Goal: Task Accomplishment & Management: Manage account settings

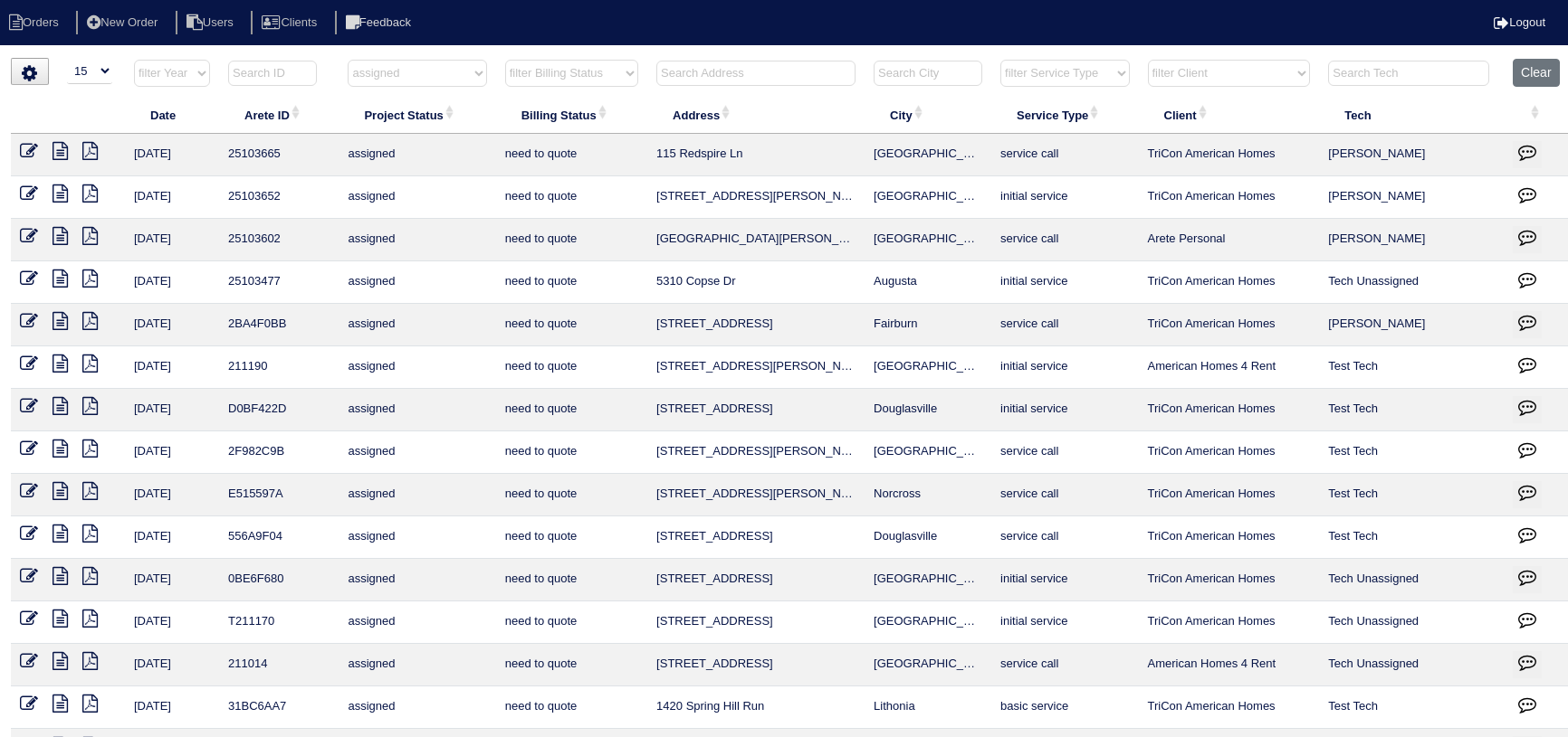
select select "15"
select select "assigned"
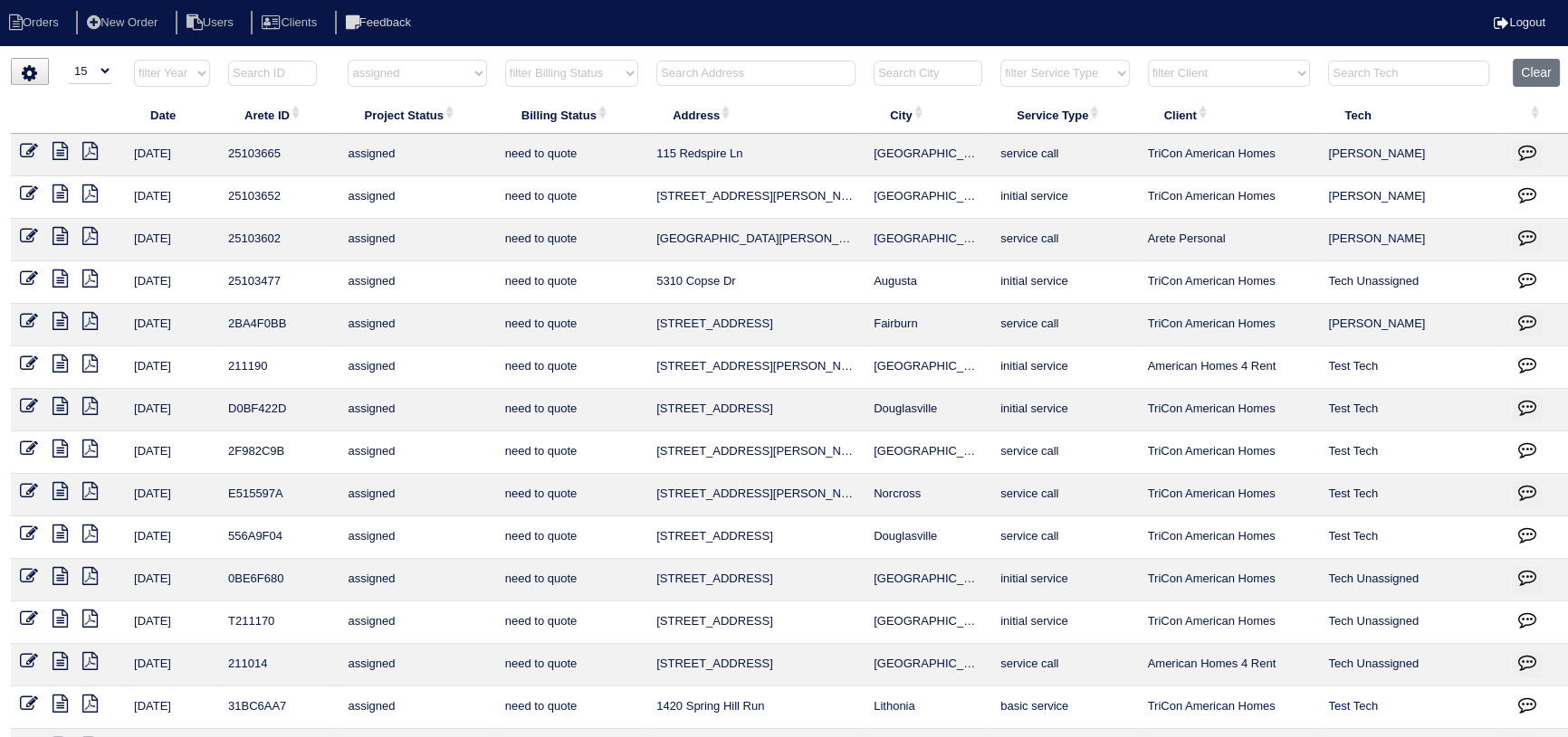
click at [406, 92] on th "filter Project Status -- Any Project Status -- new order assigned in progress f…" at bounding box center [417, 77] width 156 height 37
click at [408, 87] on th "filter Project Status -- Any Project Status -- new order assigned in progress f…" at bounding box center [417, 77] width 156 height 37
click at [404, 77] on select "filter Project Status -- Any Project Status -- new order assigned in progress f…" at bounding box center [416, 73] width 139 height 27
select select
click at [347, 60] on select "filter Project Status -- Any Project Status -- new order assigned in progress f…" at bounding box center [416, 73] width 139 height 27
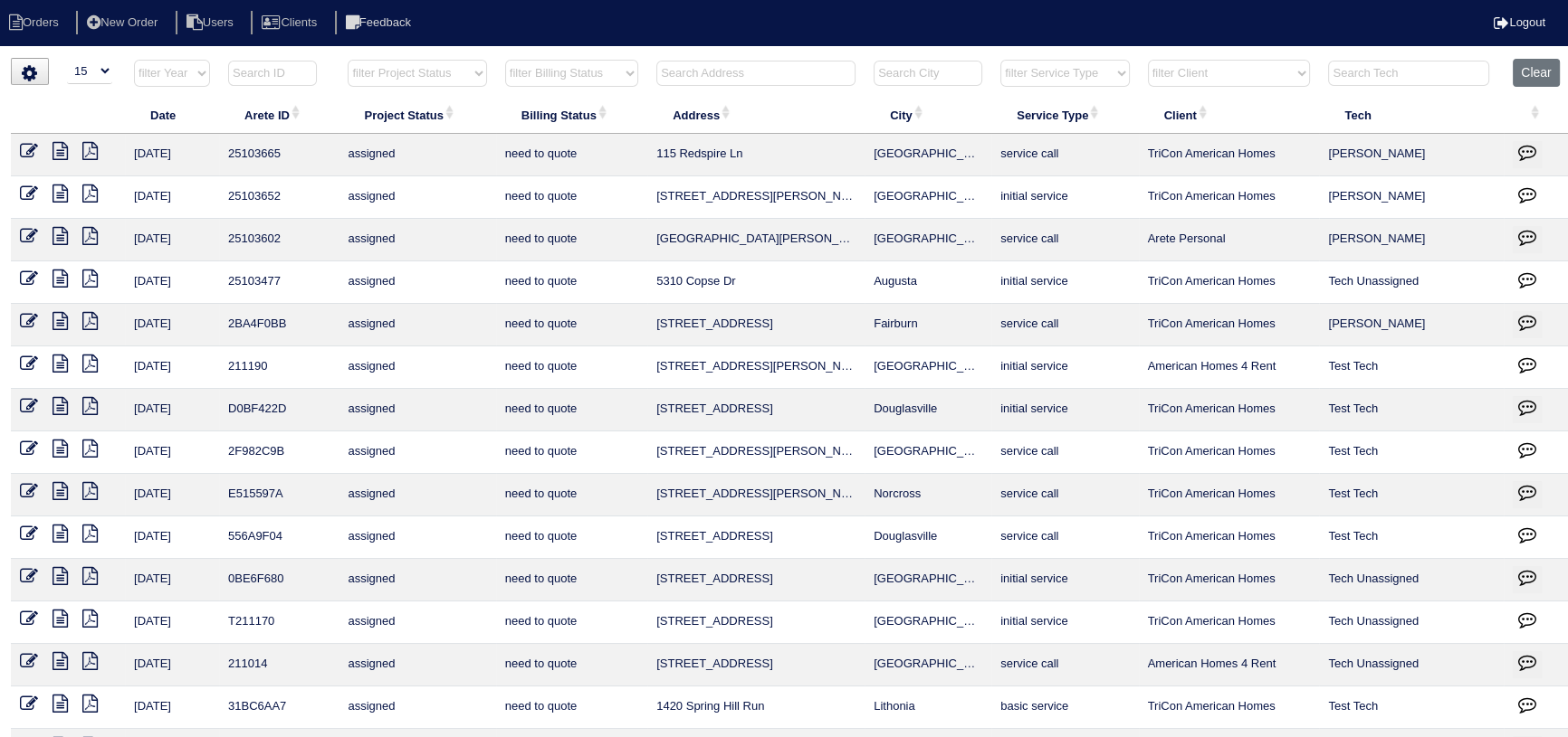
click at [722, 76] on input "text" at bounding box center [756, 73] width 199 height 25
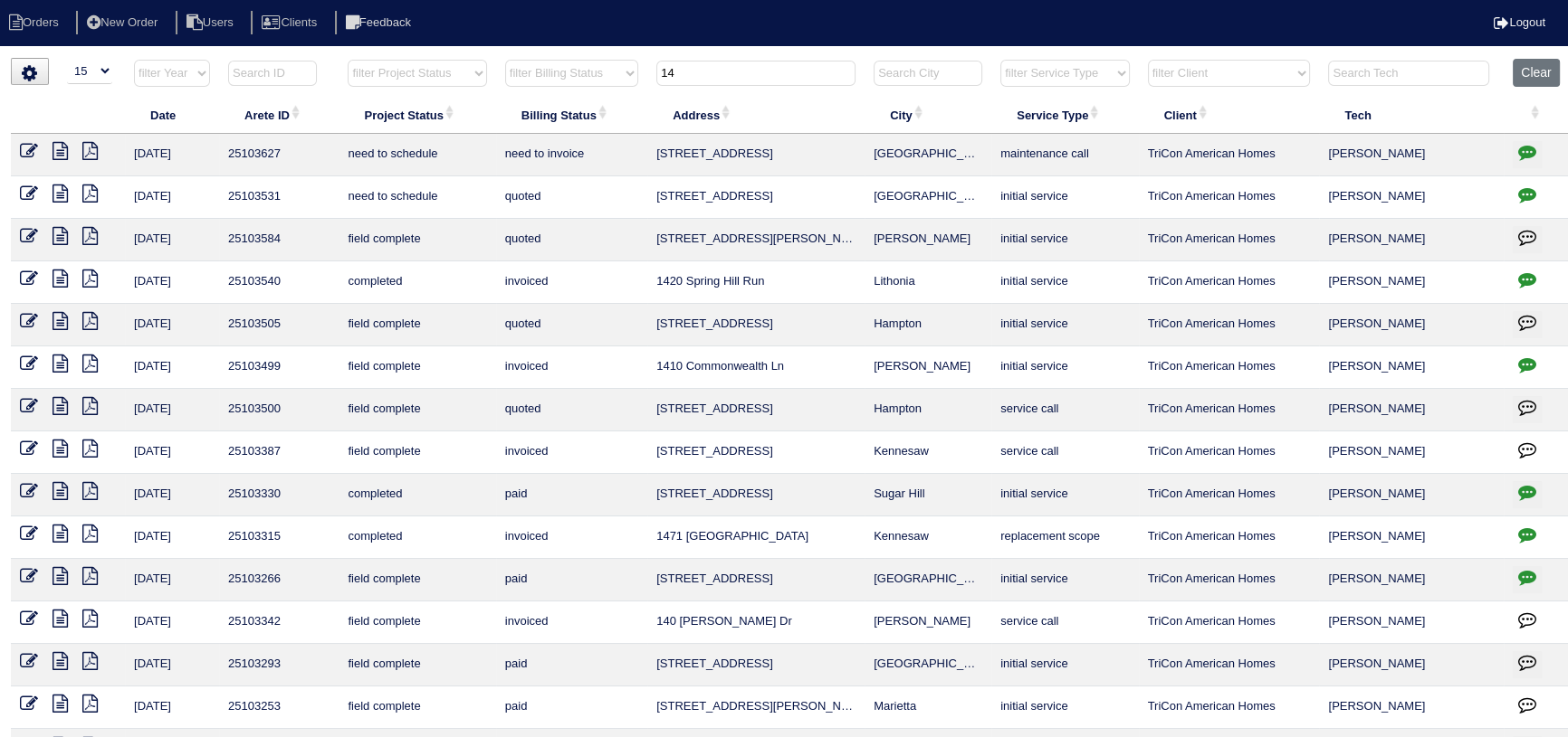
type input "14"
click at [17, 147] on td at bounding box center [68, 155] width 114 height 43
click at [28, 149] on icon at bounding box center [28, 151] width 18 height 18
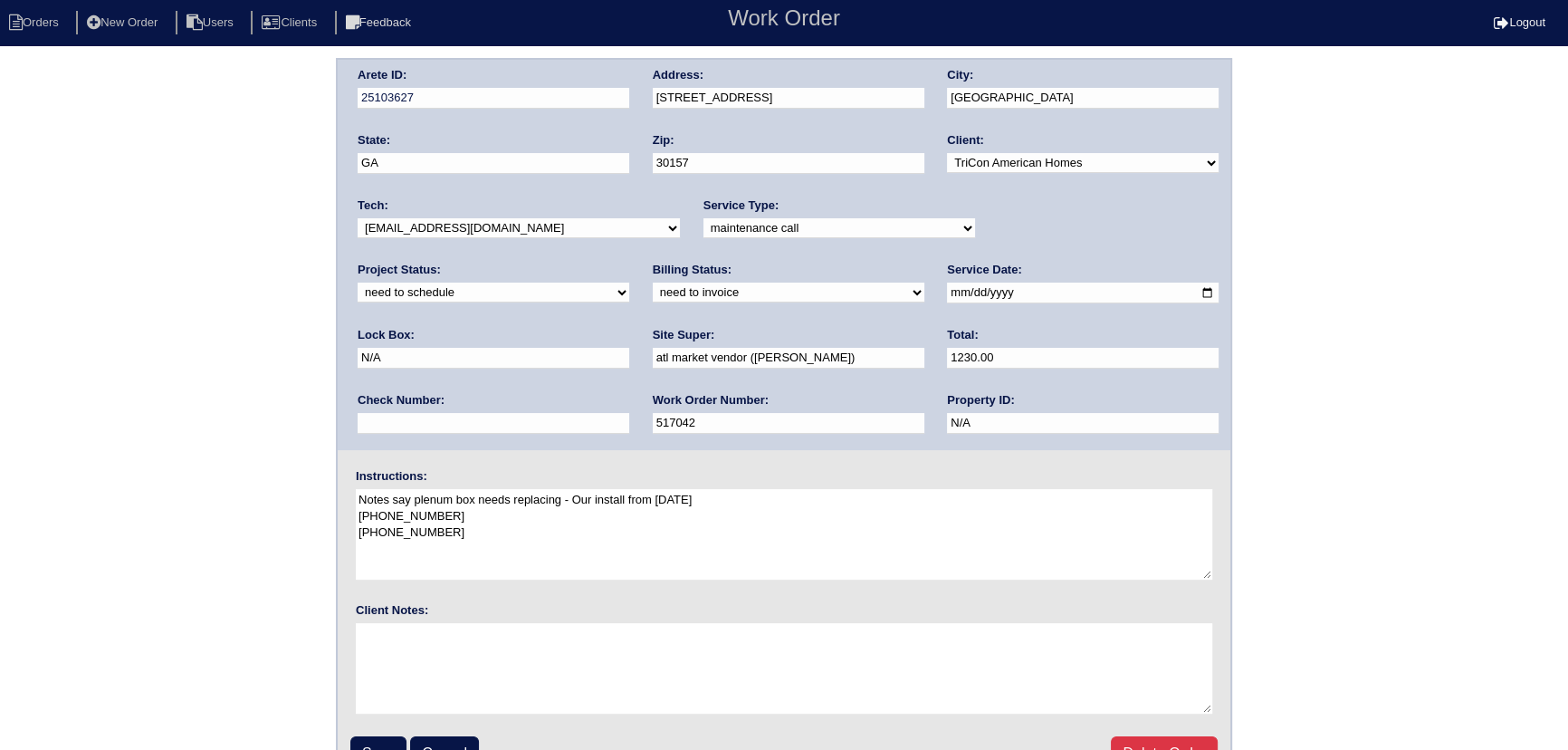
click at [629, 262] on div "Project Status: new order assigned in progress field complete need to schedule …" at bounding box center [493, 286] width 272 height 49
click at [629, 282] on select "new order assigned in progress field complete need to schedule admin review arc…" at bounding box center [493, 292] width 272 height 20
select select "assigned"
click at [629, 282] on select "new order assigned in progress field complete need to schedule admin review arc…" at bounding box center [493, 292] width 272 height 20
click at [519, 231] on select "-select- [EMAIL_ADDRESS][DOMAIN_NAME] [EMAIL_ADDRESS][DOMAIN_NAME] [EMAIL_ADDRE…" at bounding box center [519, 227] width 322 height 20
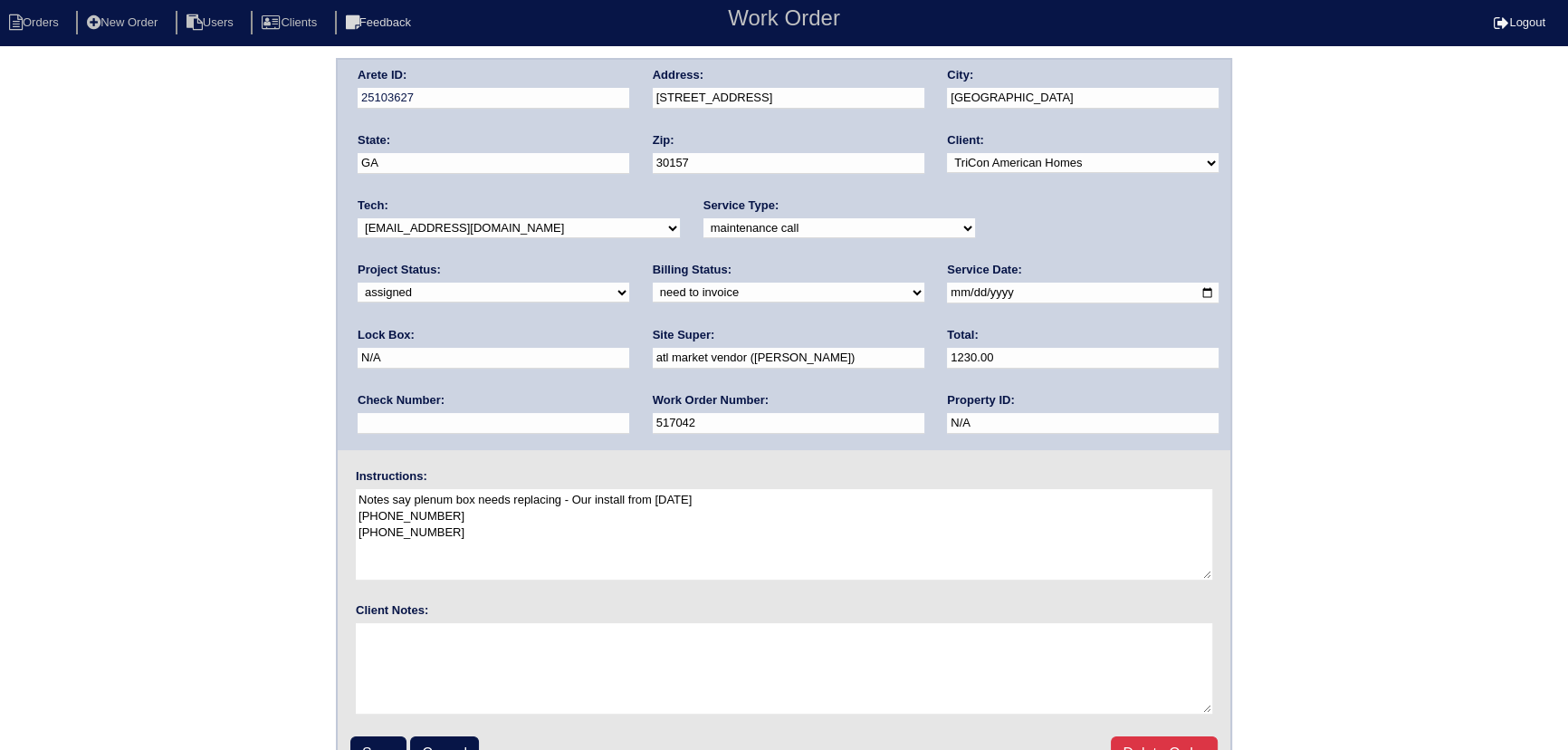
select select "80"
click at [358, 218] on select "-select- [EMAIL_ADDRESS][DOMAIN_NAME] [EMAIL_ADDRESS][DOMAIN_NAME] [EMAIL_ADDRE…" at bounding box center [519, 227] width 322 height 20
click at [947, 294] on input "2025-10-04" at bounding box center [1083, 293] width 272 height 20
type input "[DATE]"
click at [389, 745] on input "Save" at bounding box center [378, 753] width 56 height 34
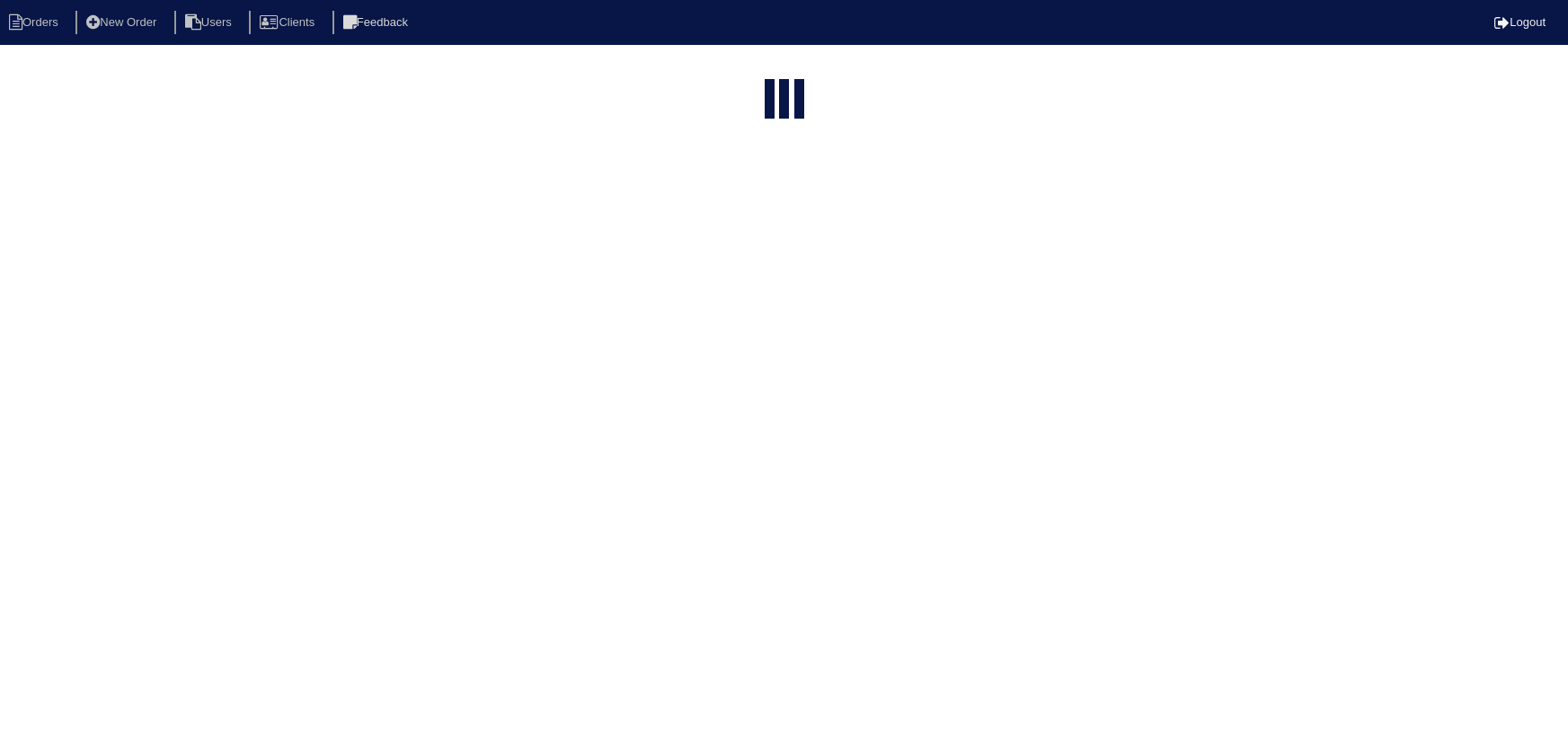
select select "15"
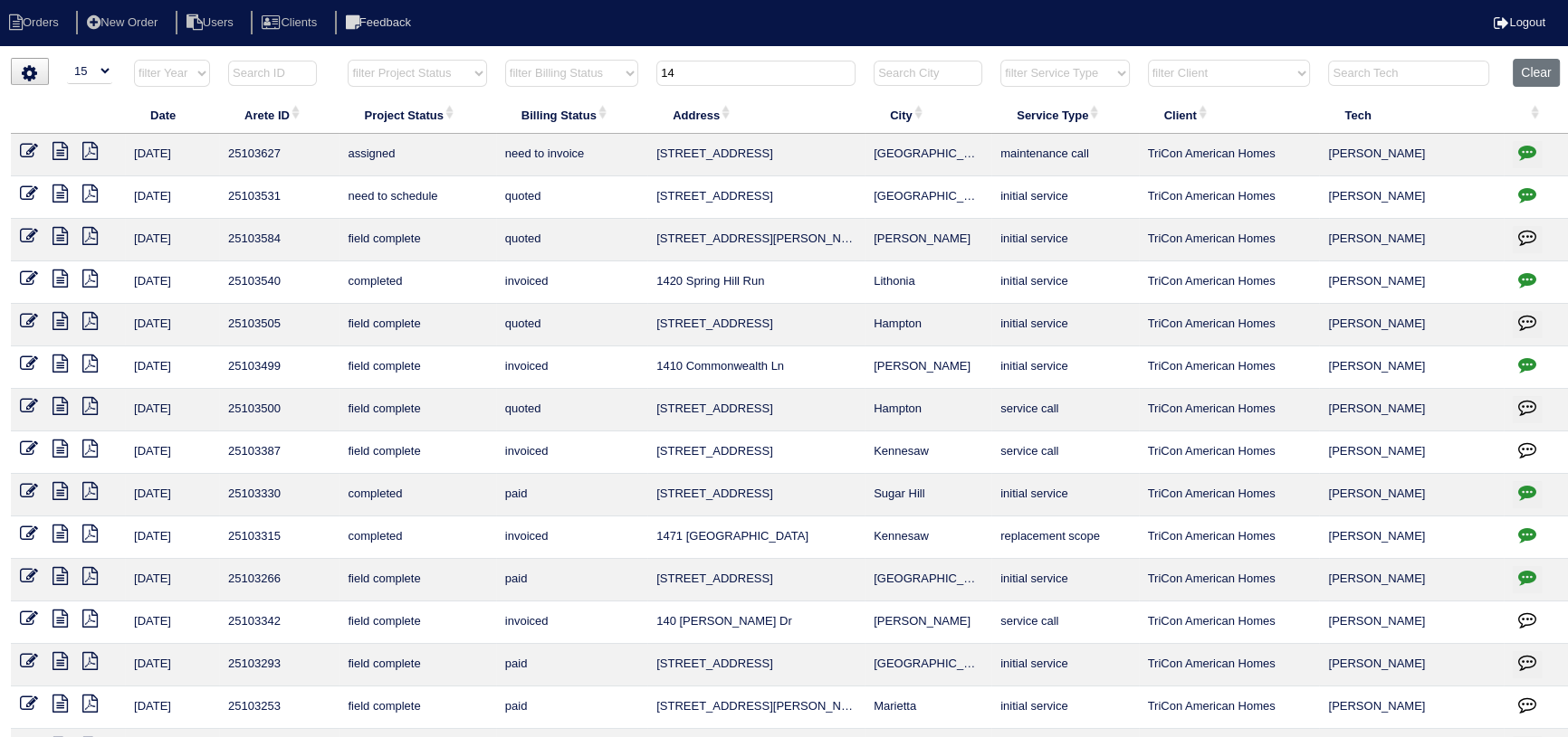
drag, startPoint x: 625, startPoint y: 72, endPoint x: 561, endPoint y: 75, distance: 64.1
click at [561, 75] on tr "filter Year -- Any Year -- 2025 2024 2023 2022 2021 2020 2019 filter Project St…" at bounding box center [791, 77] width 1561 height 37
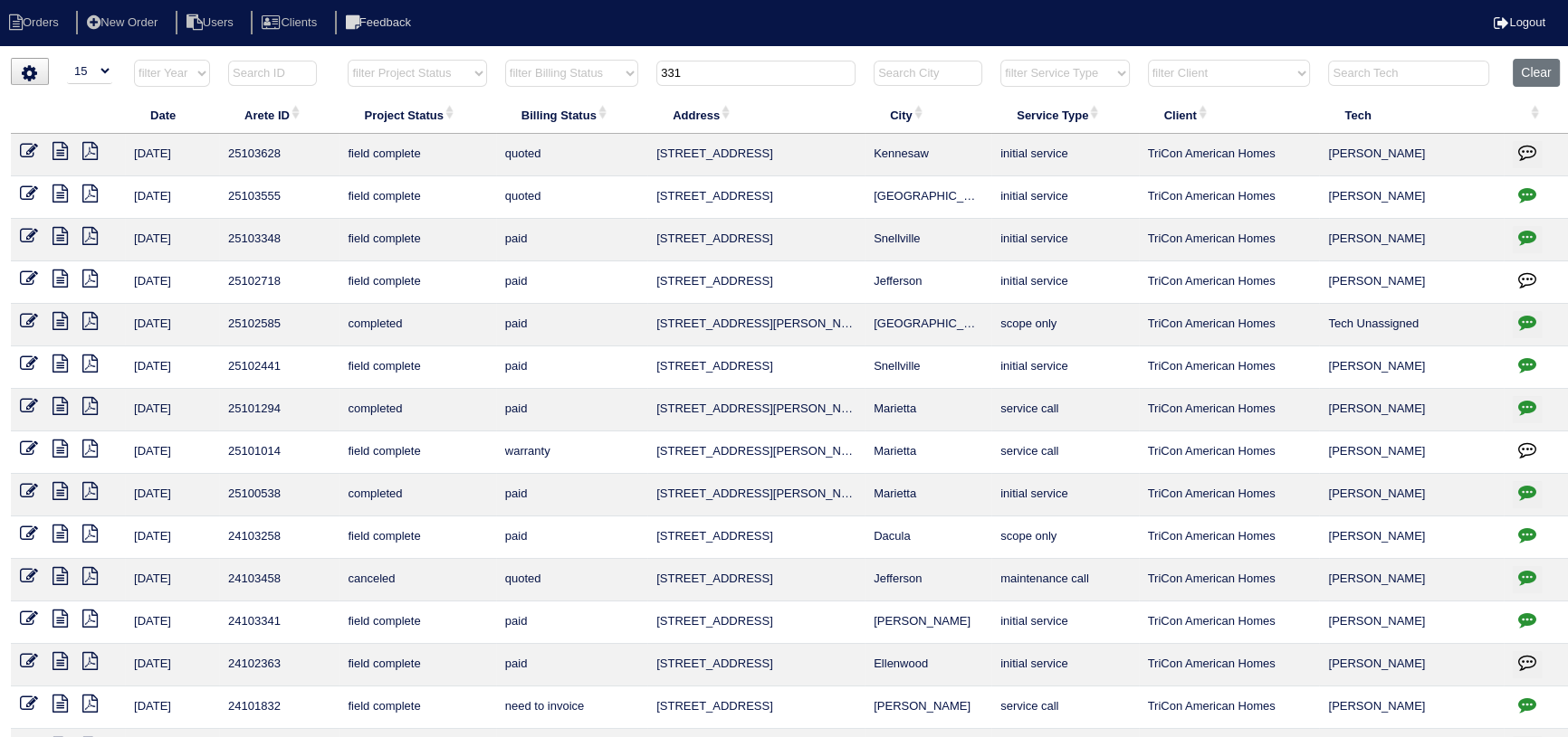
type input "331"
click at [1523, 191] on icon "button" at bounding box center [1526, 194] width 18 height 18
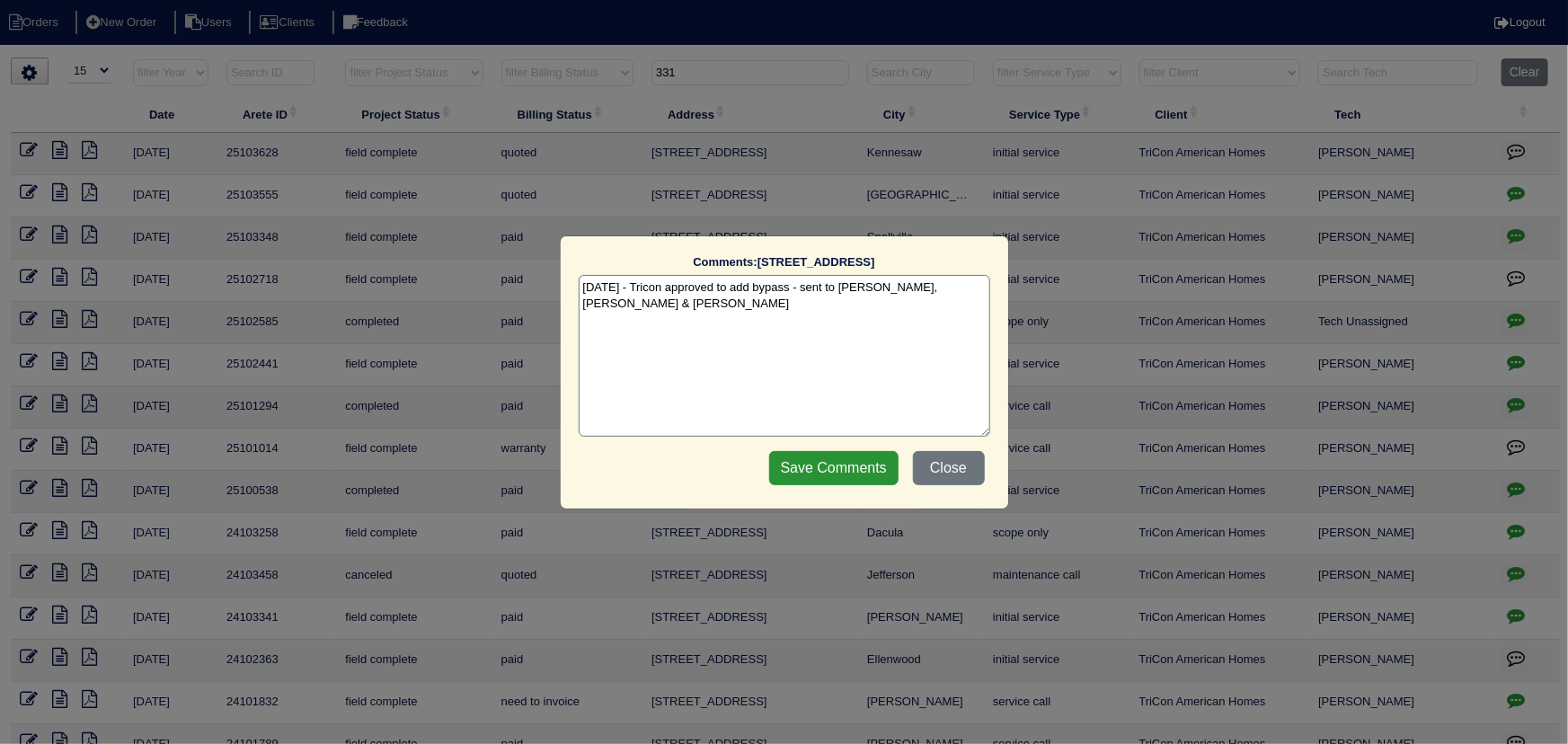
click at [1513, 189] on div "Comments: 331 Leyland Crossing The comments on file have changed since you star…" at bounding box center [784, 372] width 1568 height 744
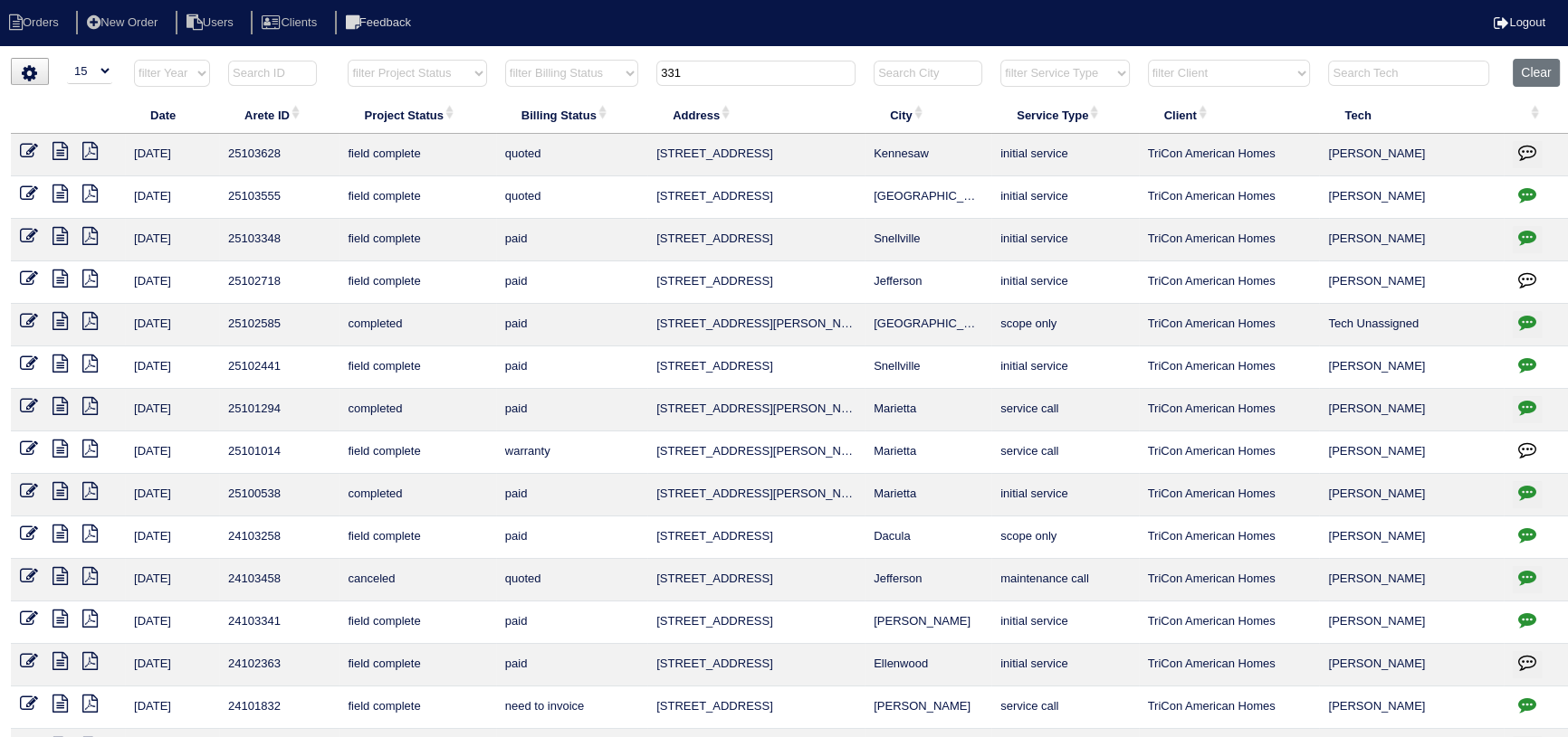
click at [36, 185] on icon at bounding box center [28, 193] width 18 height 18
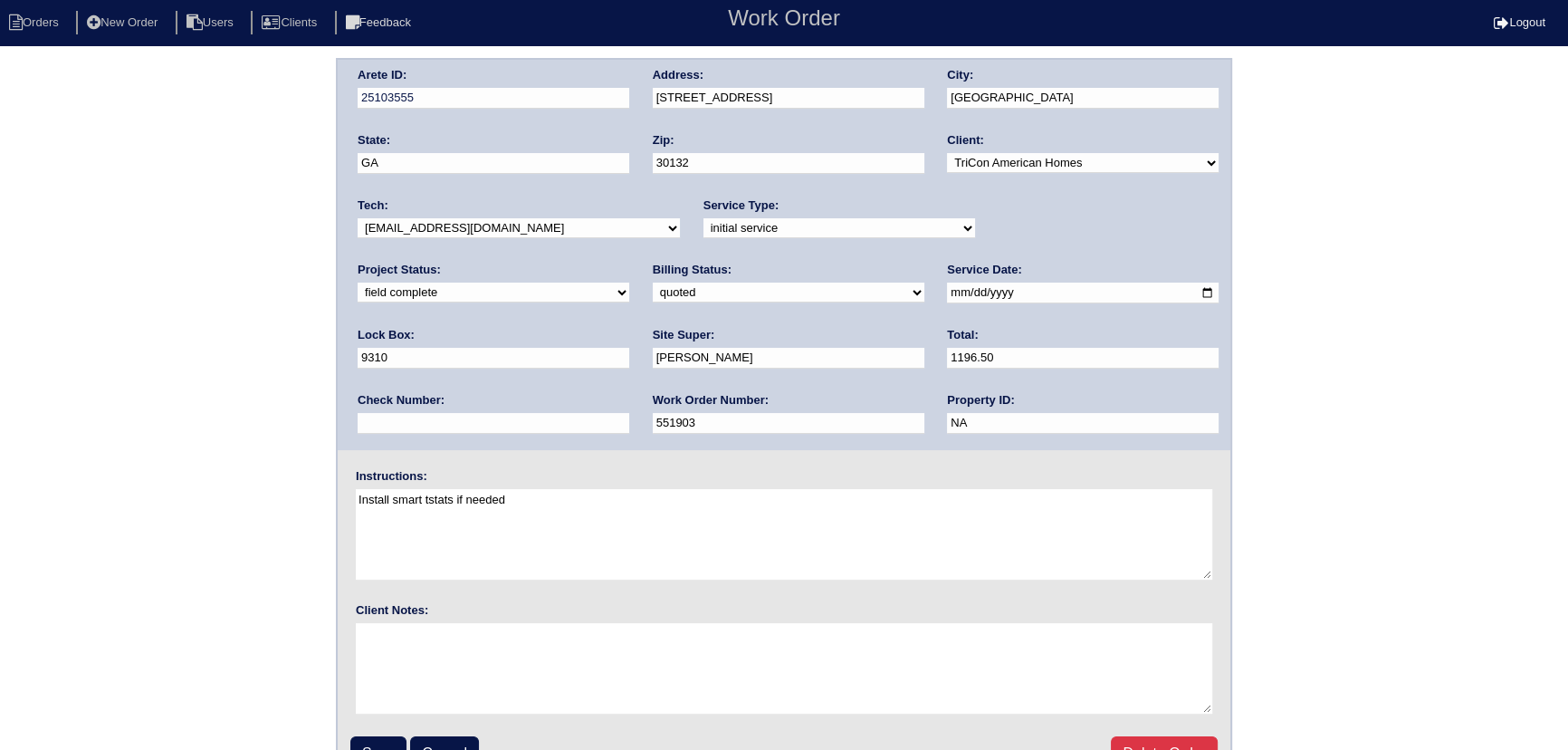
click at [460, 225] on select "-select- aretesmg+backup-tech@gmail.com benjohnholt88@gmail.com callisonhvac@ya…" at bounding box center [519, 227] width 322 height 20
select select "80"
click at [358, 218] on select "-select- aretesmg+backup-tech@gmail.com benjohnholt88@gmail.com callisonhvac@ya…" at bounding box center [519, 227] width 322 height 20
drag, startPoint x: 995, startPoint y: 226, endPoint x: 986, endPoint y: 237, distance: 14.2
click at [629, 282] on select "new order assigned in progress field complete need to schedule admin review arc…" at bounding box center [493, 292] width 272 height 20
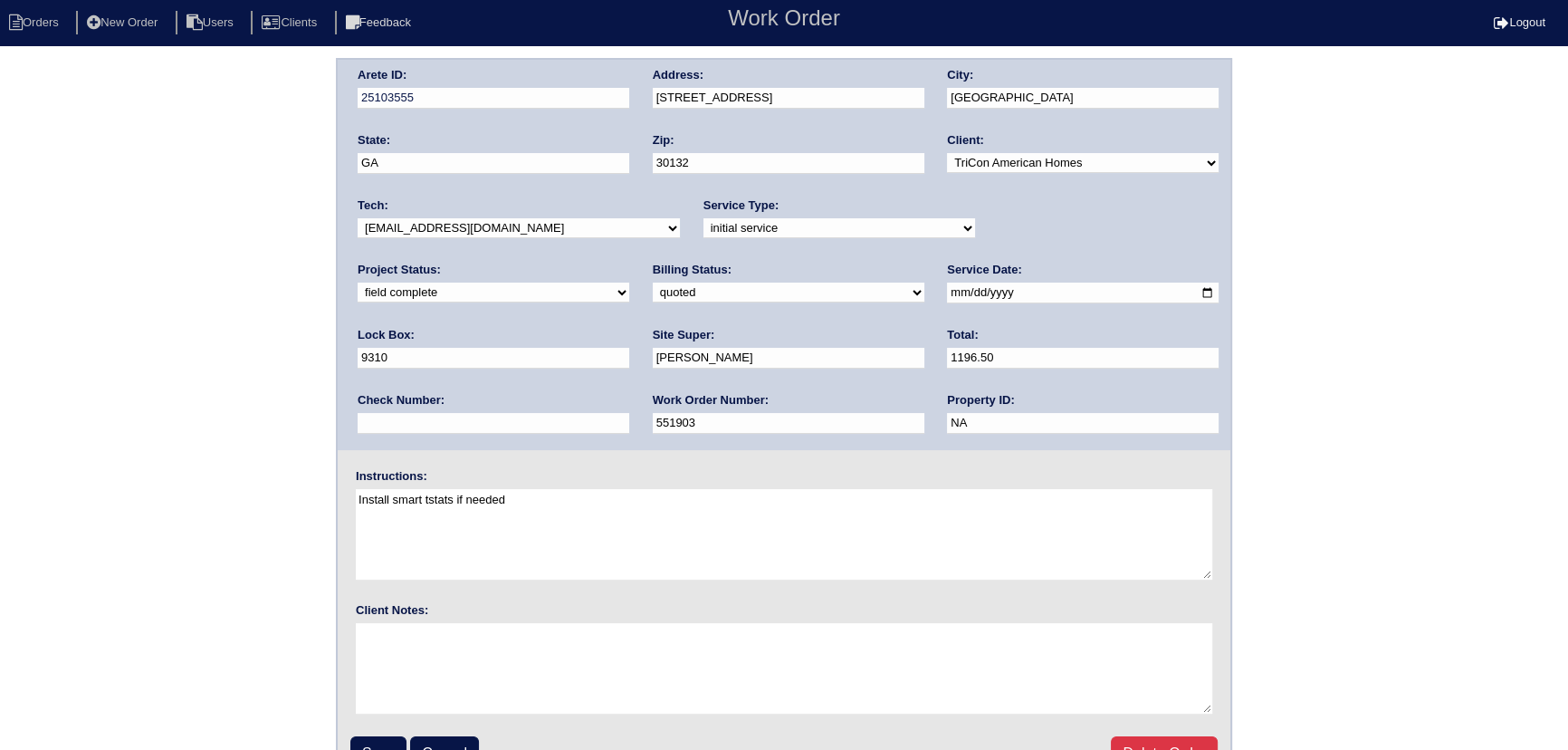
select select "assigned"
click at [629, 282] on select "new order assigned in progress field complete need to schedule admin review arc…" at bounding box center [493, 292] width 272 height 20
click at [947, 291] on input "2025-10-02" at bounding box center [1083, 293] width 272 height 20
type input "2025-10-06"
click at [393, 739] on input "Save" at bounding box center [378, 753] width 56 height 34
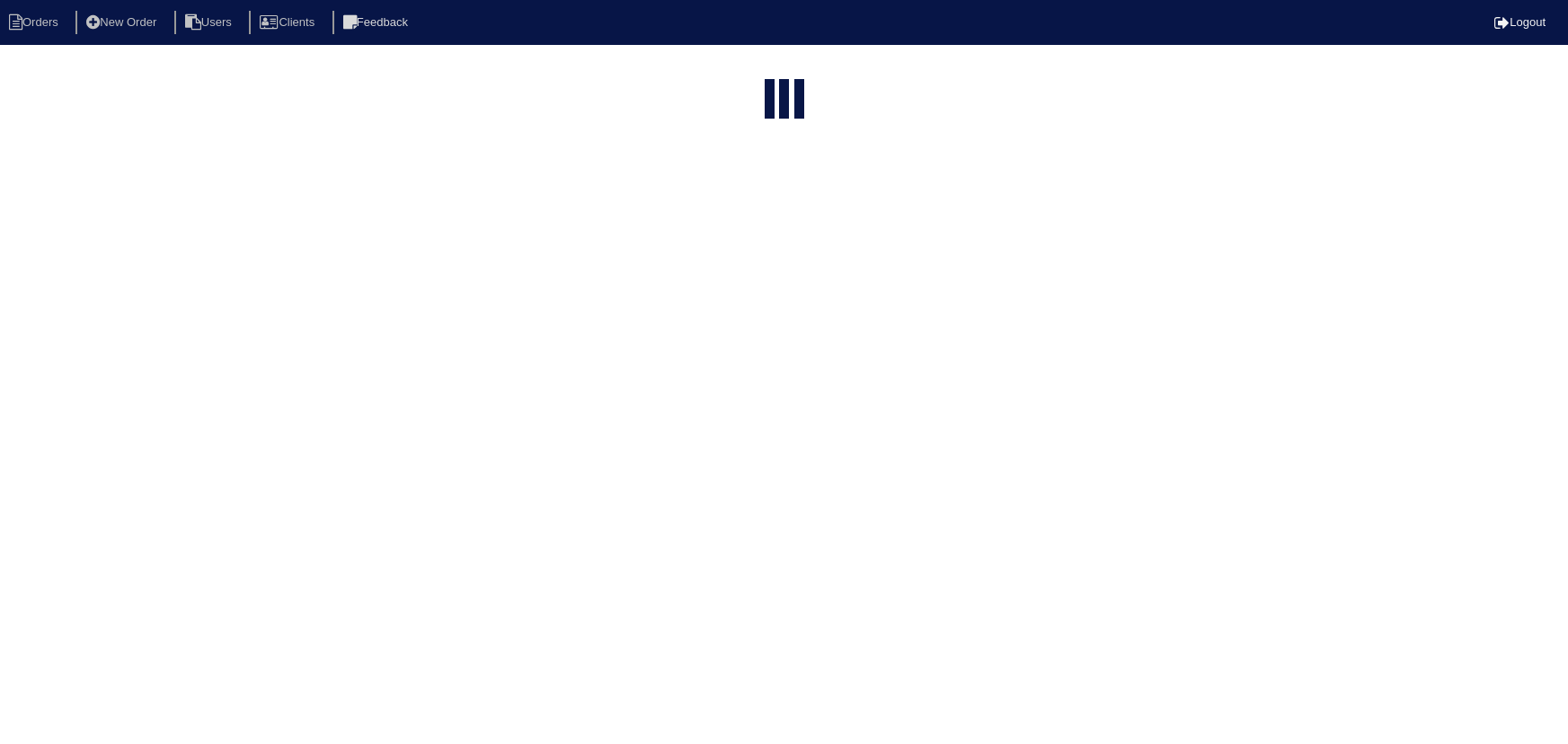
select select "15"
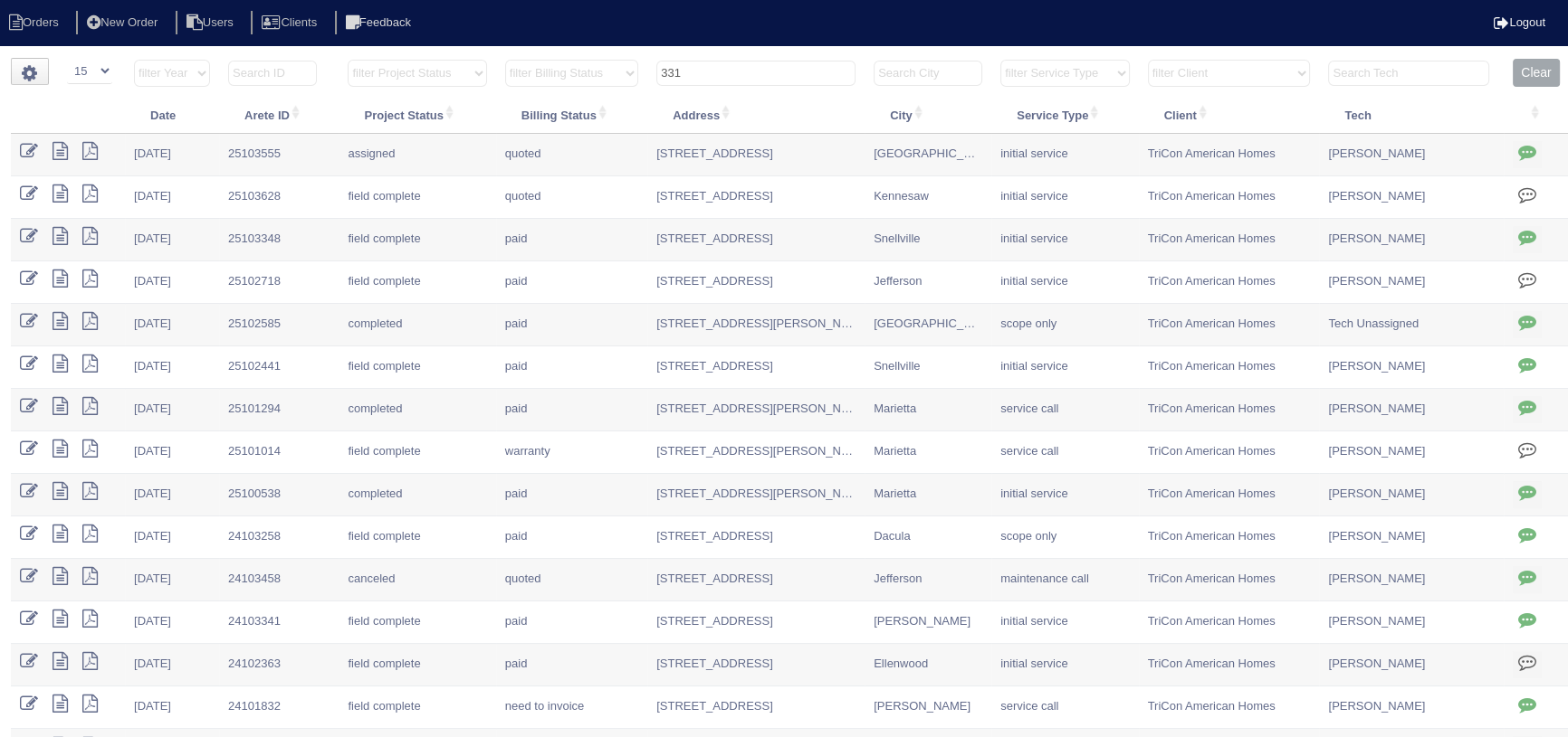
click at [743, 63] on input "331" at bounding box center [756, 73] width 199 height 25
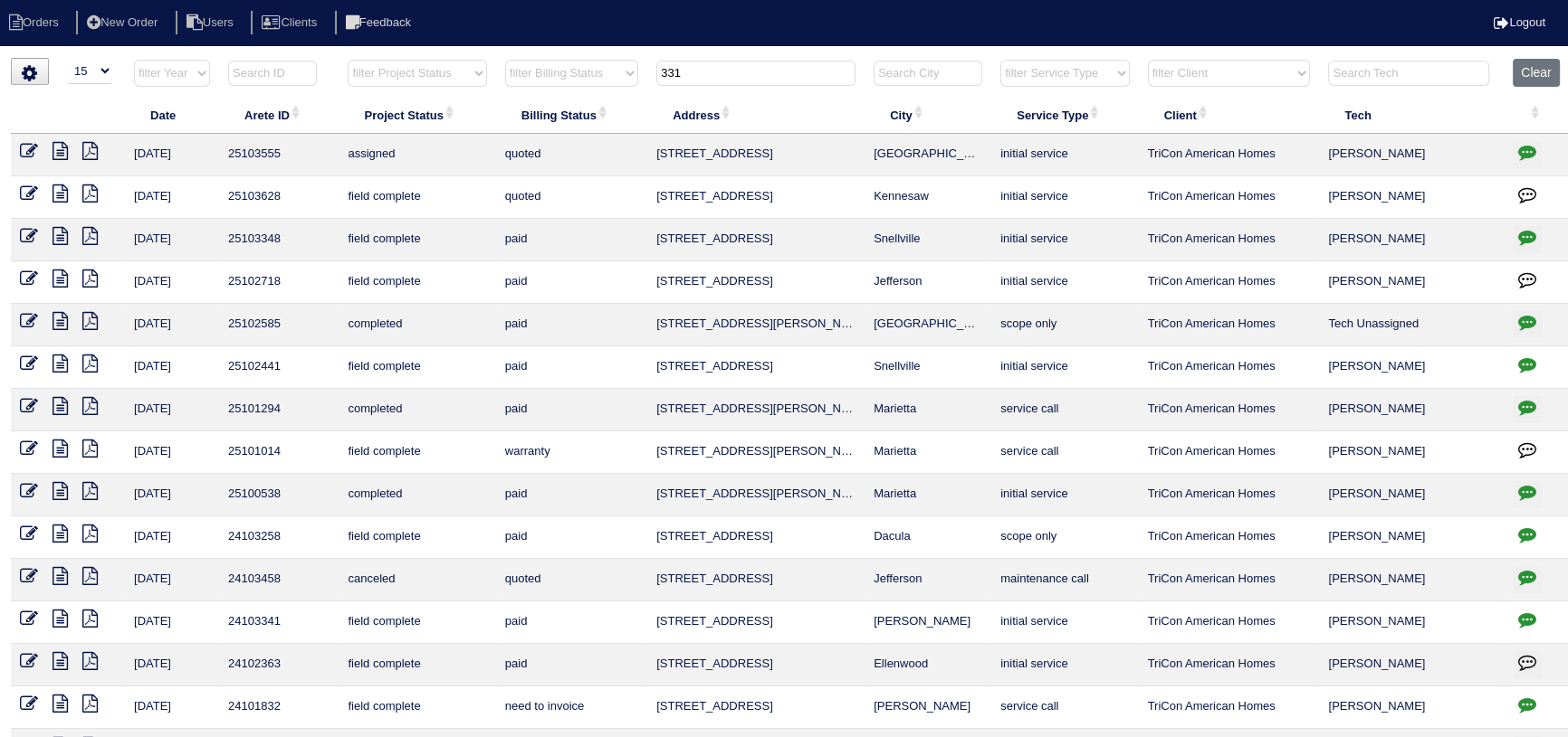
click at [743, 63] on input "331" at bounding box center [756, 73] width 199 height 25
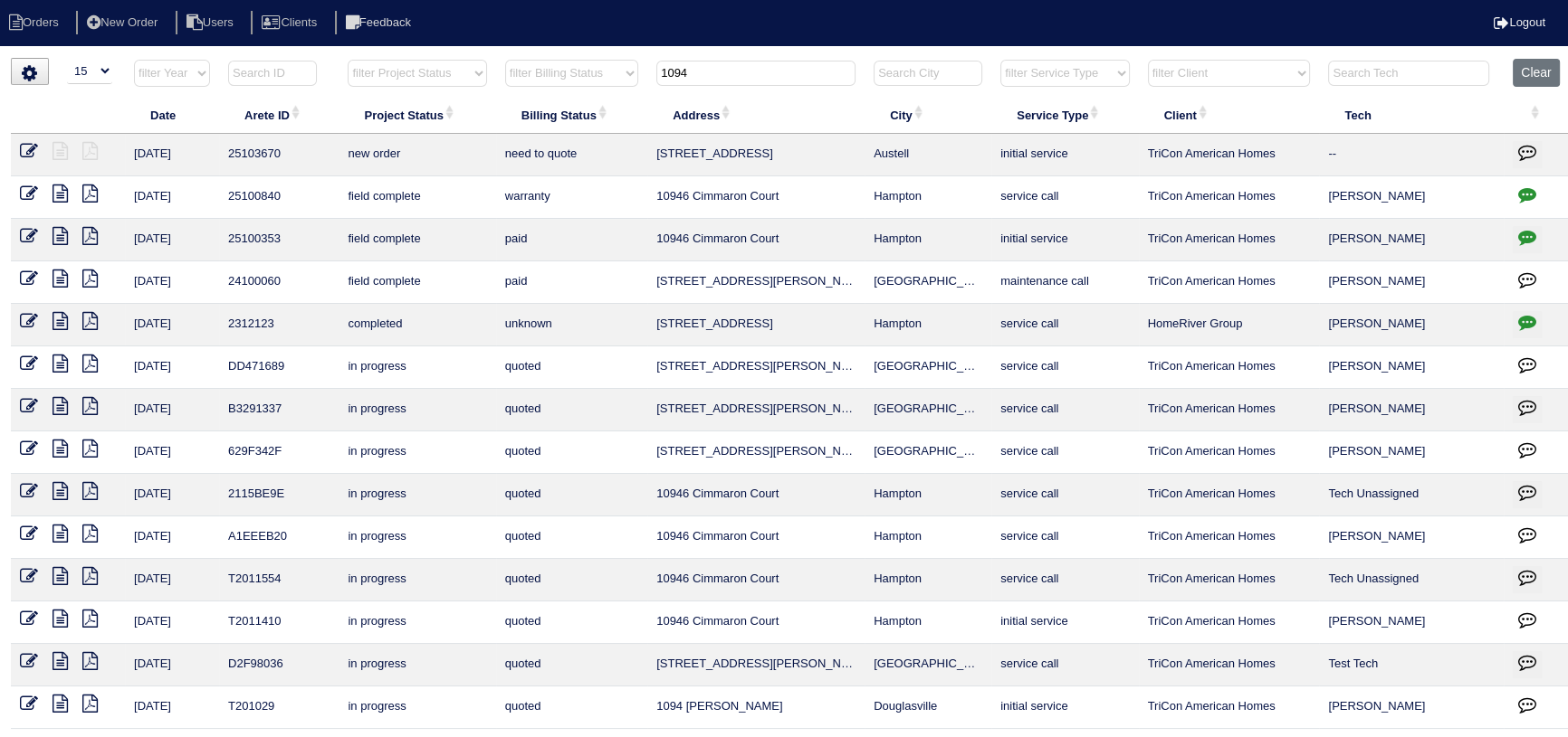
type input "1094"
click at [24, 151] on icon at bounding box center [28, 151] width 18 height 18
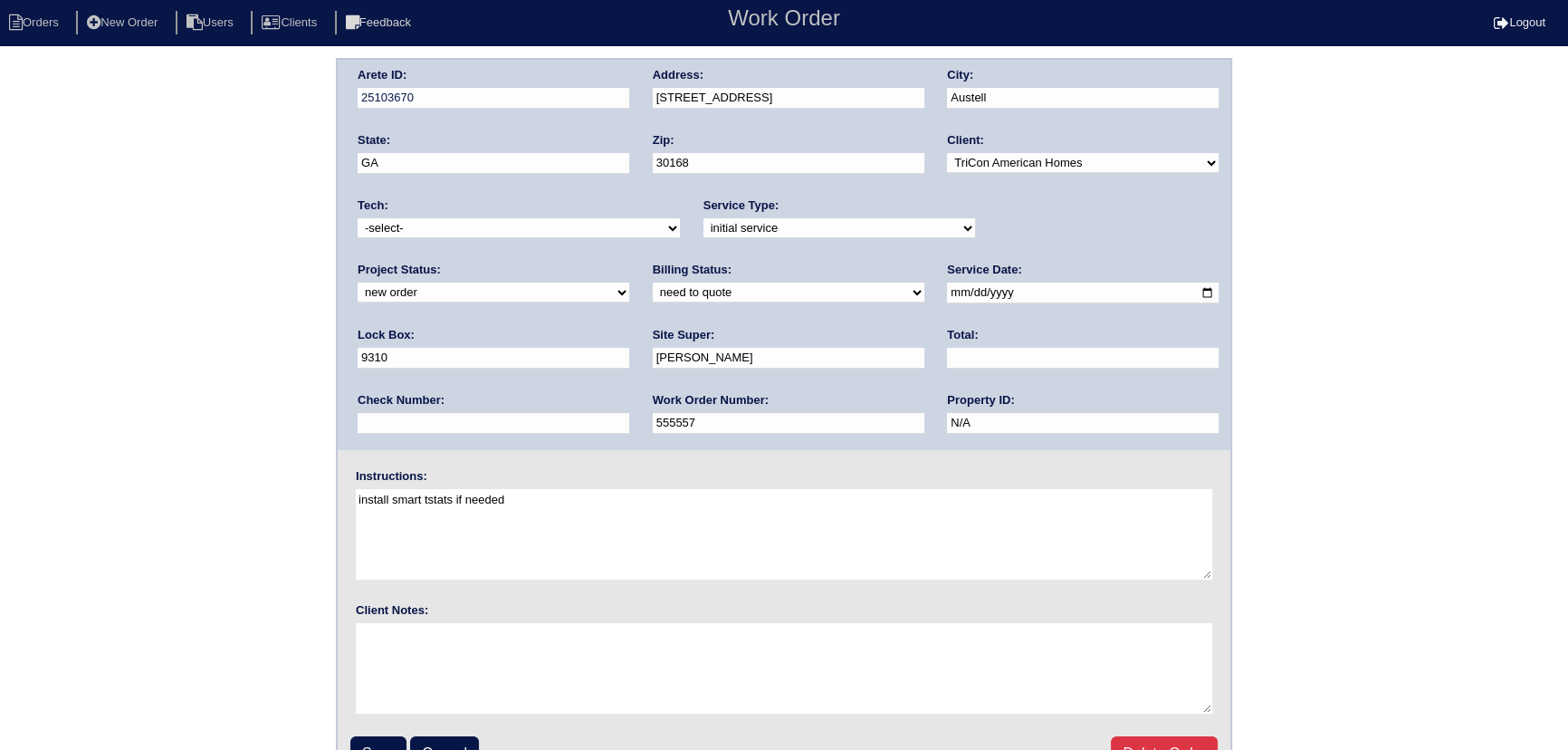
click at [1094, 179] on div "Client: -select- TriCon American Homes American Homes 4 Rent First Key Homes Zi…" at bounding box center [1083, 157] width 272 height 49
drag, startPoint x: 1030, startPoint y: 225, endPoint x: 1019, endPoint y: 237, distance: 16.3
click at [629, 282] on select "new order assigned in progress field complete need to schedule admin review arc…" at bounding box center [493, 292] width 272 height 20
select select "assigned"
click at [629, 282] on select "new order assigned in progress field complete need to schedule admin review arc…" at bounding box center [493, 292] width 272 height 20
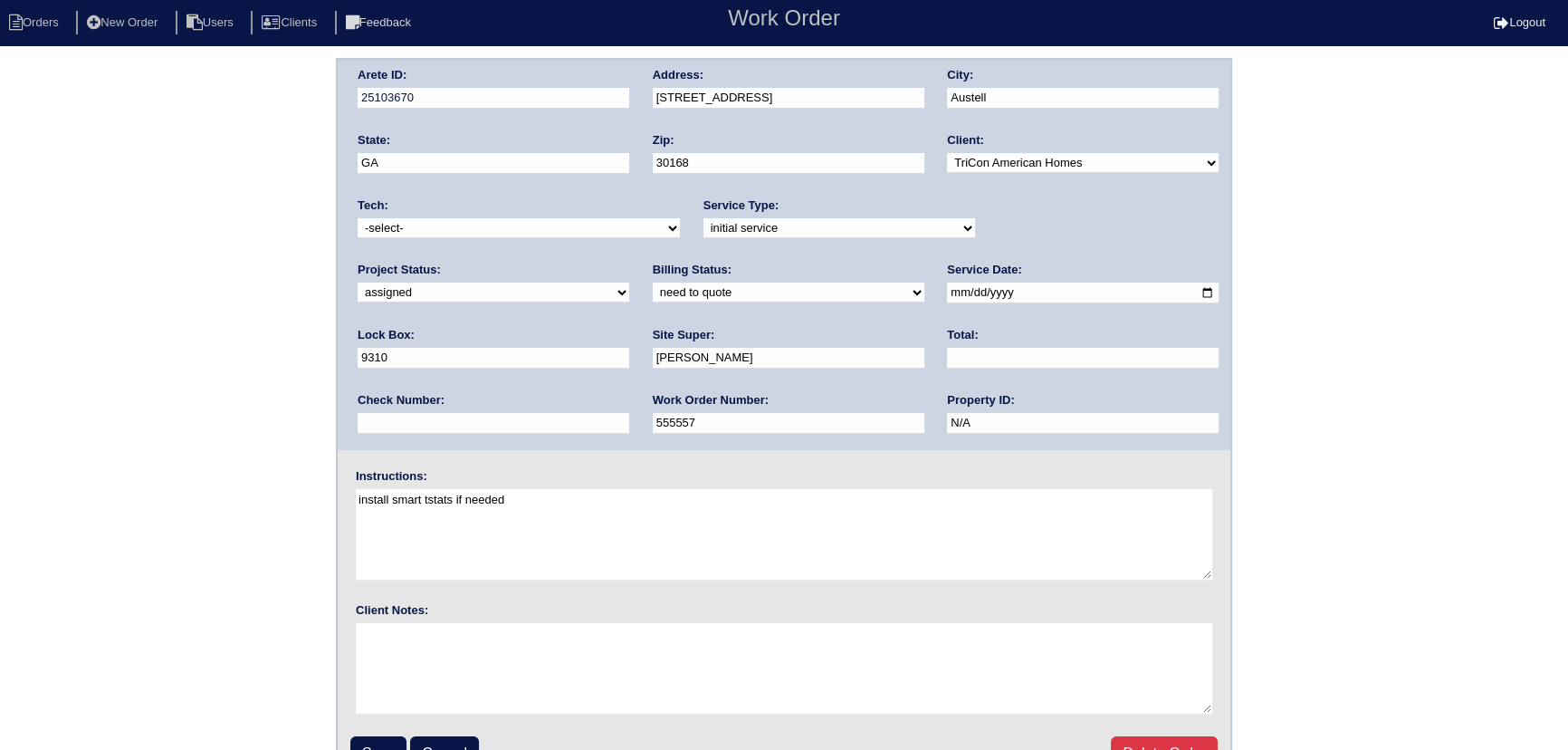
drag, startPoint x: 912, startPoint y: 291, endPoint x: 903, endPoint y: 300, distance: 12.7
click at [947, 291] on input "2025-10-03" at bounding box center [1083, 293] width 272 height 20
type input "2025-10-06"
click at [521, 239] on div "Tech: -select- aretesmg+backup-tech@gmail.com benjohnholt88@gmail.com callisonh…" at bounding box center [519, 222] width 322 height 49
click at [518, 236] on select "-select- aretesmg+backup-tech@gmail.com benjohnholt88@gmail.com callisonhvac@ya…" at bounding box center [519, 227] width 322 height 20
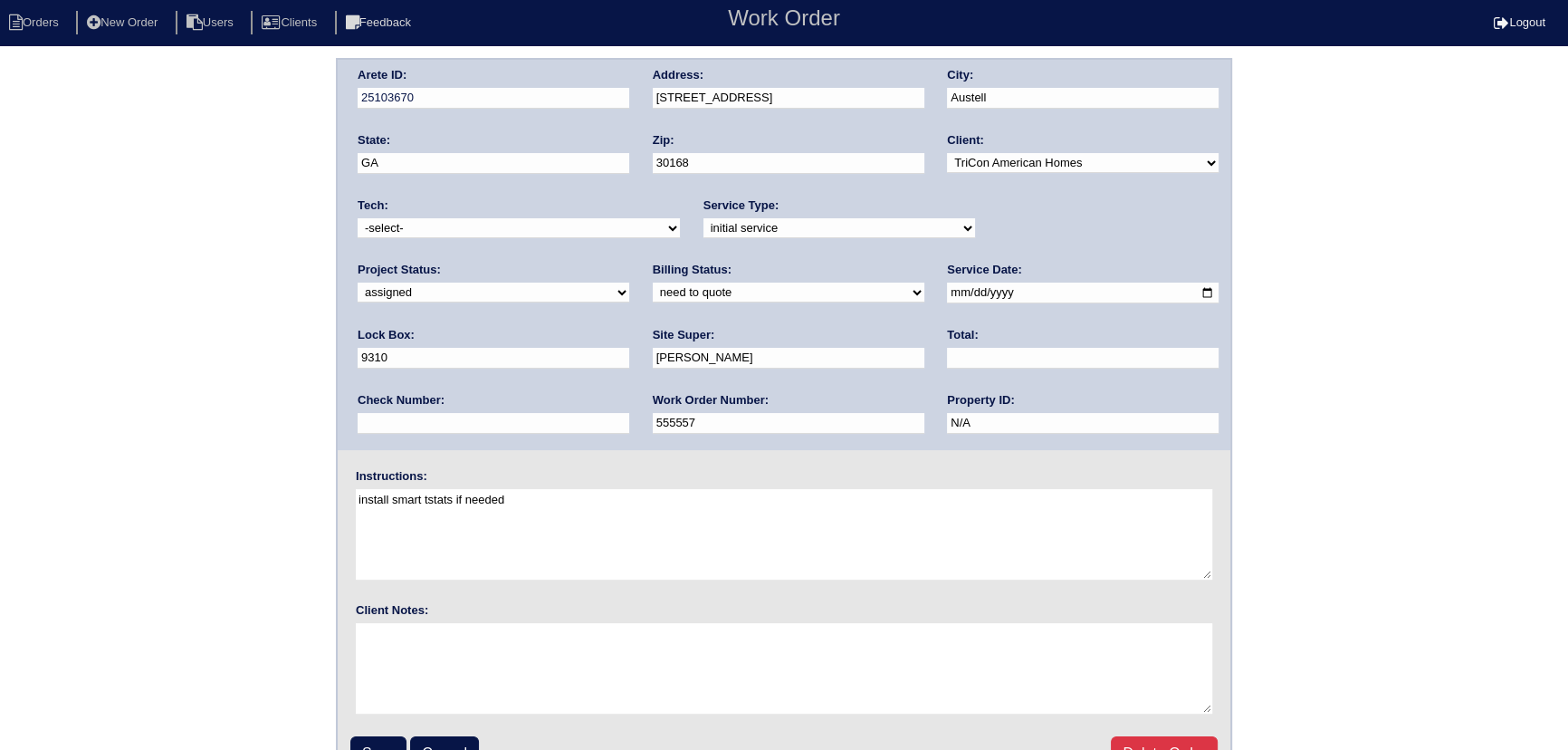
select select "80"
click at [358, 218] on select "-select- aretesmg+backup-tech@gmail.com benjohnholt88@gmail.com callisonhvac@ya…" at bounding box center [519, 227] width 322 height 20
click at [383, 743] on input "Save" at bounding box center [378, 753] width 56 height 34
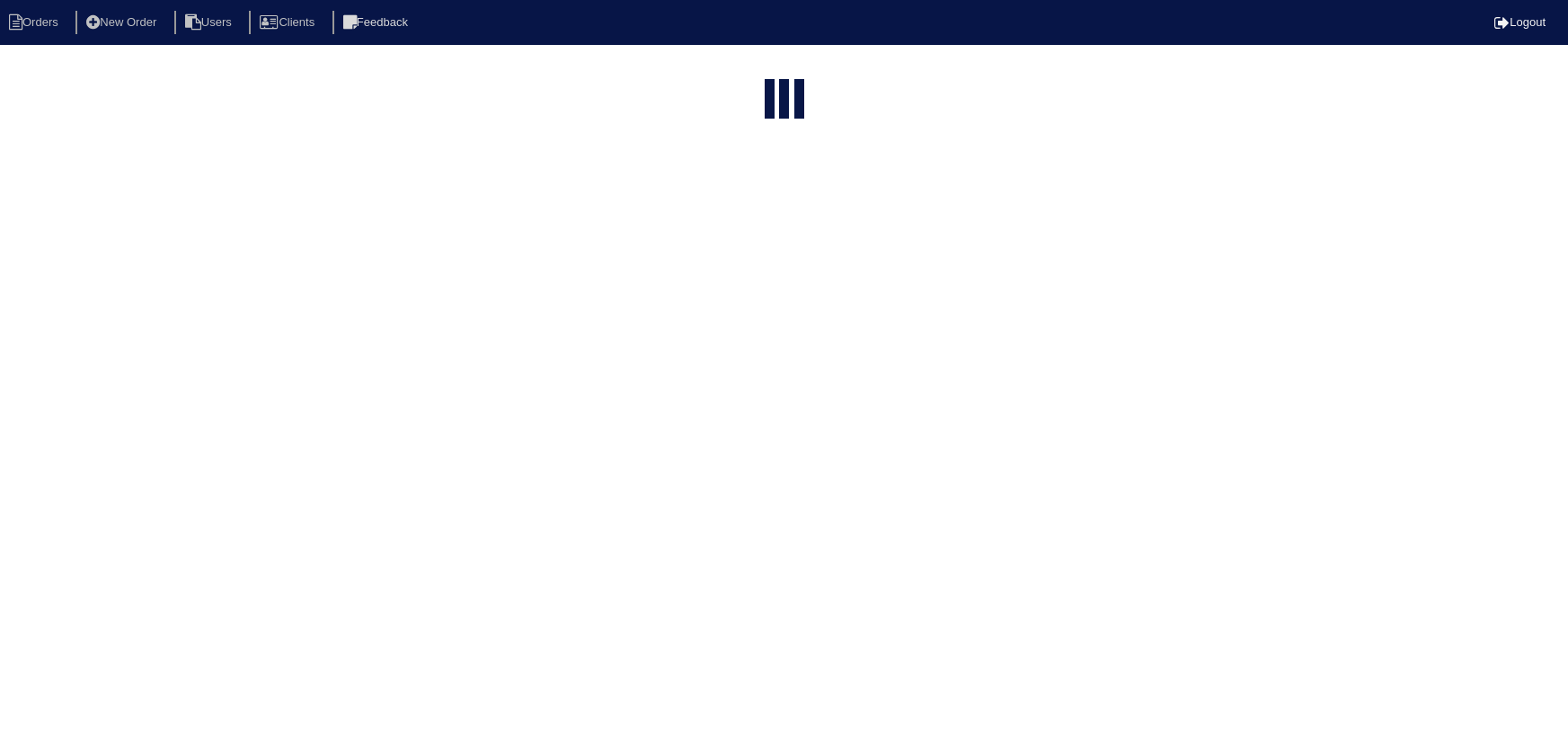
select select "15"
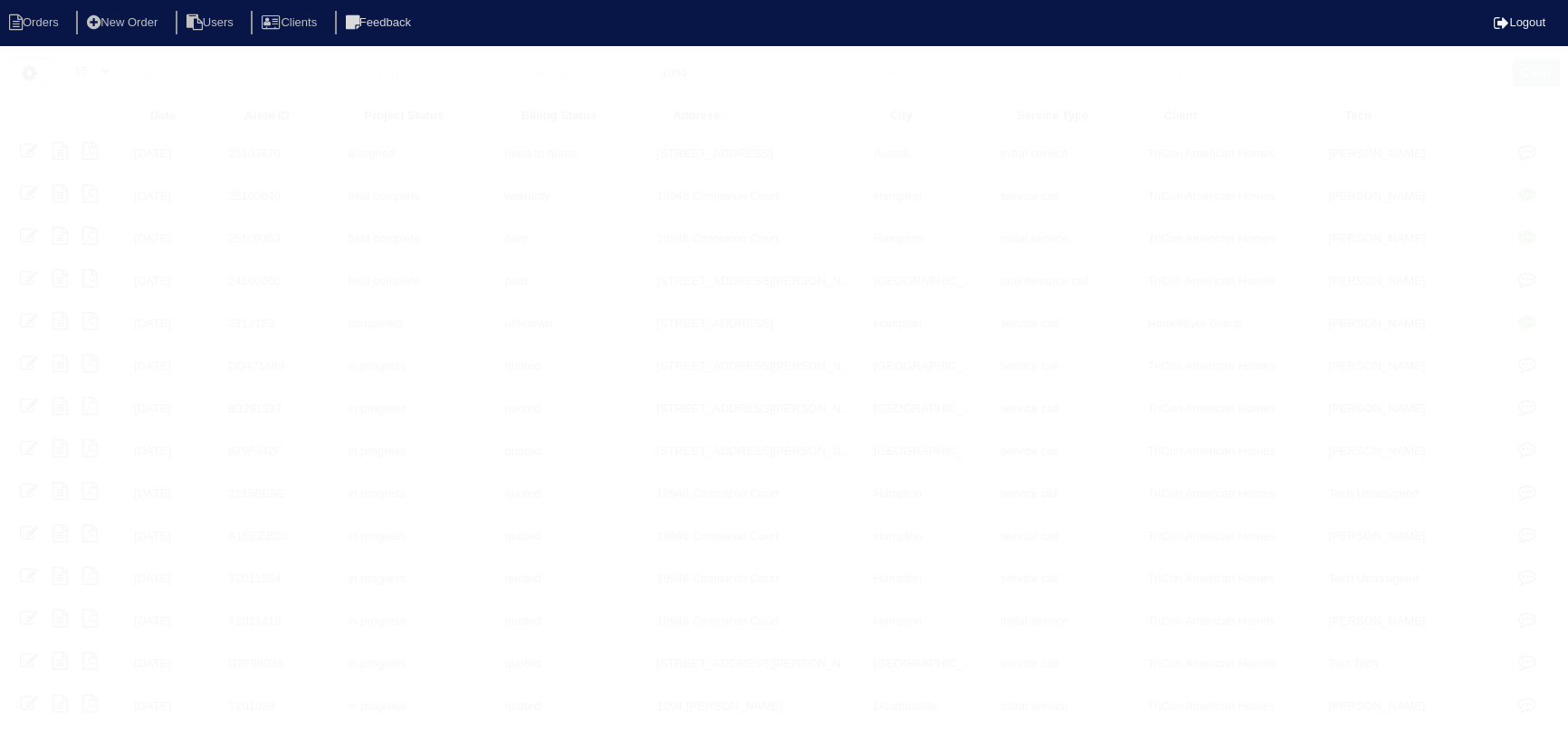
click at [737, 72] on input "1094" at bounding box center [756, 73] width 199 height 25
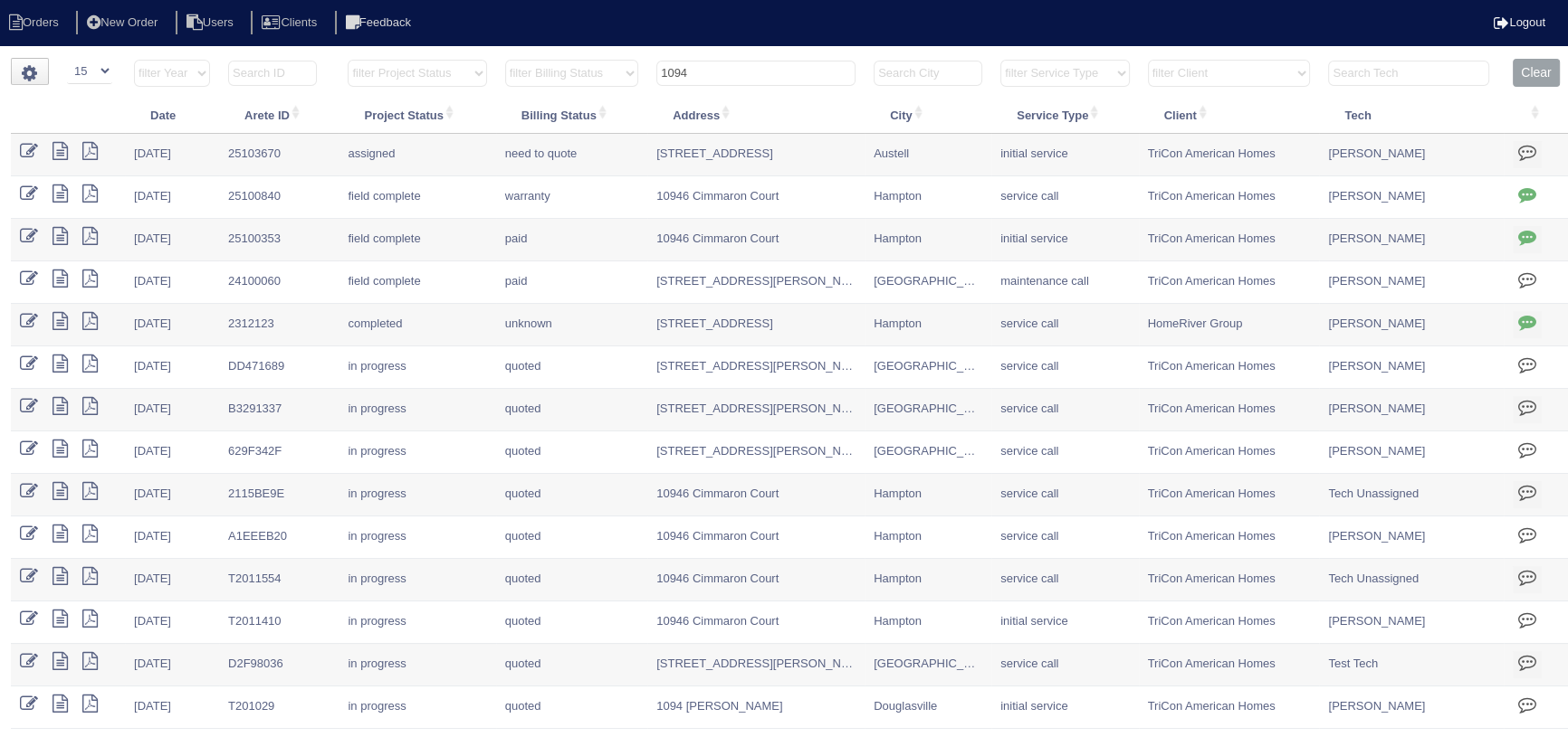
click at [737, 72] on input "1094" at bounding box center [756, 73] width 199 height 25
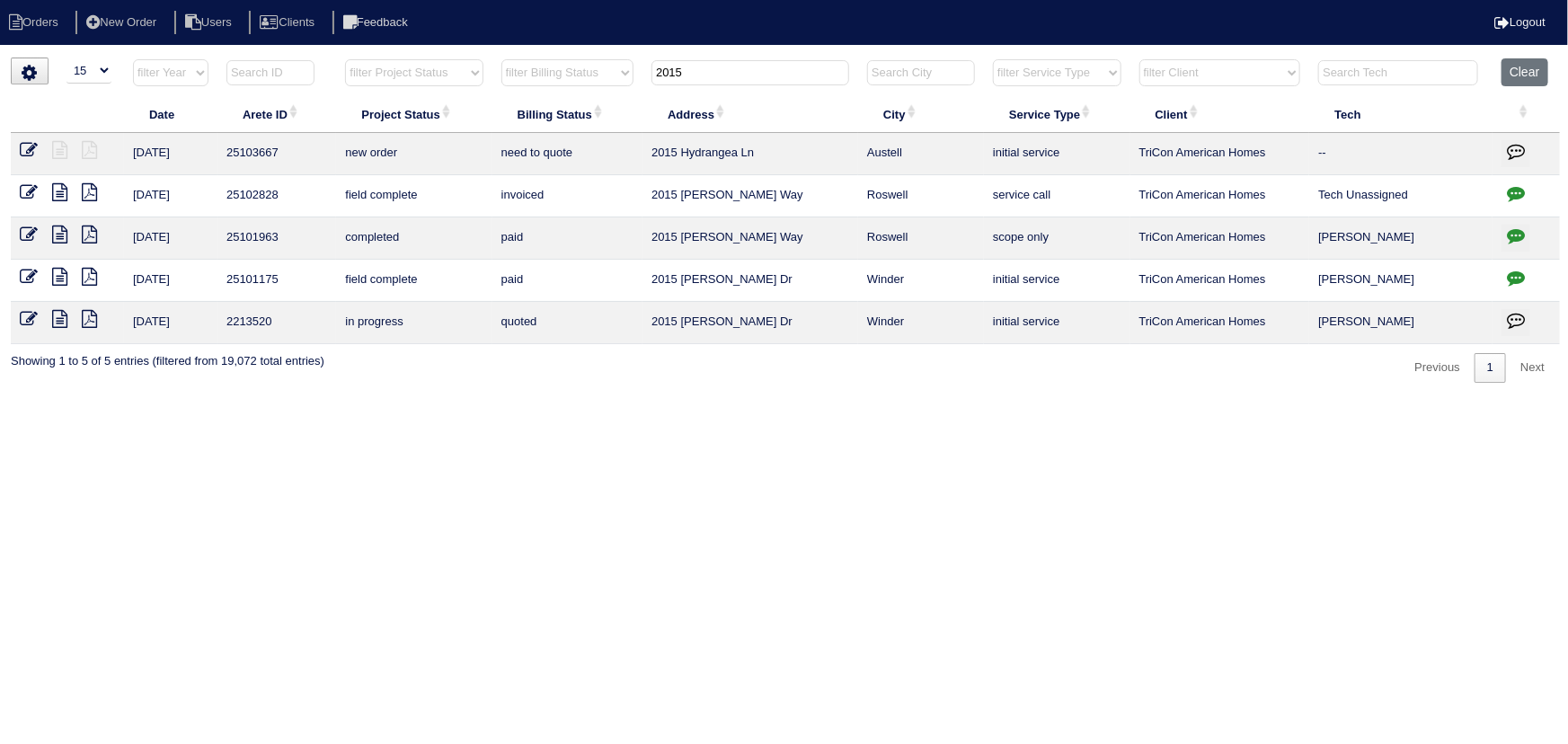
type input "2015"
click at [21, 141] on icon at bounding box center [28, 150] width 18 height 18
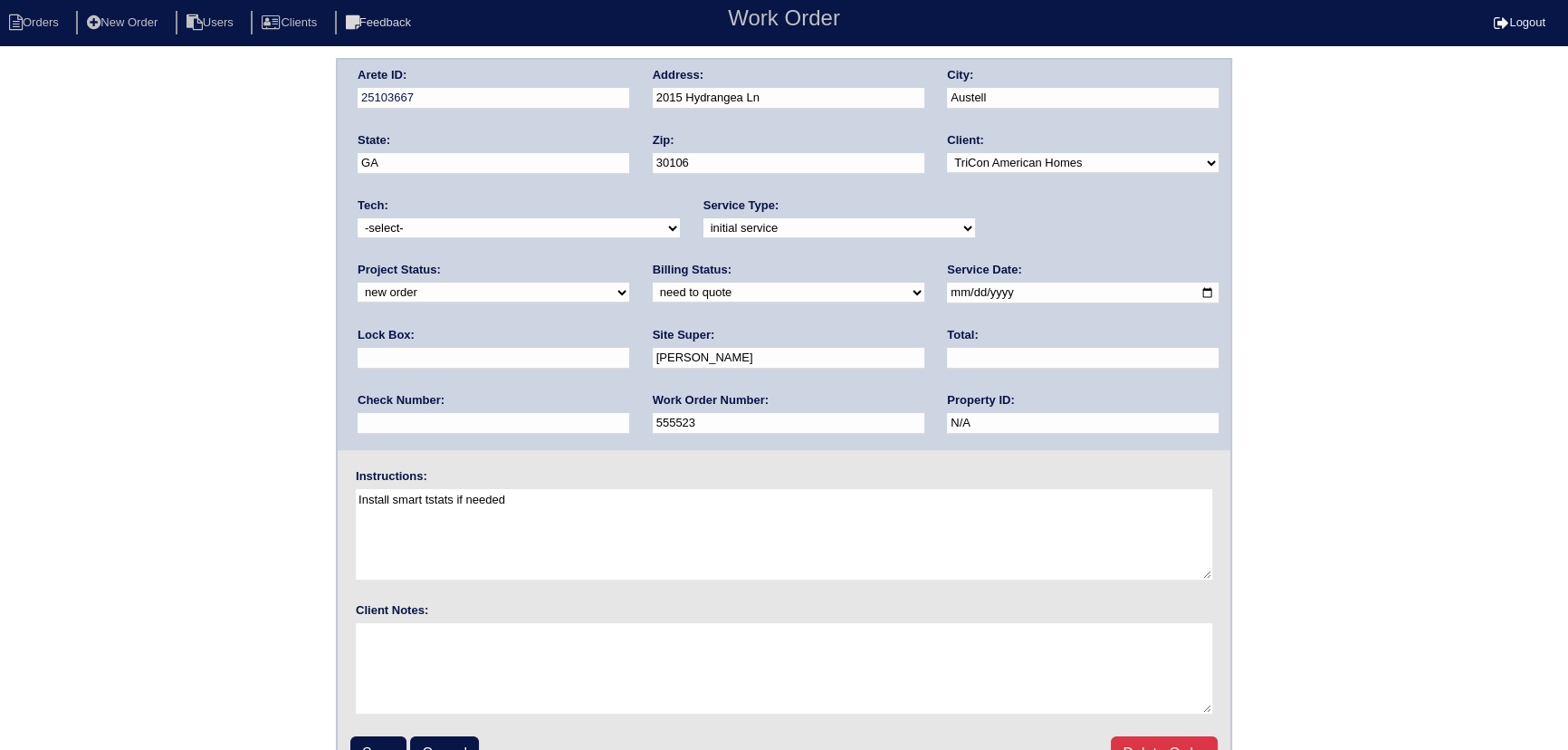
drag, startPoint x: 1098, startPoint y: 229, endPoint x: 1086, endPoint y: 232, distance: 12.4
click at [629, 282] on select "new order assigned in progress field complete need to schedule admin review arc…" at bounding box center [493, 292] width 272 height 20
select select "assigned"
click at [629, 282] on select "new order assigned in progress field complete need to schedule admin review arc…" at bounding box center [493, 292] width 272 height 20
click at [947, 291] on input "[DATE]" at bounding box center [1083, 293] width 272 height 20
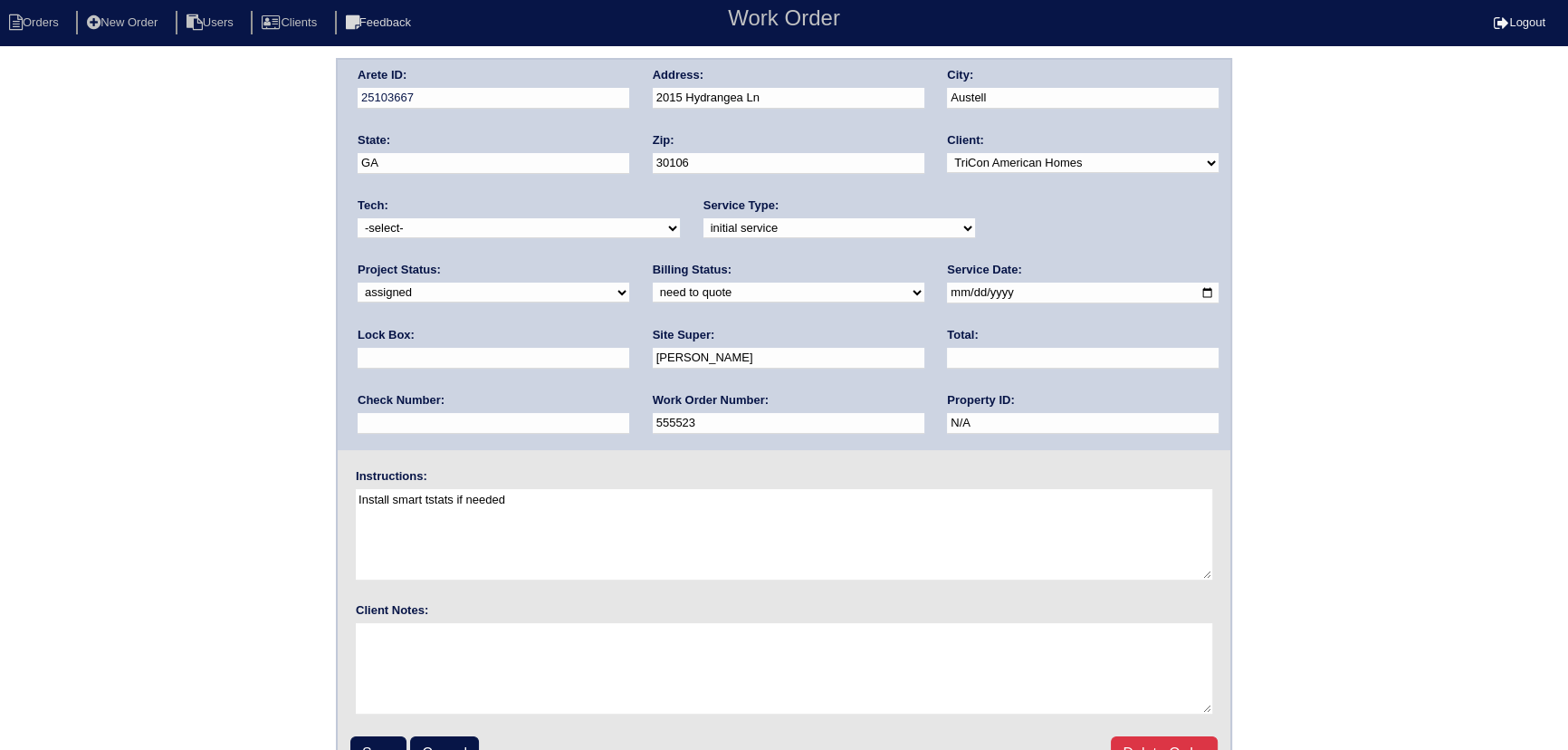
type input "[DATE]"
click at [472, 228] on select "-select- [EMAIL_ADDRESS][DOMAIN_NAME] [EMAIL_ADDRESS][DOMAIN_NAME] [EMAIL_ADDRE…" at bounding box center [519, 227] width 322 height 20
select select "80"
click at [358, 218] on select "-select- [EMAIL_ADDRESS][DOMAIN_NAME] [EMAIL_ADDRESS][DOMAIN_NAME] [EMAIL_ADDRE…" at bounding box center [519, 227] width 322 height 20
click at [383, 744] on input "Save" at bounding box center [378, 753] width 56 height 34
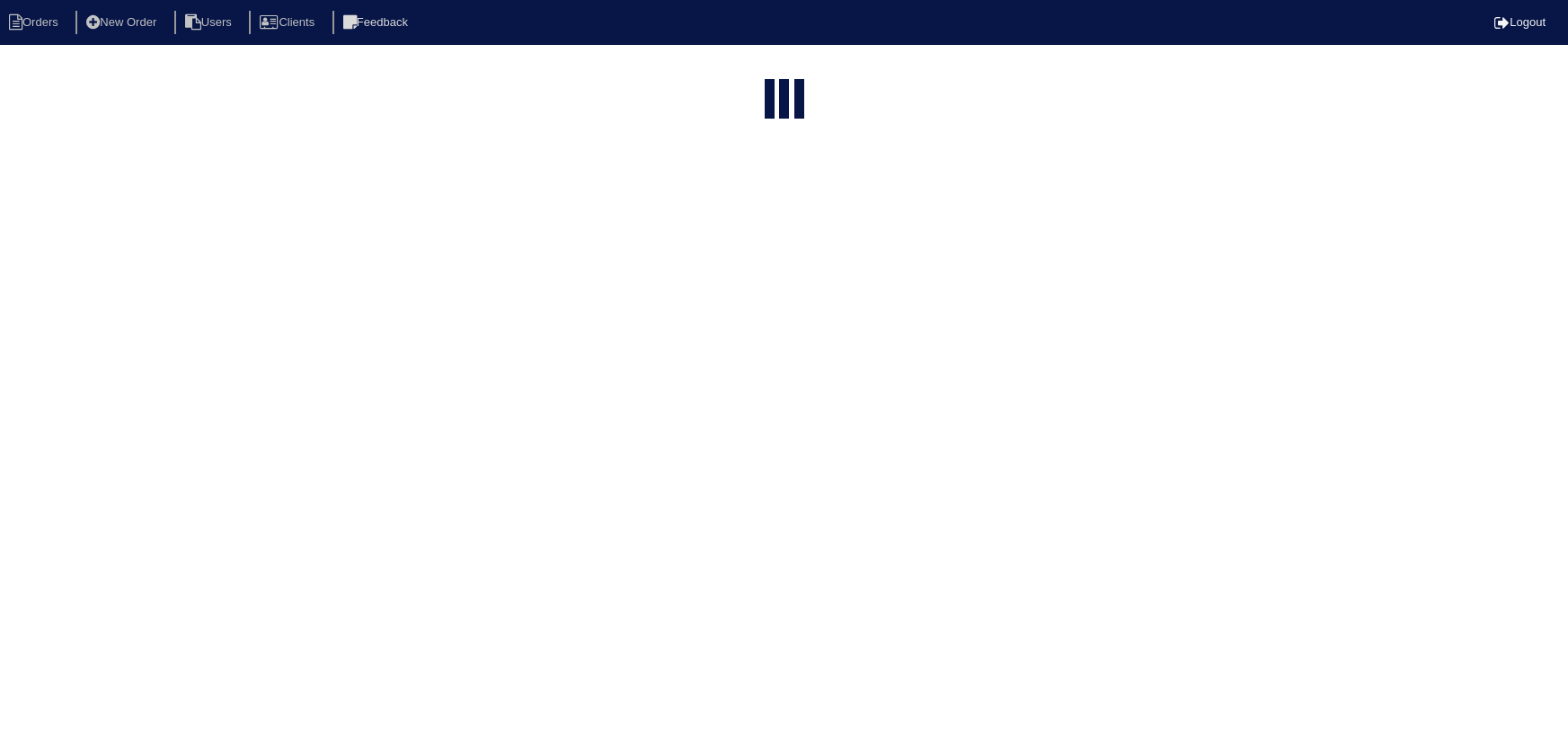
select select "15"
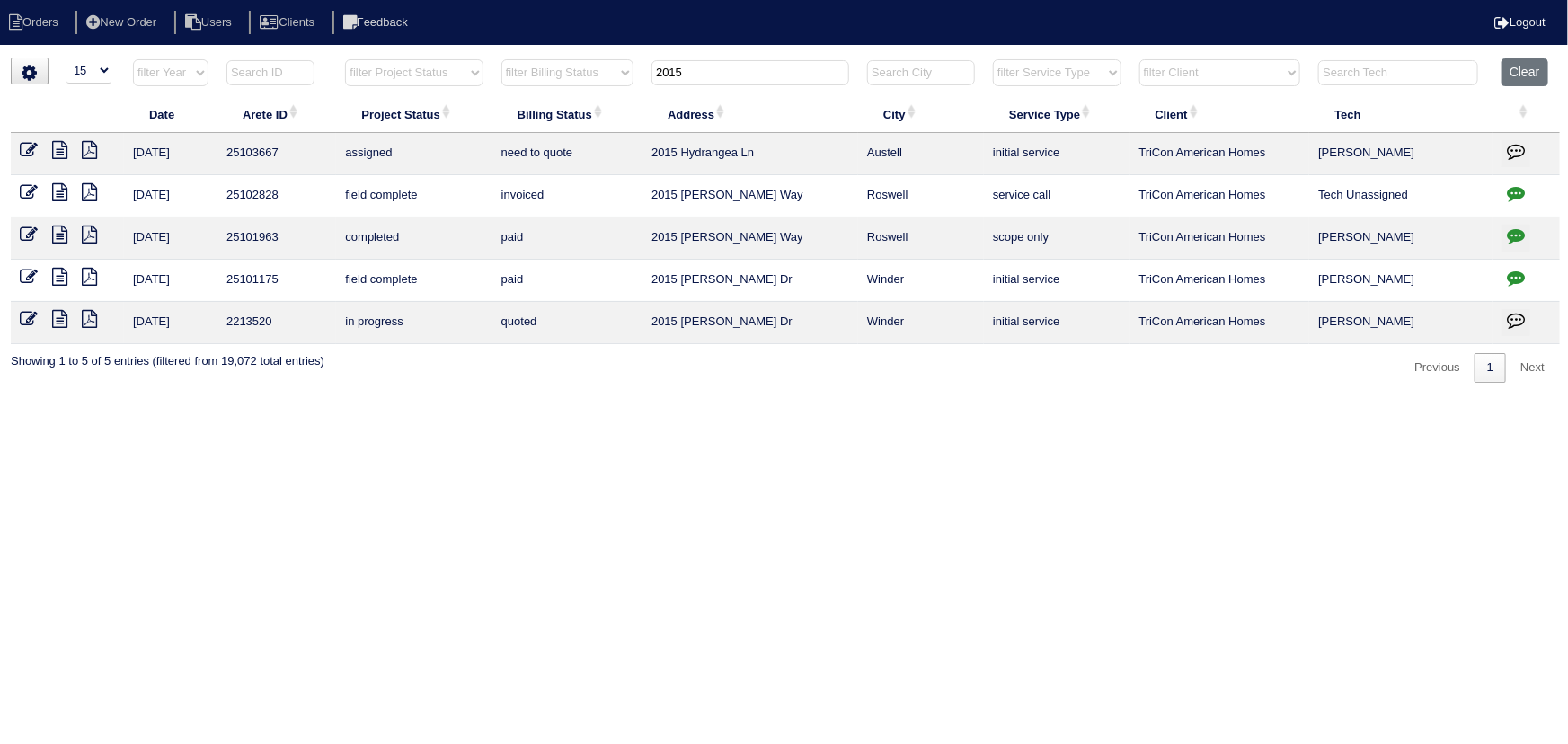
click at [692, 75] on input "2015" at bounding box center [751, 72] width 198 height 25
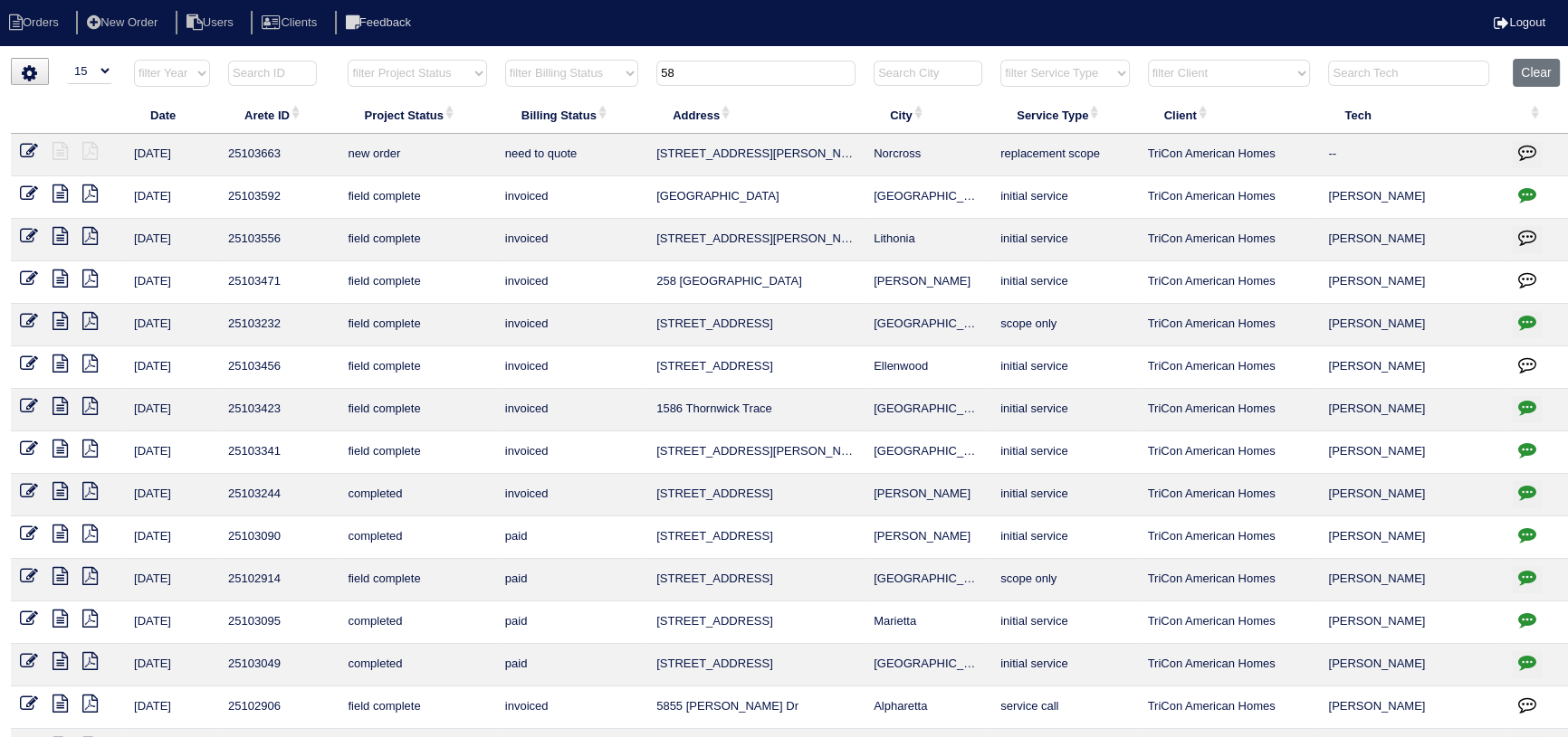
type input "58"
click at [35, 155] on icon at bounding box center [28, 151] width 18 height 18
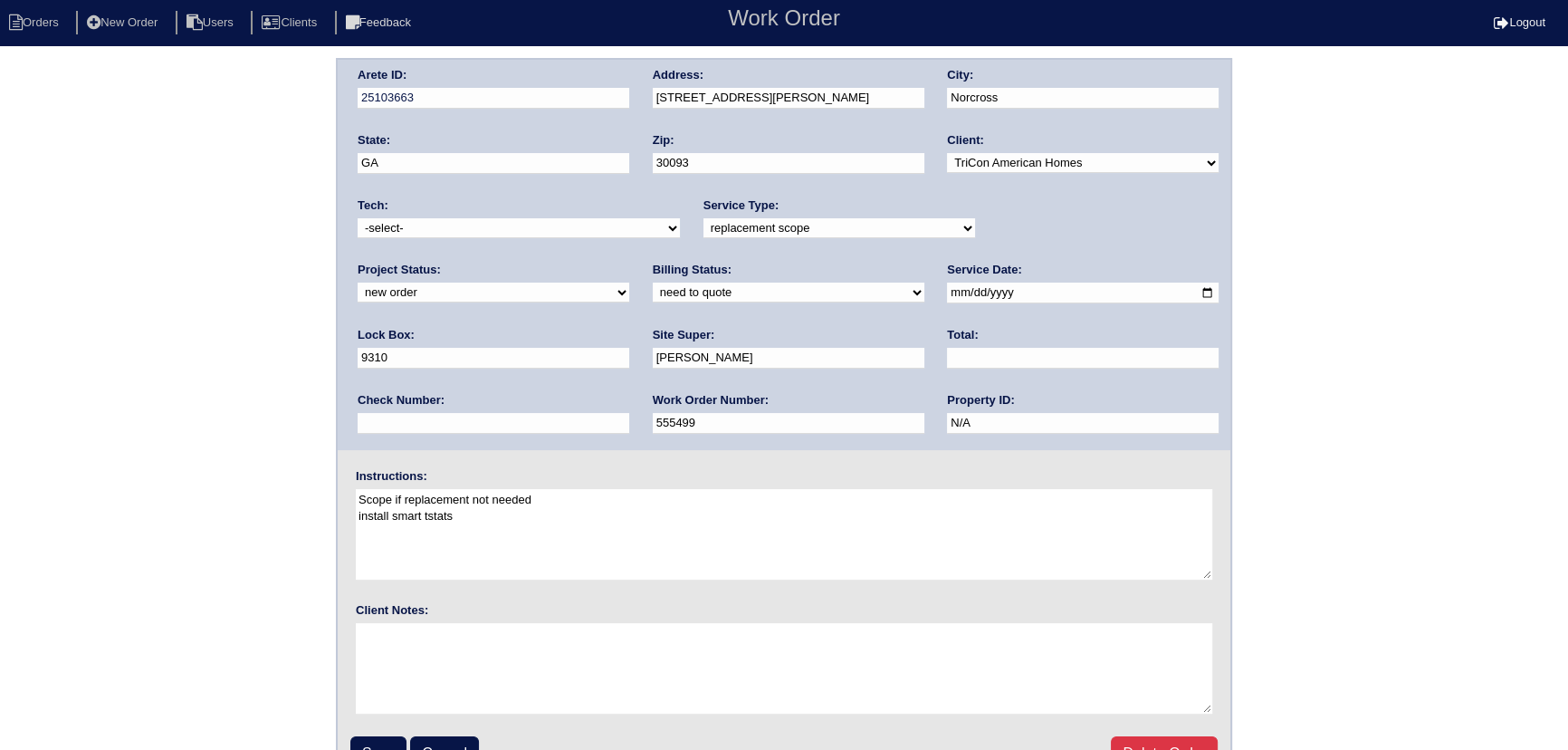
click at [629, 282] on select "new order assigned in progress field complete need to schedule admin review arc…" at bounding box center [493, 292] width 272 height 20
select select "assigned"
click at [629, 282] on select "new order assigned in progress field complete need to schedule admin review arc…" at bounding box center [493, 292] width 272 height 20
click at [550, 233] on select "-select- aretesmg+backup-tech@gmail.com benjohnholt88@gmail.com callisonhvac@ya…" at bounding box center [519, 227] width 322 height 20
select select "27"
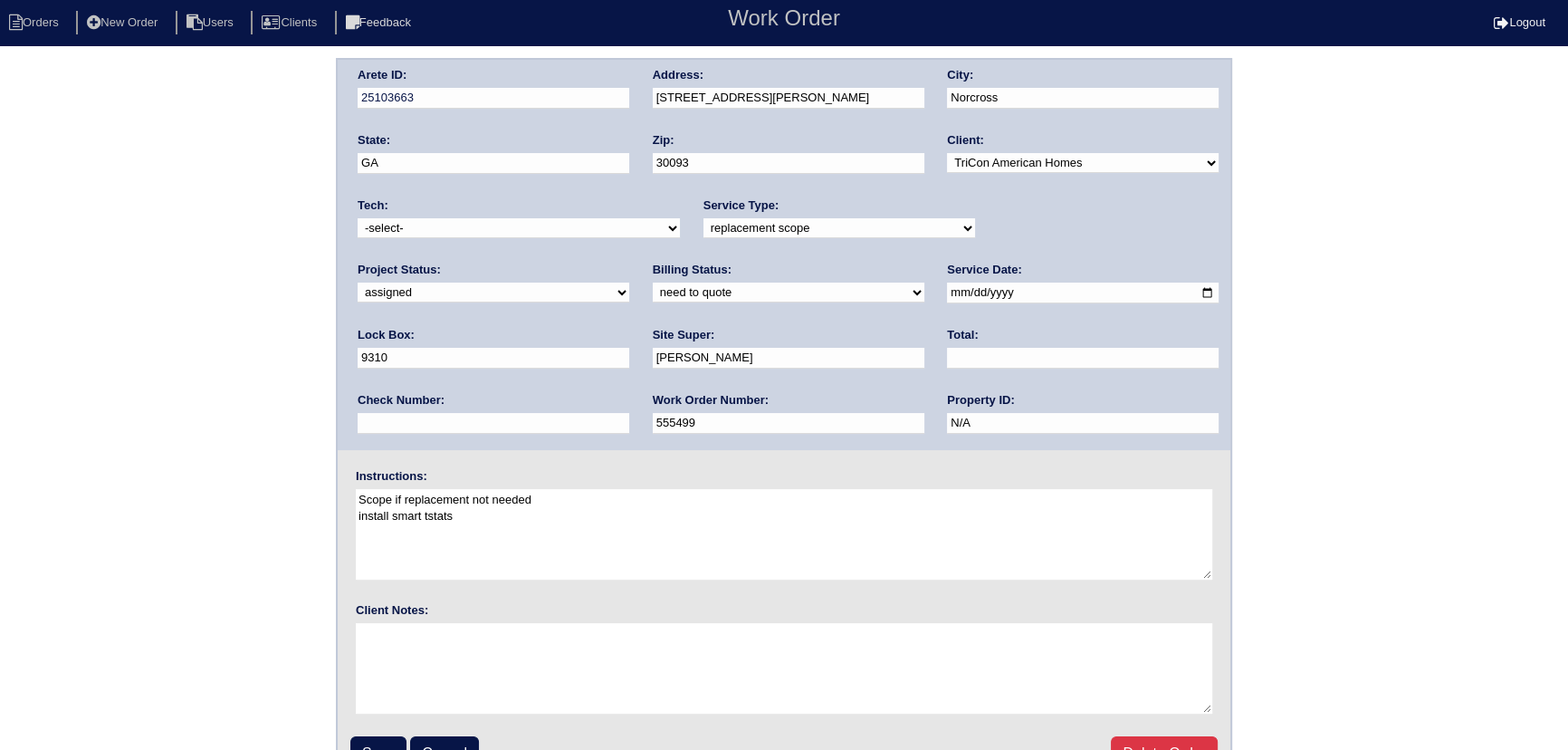
click at [358, 218] on select "-select- aretesmg+backup-tech@gmail.com benjohnholt88@gmail.com callisonhvac@ya…" at bounding box center [519, 227] width 322 height 20
click at [947, 287] on input "2025-10-03" at bounding box center [1083, 293] width 272 height 20
type input "2025-10-06"
click at [386, 748] on input "Save" at bounding box center [378, 753] width 56 height 34
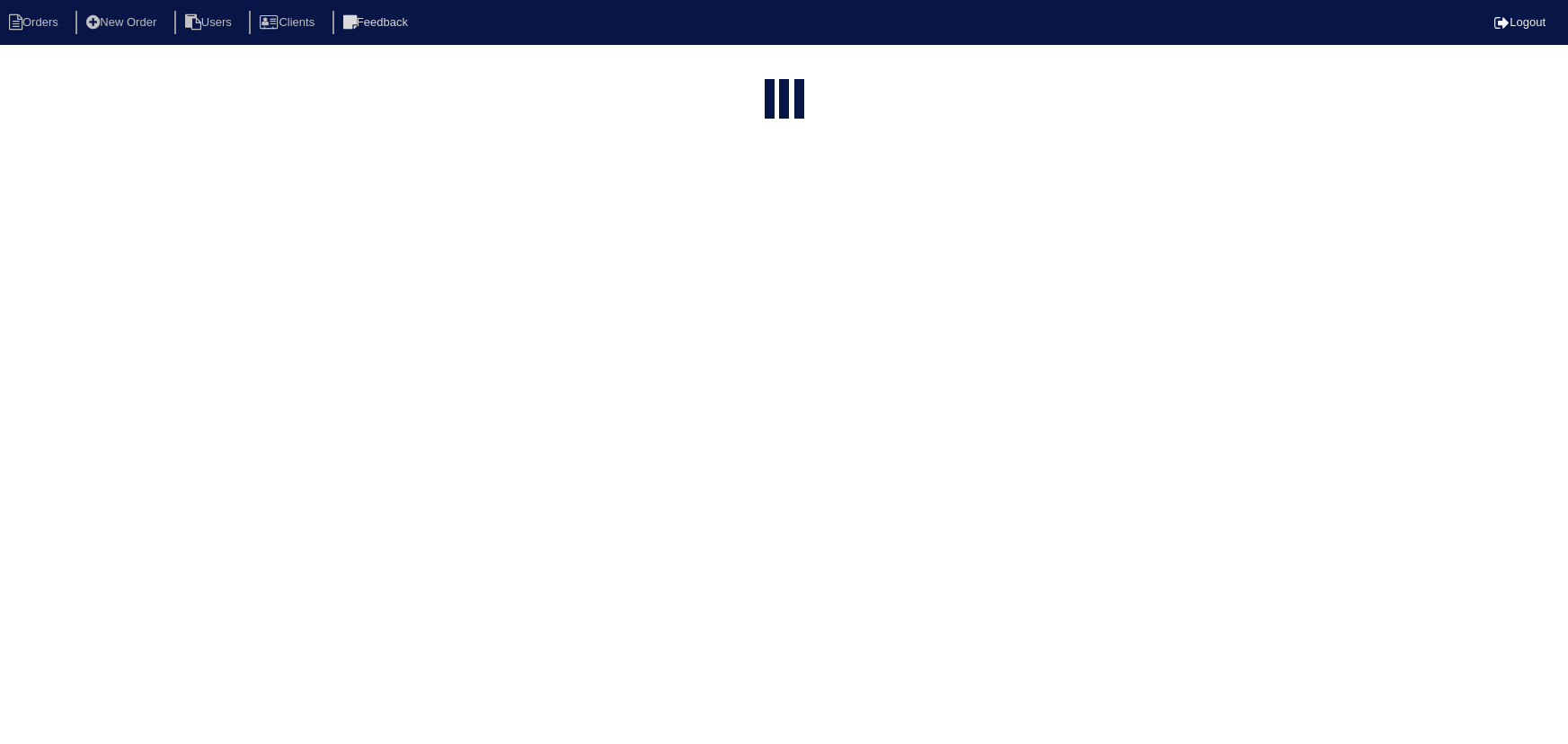
select select "15"
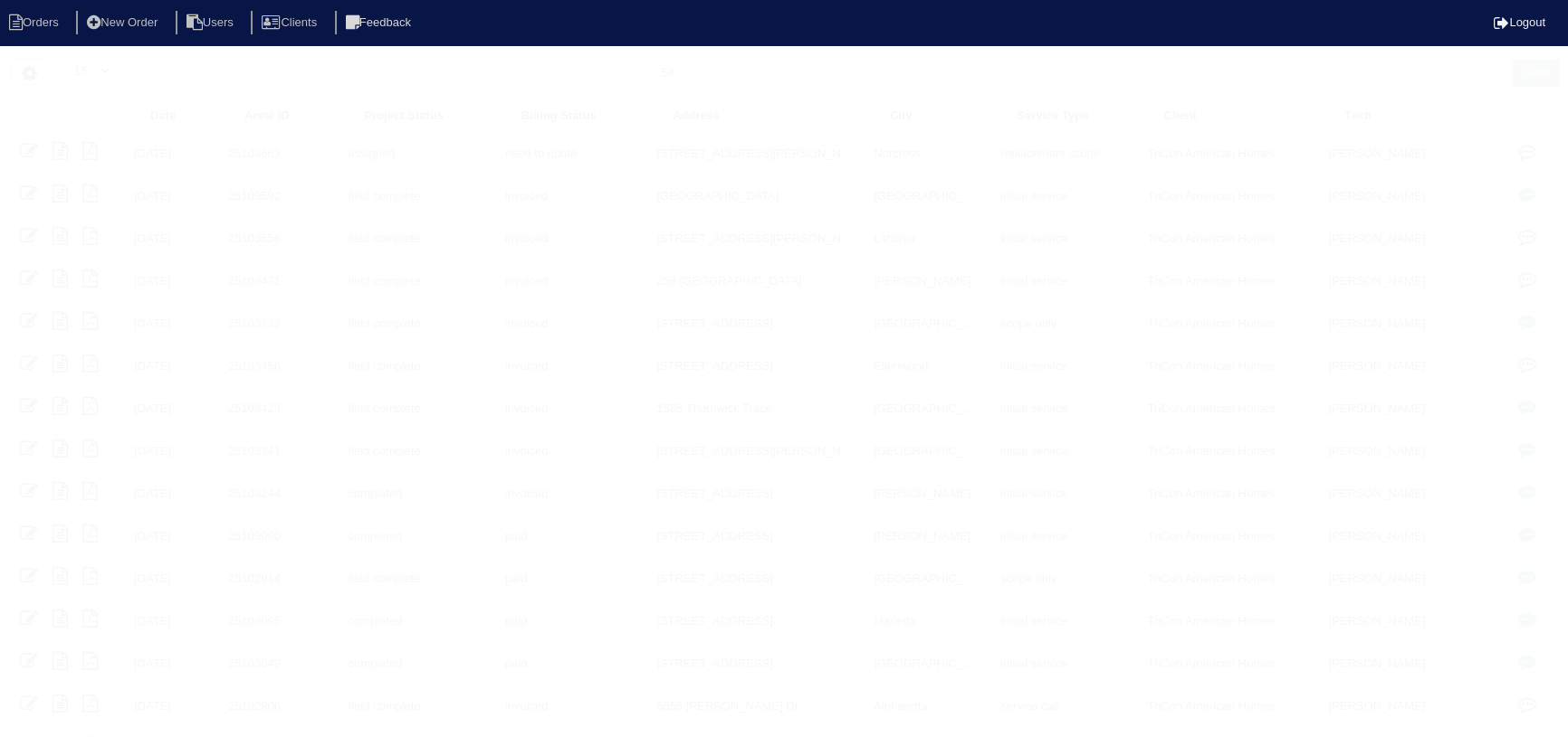
click at [733, 71] on input "58" at bounding box center [756, 73] width 199 height 25
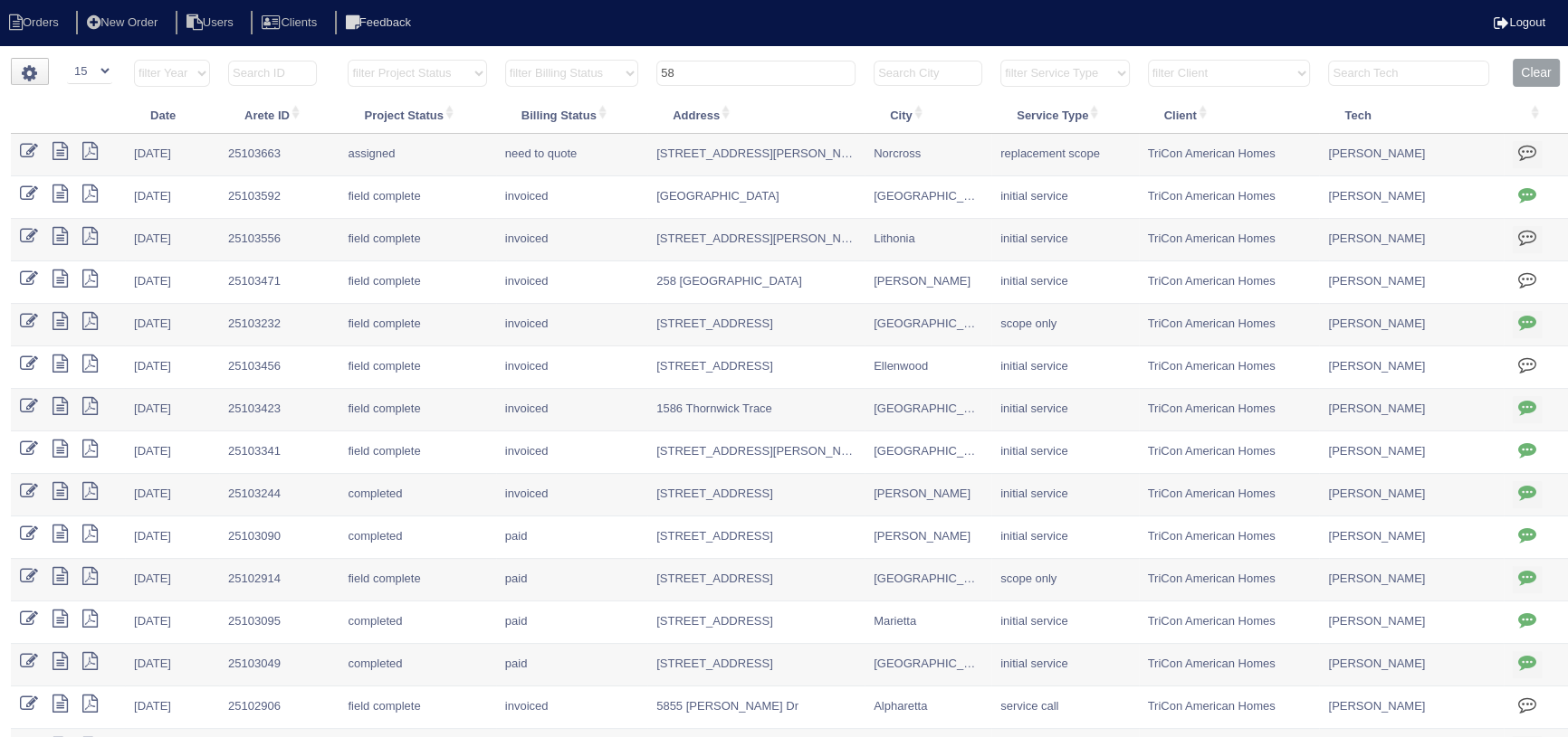
click at [733, 71] on input "58" at bounding box center [756, 73] width 199 height 25
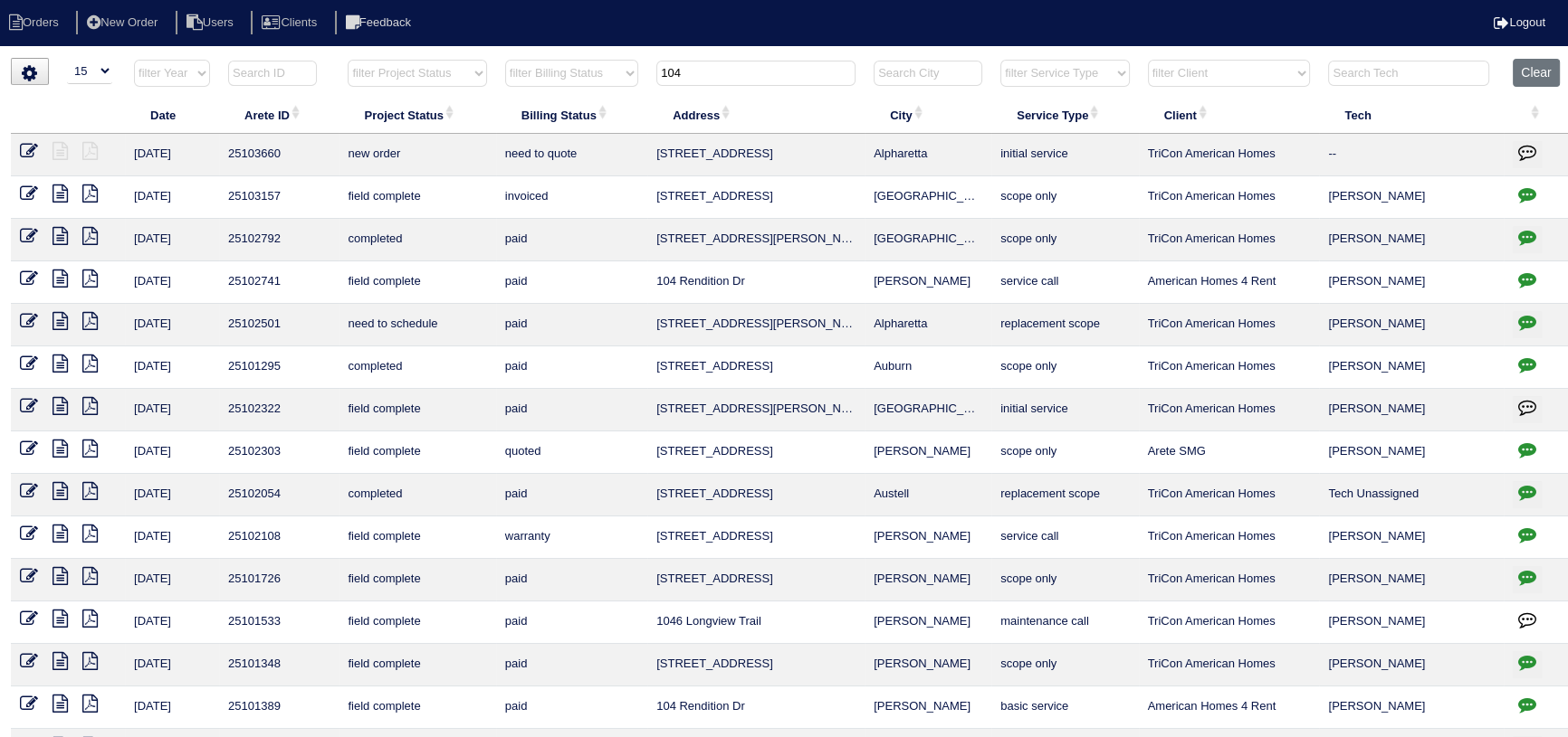
type input "104"
click at [20, 148] on icon at bounding box center [28, 151] width 18 height 18
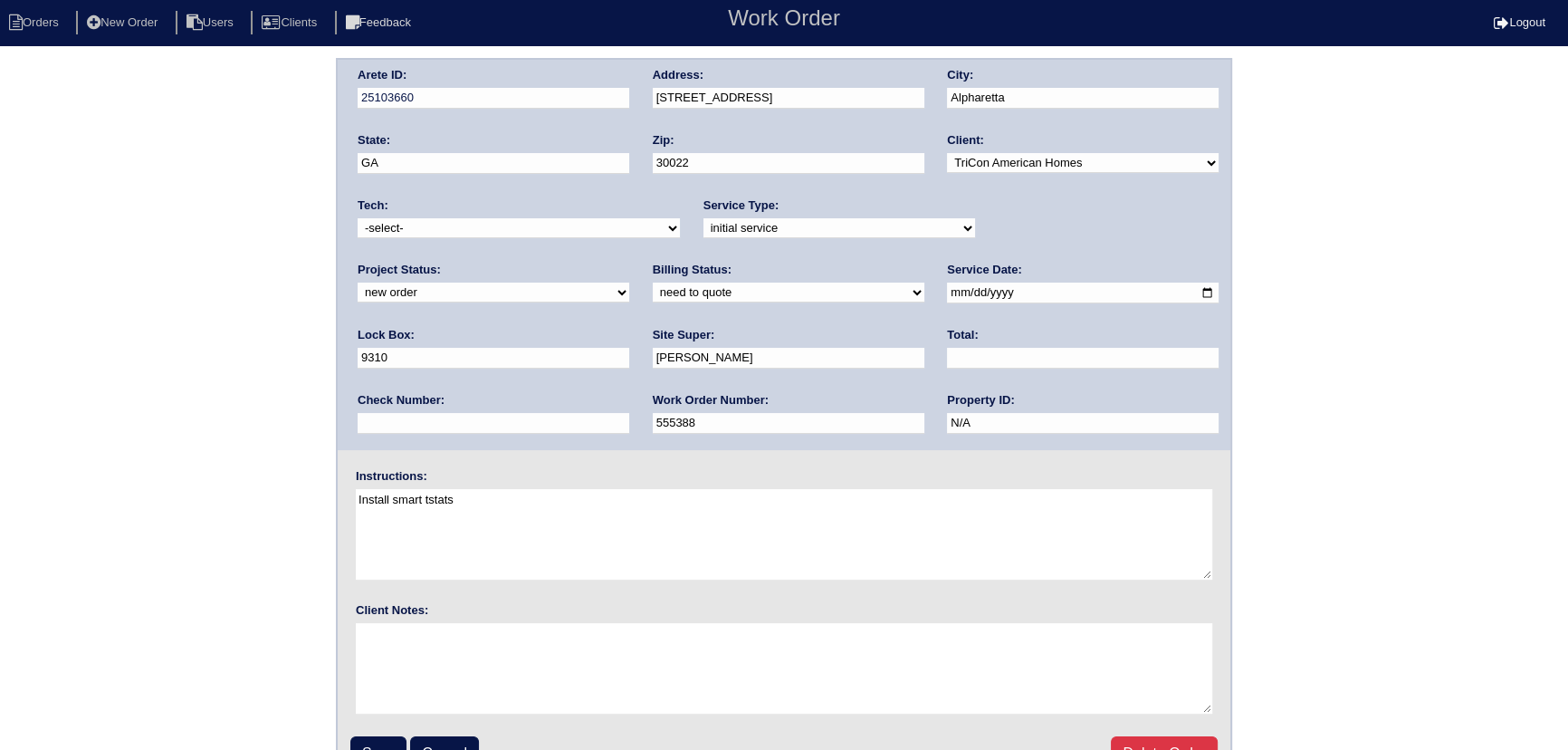
click at [629, 282] on select "new order assigned in progress field complete need to schedule admin review arc…" at bounding box center [493, 292] width 272 height 20
select select "assigned"
click at [629, 282] on select "new order assigned in progress field complete need to schedule admin review arc…" at bounding box center [493, 292] width 272 height 20
click at [628, 226] on div "Arete ID: 25103660 Address: 10415 Timberstone Rd City: Alpharetta State: GA Zip…" at bounding box center [784, 254] width 892 height 390
click at [595, 236] on select "-select- aretesmg+backup-tech@gmail.com benjohnholt88@gmail.com callisonhvac@ya…" at bounding box center [519, 227] width 322 height 20
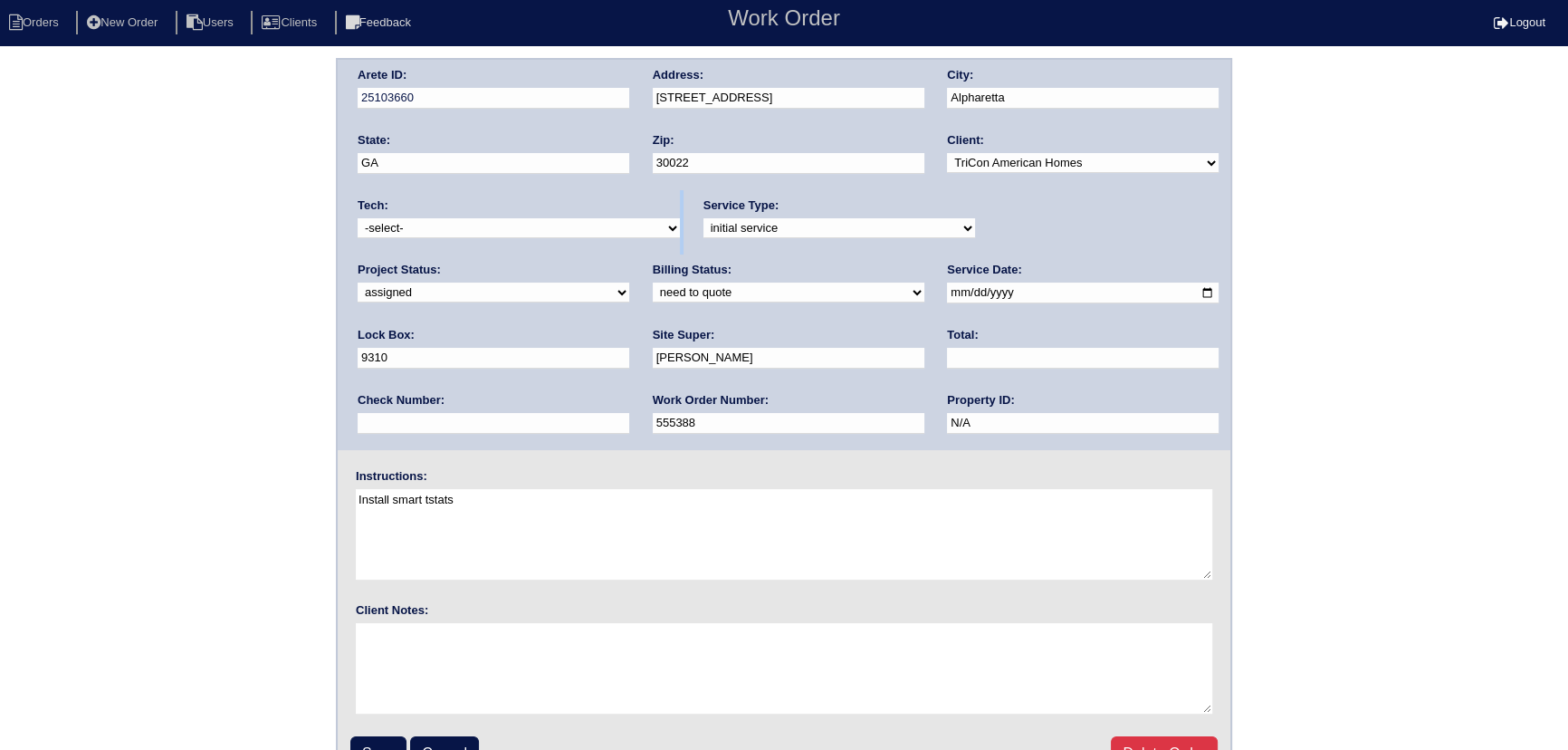
select select "27"
click at [358, 218] on select "-select- aretesmg+backup-tech@gmail.com benjohnholt88@gmail.com callisonhvac@ya…" at bounding box center [519, 227] width 322 height 20
click at [947, 293] on input "2025-10-03" at bounding box center [1083, 293] width 272 height 20
type input "[DATE]"
click at [380, 742] on input "Save" at bounding box center [378, 753] width 56 height 34
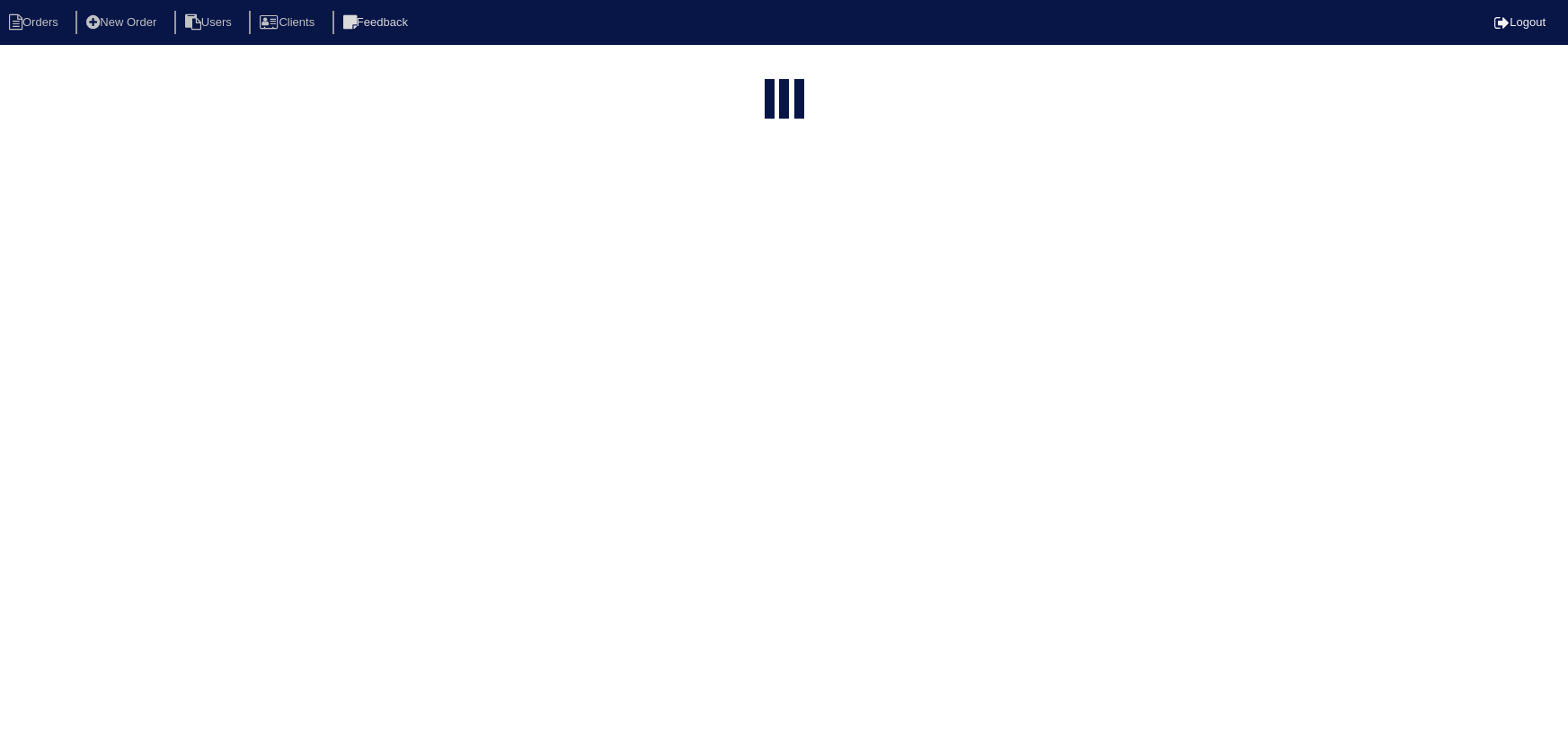
select select "15"
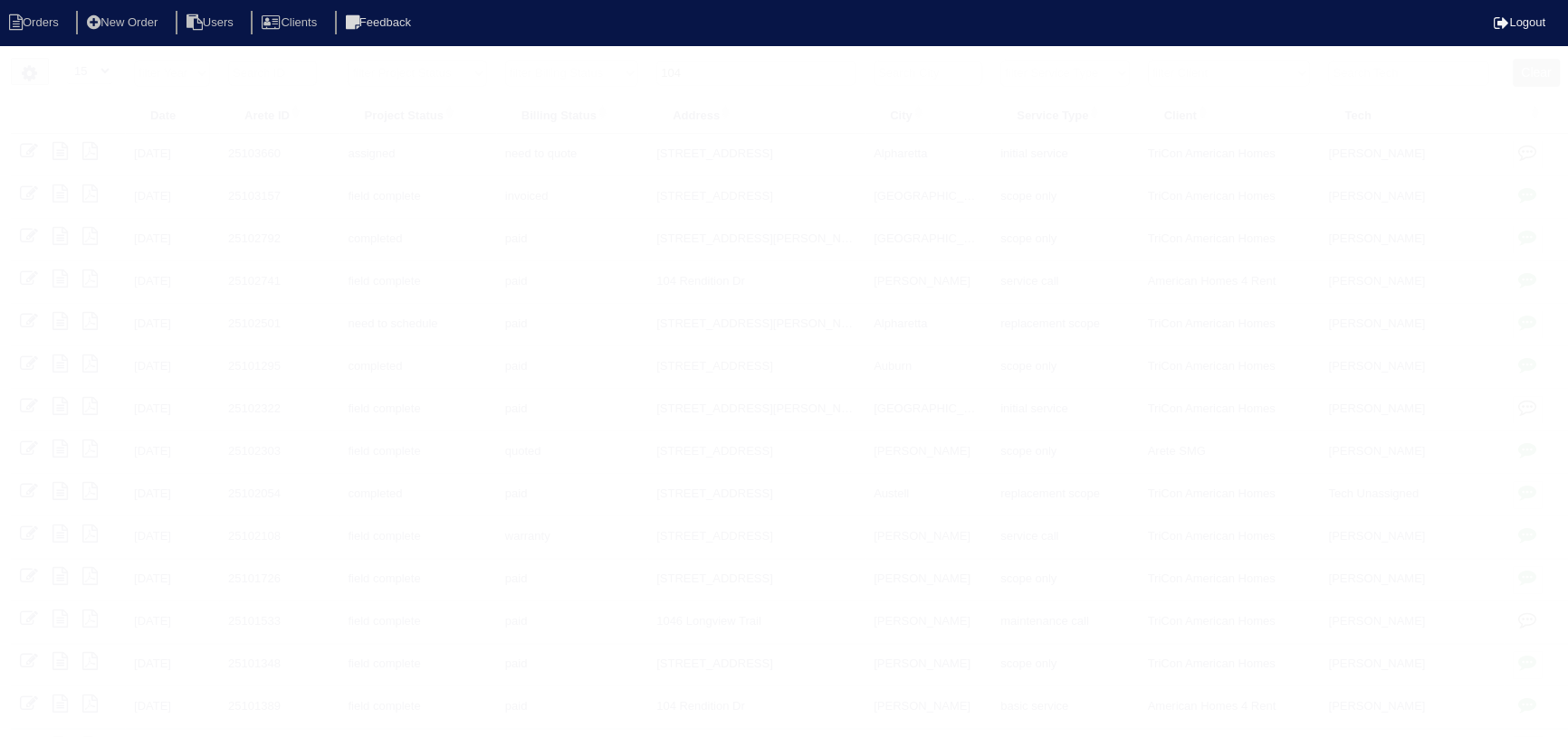
click at [750, 60] on html "Orders New Order Users Clients Feedback Logout Orders New Order Users Clients M…" at bounding box center [784, 414] width 1568 height 828
click at [750, 60] on input "104" at bounding box center [756, 73] width 199 height 25
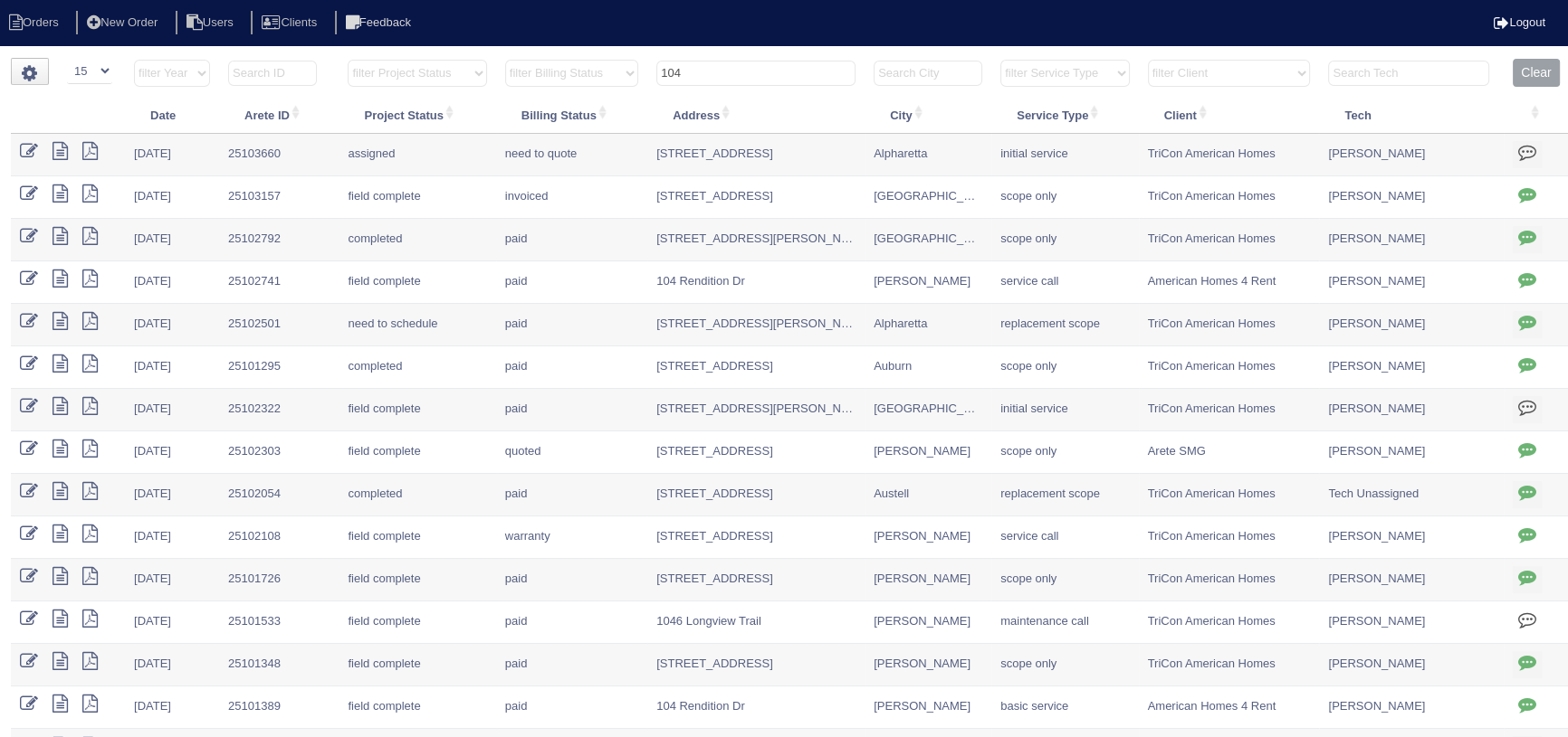
click at [750, 60] on input "104" at bounding box center [756, 73] width 199 height 25
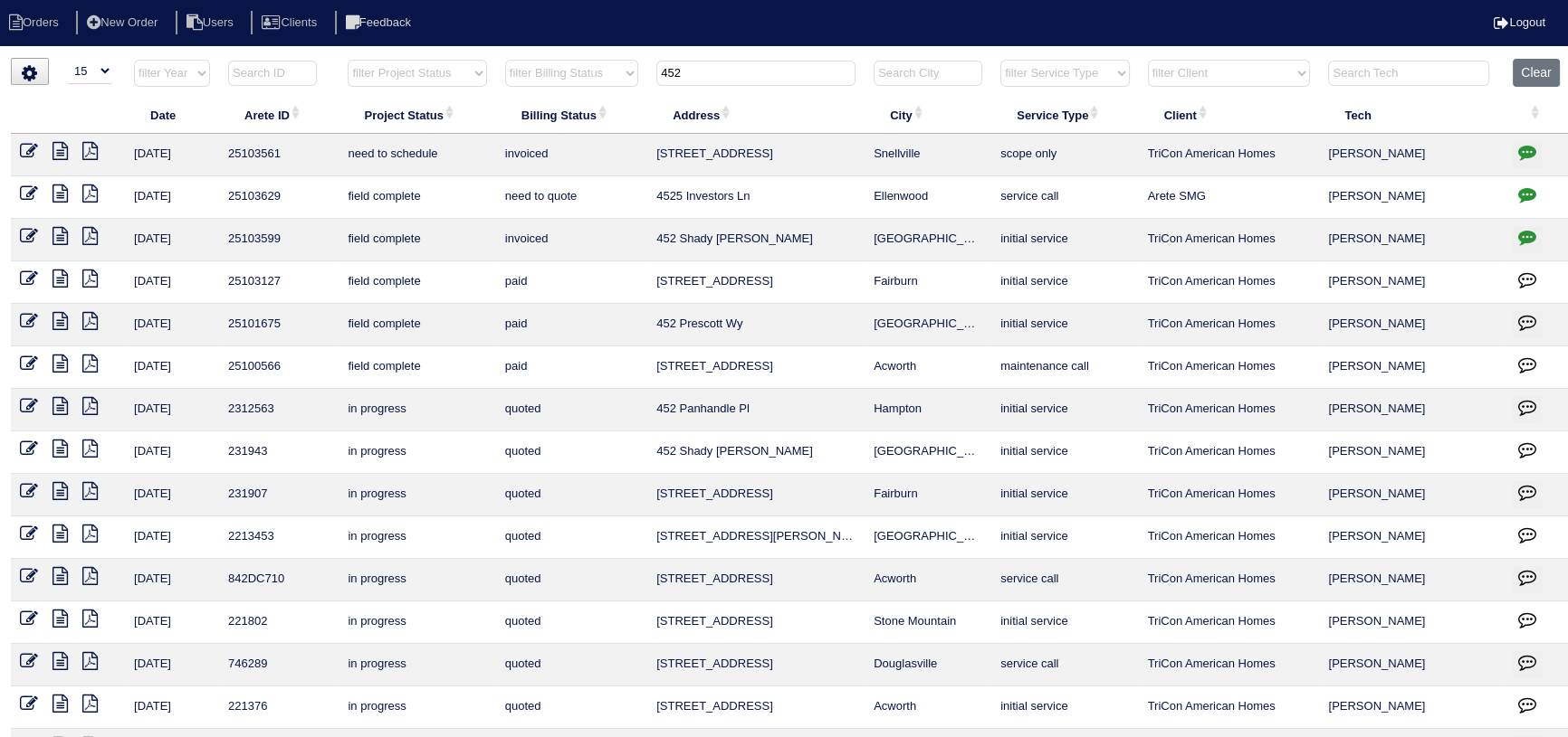
type input "452"
drag, startPoint x: 31, startPoint y: 147, endPoint x: 54, endPoint y: 147, distance: 23.0
click at [31, 147] on icon at bounding box center [28, 151] width 18 height 18
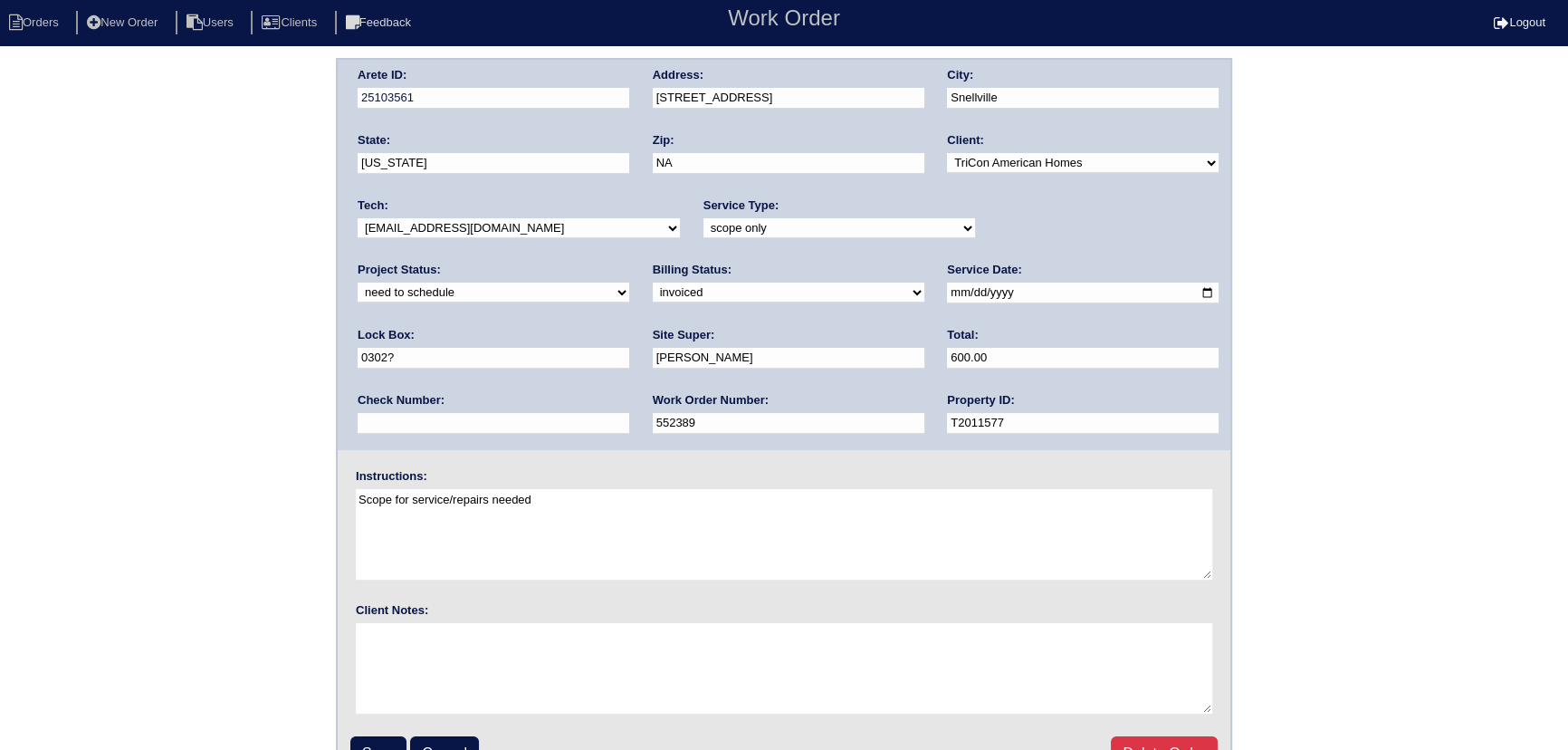
click at [629, 282] on select "new order assigned in progress field complete need to schedule admin review arc…" at bounding box center [493, 292] width 272 height 20
select select "assigned"
click at [629, 282] on select "new order assigned in progress field complete need to schedule admin review arc…" at bounding box center [493, 292] width 272 height 20
click at [462, 229] on select "-select- [EMAIL_ADDRESS][DOMAIN_NAME] [EMAIL_ADDRESS][DOMAIN_NAME] [EMAIL_ADDRE…" at bounding box center [519, 227] width 322 height 20
select select "27"
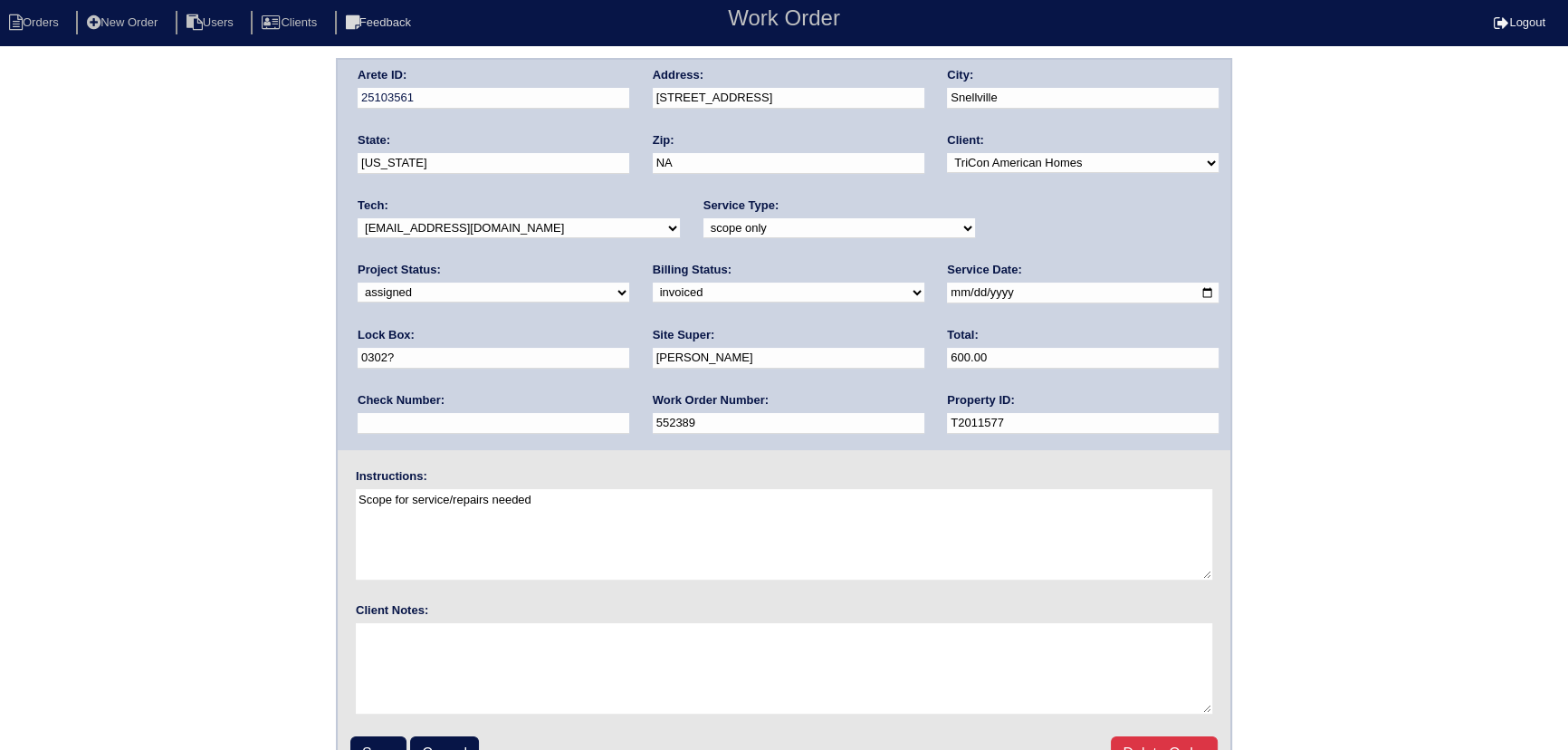
click at [358, 218] on select "-select- aretesmg+backup-tech@gmail.com benjohnholt88@gmail.com callisonhvac@ya…" at bounding box center [519, 227] width 322 height 20
click at [947, 284] on input "2025-10-04" at bounding box center [1083, 293] width 272 height 20
type input "2025-10-06"
click at [391, 747] on input "Save" at bounding box center [378, 753] width 56 height 34
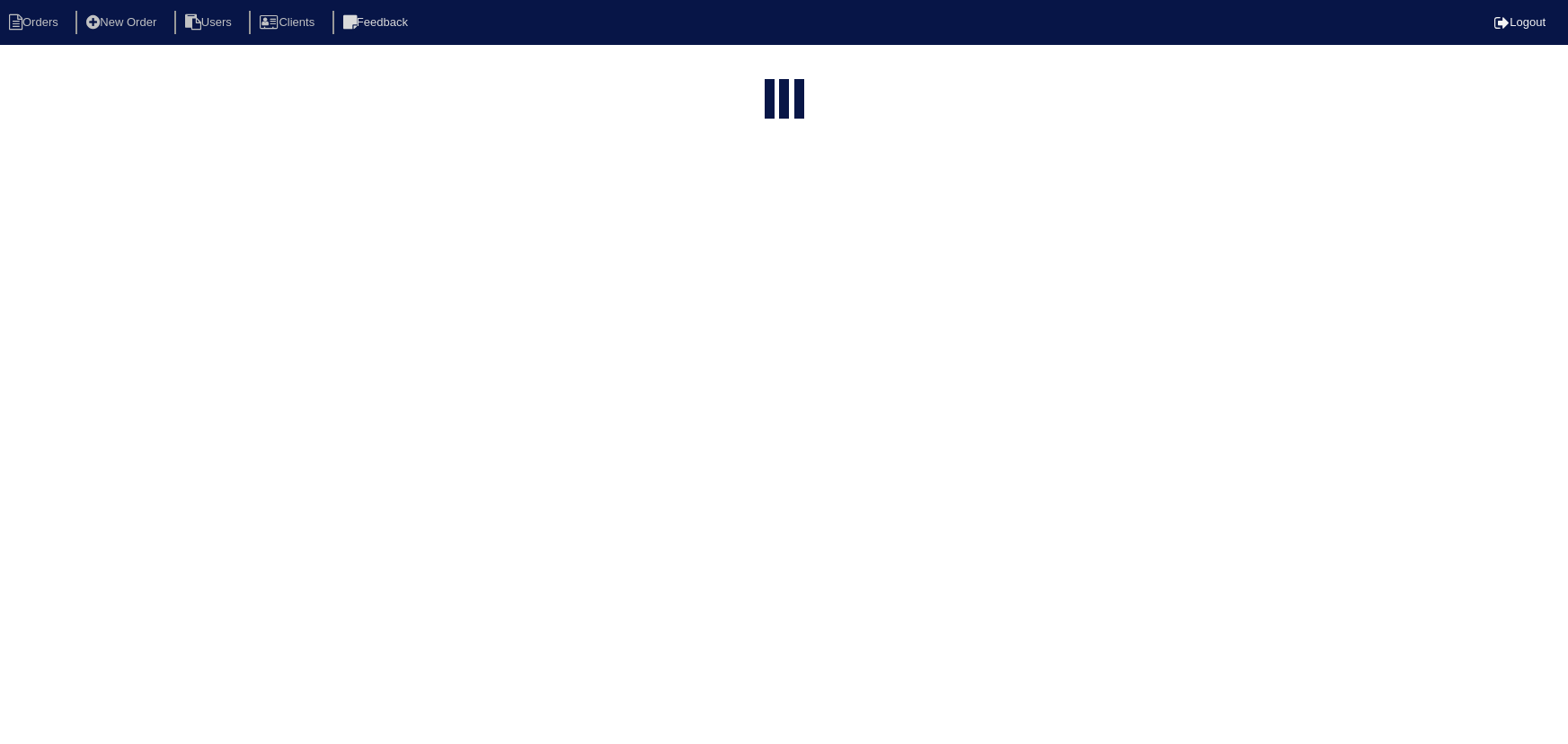
select select "15"
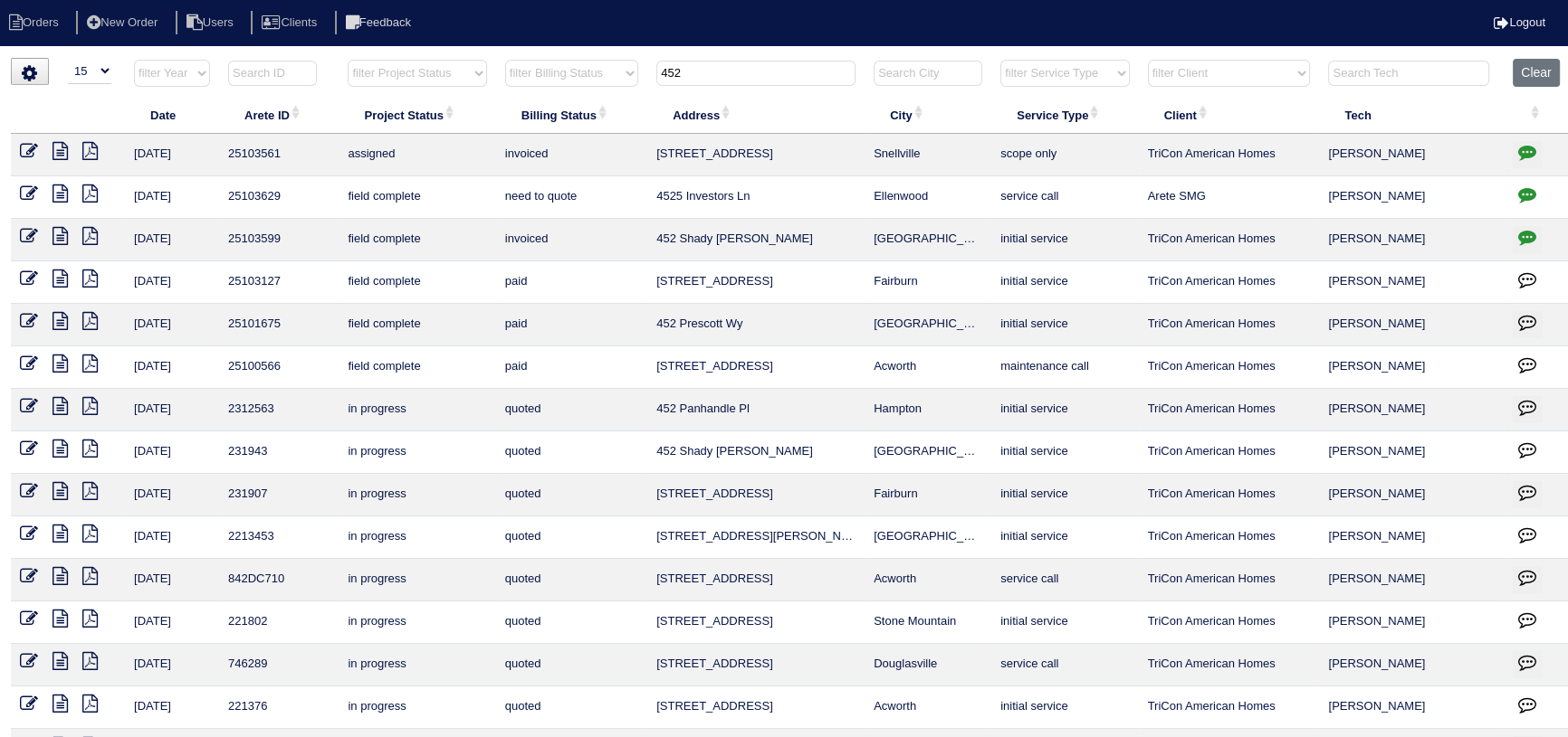
drag, startPoint x: 696, startPoint y: 82, endPoint x: 648, endPoint y: 82, distance: 48.0
click at [648, 82] on tr "filter Year -- Any Year -- 2025 2024 2023 2022 2021 2020 2019 filter Project St…" at bounding box center [791, 77] width 1561 height 37
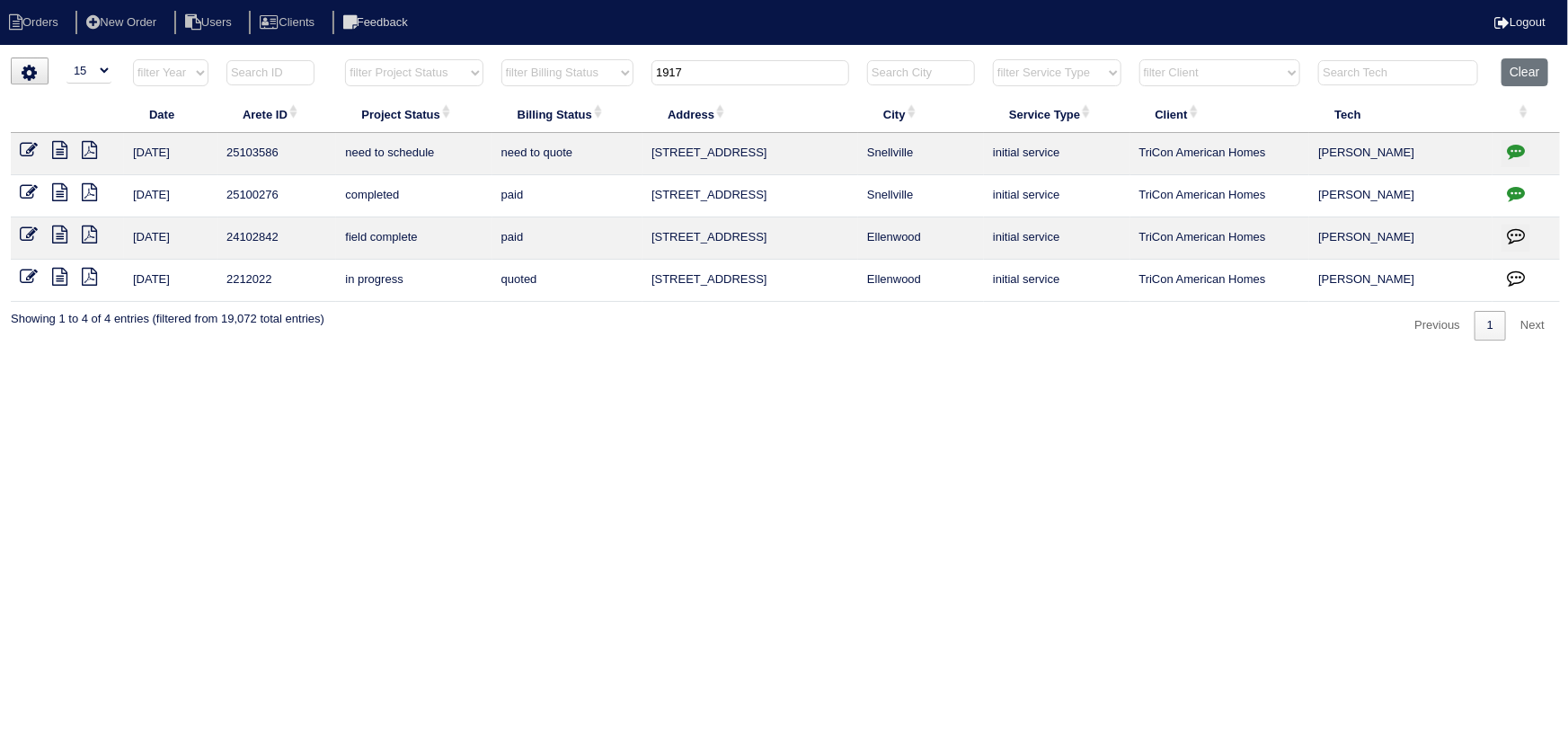
type input "1917"
drag, startPoint x: 20, startPoint y: 144, endPoint x: 351, endPoint y: 158, distance: 331.3
click at [20, 144] on icon at bounding box center [28, 150] width 18 height 18
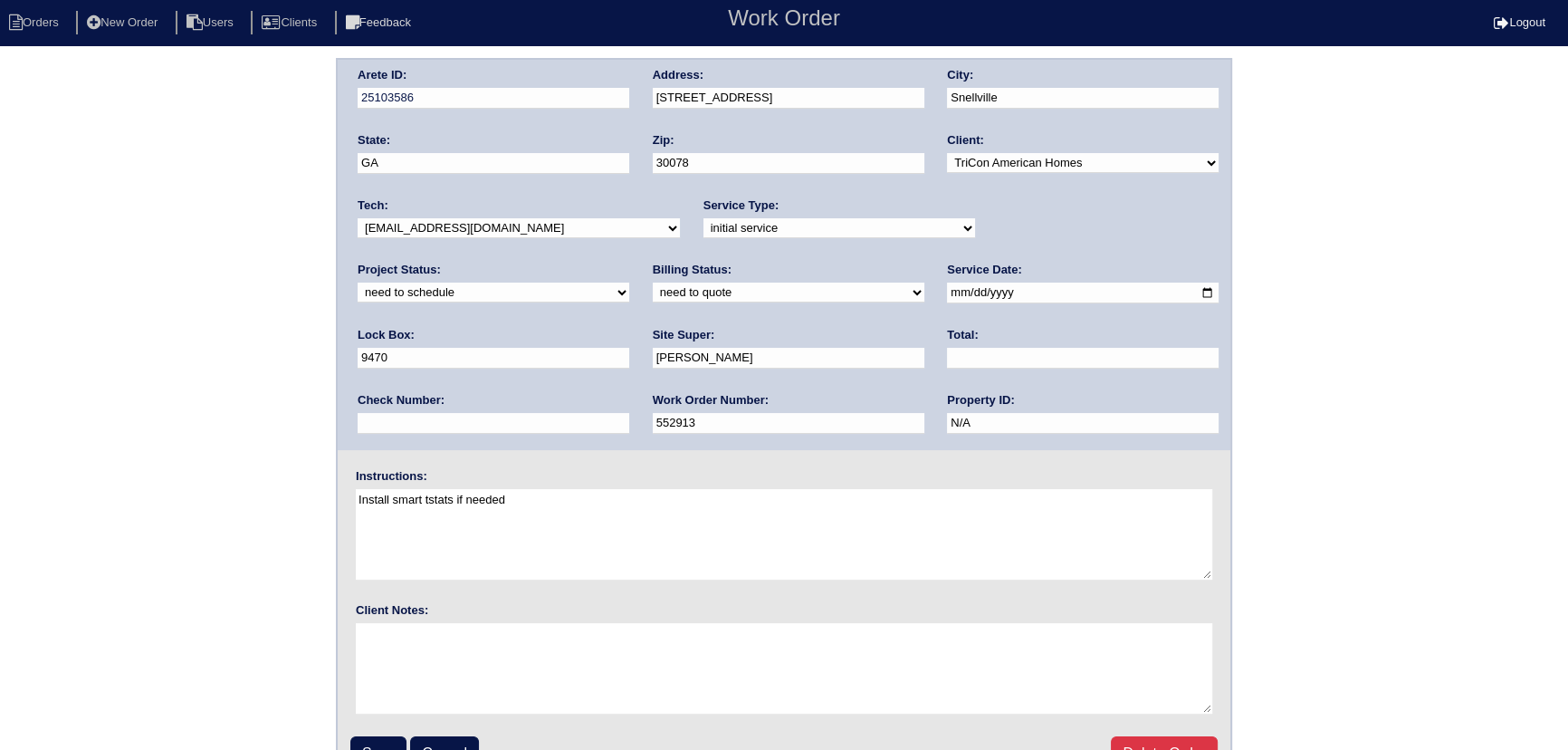
click at [629, 282] on select "new order assigned in progress field complete need to schedule admin review arc…" at bounding box center [493, 292] width 272 height 20
select select "assigned"
click at [629, 282] on select "new order assigned in progress field complete need to schedule admin review arc…" at bounding box center [493, 292] width 272 height 20
click at [947, 290] on input "[DATE]" at bounding box center [1083, 293] width 272 height 20
click at [528, 225] on select "-select- aretesmg+backup-tech@gmail.com benjohnholt88@gmail.com callisonhvac@ya…" at bounding box center [519, 227] width 322 height 20
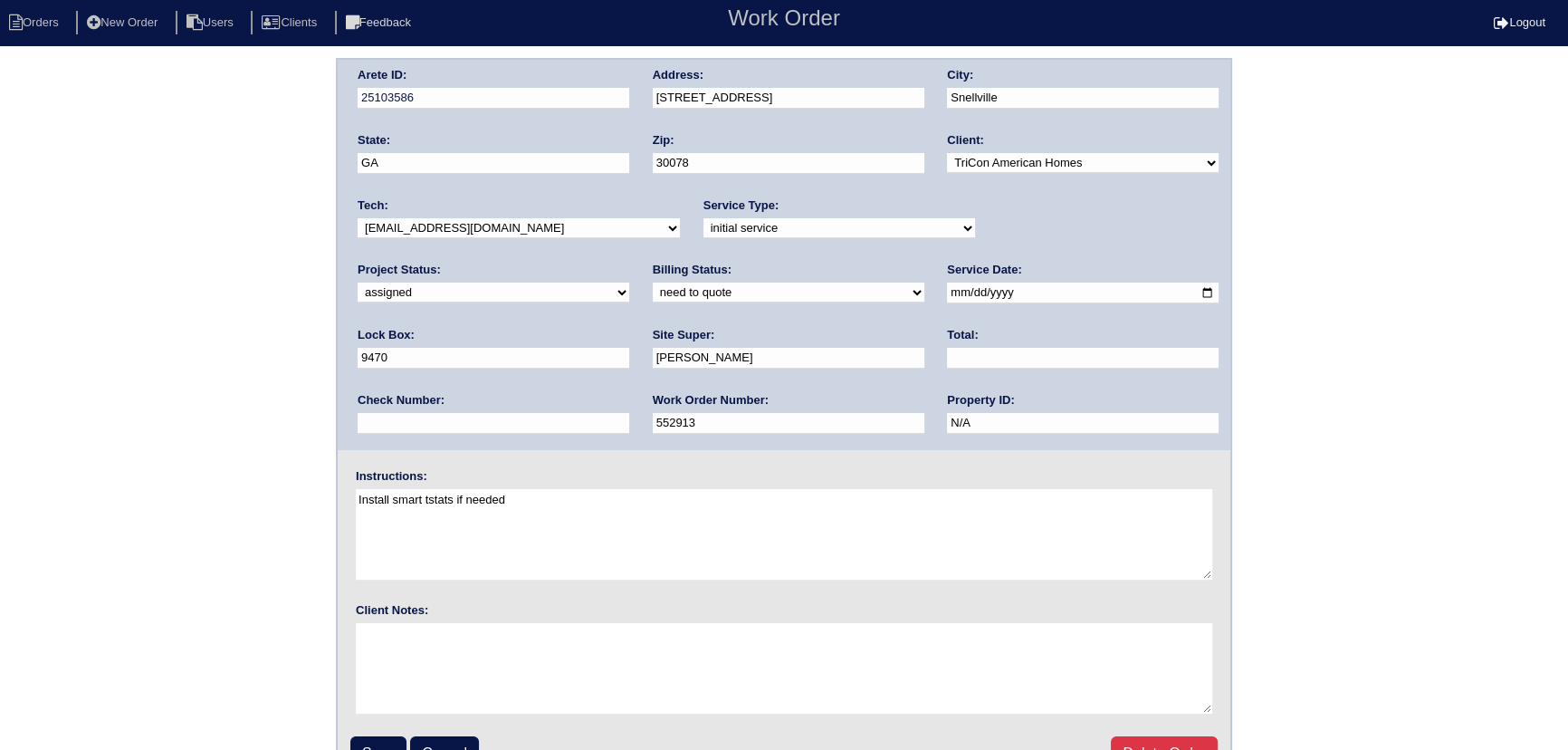
select select "80"
click at [358, 218] on select "-select- aretesmg+backup-tech@gmail.com benjohnholt88@gmail.com callisonhvac@ya…" at bounding box center [519, 227] width 322 height 20
drag, startPoint x: 379, startPoint y: 730, endPoint x: 381, endPoint y: 743, distance: 13.2
click at [380, 730] on fieldset "Arete ID: 25103586 Address: 1917 Oakwood Grove Dr City: Snellville State: GA Zi…" at bounding box center [784, 424] width 892 height 729
click at [381, 743] on input "Save" at bounding box center [378, 753] width 56 height 34
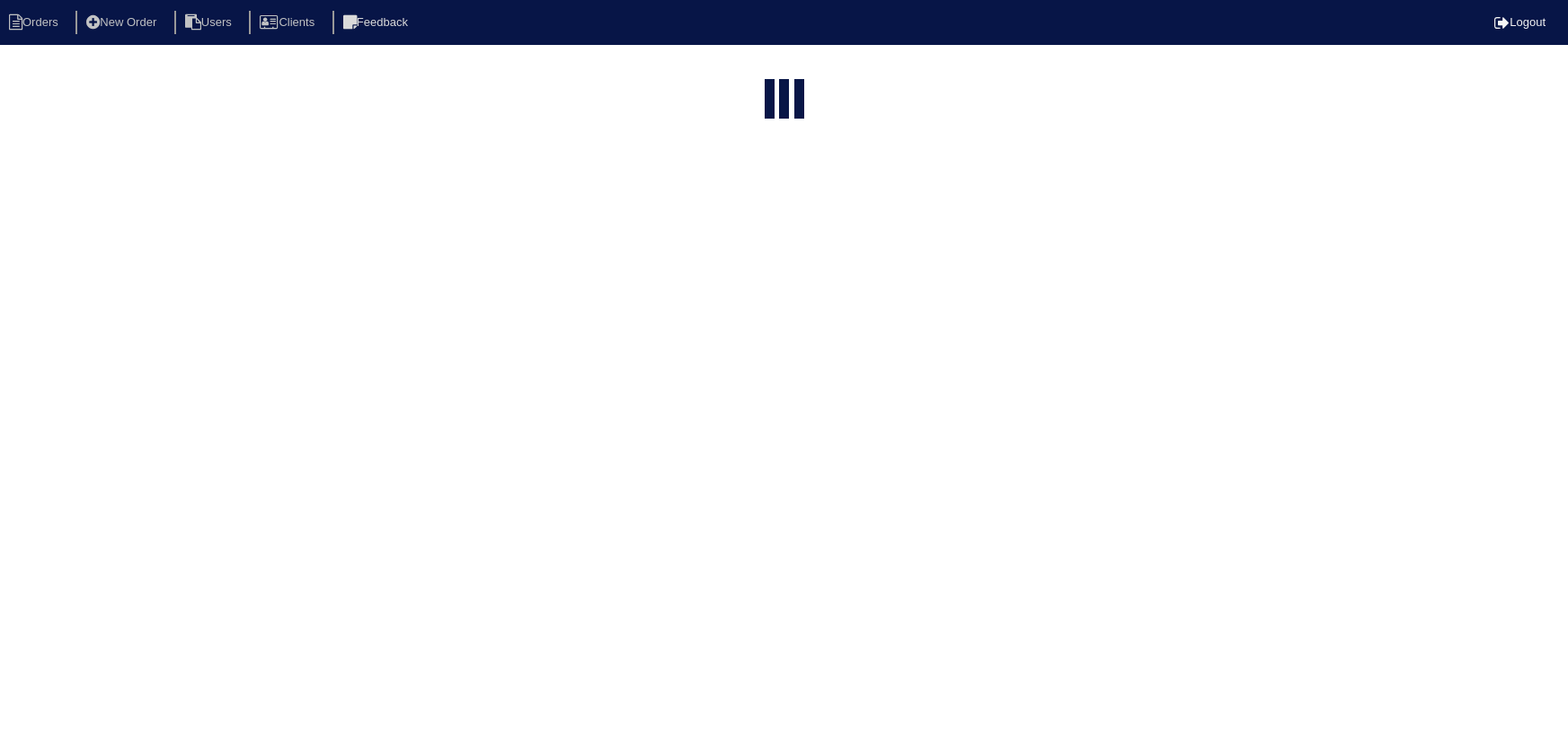
select select "15"
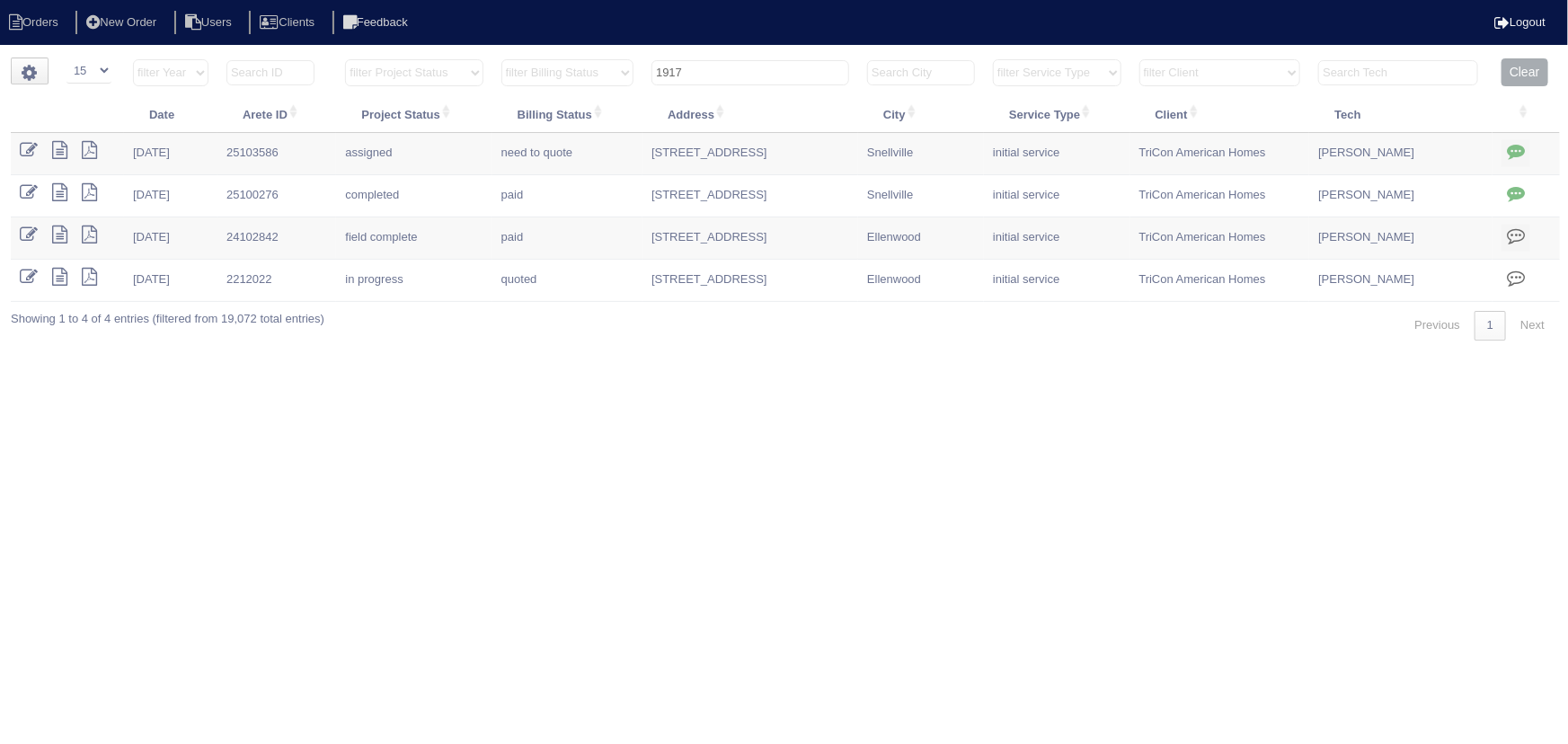
click at [727, 63] on input "1917" at bounding box center [751, 72] width 198 height 25
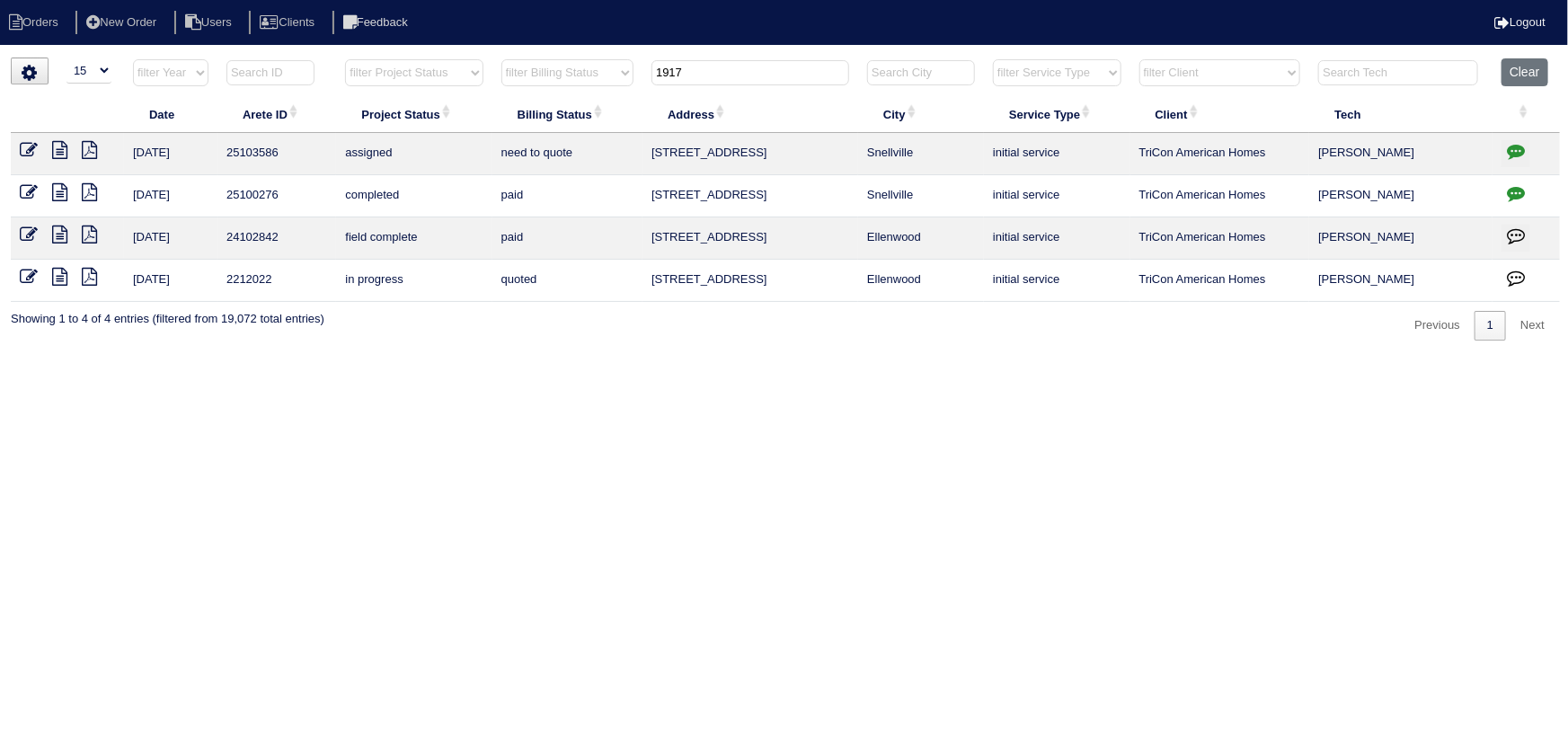
click at [727, 63] on input "1917" at bounding box center [751, 72] width 198 height 25
click at [712, 60] on input "1917" at bounding box center [751, 72] width 198 height 25
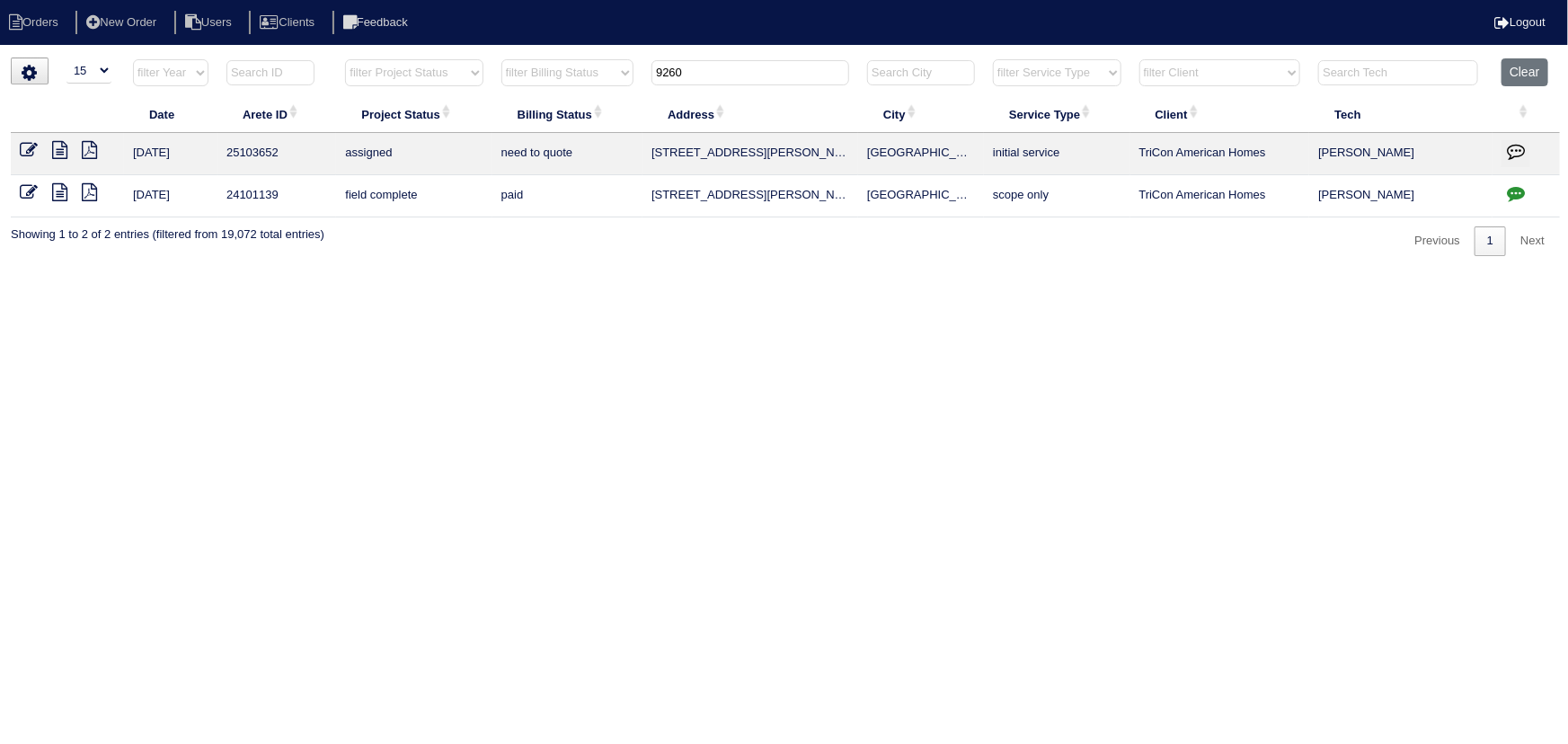
type input "9260"
click at [26, 152] on icon at bounding box center [28, 150] width 18 height 18
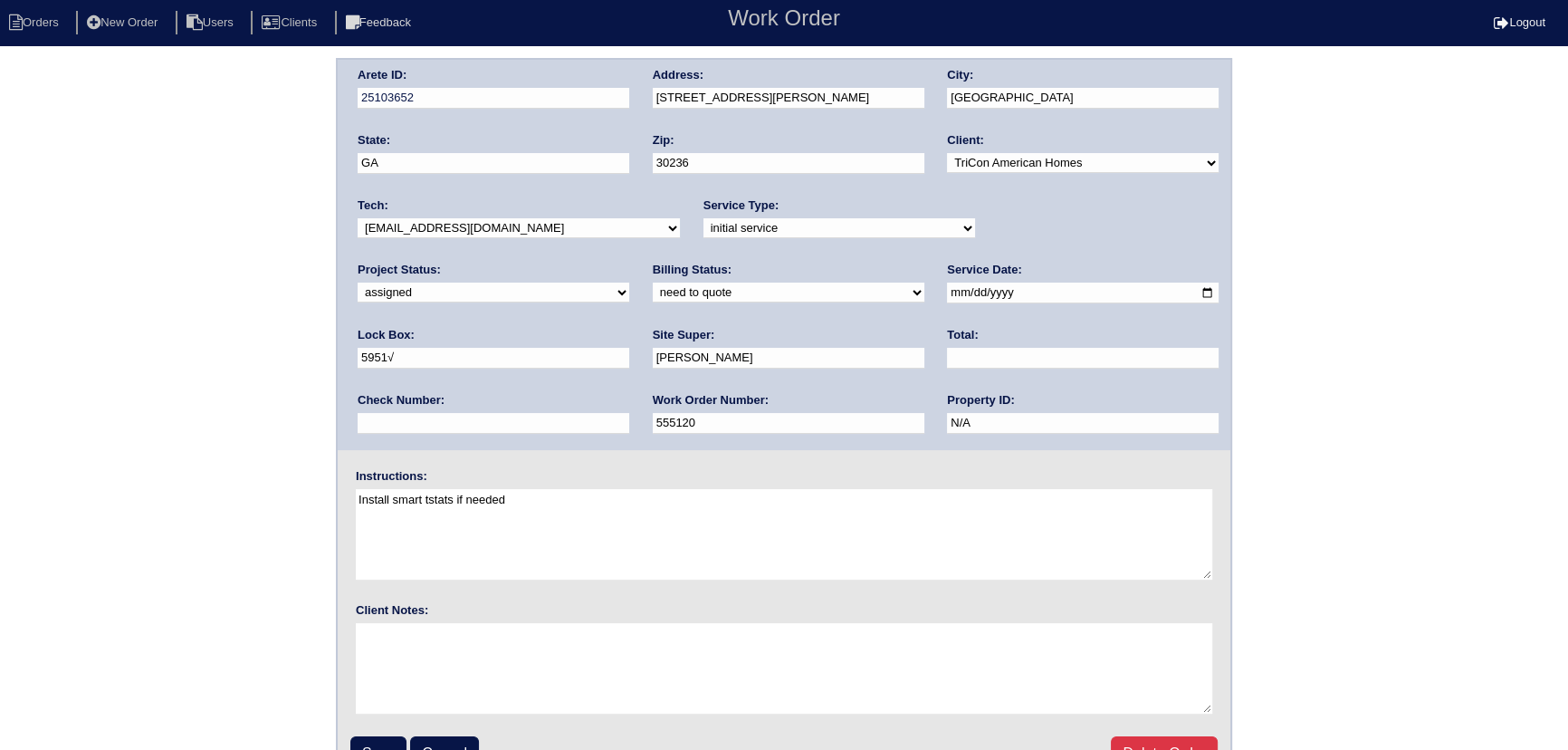
click at [947, 294] on input "2025-10-03" at bounding box center [1083, 293] width 272 height 20
type input "[DATE]"
click at [489, 225] on select "-select- [EMAIL_ADDRESS][DOMAIN_NAME] [EMAIL_ADDRESS][DOMAIN_NAME] [EMAIL_ADDRE…" at bounding box center [519, 227] width 322 height 20
select select "36"
click at [358, 218] on select "-select- [EMAIL_ADDRESS][DOMAIN_NAME] [EMAIL_ADDRESS][DOMAIN_NAME] [EMAIL_ADDRE…" at bounding box center [519, 227] width 322 height 20
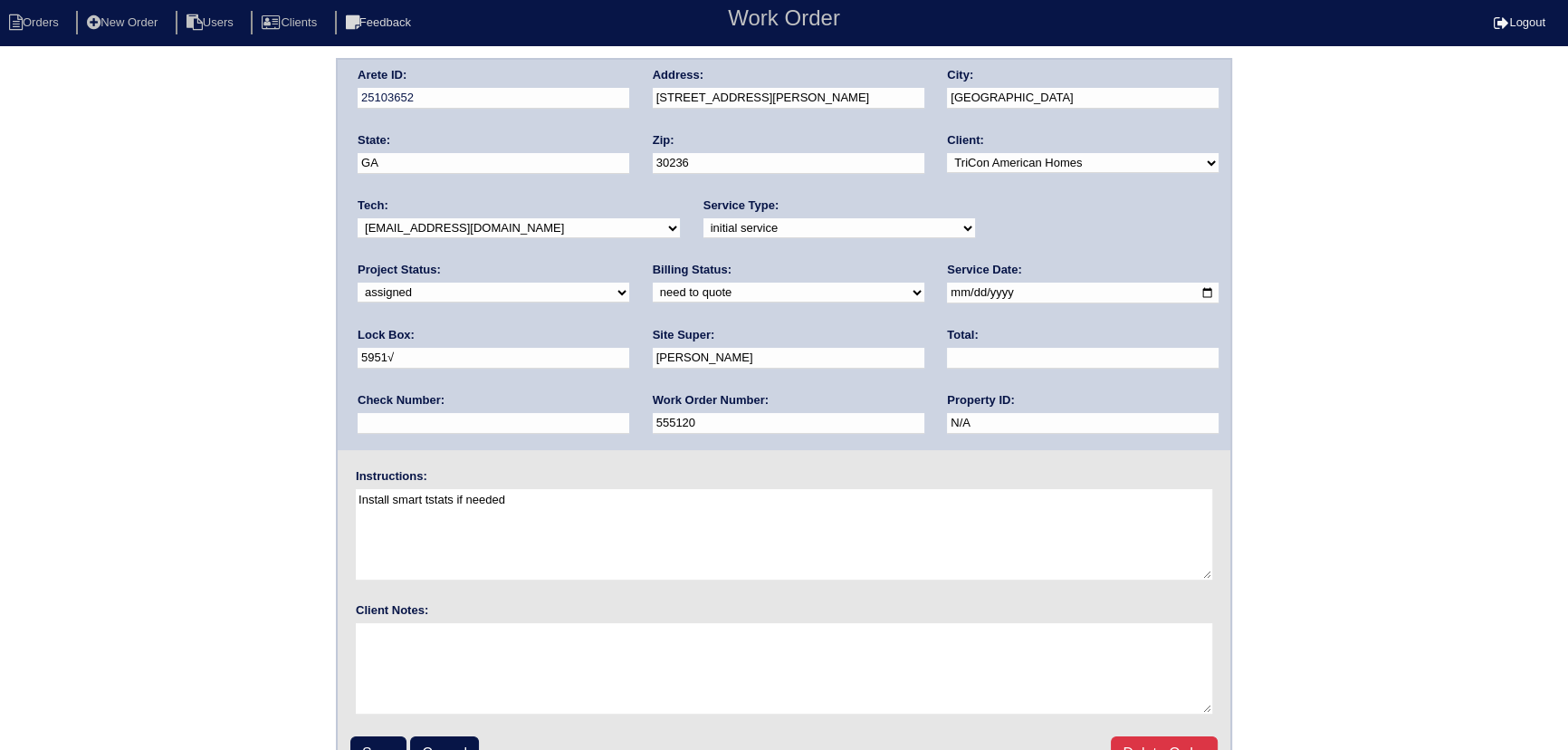
click at [947, 293] on input "[DATE]" at bounding box center [1083, 293] width 272 height 20
click at [398, 742] on input "Save" at bounding box center [378, 753] width 56 height 34
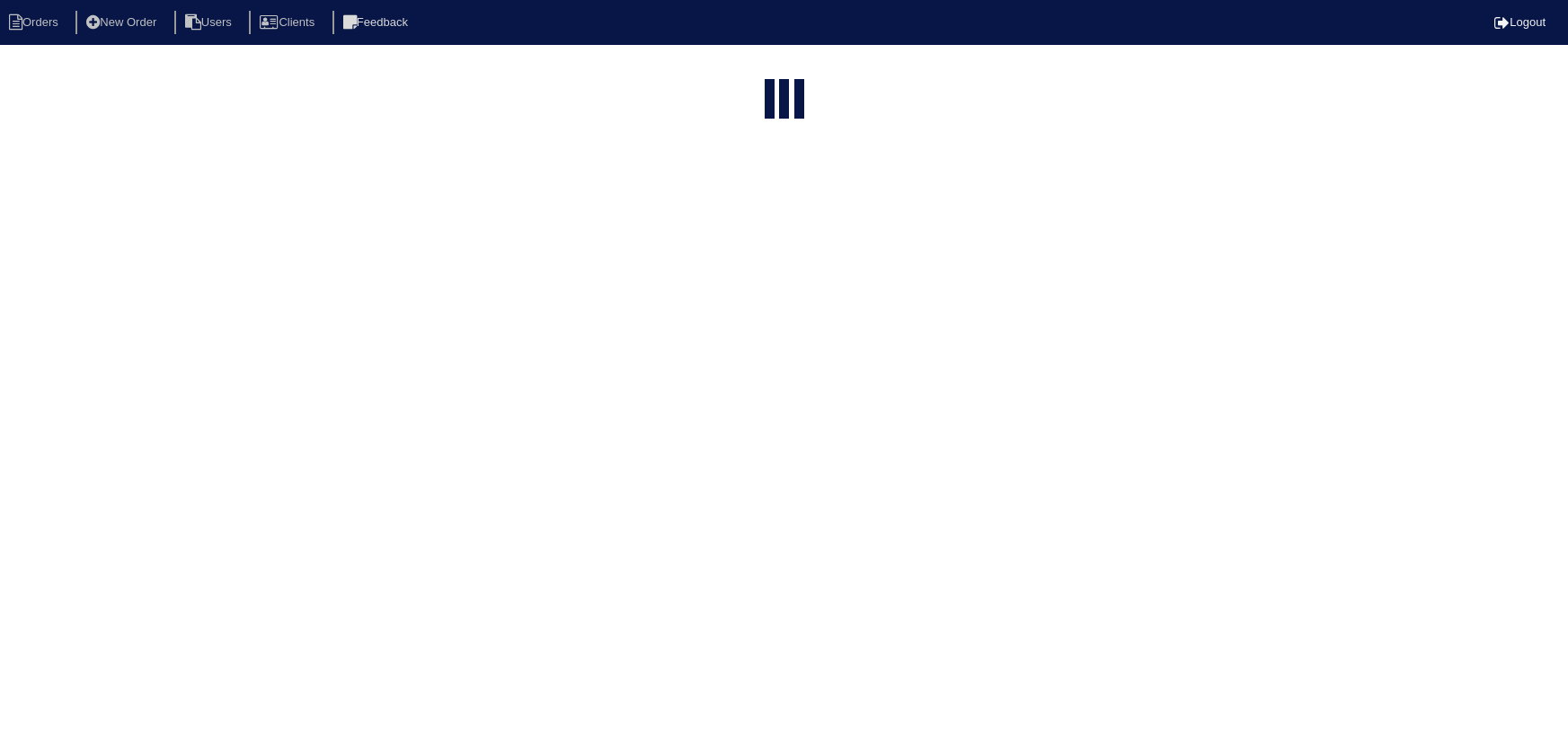
select select "15"
click at [730, 73] on input "9260" at bounding box center [751, 72] width 198 height 25
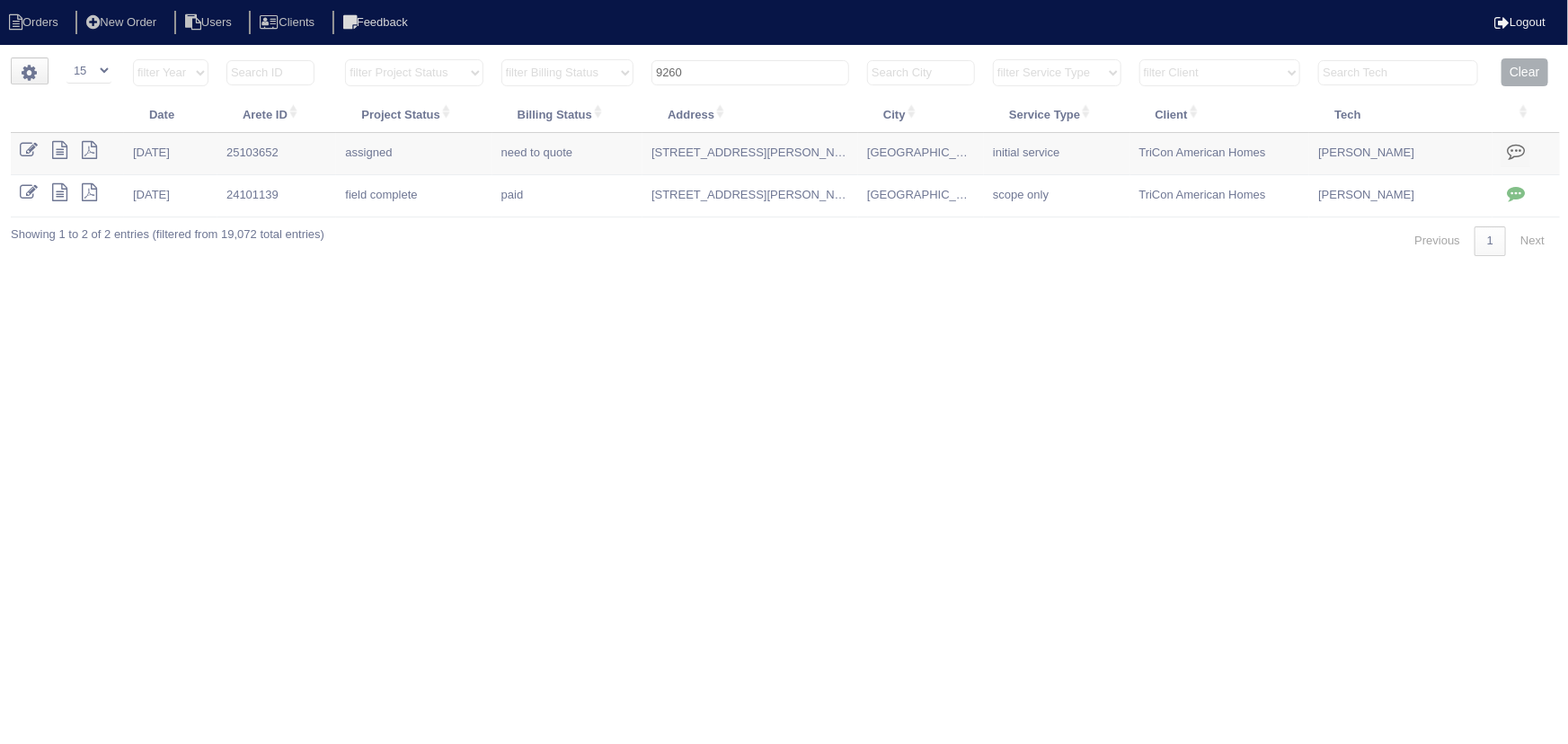
click at [730, 73] on input "9260" at bounding box center [751, 72] width 198 height 25
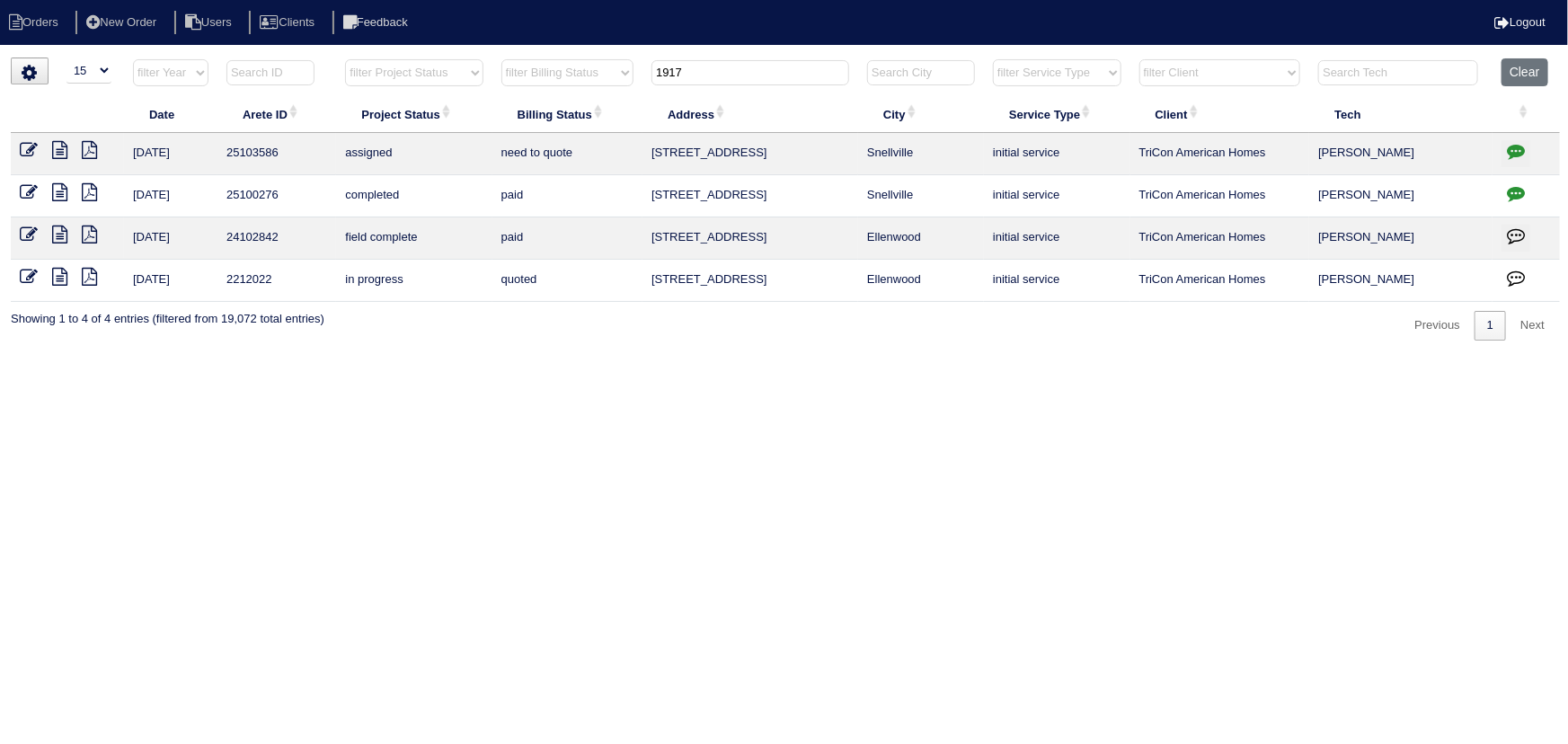
type input "1917"
click at [23, 146] on icon at bounding box center [28, 150] width 18 height 18
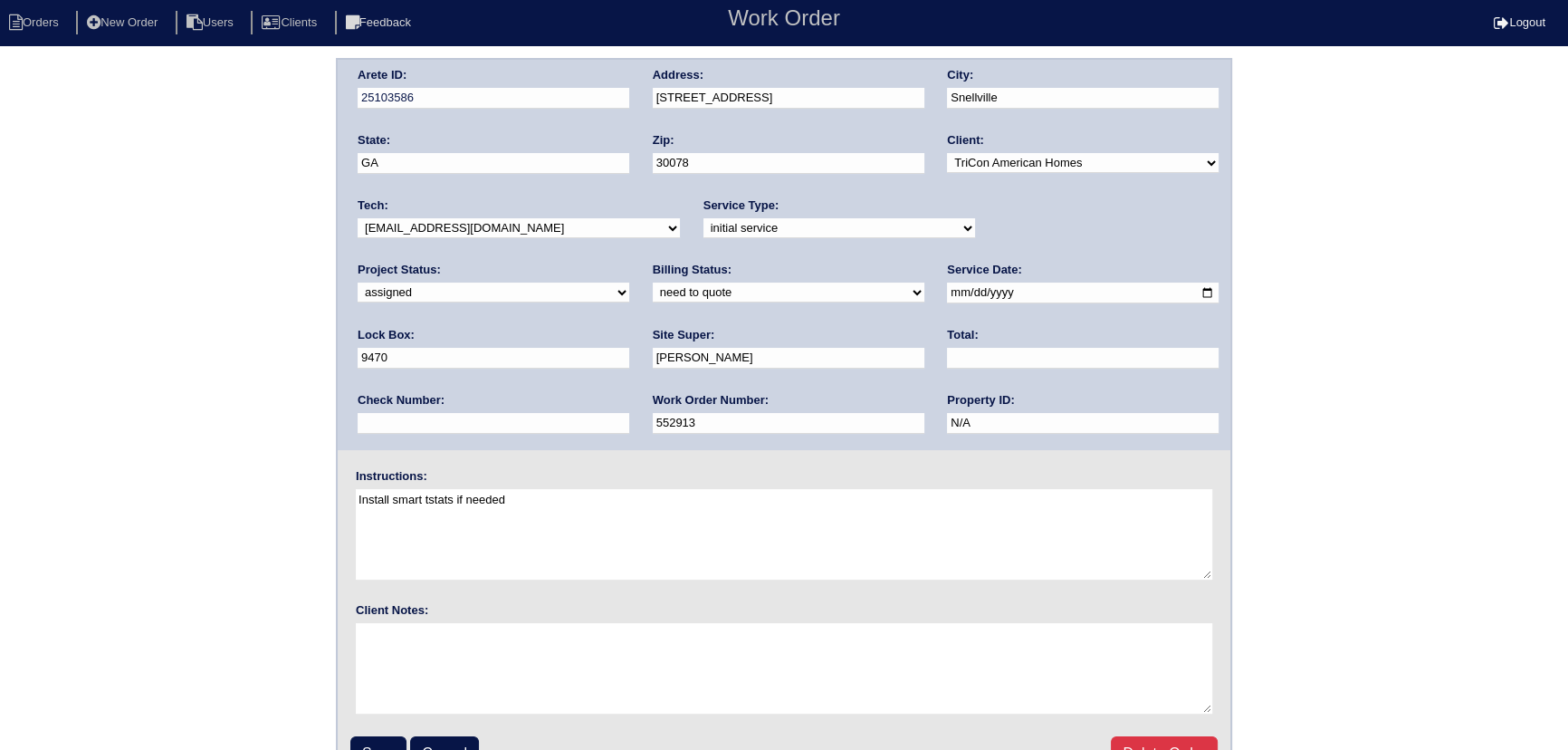
click at [506, 225] on select "-select- [EMAIL_ADDRESS][DOMAIN_NAME] [EMAIL_ADDRESS][DOMAIN_NAME] [EMAIL_ADDRE…" at bounding box center [519, 227] width 322 height 20
select select "27"
click at [358, 218] on select "-select- [EMAIL_ADDRESS][DOMAIN_NAME] [EMAIL_ADDRESS][DOMAIN_NAME] [EMAIL_ADDRE…" at bounding box center [519, 227] width 322 height 20
click at [383, 742] on input "Save" at bounding box center [378, 753] width 56 height 34
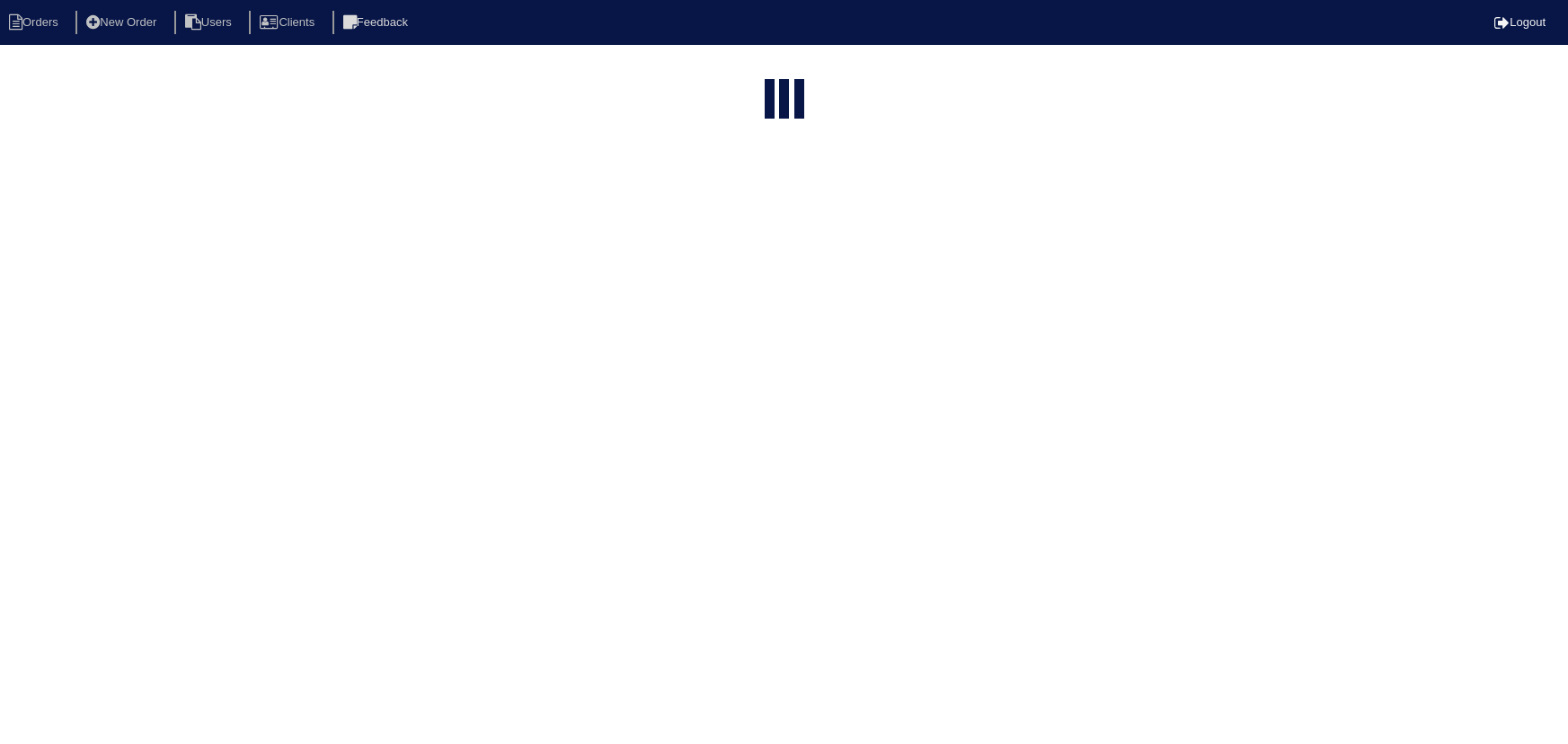
select select "15"
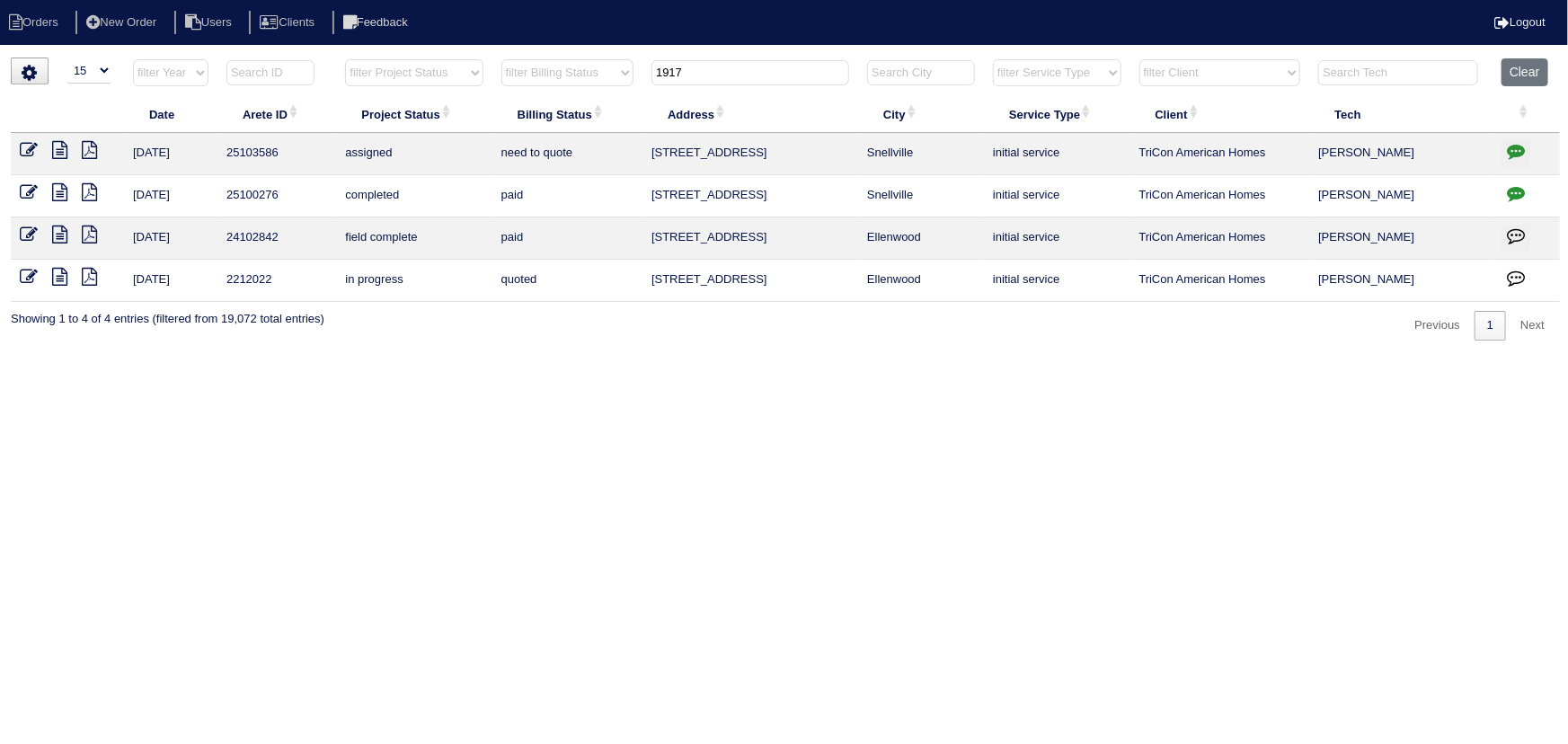
click at [722, 68] on input "1917" at bounding box center [751, 72] width 198 height 25
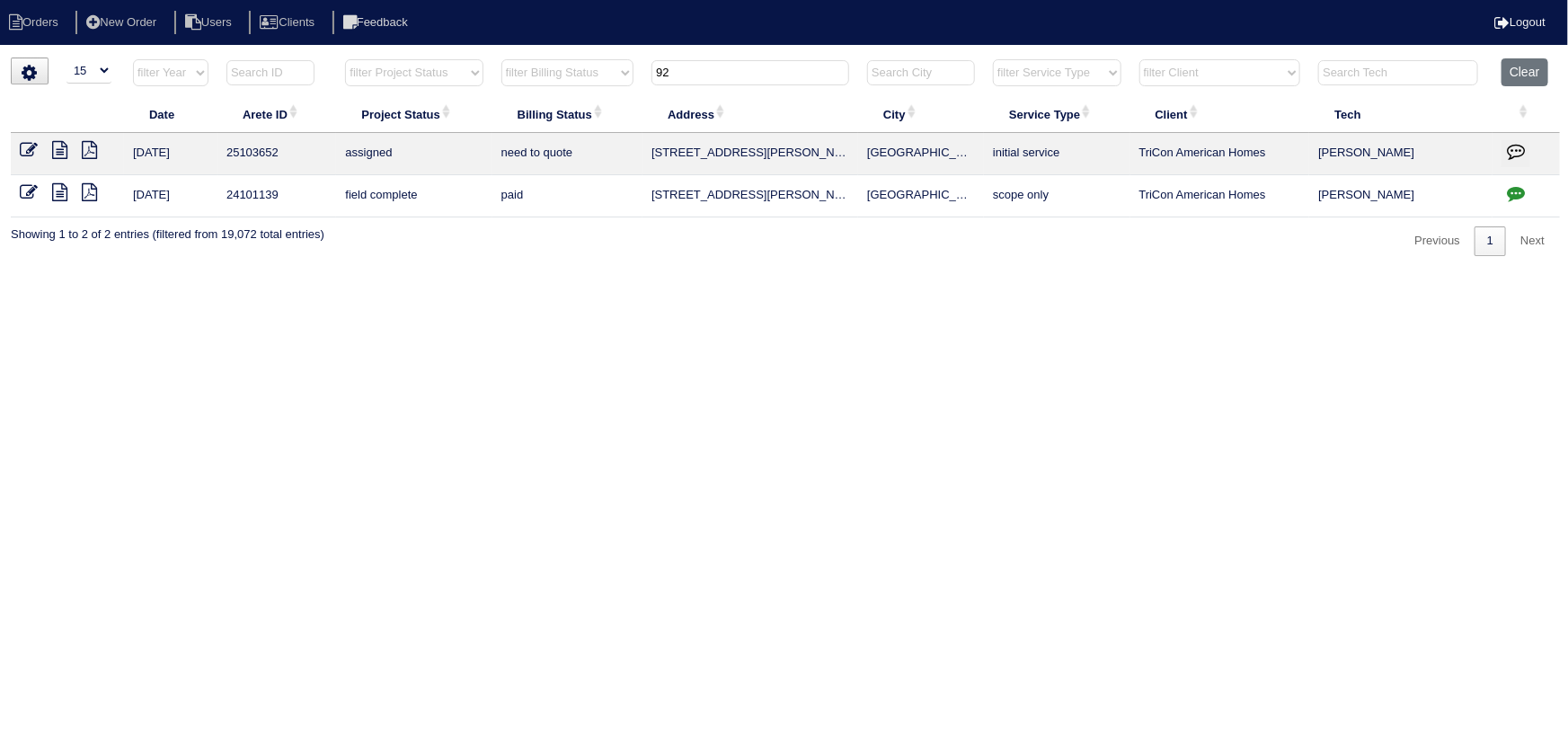
type input "9"
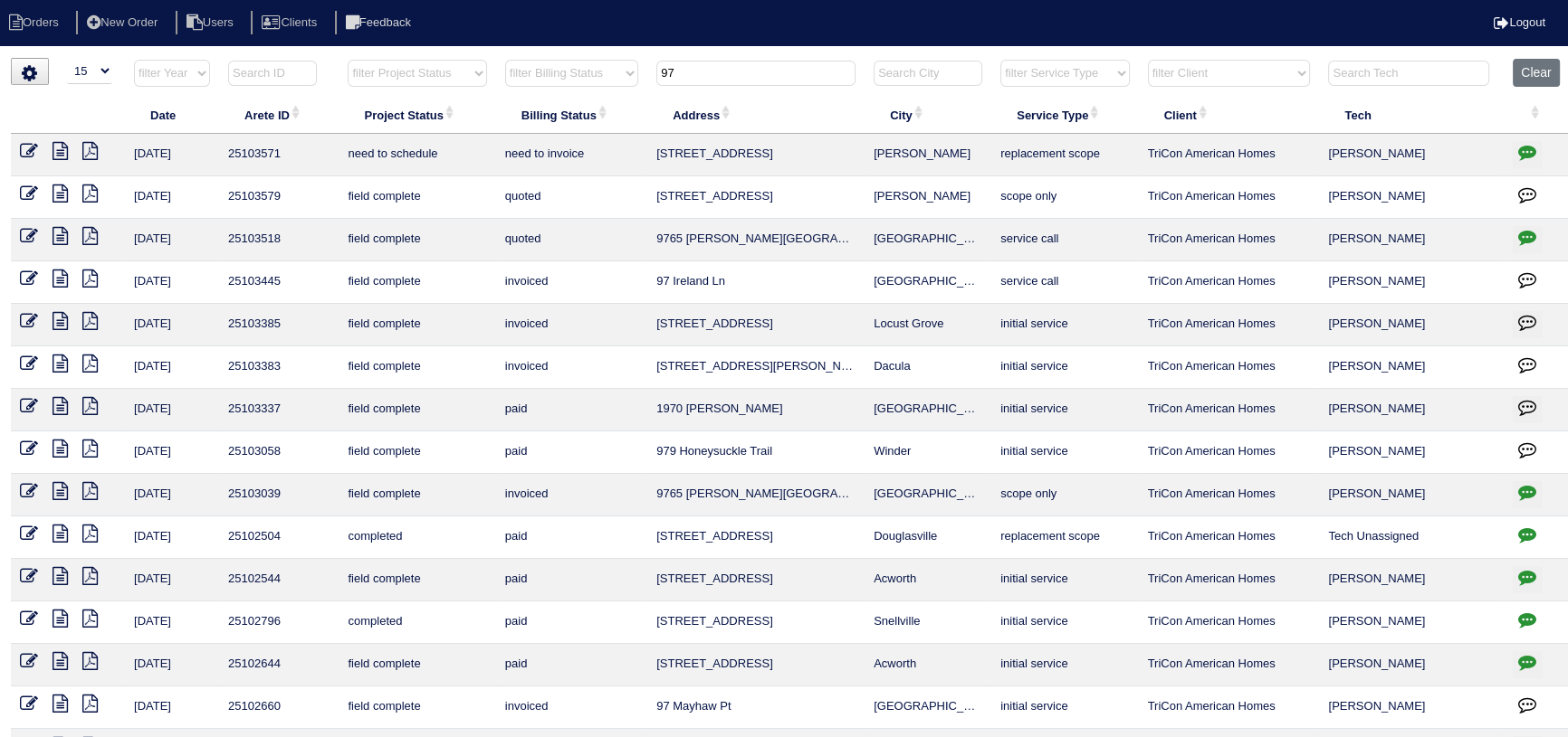
type input "9"
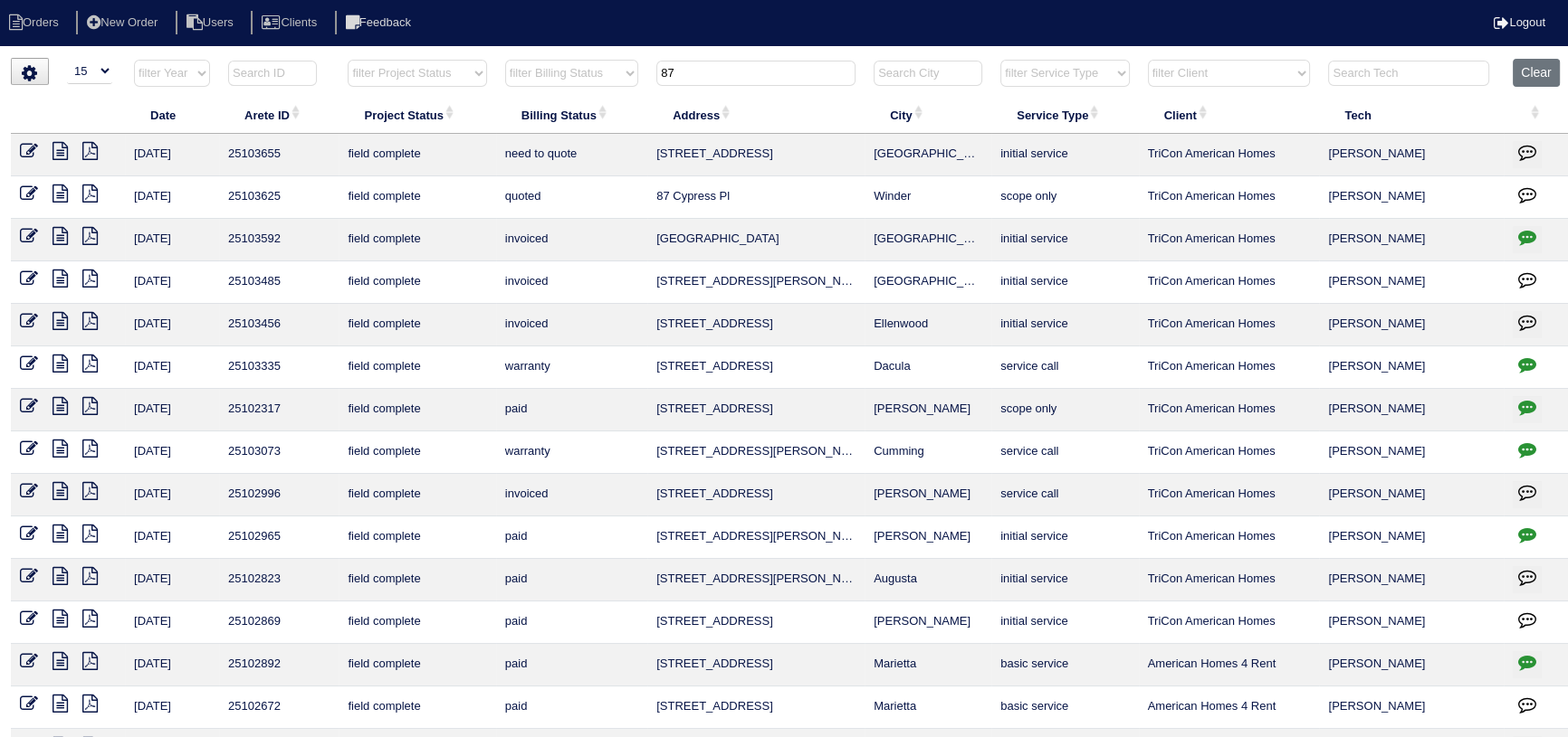
drag, startPoint x: 645, startPoint y: 71, endPoint x: 623, endPoint y: 71, distance: 22.0
click at [623, 71] on tr "filter Year -- Any Year -- 2025 2024 2023 2022 2021 2020 2019 filter Project St…" at bounding box center [791, 77] width 1561 height 37
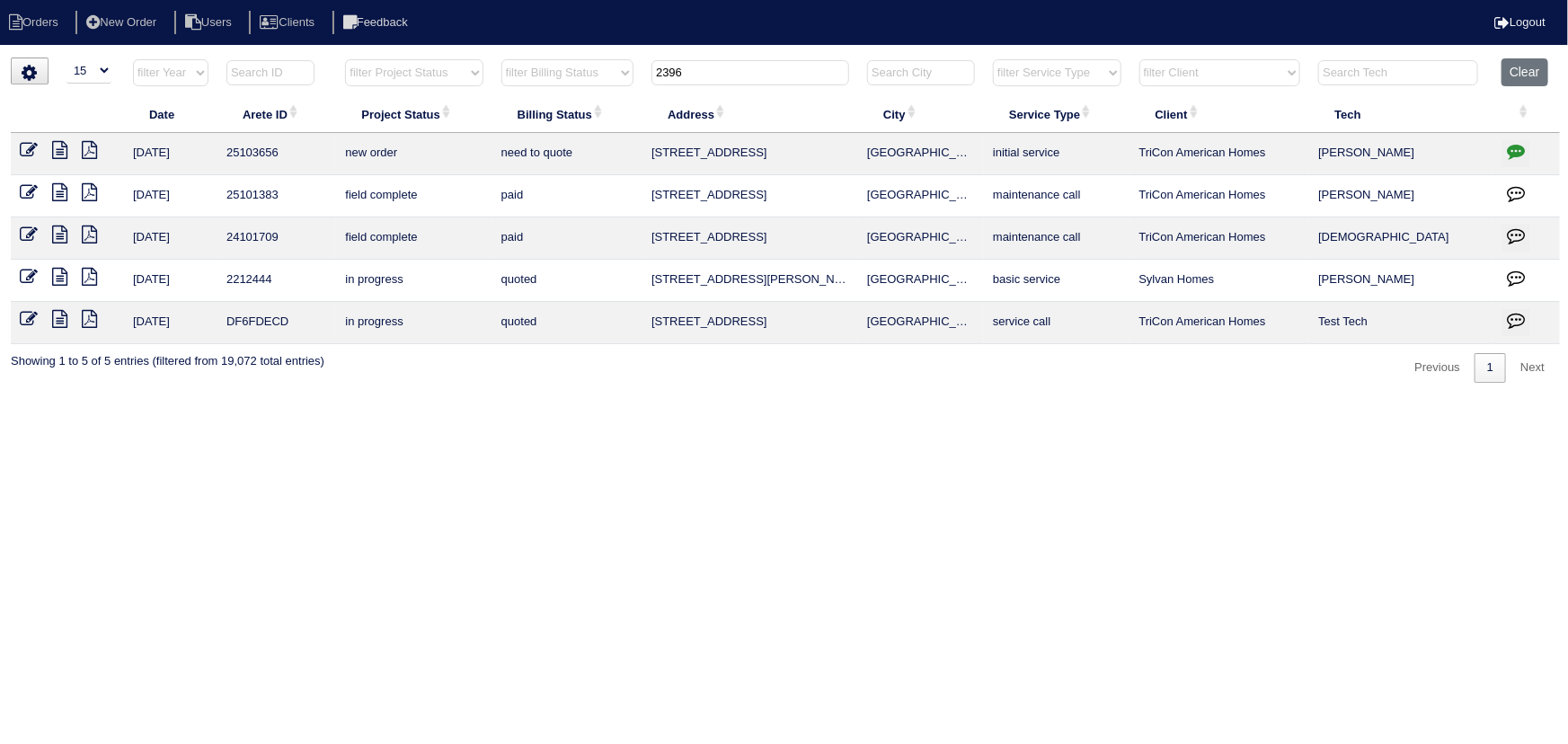
type input "2396"
click at [36, 146] on icon at bounding box center [28, 150] width 18 height 18
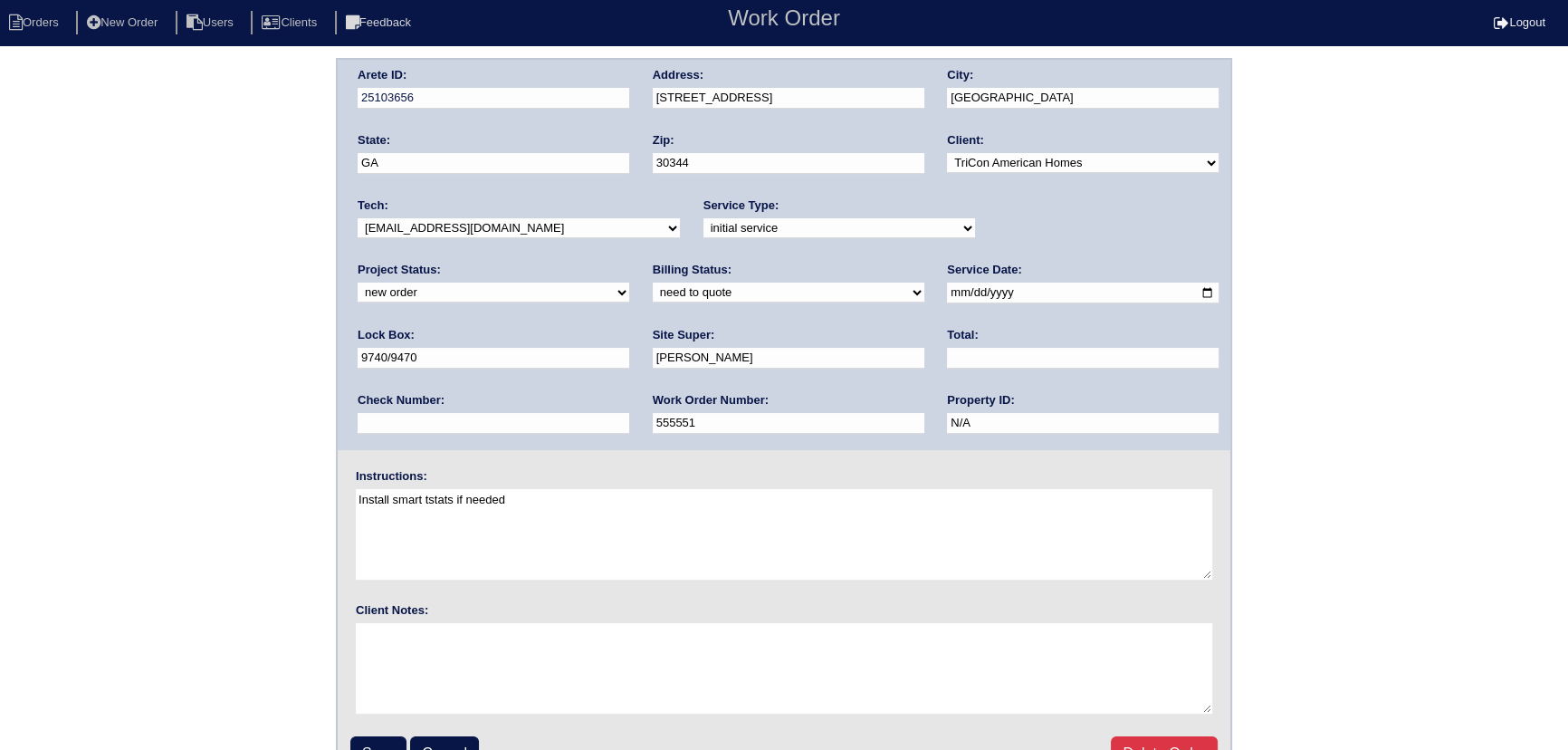
drag, startPoint x: 998, startPoint y: 221, endPoint x: 998, endPoint y: 237, distance: 16.0
click at [629, 282] on select "new order assigned in progress field complete need to schedule admin review arc…" at bounding box center [493, 292] width 272 height 20
select select "assigned"
click at [629, 282] on select "new order assigned in progress field complete need to schedule admin review arc…" at bounding box center [493, 292] width 272 height 20
drag, startPoint x: 922, startPoint y: 291, endPoint x: 912, endPoint y: 293, distance: 10.2
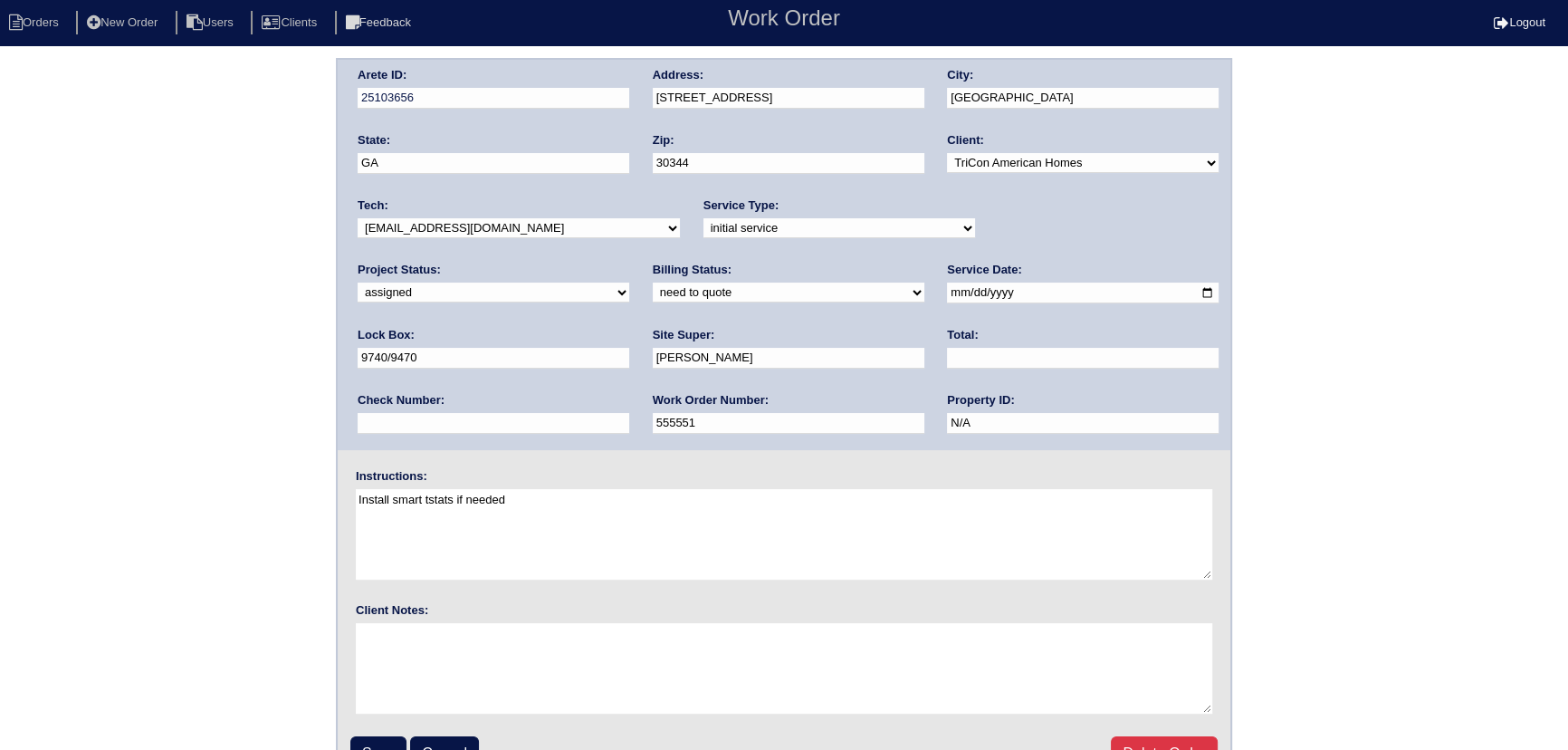
click at [947, 292] on input "2025-10-03" at bounding box center [1083, 293] width 272 height 20
click at [947, 293] on input "2025-10-03" at bounding box center [1083, 293] width 272 height 20
type input "2025-10-06"
click at [532, 225] on select "-select- aretesmg+backup-tech@gmail.com benjohnholt88@gmail.com callisonhvac@ya…" at bounding box center [519, 227] width 322 height 20
click at [532, 226] on select "-select- aretesmg+backup-tech@gmail.com benjohnholt88@gmail.com callisonhvac@ya…" at bounding box center [519, 227] width 322 height 20
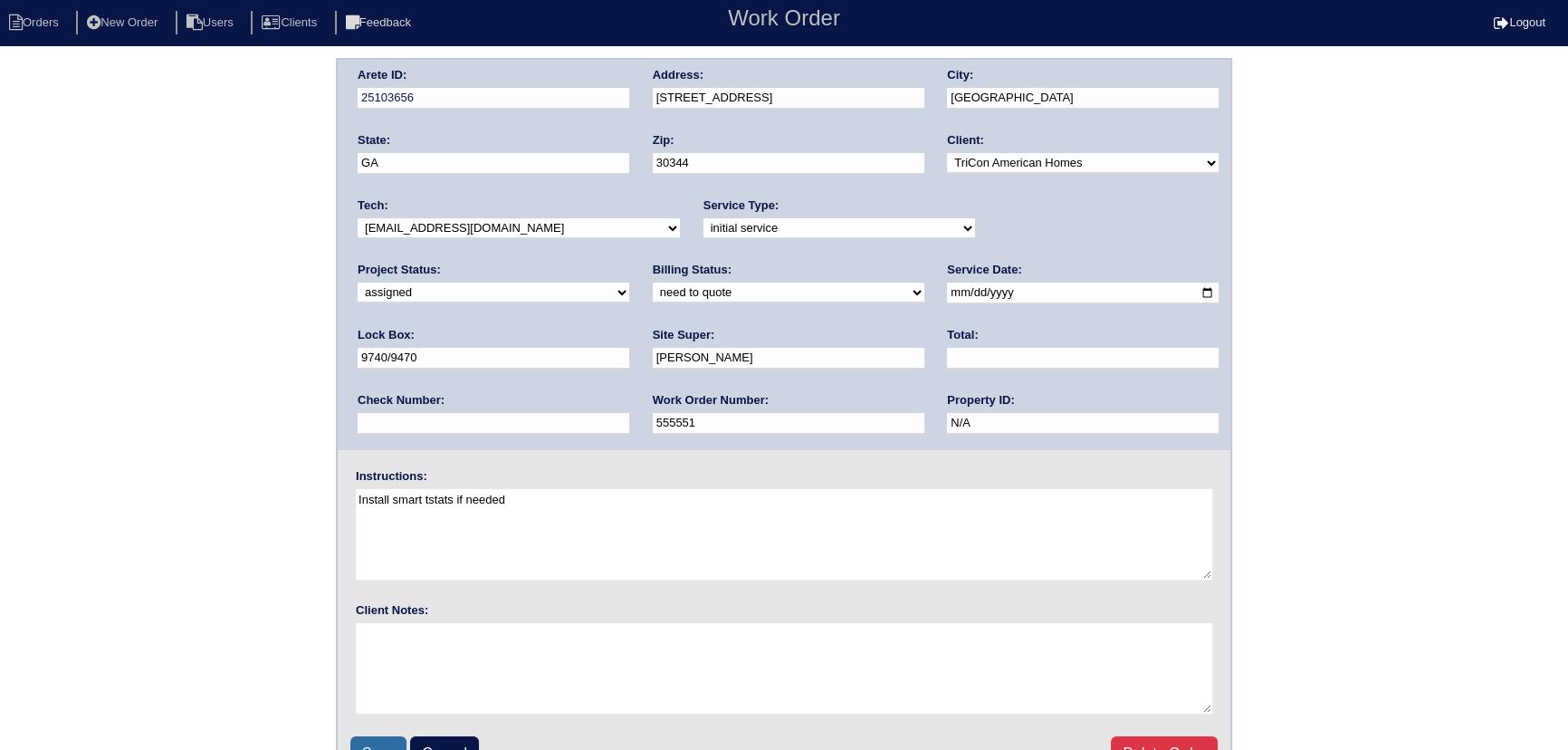
click at [391, 739] on input "Save" at bounding box center [378, 753] width 56 height 34
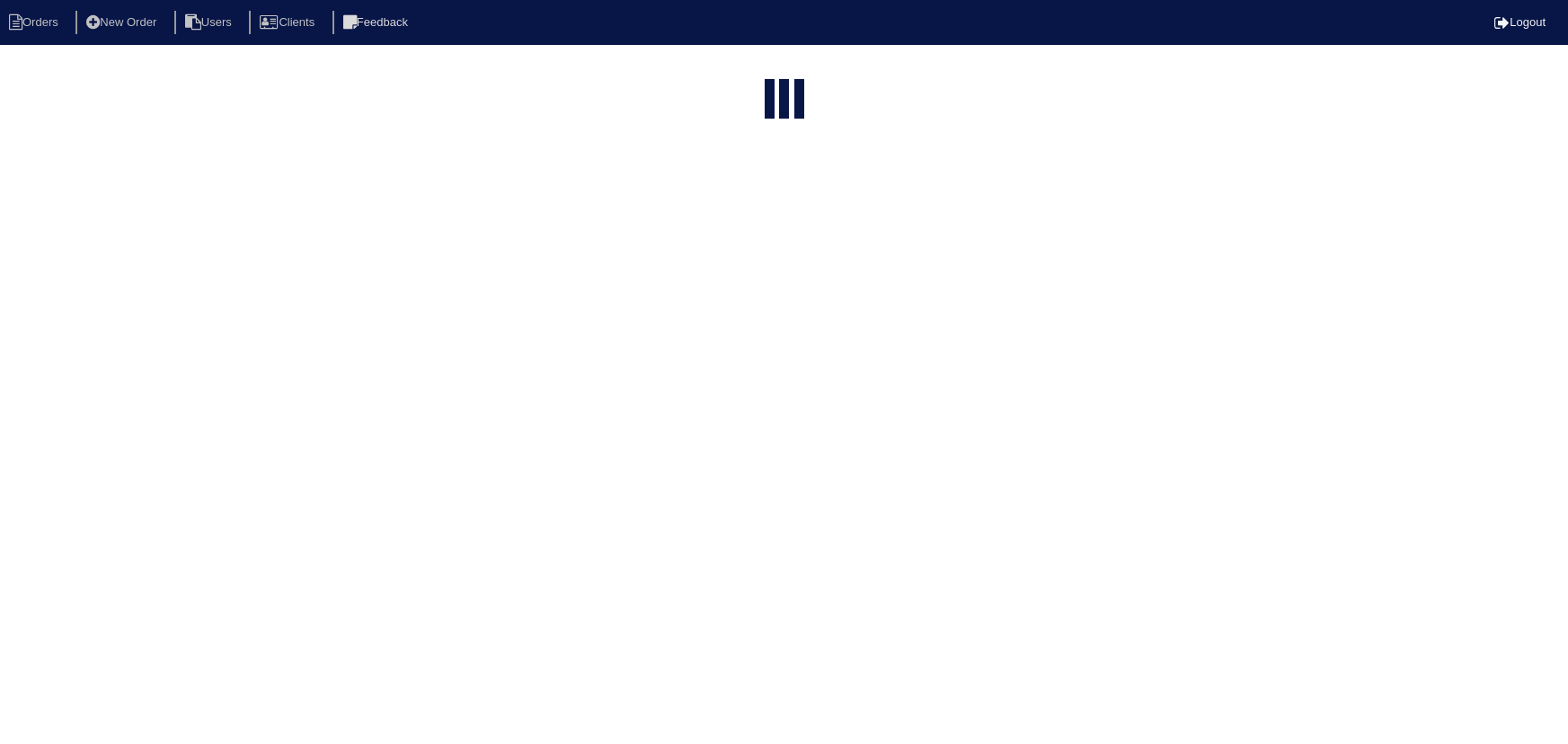
select select "15"
click at [749, 60] on input "2396" at bounding box center [751, 72] width 198 height 25
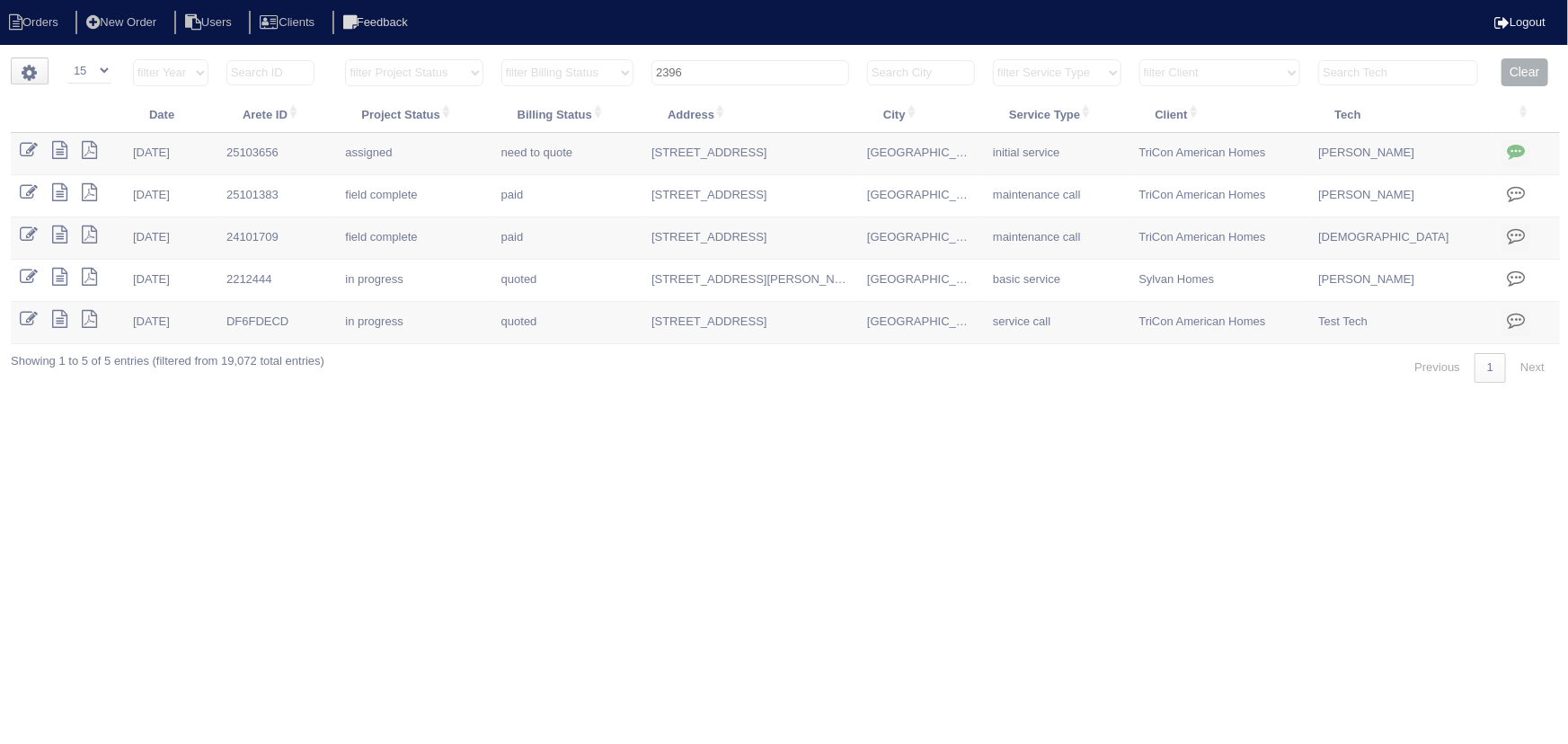
click at [749, 60] on input "2396" at bounding box center [751, 72] width 198 height 25
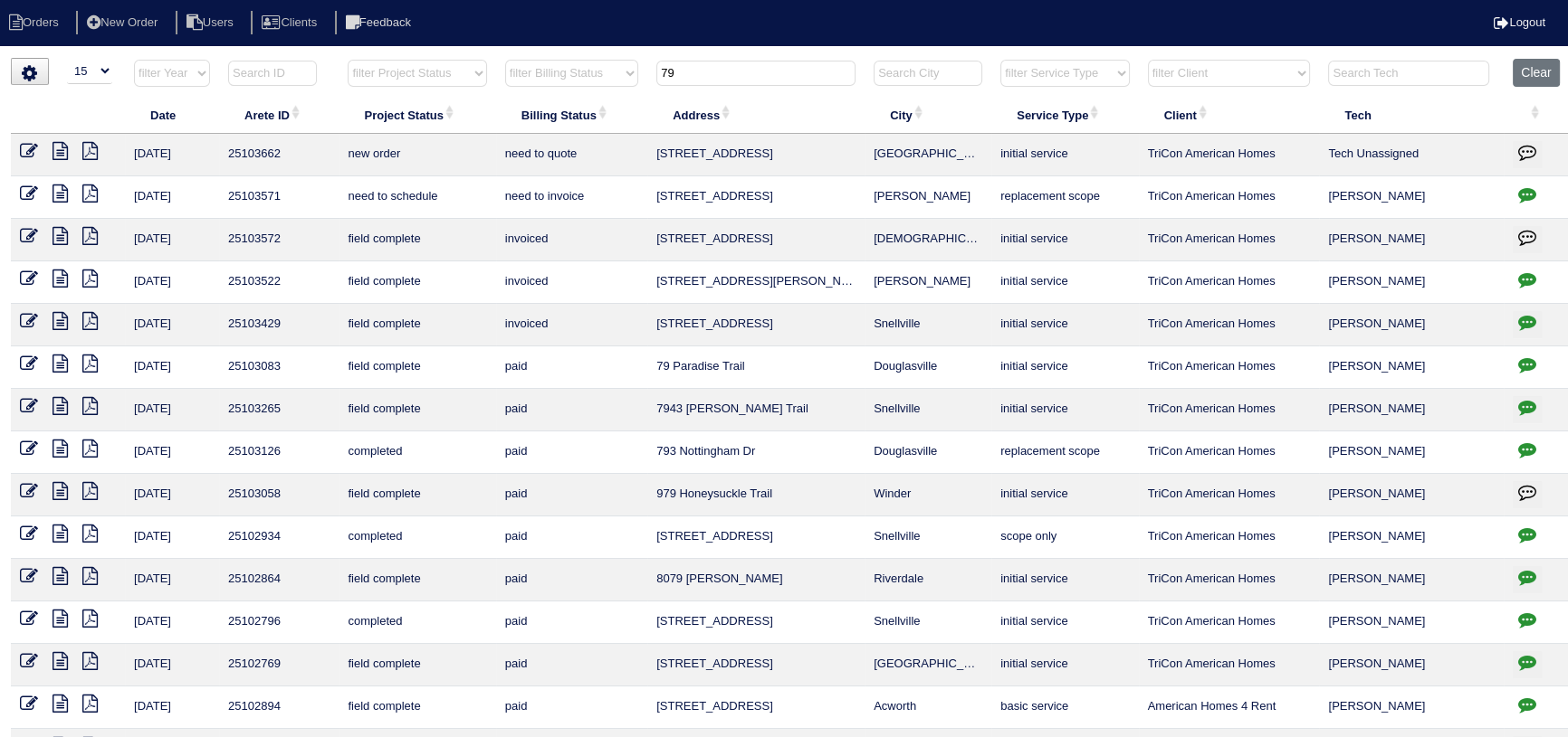
type input "79"
click at [31, 145] on icon at bounding box center [28, 151] width 18 height 18
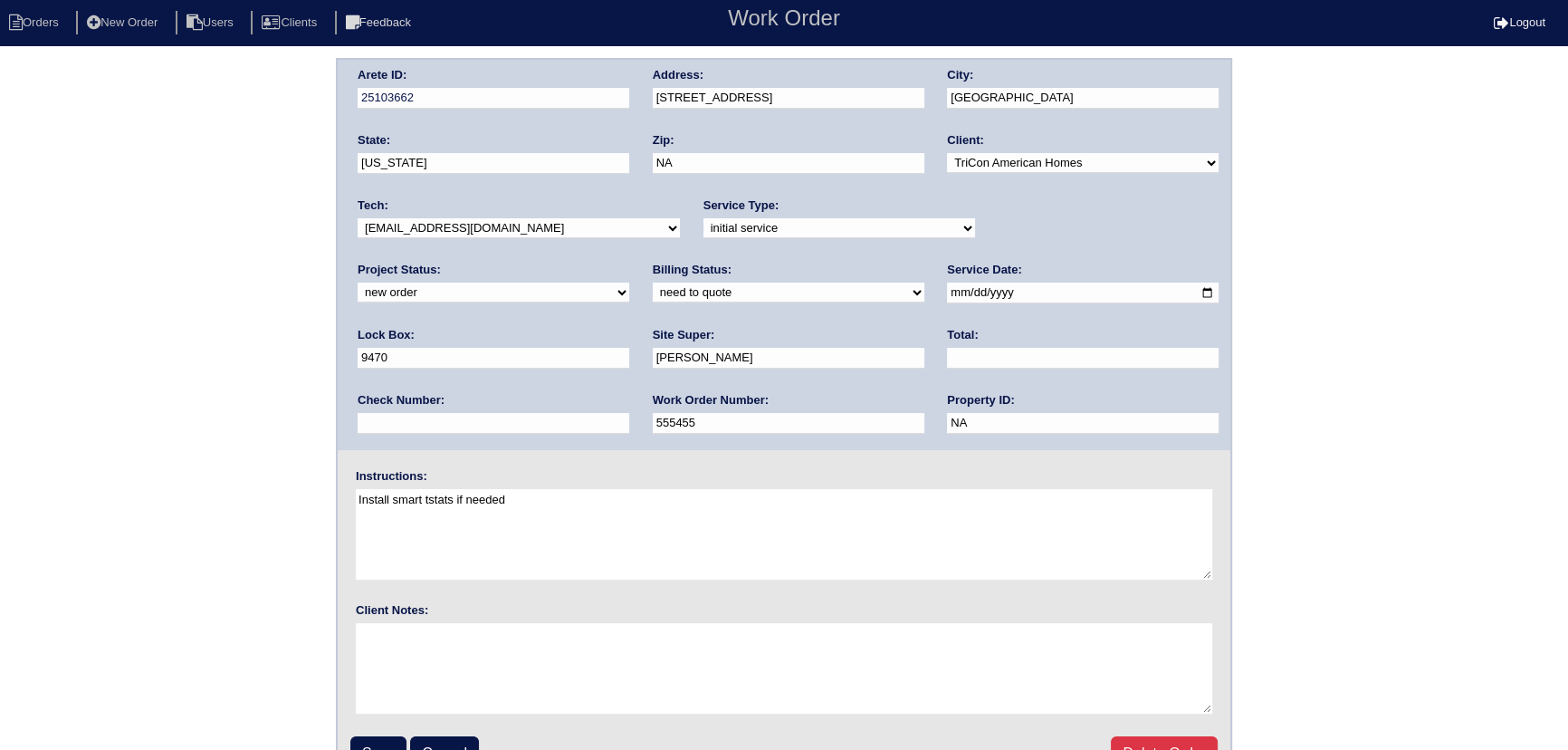
drag, startPoint x: 1109, startPoint y: 225, endPoint x: 1097, endPoint y: 237, distance: 17.0
click at [629, 282] on select "new order assigned in progress field complete need to schedule admin review arc…" at bounding box center [493, 292] width 272 height 20
select select "assigned"
click at [629, 282] on select "new order assigned in progress field complete need to schedule admin review arc…" at bounding box center [493, 292] width 272 height 20
click at [511, 222] on select "-select- [EMAIL_ADDRESS][DOMAIN_NAME] [EMAIL_ADDRESS][DOMAIN_NAME] [EMAIL_ADDRE…" at bounding box center [519, 227] width 322 height 20
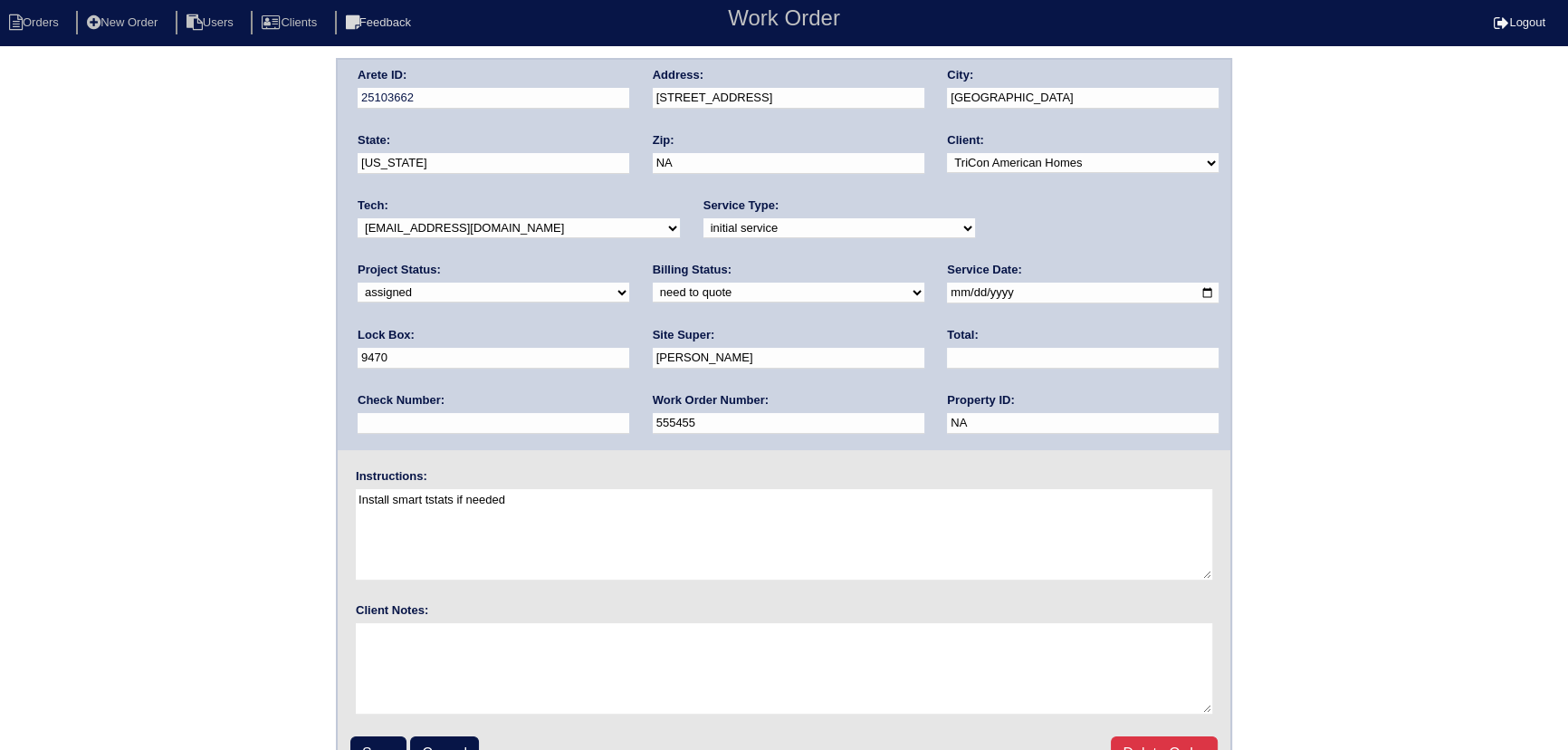
select select "36"
click at [358, 218] on select "-select- [EMAIL_ADDRESS][DOMAIN_NAME] [EMAIL_ADDRESS][DOMAIN_NAME] [EMAIL_ADDRE…" at bounding box center [519, 227] width 322 height 20
click at [947, 293] on input "[DATE]" at bounding box center [1083, 293] width 272 height 20
type input "[DATE]"
click at [388, 741] on input "Save" at bounding box center [378, 753] width 56 height 34
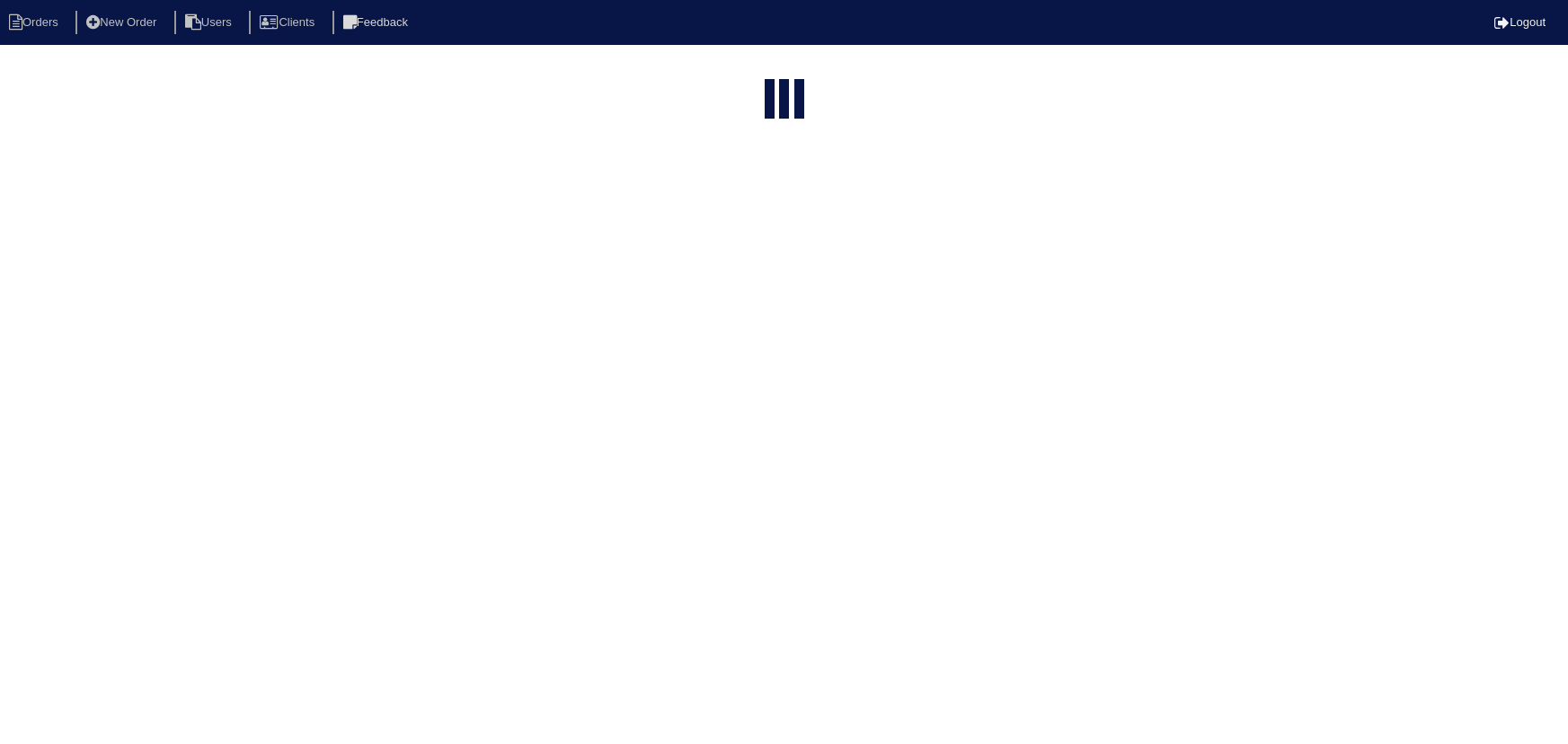
select select "15"
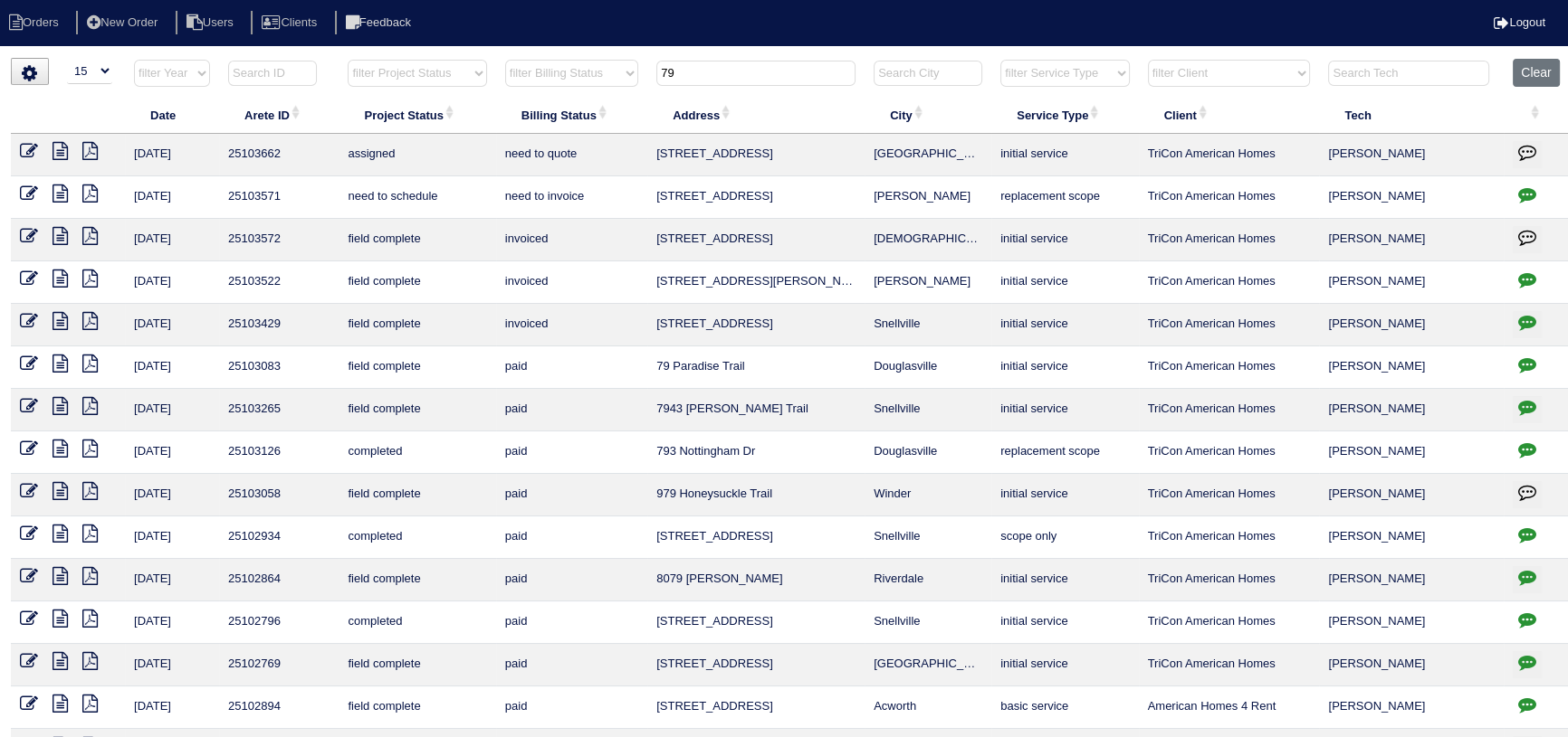
drag, startPoint x: 699, startPoint y: 70, endPoint x: 605, endPoint y: 73, distance: 94.0
click at [605, 73] on tr "filter Year -- Any Year -- 2025 2024 2023 2022 2021 2020 2019 filter Project St…" at bounding box center [791, 77] width 1561 height 37
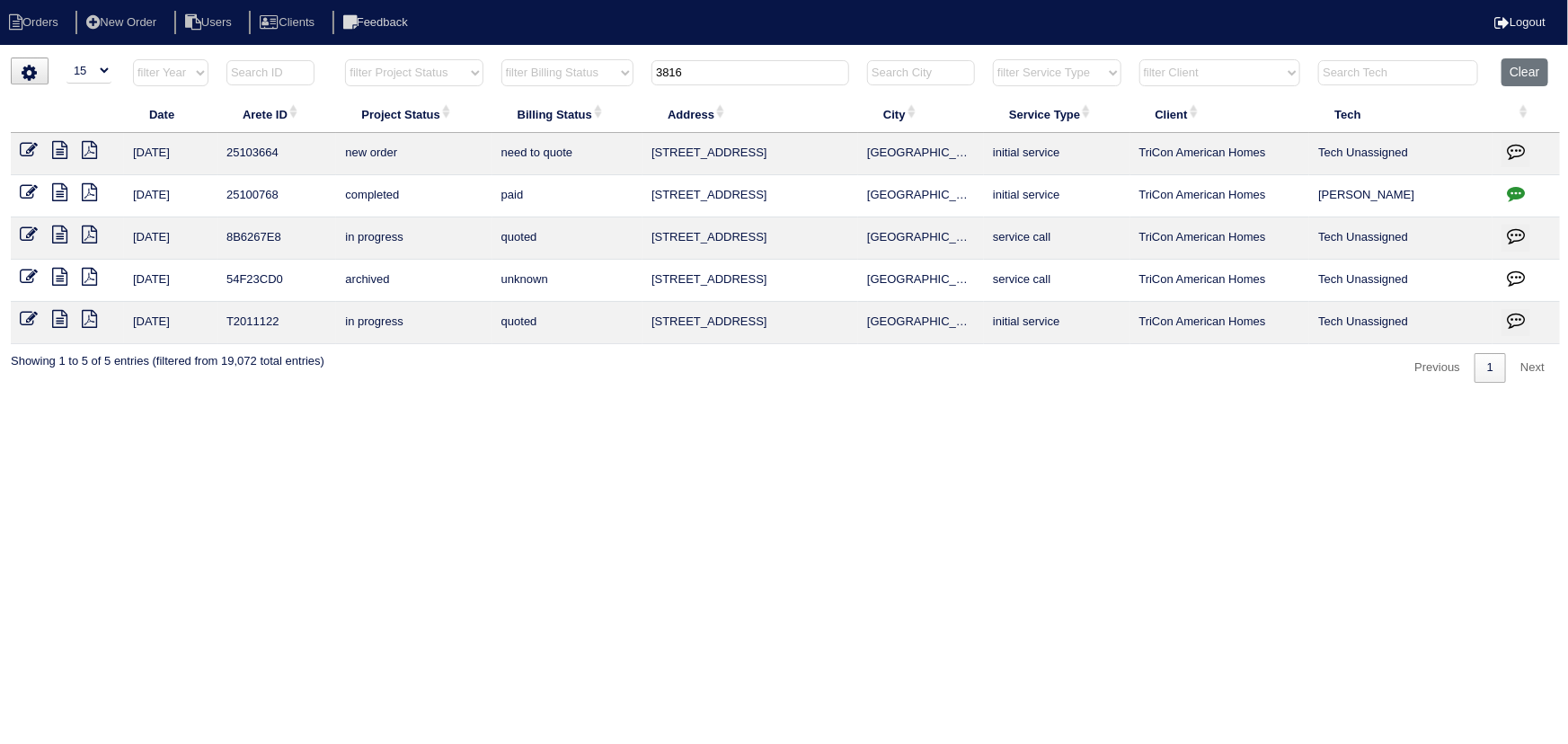
type input "3816"
click at [36, 152] on icon at bounding box center [28, 150] width 18 height 18
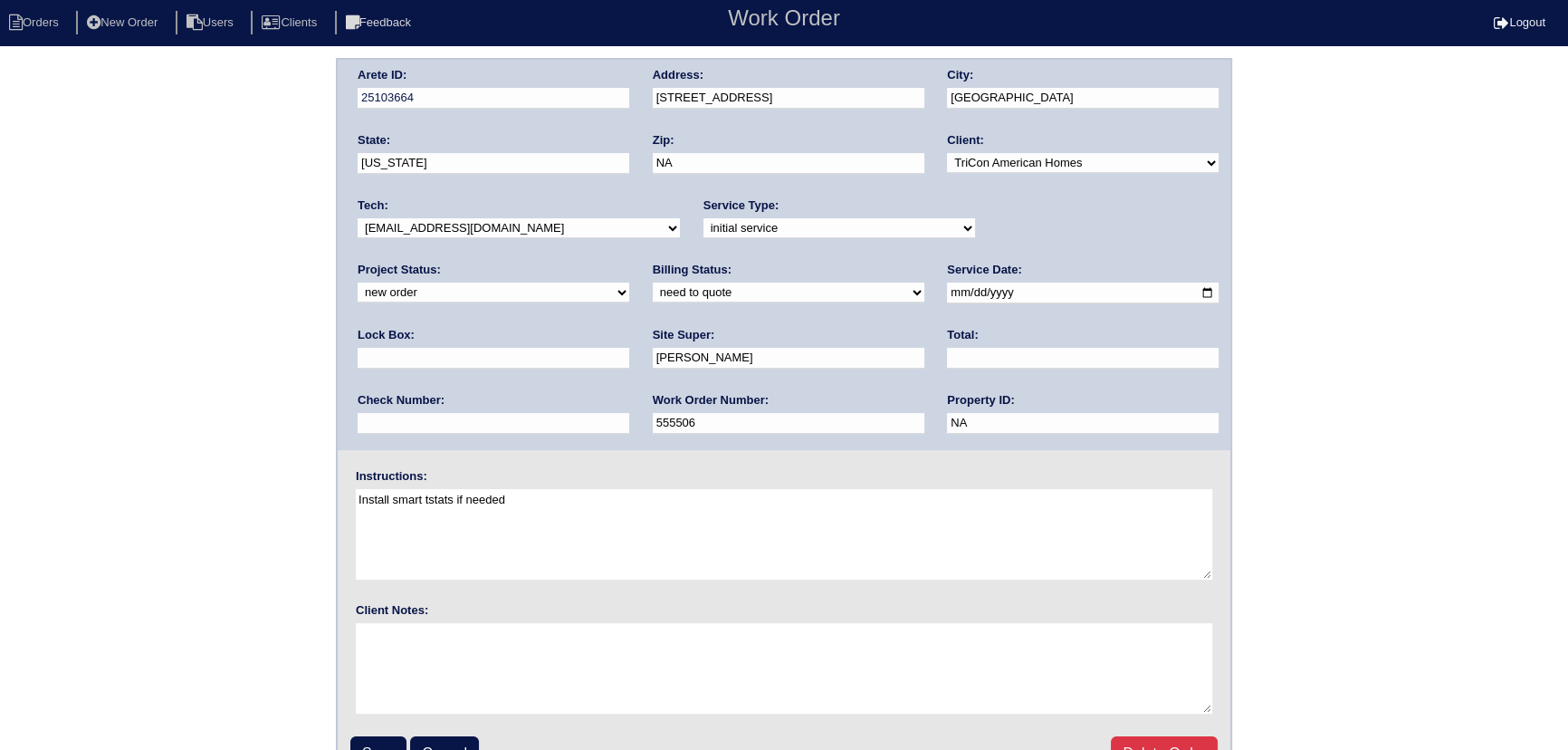
select select "36"
click at [358, 218] on select "-select- aretesmg+backup-tech@gmail.com benjohnholt88@gmail.com callisonhvac@ya…" at bounding box center [519, 227] width 322 height 20
click at [947, 289] on input "2025-10-03" at bounding box center [1083, 293] width 272 height 20
click at [947, 290] on input "2025-10-03" at bounding box center [1083, 293] width 272 height 20
type input "2025-10-06"
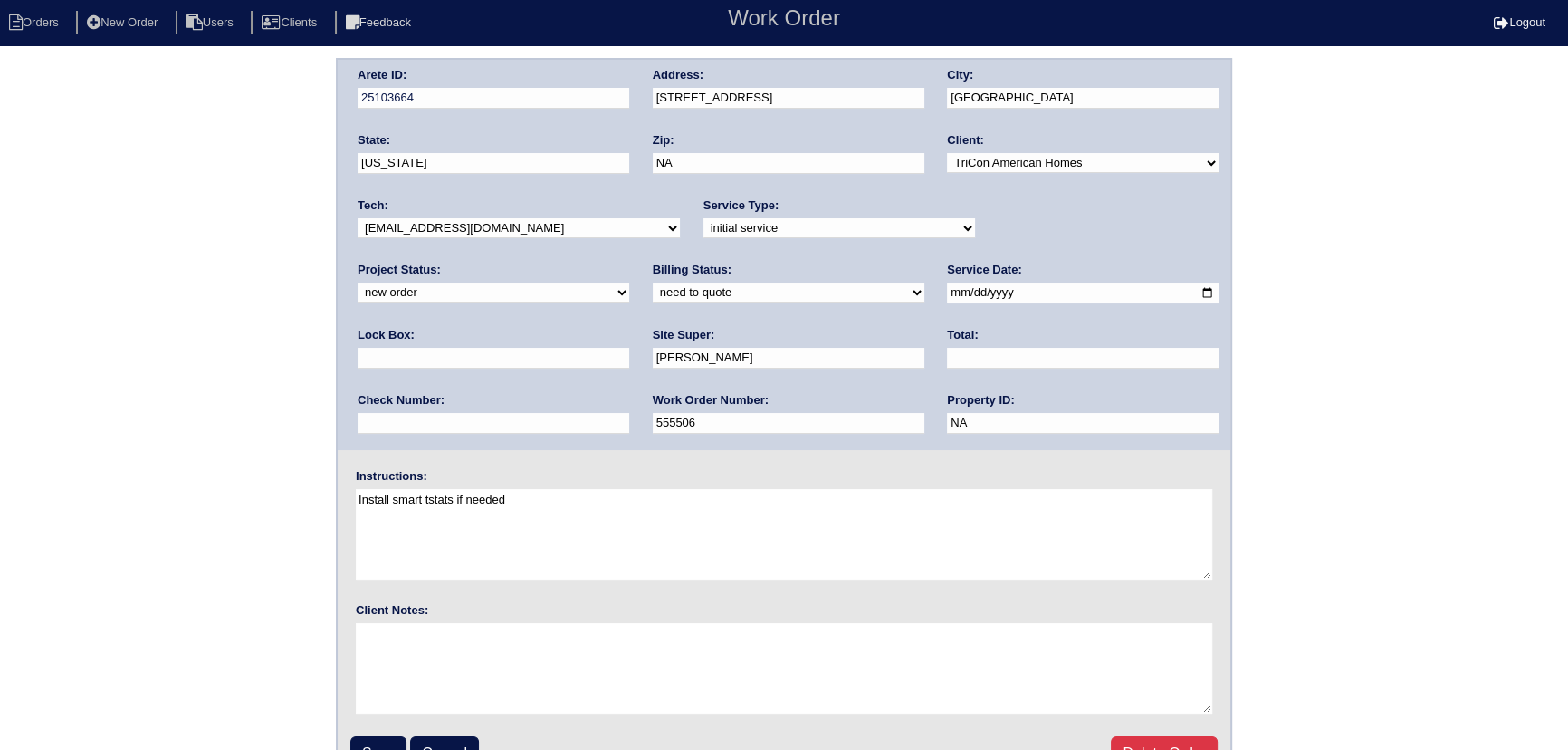
click at [629, 282] on select "new order assigned in progress field complete need to schedule admin review arc…" at bounding box center [493, 292] width 272 height 20
select select "assigned"
click at [629, 282] on select "new order assigned in progress field complete need to schedule admin review arc…" at bounding box center [493, 292] width 272 height 20
click at [396, 748] on input "Save" at bounding box center [378, 753] width 56 height 34
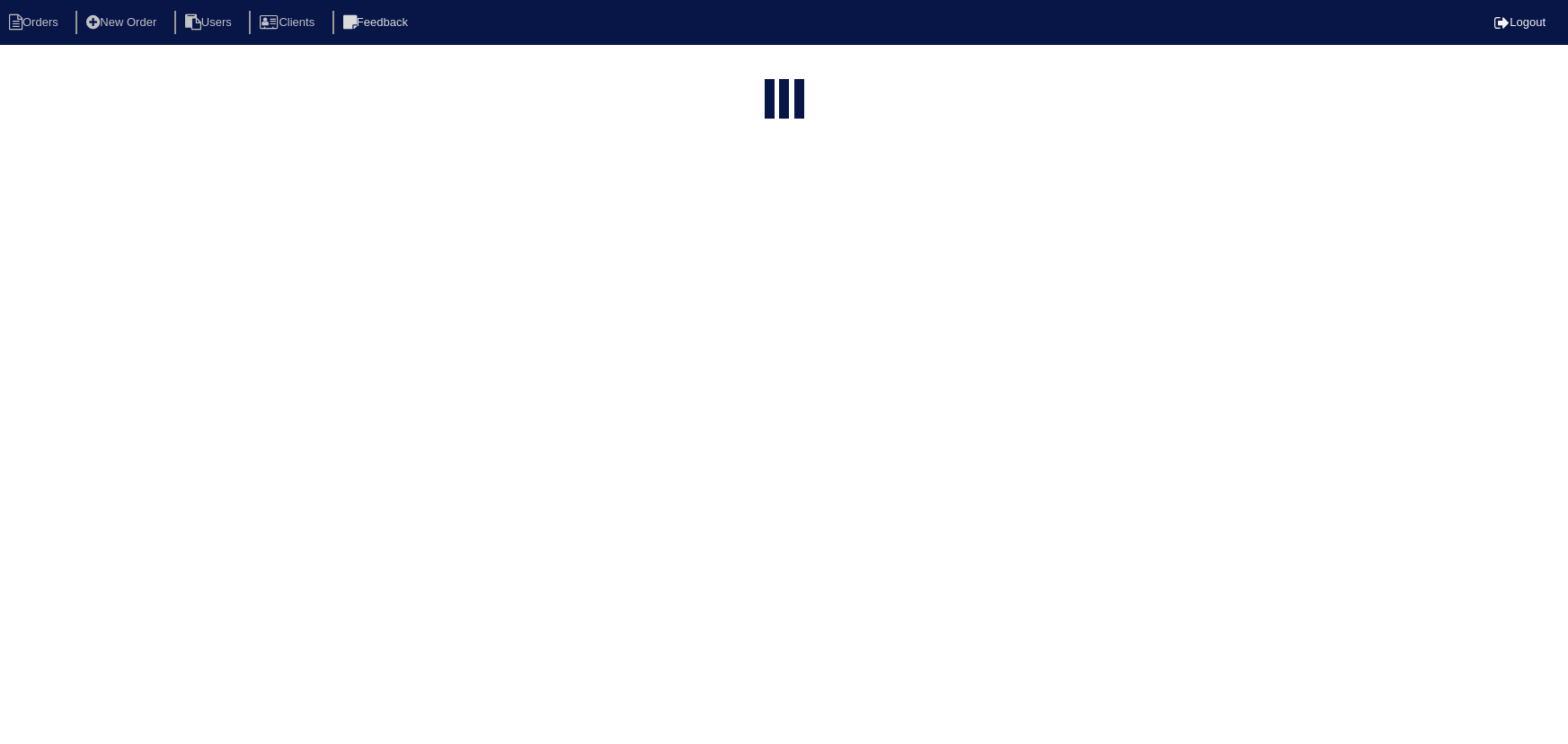
select select "15"
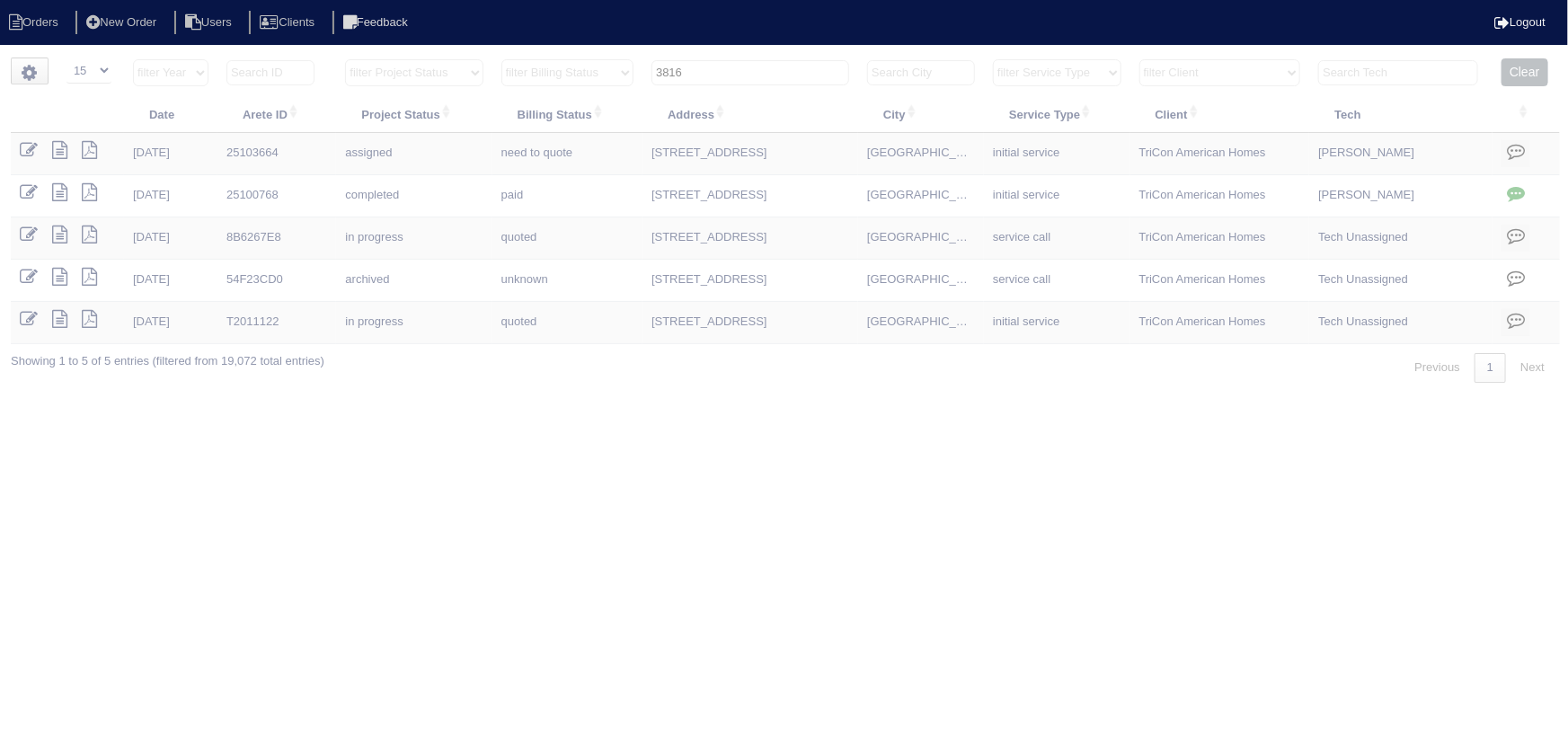
click at [722, 72] on input "3816" at bounding box center [751, 72] width 198 height 25
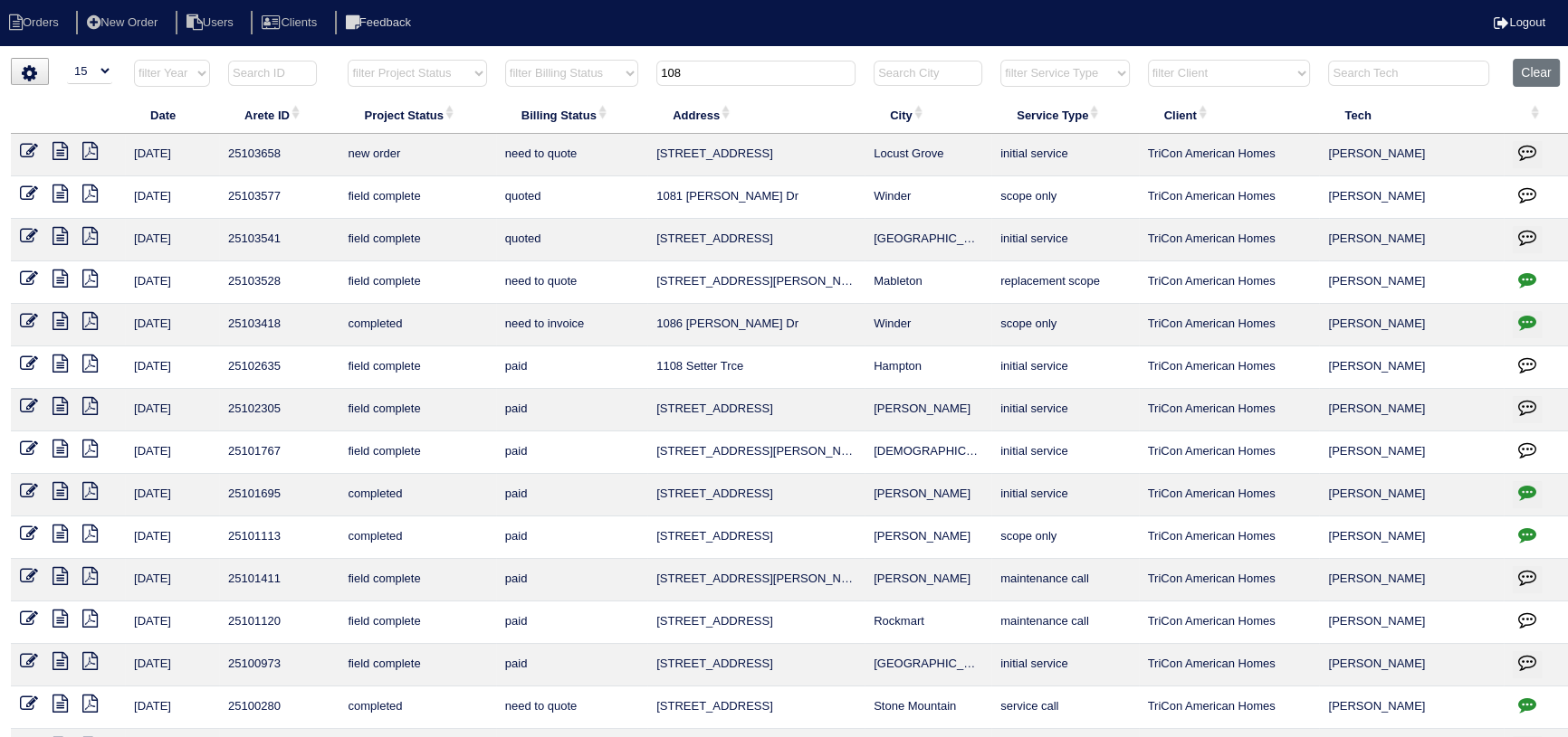
type input "108"
click at [24, 142] on icon at bounding box center [28, 151] width 18 height 18
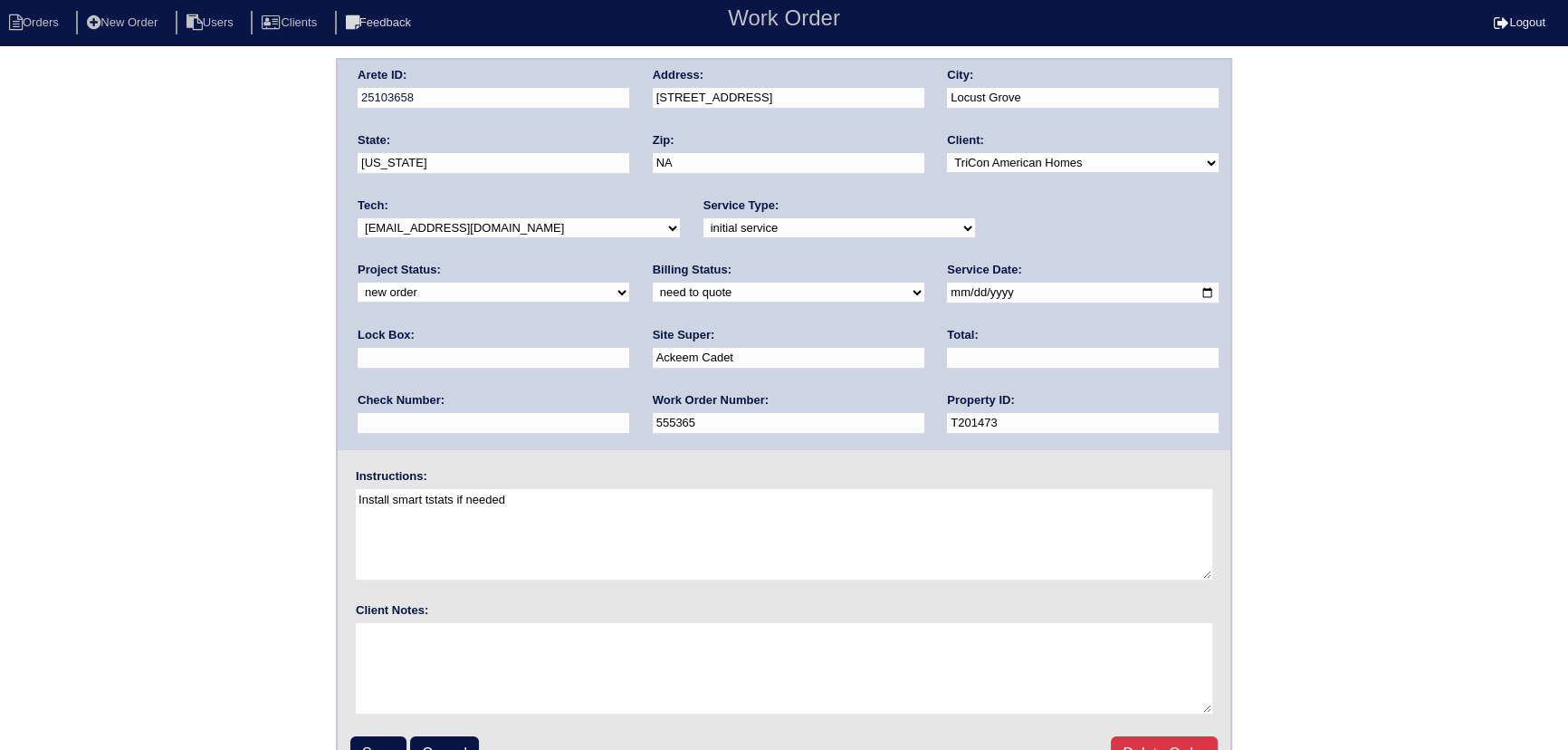
click at [629, 282] on select "new order assigned in progress field complete need to schedule admin review arc…" at bounding box center [493, 292] width 272 height 20
click at [629, 327] on div "Lock Box:" at bounding box center [493, 352] width 272 height 50
click at [629, 262] on div "Project Status: new order assigned in progress field complete need to schedule …" at bounding box center [493, 286] width 272 height 49
click at [629, 282] on select "new order assigned in progress field complete need to schedule admin review arc…" at bounding box center [493, 292] width 272 height 20
select select "assigned"
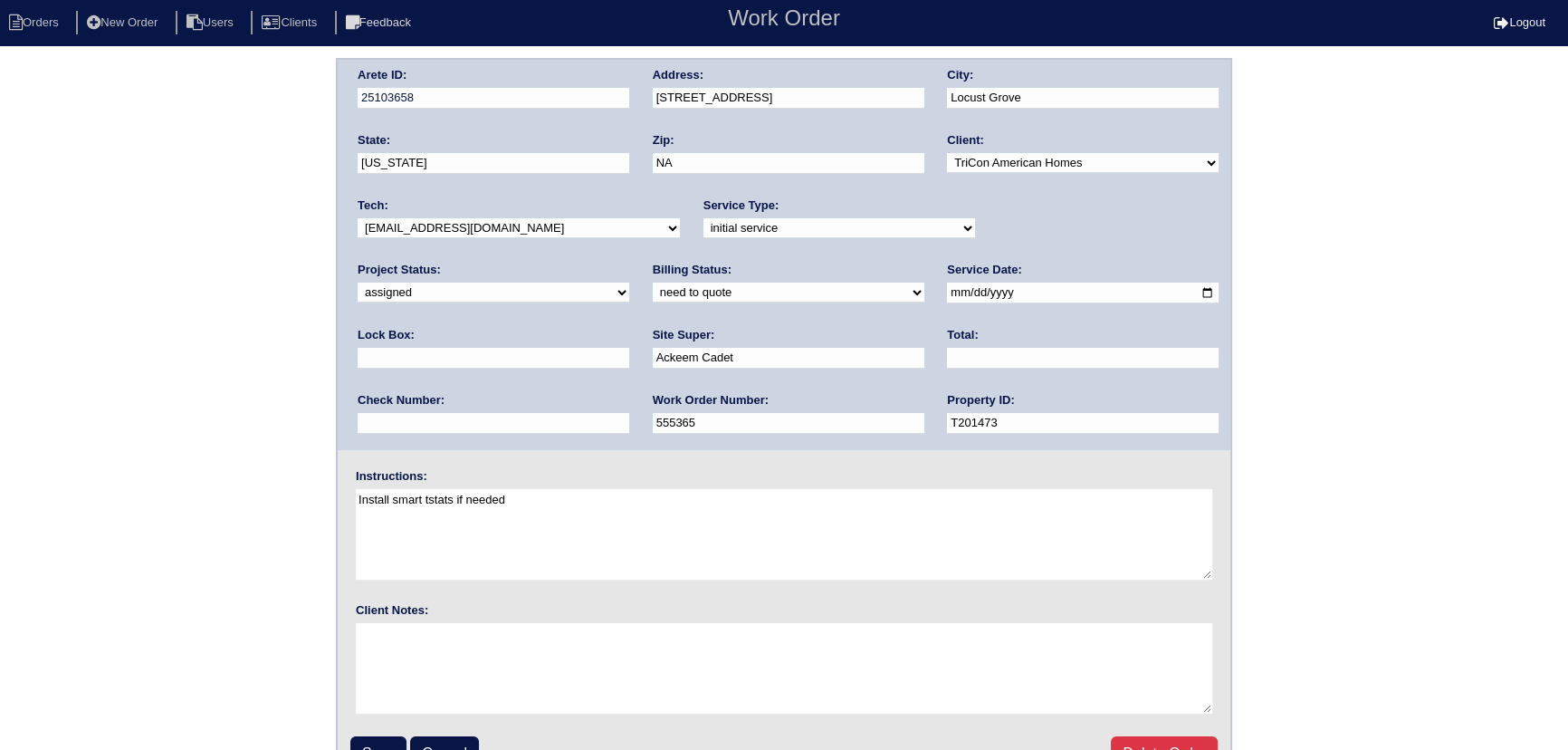
click at [629, 282] on select "new order assigned in progress field complete need to schedule admin review arc…" at bounding box center [493, 292] width 272 height 20
click at [947, 290] on input "2025-10-03" at bounding box center [1083, 293] width 272 height 20
type input "2025-10-06"
drag, startPoint x: 550, startPoint y: 229, endPoint x: 543, endPoint y: 236, distance: 9.9
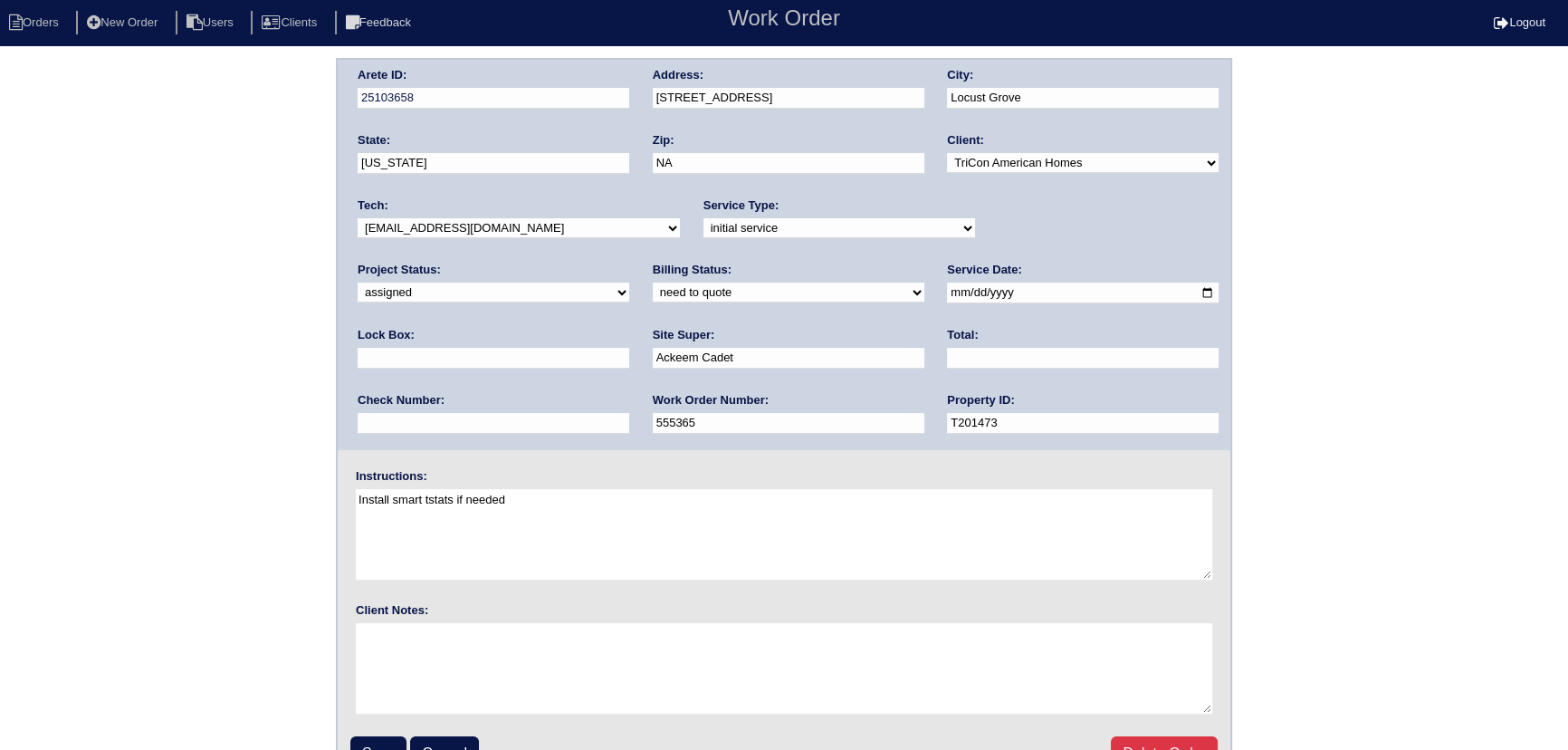
click at [550, 229] on select "-select- aretesmg+backup-tech@gmail.com benjohnholt88@gmail.com callisonhvac@ya…" at bounding box center [519, 227] width 322 height 20
select select "151"
click at [358, 218] on select "-select- aretesmg+backup-tech@gmail.com benjohnholt88@gmail.com callisonhvac@ya…" at bounding box center [519, 227] width 322 height 20
click at [375, 748] on input "Save" at bounding box center [378, 753] width 56 height 34
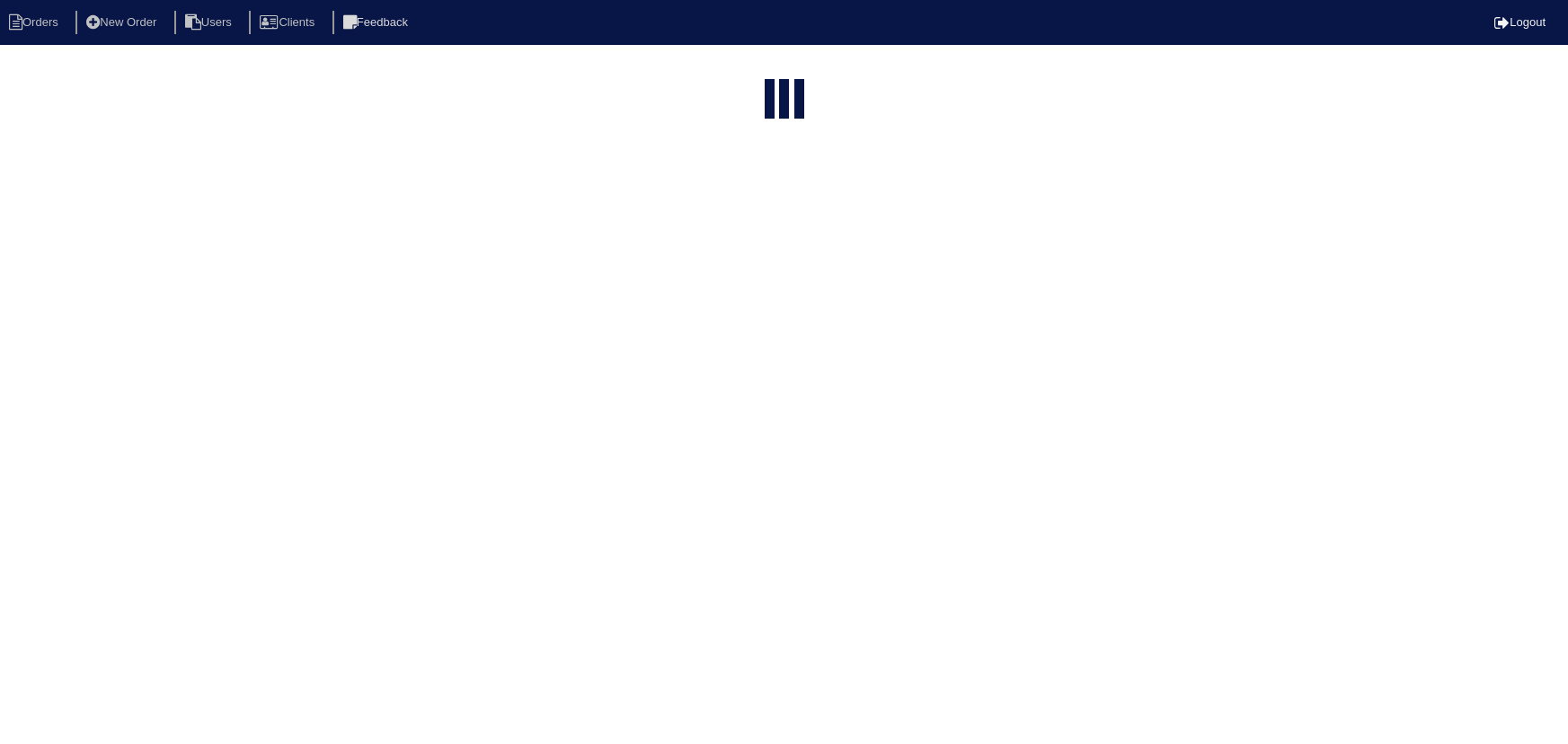
select select "15"
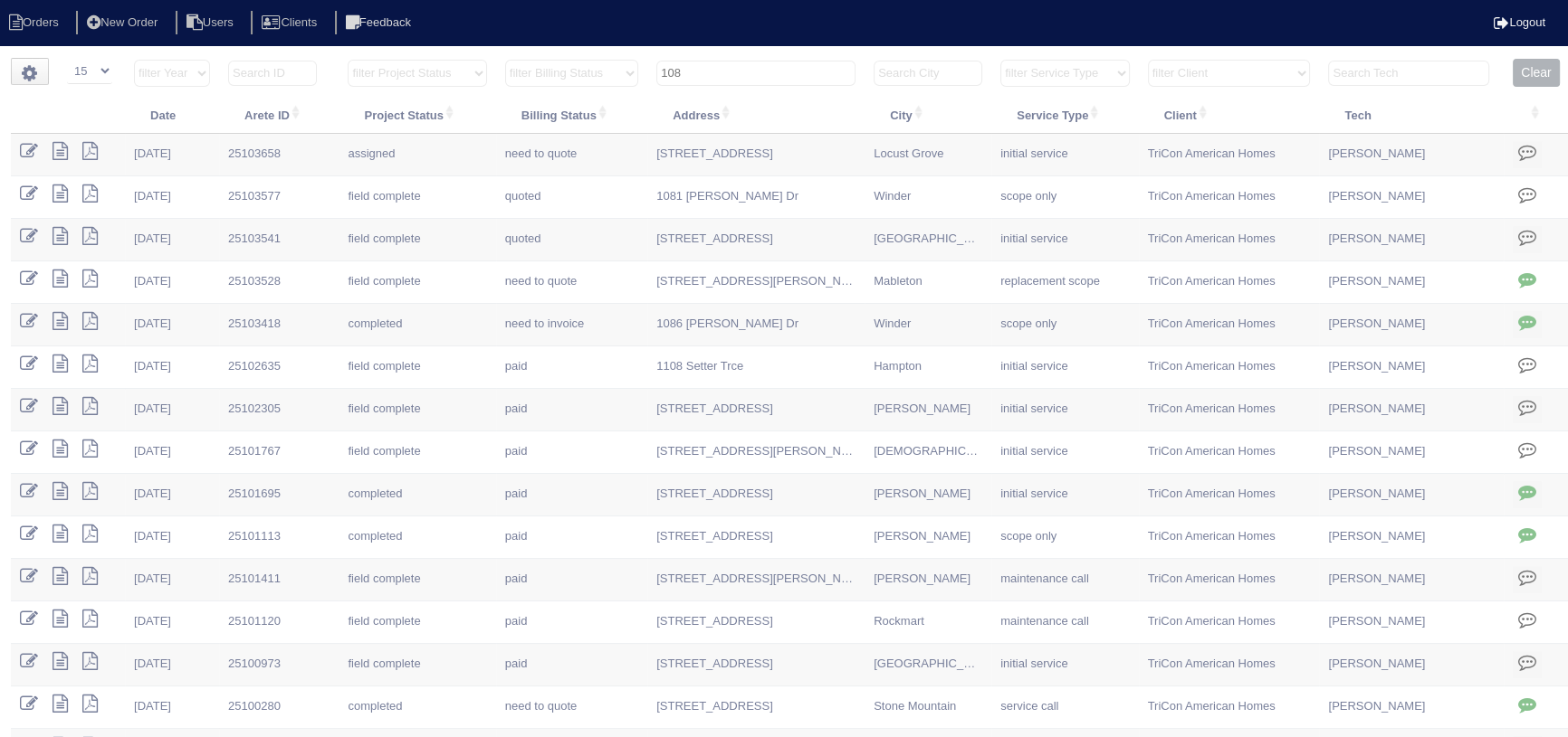
click at [745, 70] on input "108" at bounding box center [756, 73] width 199 height 25
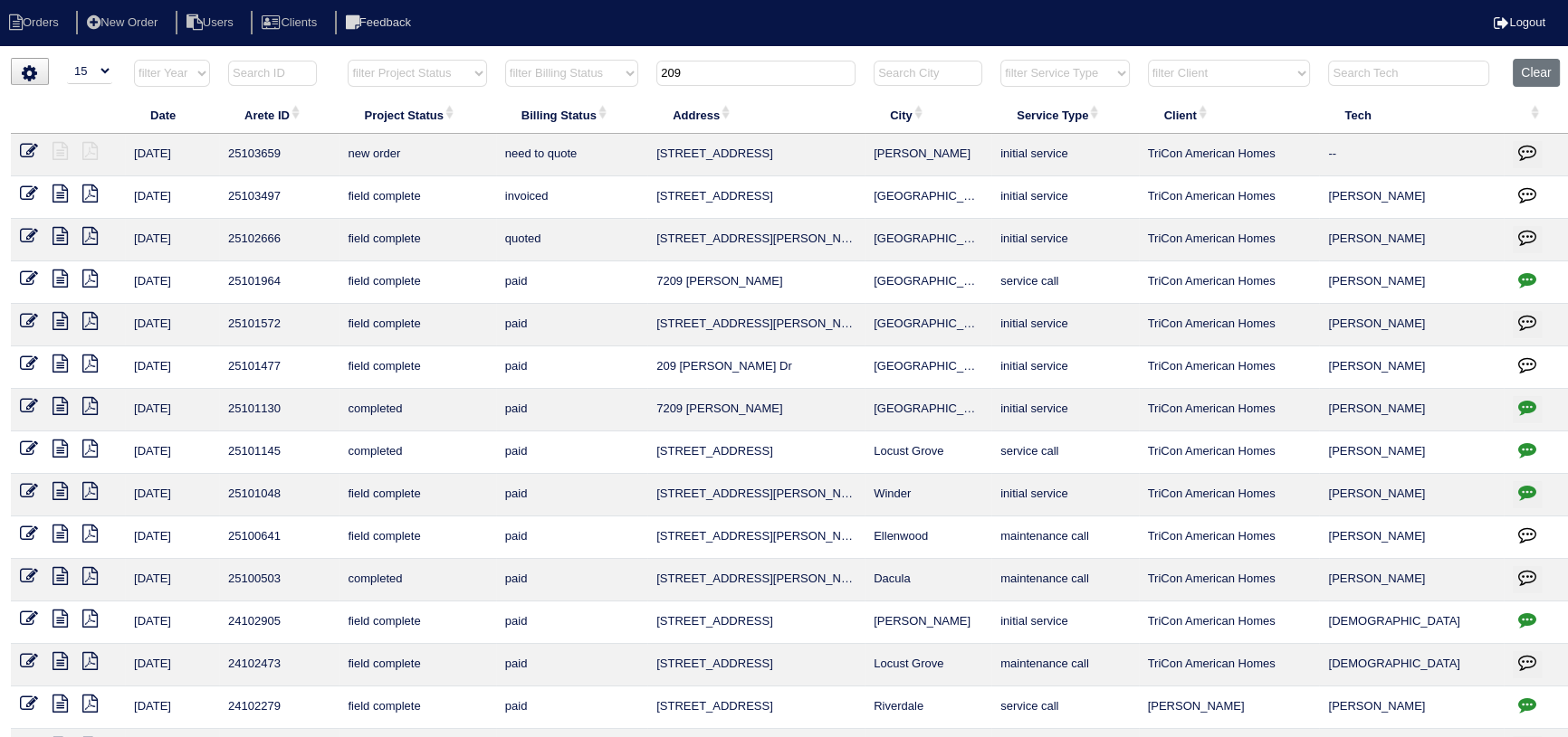
type input "209"
click at [36, 152] on icon at bounding box center [28, 151] width 18 height 18
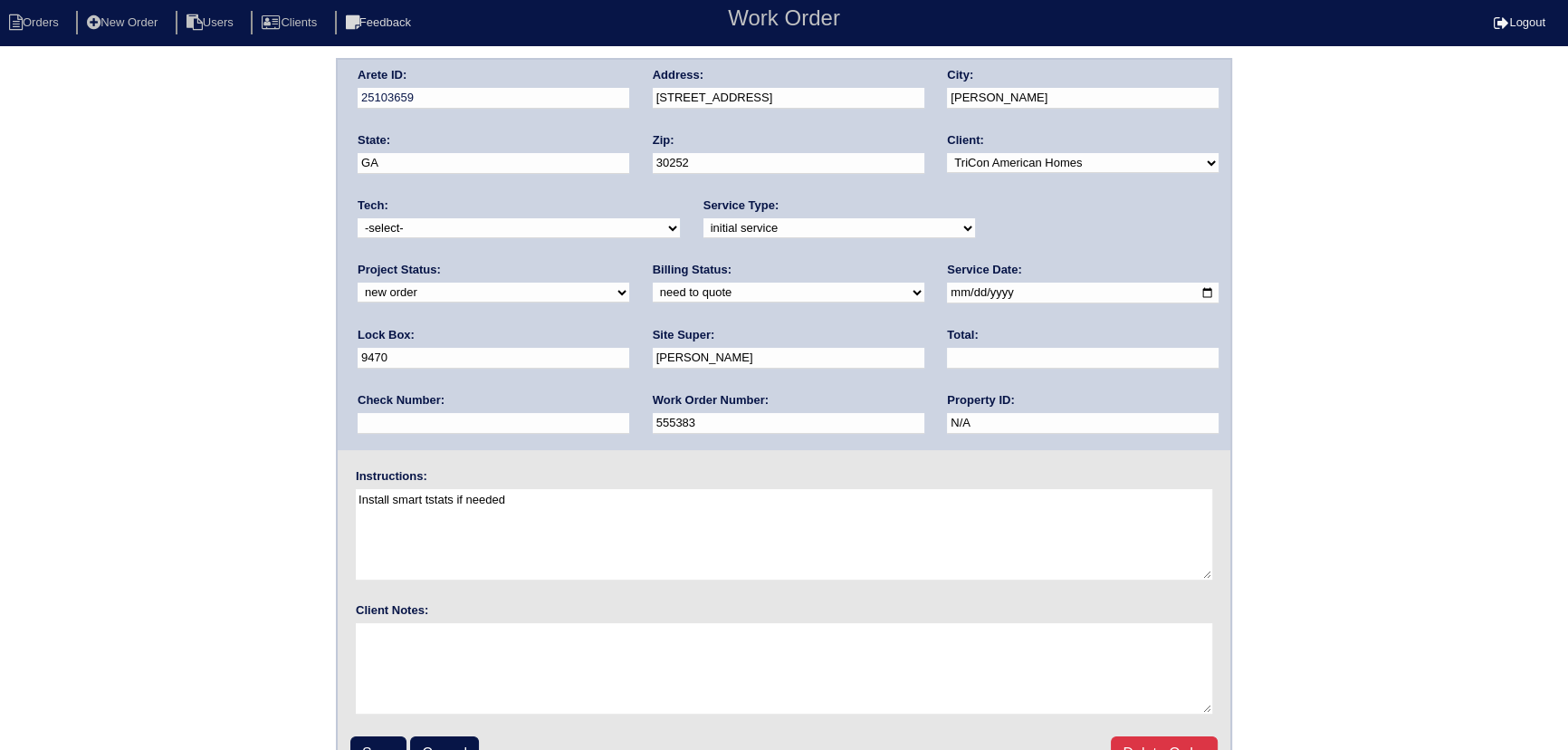
click at [629, 282] on select "new order assigned in progress field complete need to schedule admin review arc…" at bounding box center [493, 292] width 272 height 20
click at [414, 327] on label "Lock Box:" at bounding box center [385, 334] width 57 height 16
click at [629, 282] on select "new order assigned in progress field complete need to schedule admin review arc…" at bounding box center [493, 292] width 272 height 20
select select "assigned"
click at [629, 282] on select "new order assigned in progress field complete need to schedule admin review arc…" at bounding box center [493, 292] width 272 height 20
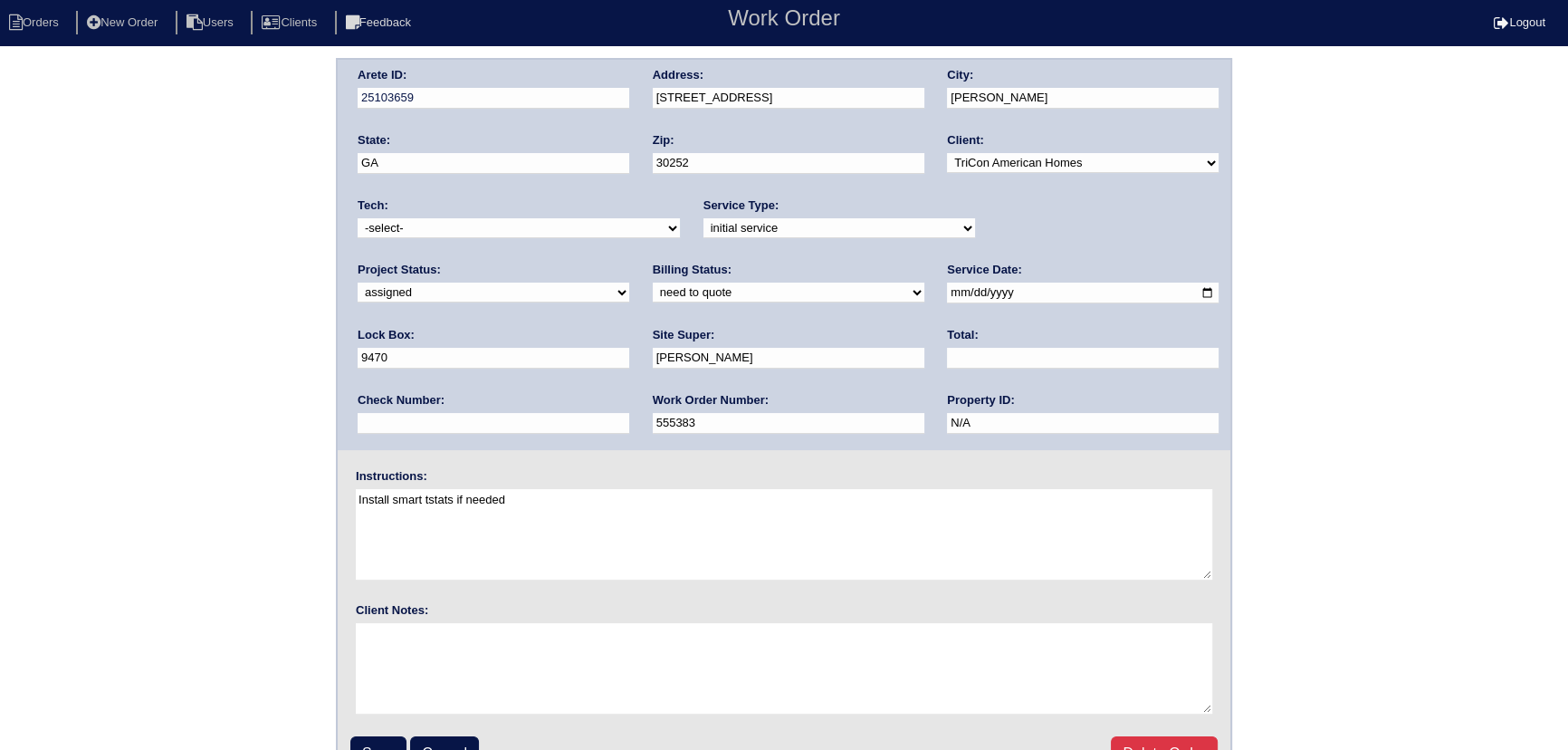
click at [947, 293] on input "2025-10-03" at bounding box center [1083, 293] width 272 height 20
type input "2025-10-06"
click at [533, 221] on select "-select- aretesmg+backup-tech@gmail.com benjohnholt88@gmail.com callisonhvac@ya…" at bounding box center [519, 227] width 322 height 20
select select "151"
click at [358, 218] on select "-select- aretesmg+backup-tech@gmail.com benjohnholt88@gmail.com callisonhvac@ya…" at bounding box center [519, 227] width 322 height 20
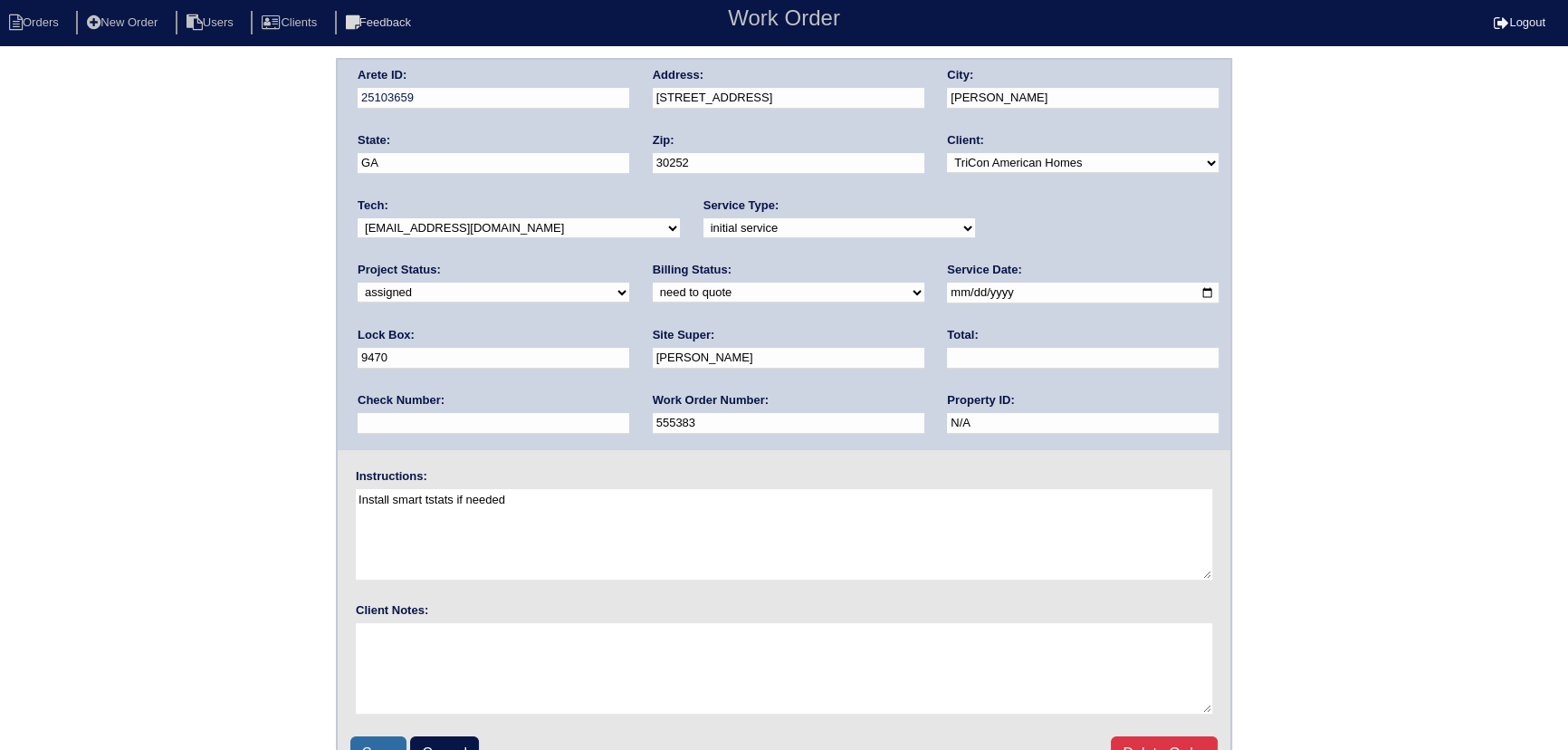
click at [392, 745] on input "Save" at bounding box center [378, 753] width 56 height 34
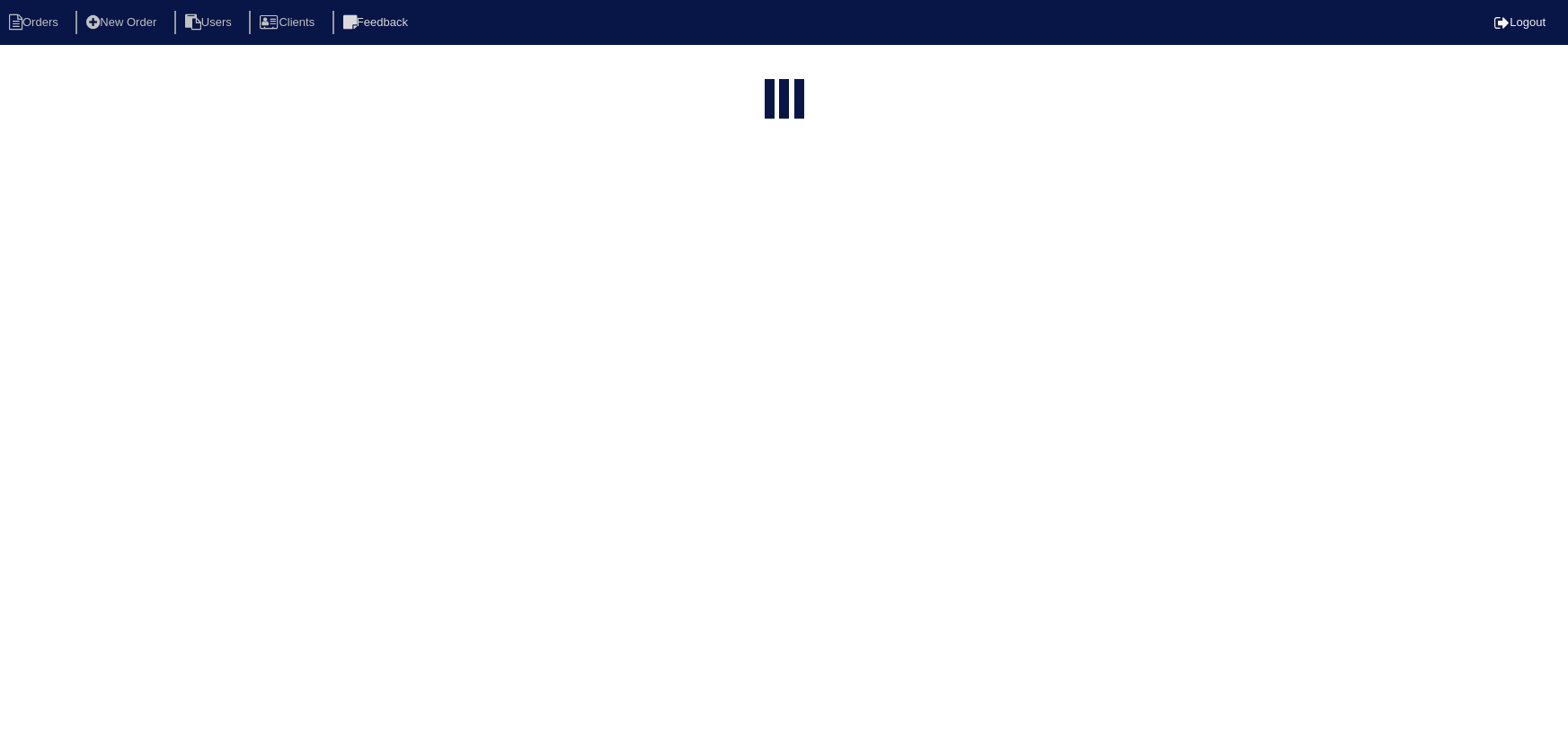
select select "15"
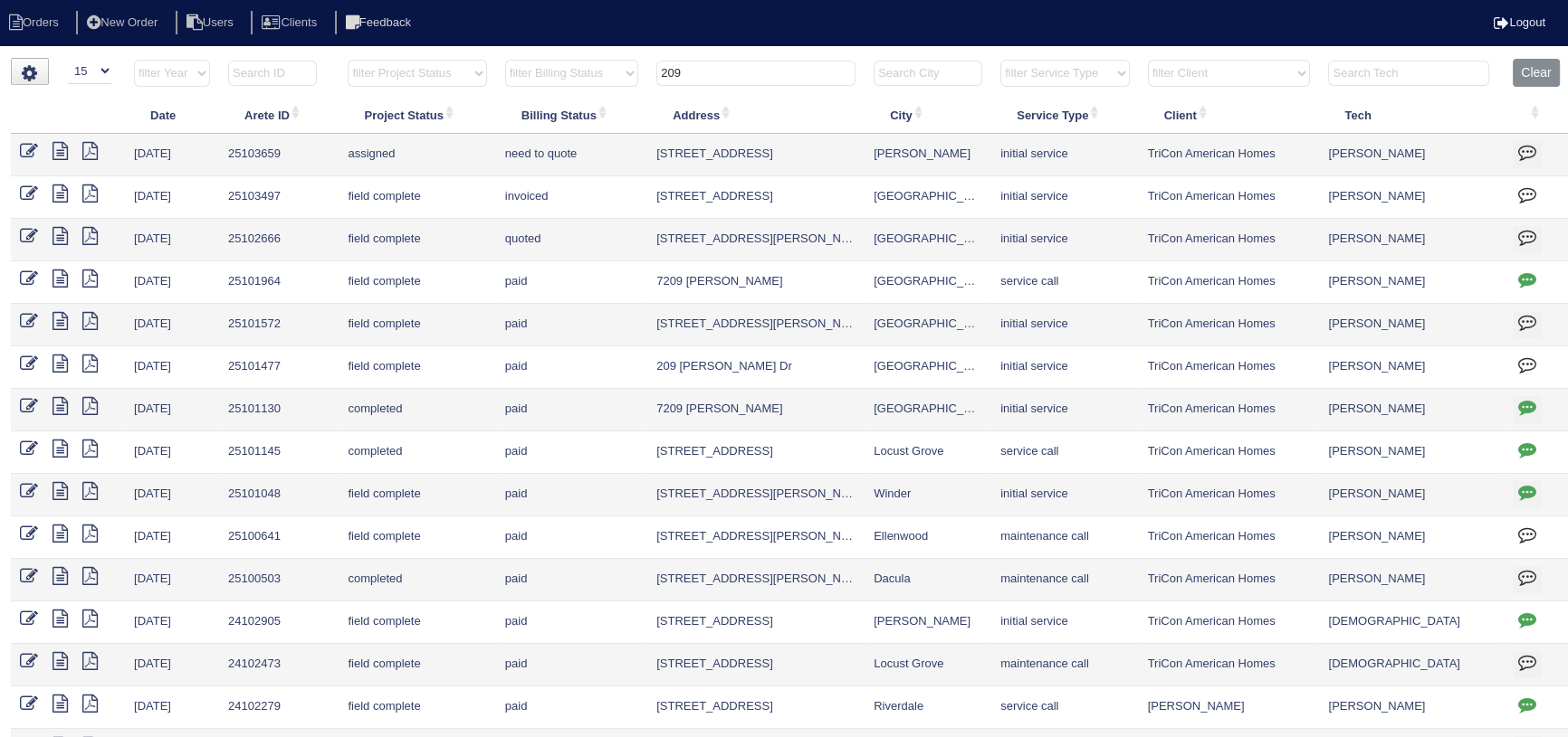
click at [748, 63] on input "209" at bounding box center [756, 73] width 199 height 25
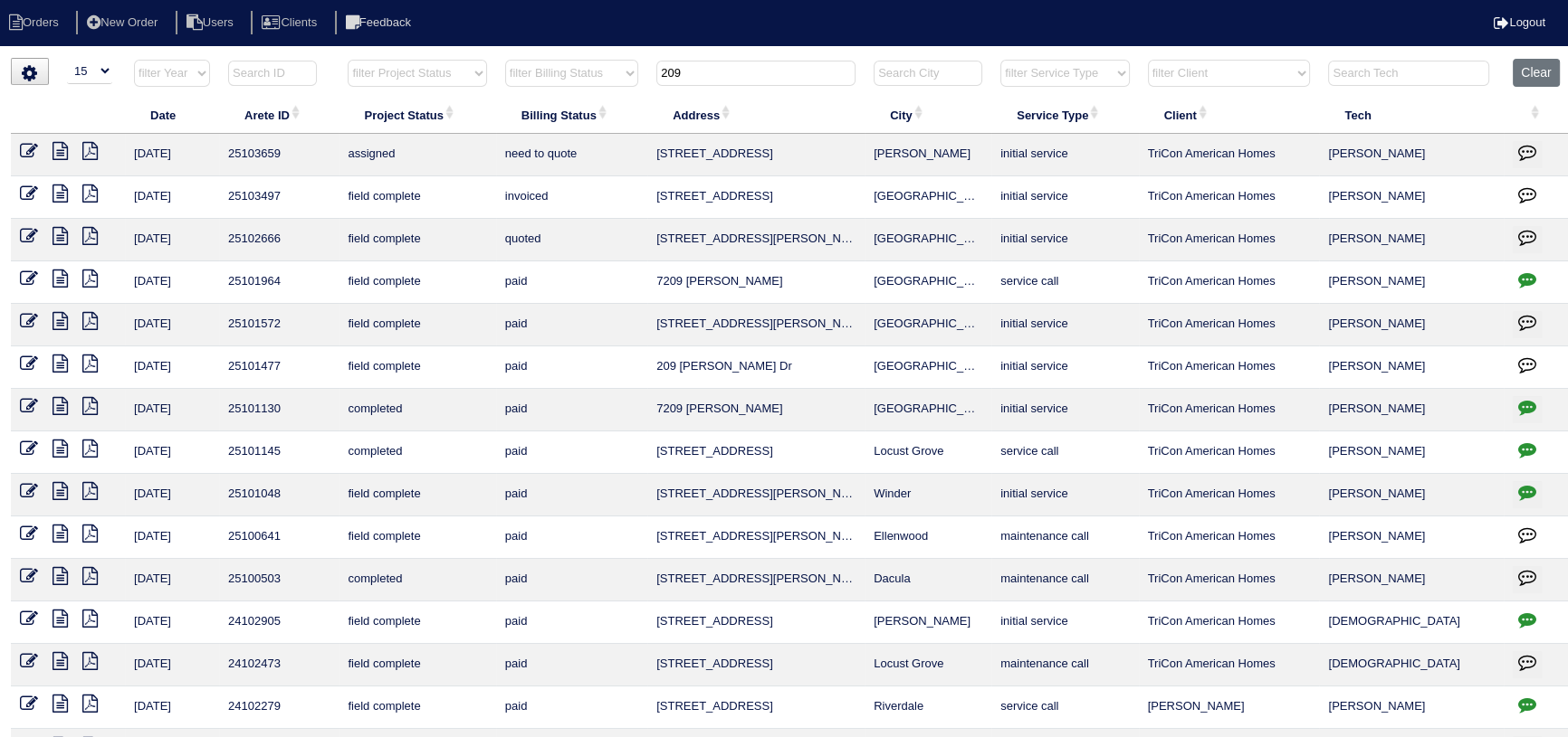
click at [748, 63] on input "209" at bounding box center [756, 73] width 199 height 25
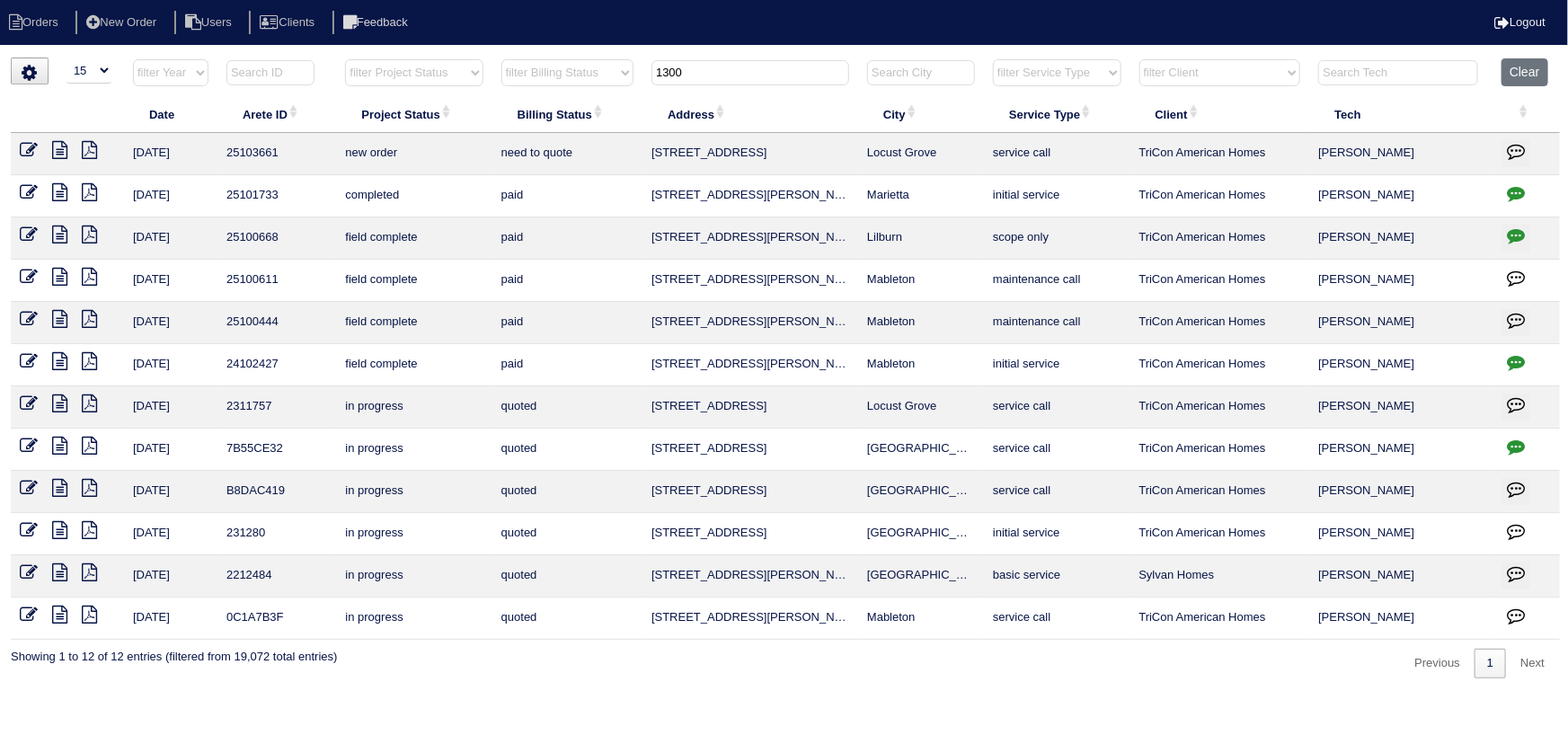
type input "1300"
click at [30, 144] on icon at bounding box center [28, 150] width 18 height 18
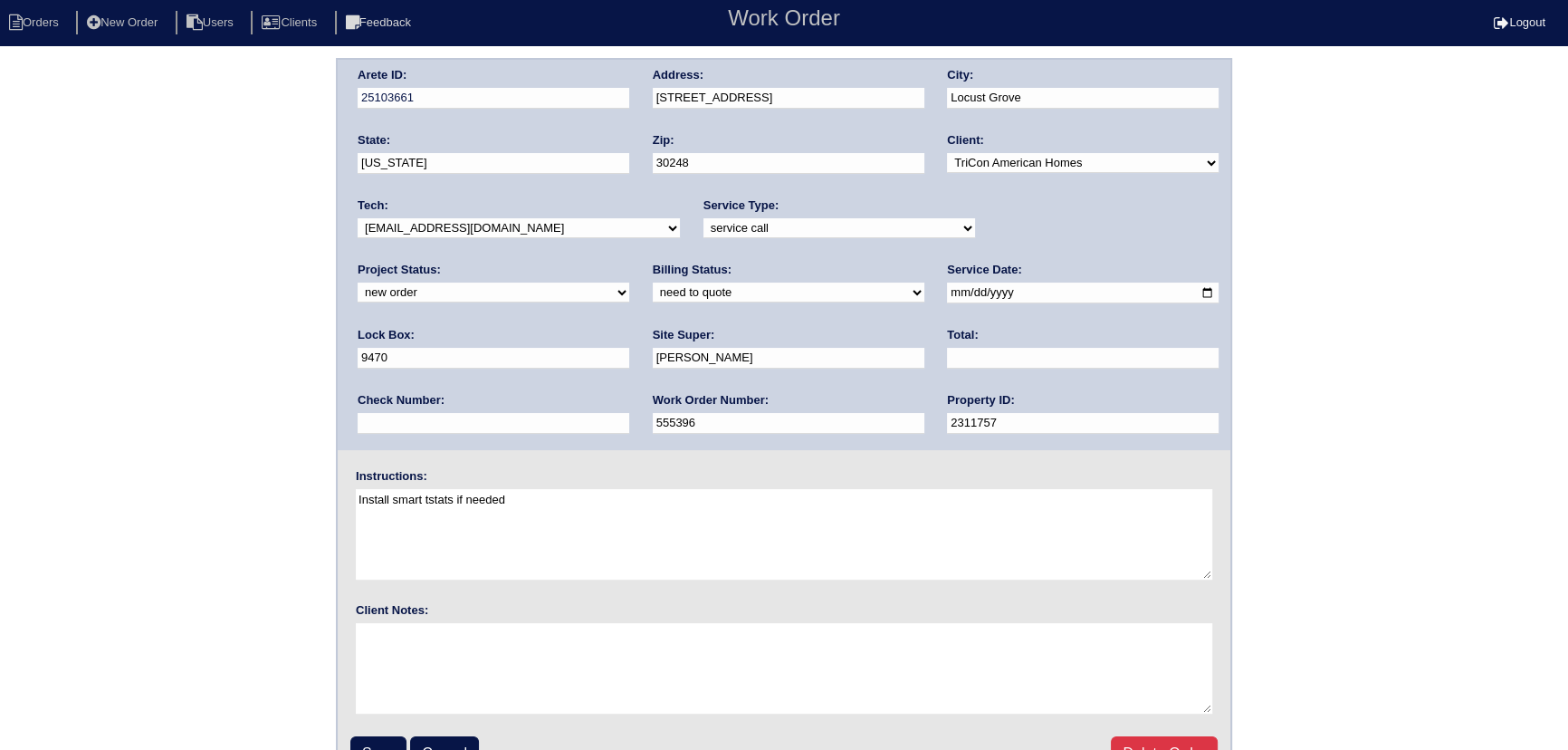
click at [1059, 254] on div "Arete ID: 25103661 Address: 1300 Deutz Drive City: Locust Grove State: Georgia …" at bounding box center [784, 254] width 892 height 390
click at [629, 262] on div "Project Status: new order assigned in progress field complete need to schedule …" at bounding box center [493, 286] width 272 height 49
select select "assigned"
click at [629, 282] on select "new order assigned in progress field complete need to schedule admin review arc…" at bounding box center [493, 292] width 272 height 20
drag, startPoint x: 466, startPoint y: 226, endPoint x: 466, endPoint y: 237, distance: 11.0
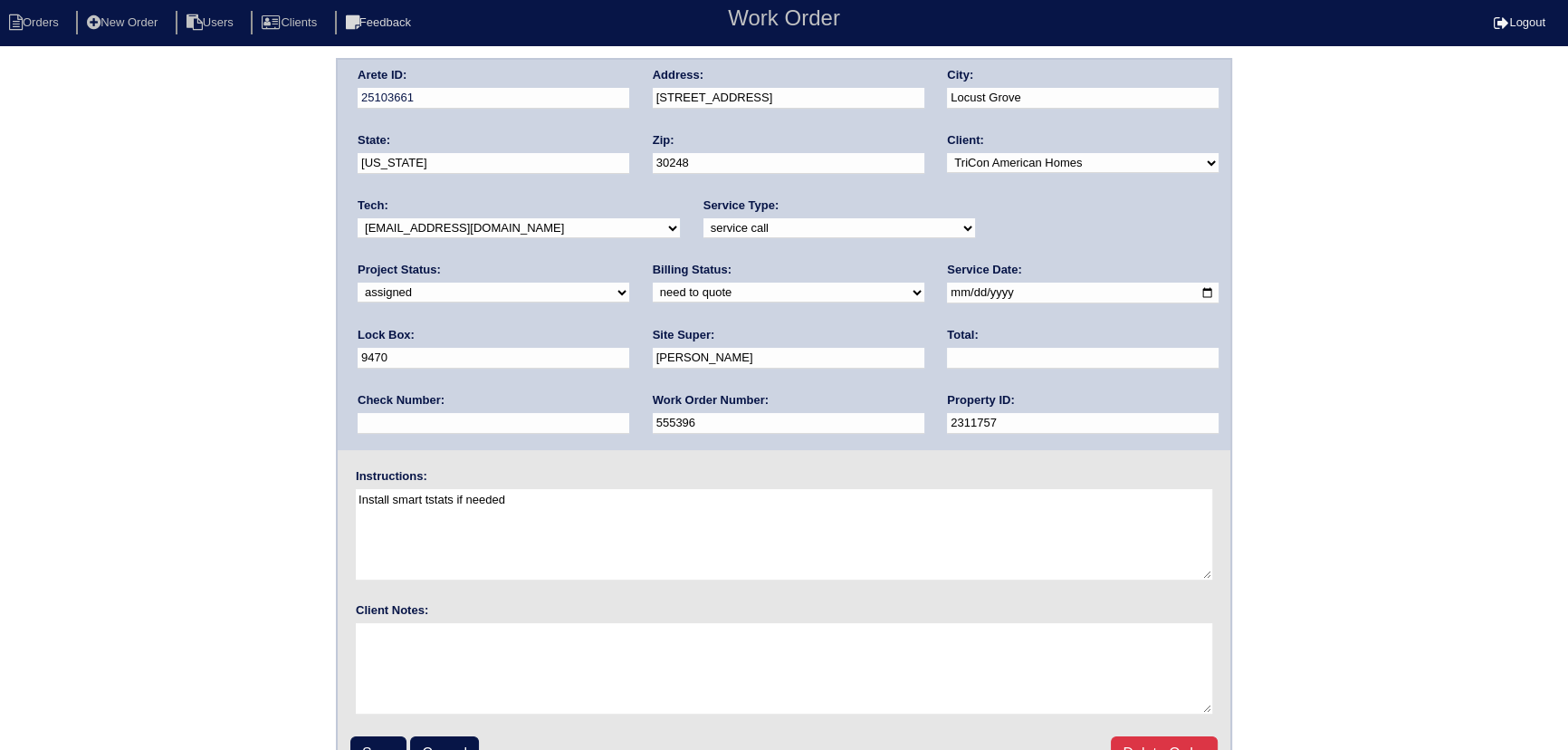
click at [466, 226] on select "-select- [EMAIL_ADDRESS][DOMAIN_NAME] [EMAIL_ADDRESS][DOMAIN_NAME] [EMAIL_ADDRE…" at bounding box center [519, 227] width 322 height 20
select select "151"
click at [358, 218] on select "-select- [EMAIL_ADDRESS][DOMAIN_NAME] [EMAIL_ADDRESS][DOMAIN_NAME] [EMAIL_ADDRE…" at bounding box center [519, 227] width 322 height 20
click at [947, 292] on input "[DATE]" at bounding box center [1083, 293] width 272 height 20
type input "[DATE]"
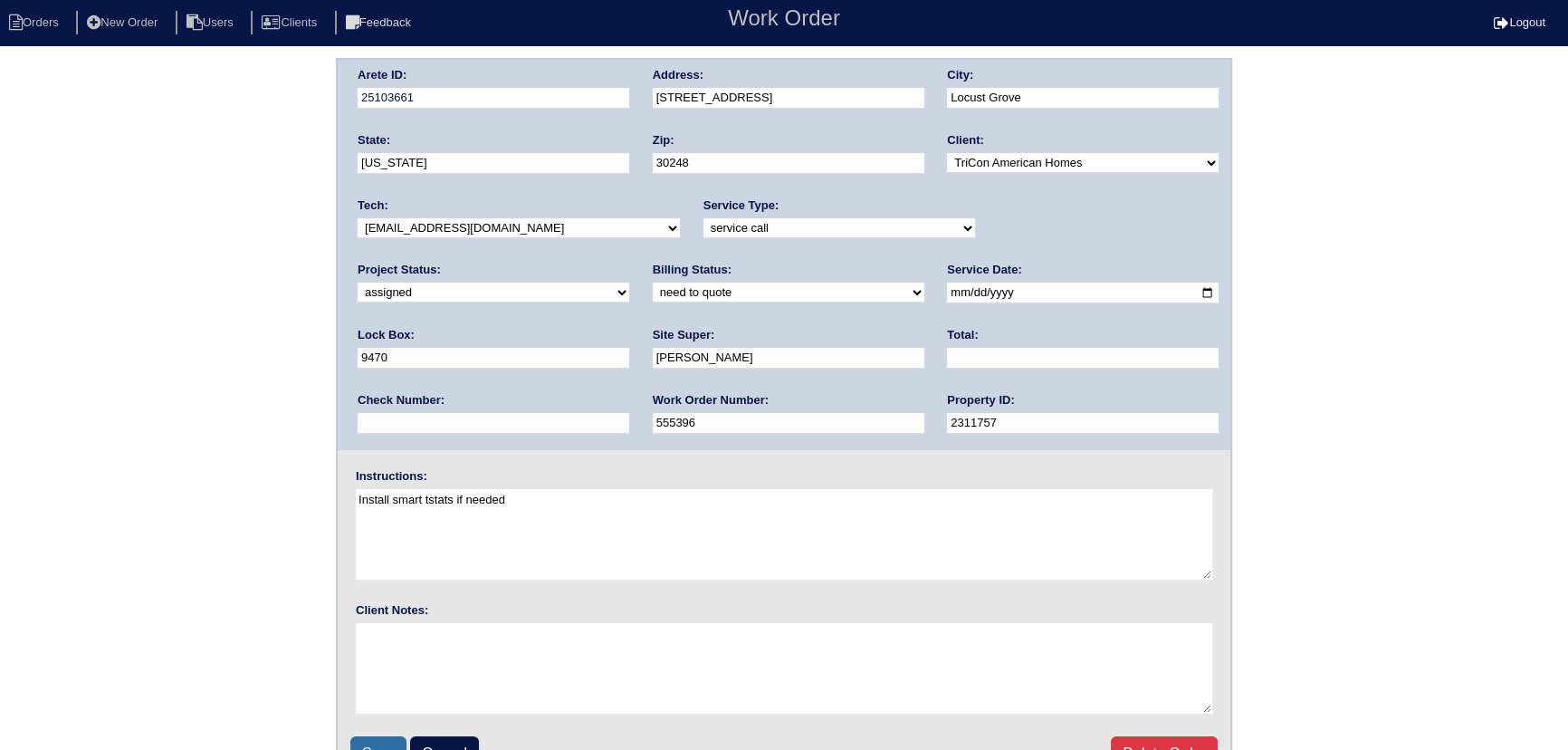
click at [376, 742] on input "Save" at bounding box center [378, 753] width 56 height 34
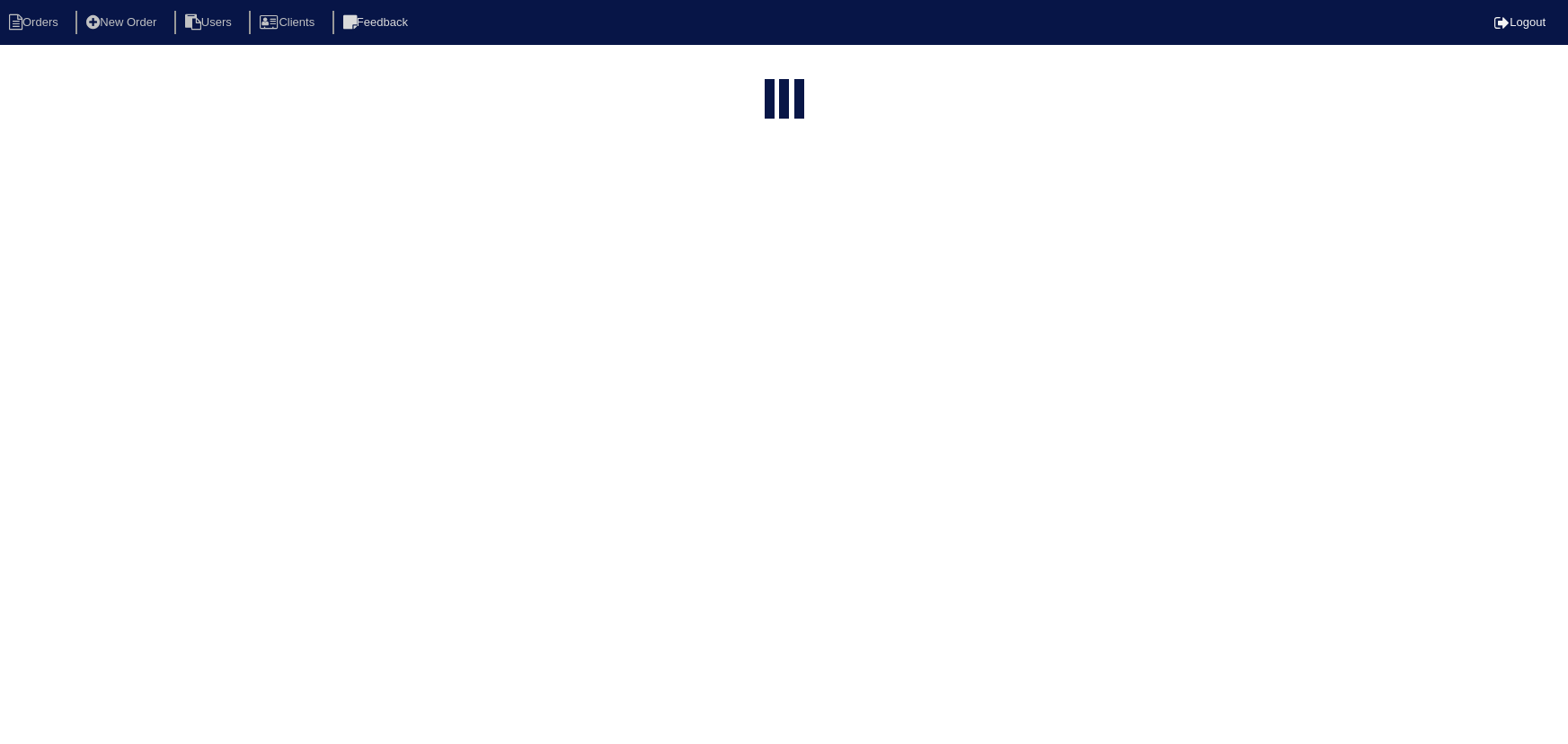
select select "15"
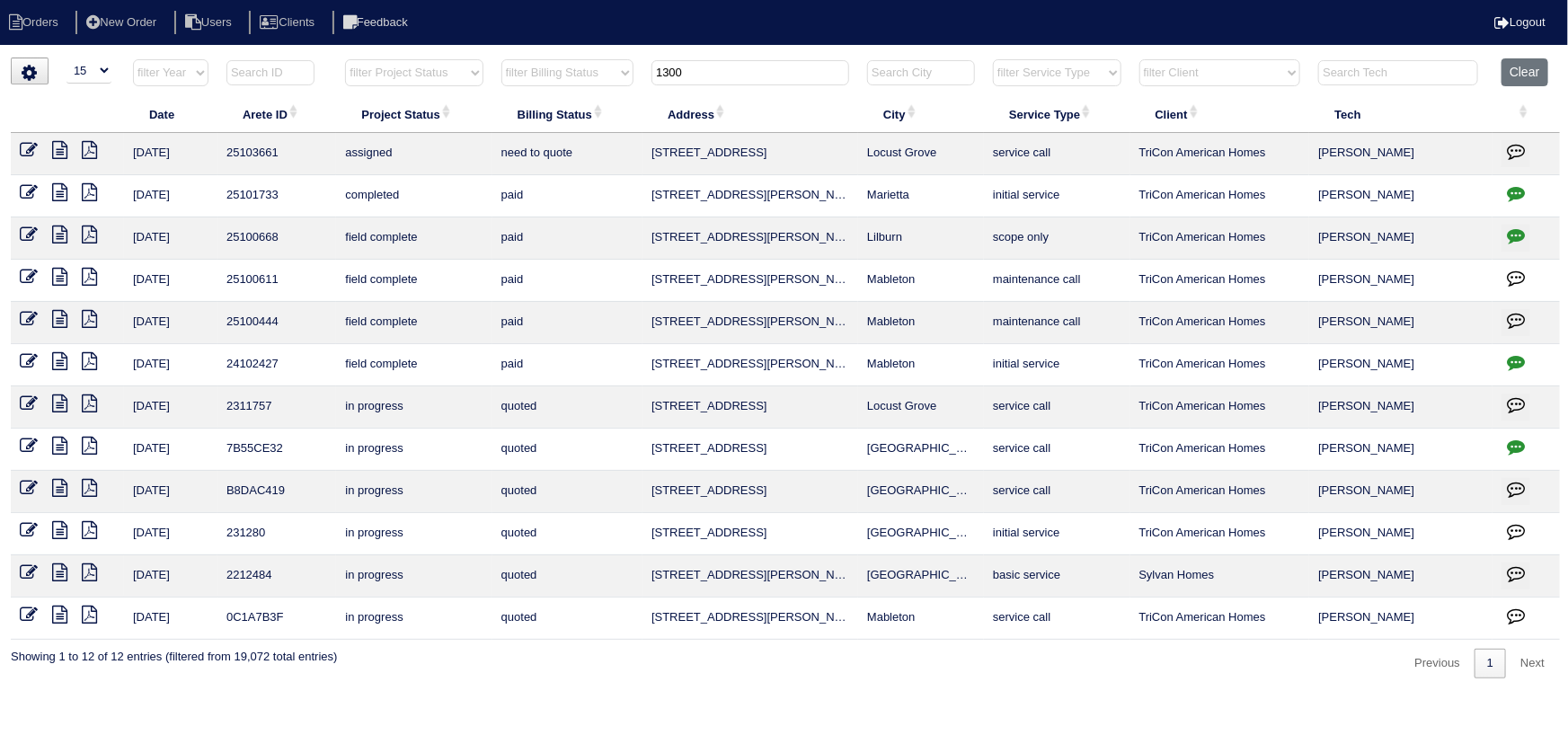
click at [708, 63] on input "1300" at bounding box center [751, 72] width 198 height 25
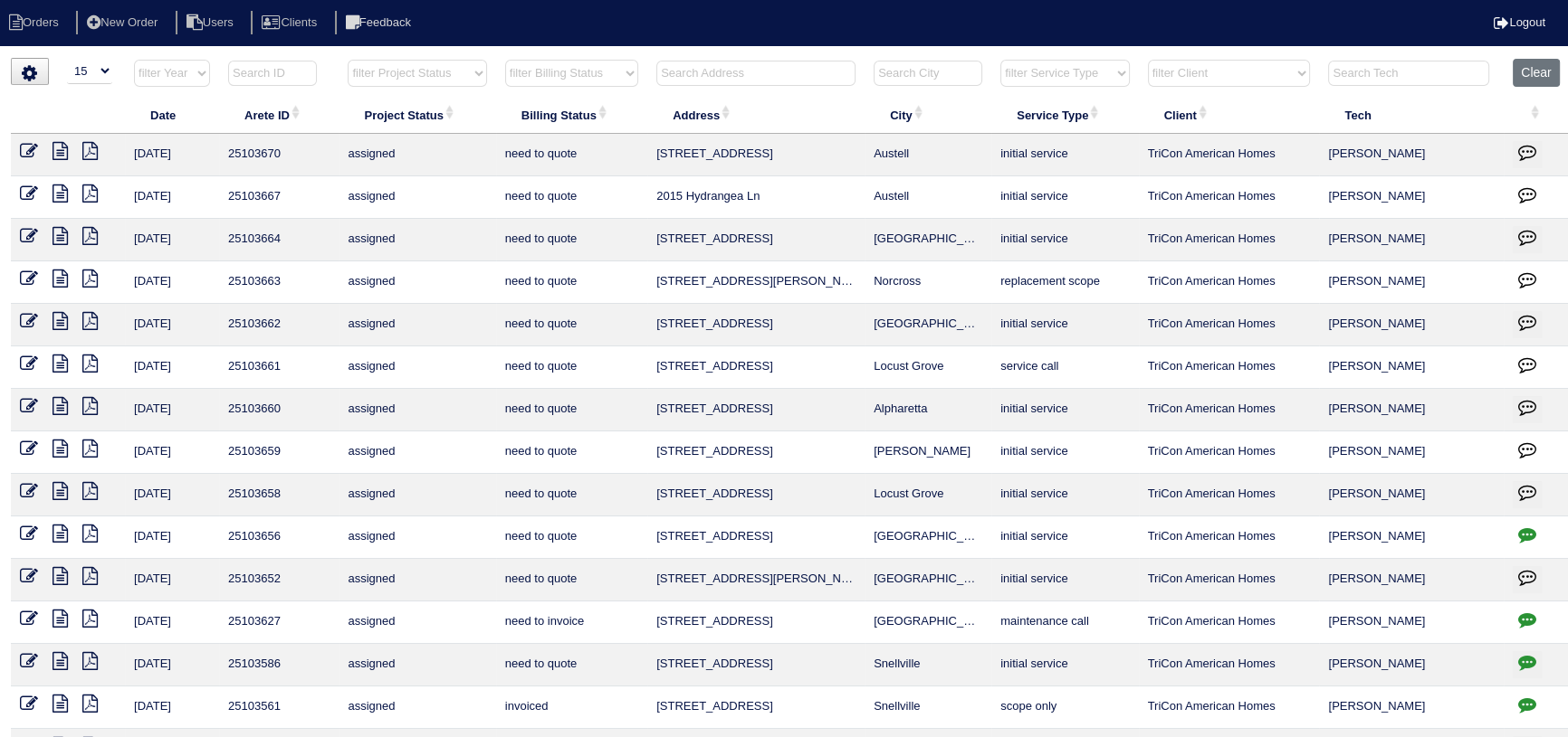
click at [704, 78] on input "text" at bounding box center [756, 73] width 199 height 25
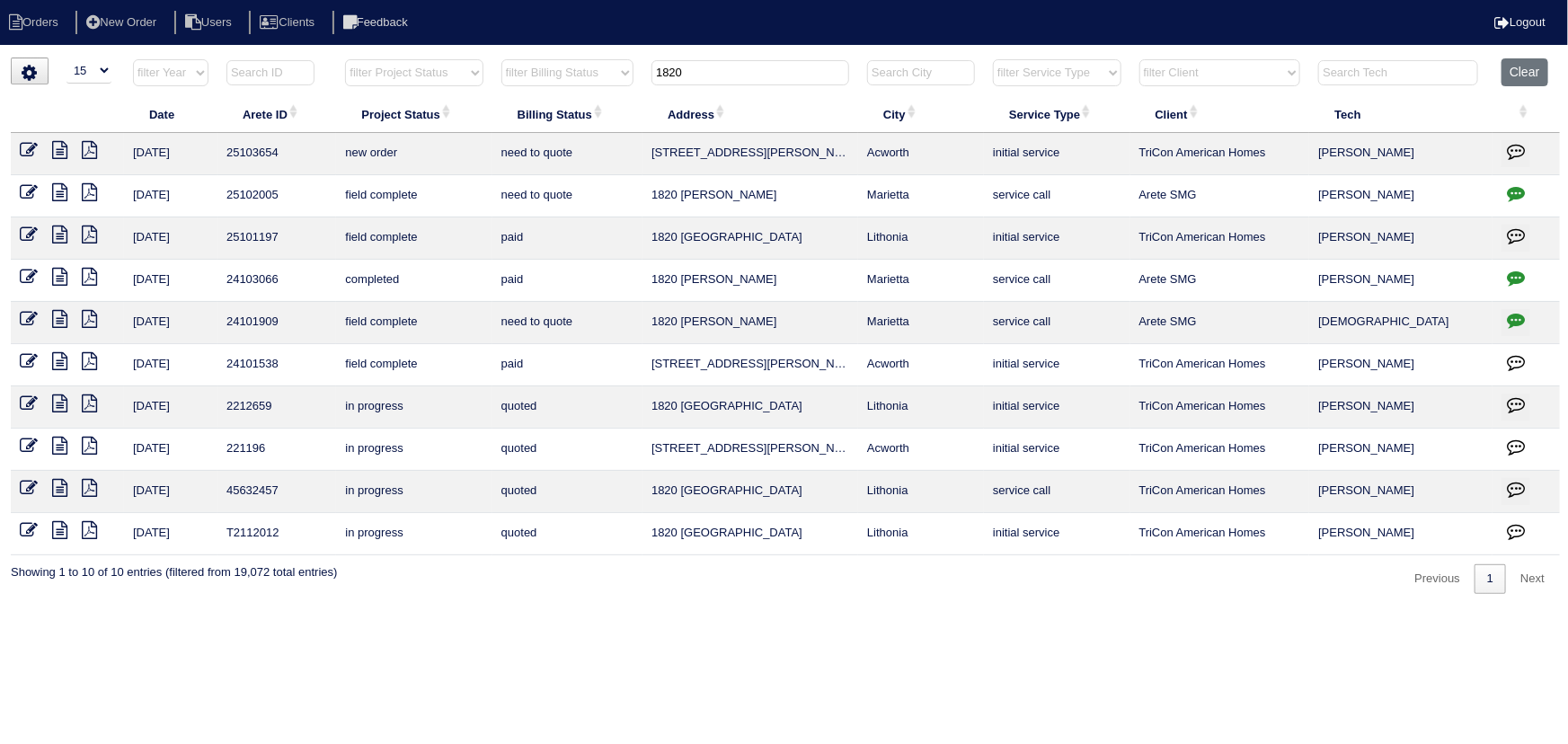
type input "1820"
click at [30, 145] on icon at bounding box center [28, 150] width 18 height 18
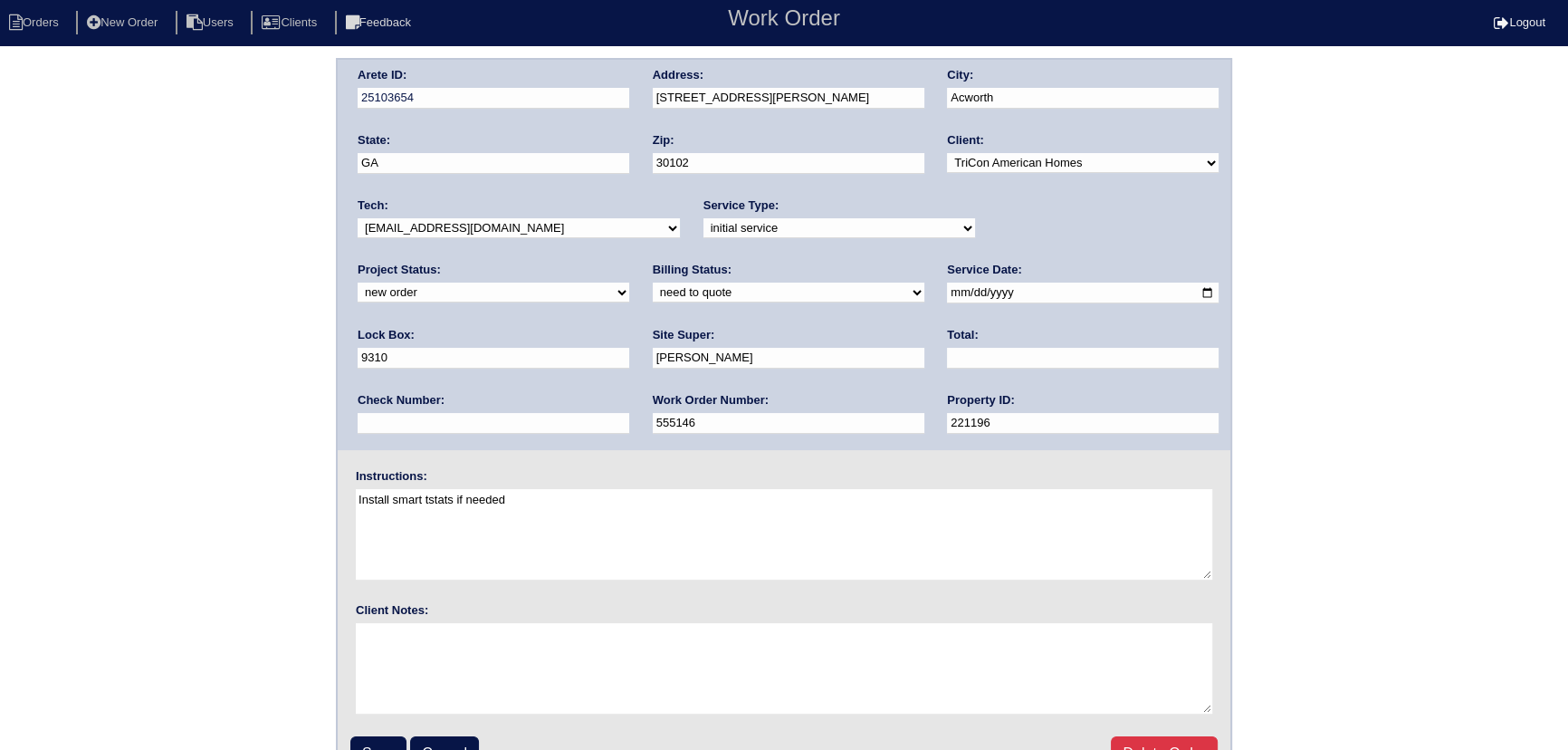
click at [629, 282] on select "new order assigned in progress field complete need to schedule admin review arc…" at bounding box center [493, 292] width 272 height 20
click at [414, 327] on label "Lock Box:" at bounding box center [385, 334] width 57 height 16
click at [629, 282] on select "new order assigned in progress field complete need to schedule admin review arc…" at bounding box center [493, 292] width 272 height 20
select select "assigned"
click at [629, 282] on select "new order assigned in progress field complete need to schedule admin review arc…" at bounding box center [493, 292] width 272 height 20
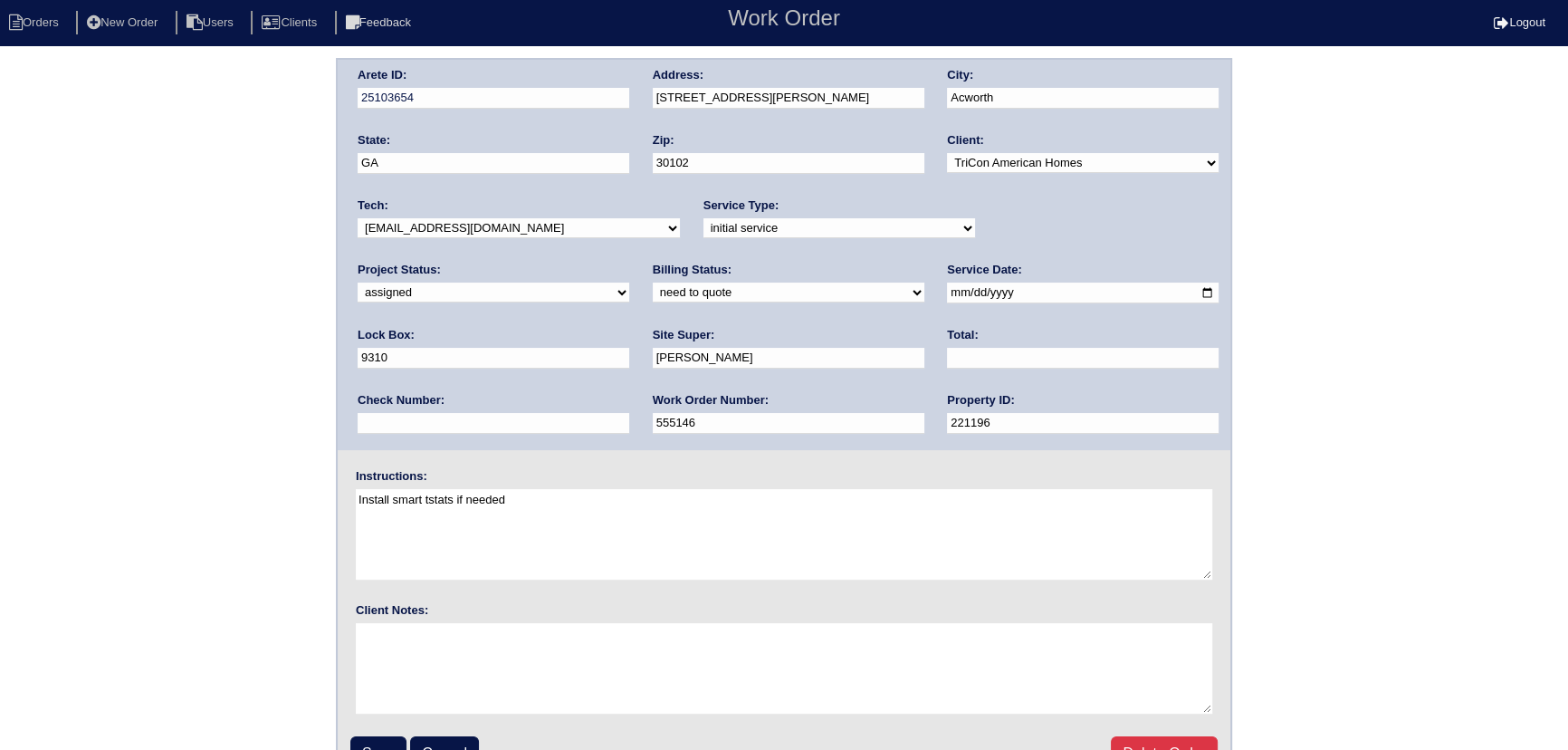
click at [947, 289] on input "[DATE]" at bounding box center [1083, 293] width 272 height 20
type input "[DATE]"
click at [461, 223] on select "-select- [EMAIL_ADDRESS][DOMAIN_NAME] [EMAIL_ADDRESS][DOMAIN_NAME] [EMAIL_ADDRE…" at bounding box center [519, 227] width 322 height 20
click at [358, 218] on select "-select- [EMAIL_ADDRESS][DOMAIN_NAME] [EMAIL_ADDRESS][DOMAIN_NAME] [EMAIL_ADDRE…" at bounding box center [519, 227] width 322 height 20
click at [391, 743] on input "Save" at bounding box center [378, 753] width 56 height 34
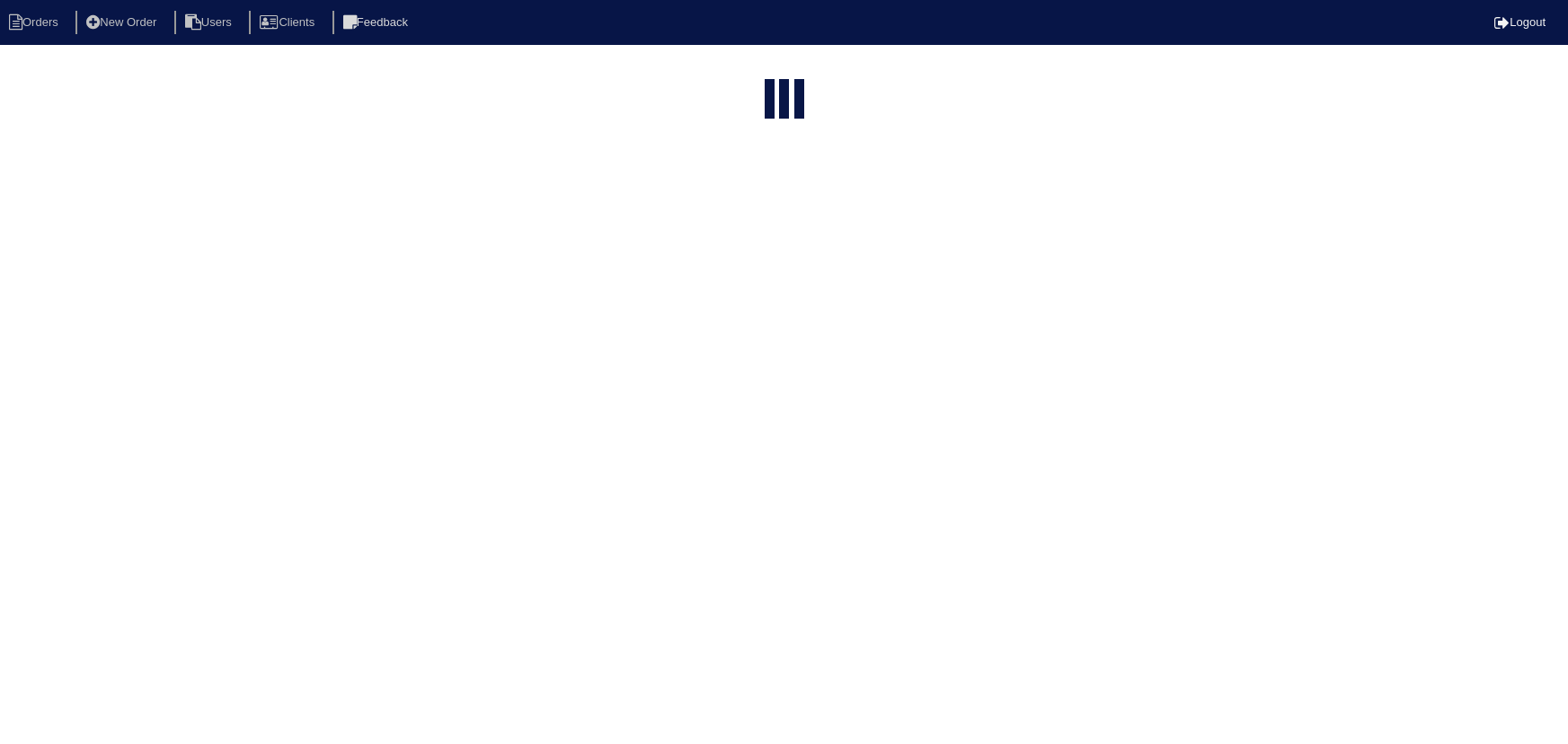
select select "15"
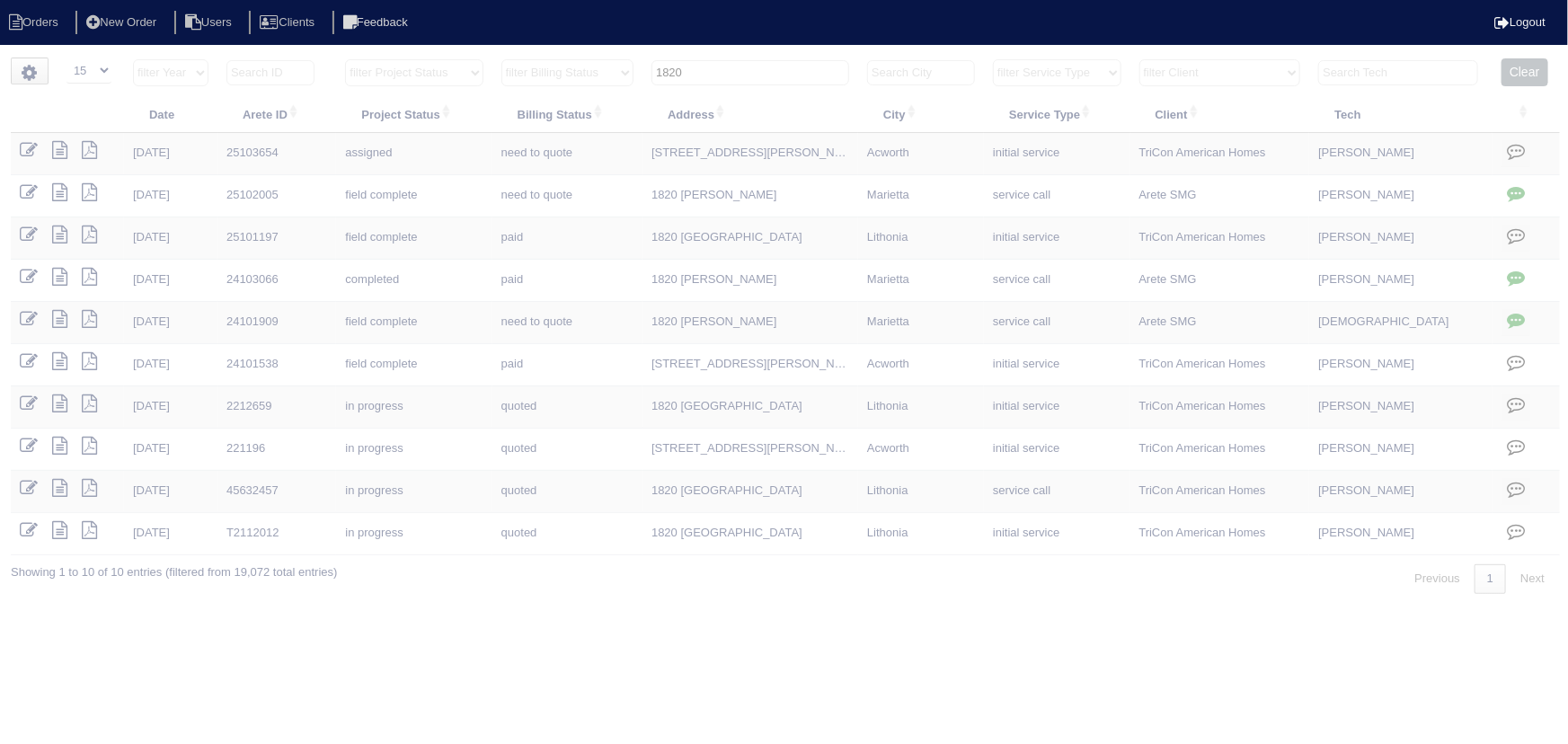
click at [739, 67] on input "1820" at bounding box center [751, 72] width 198 height 25
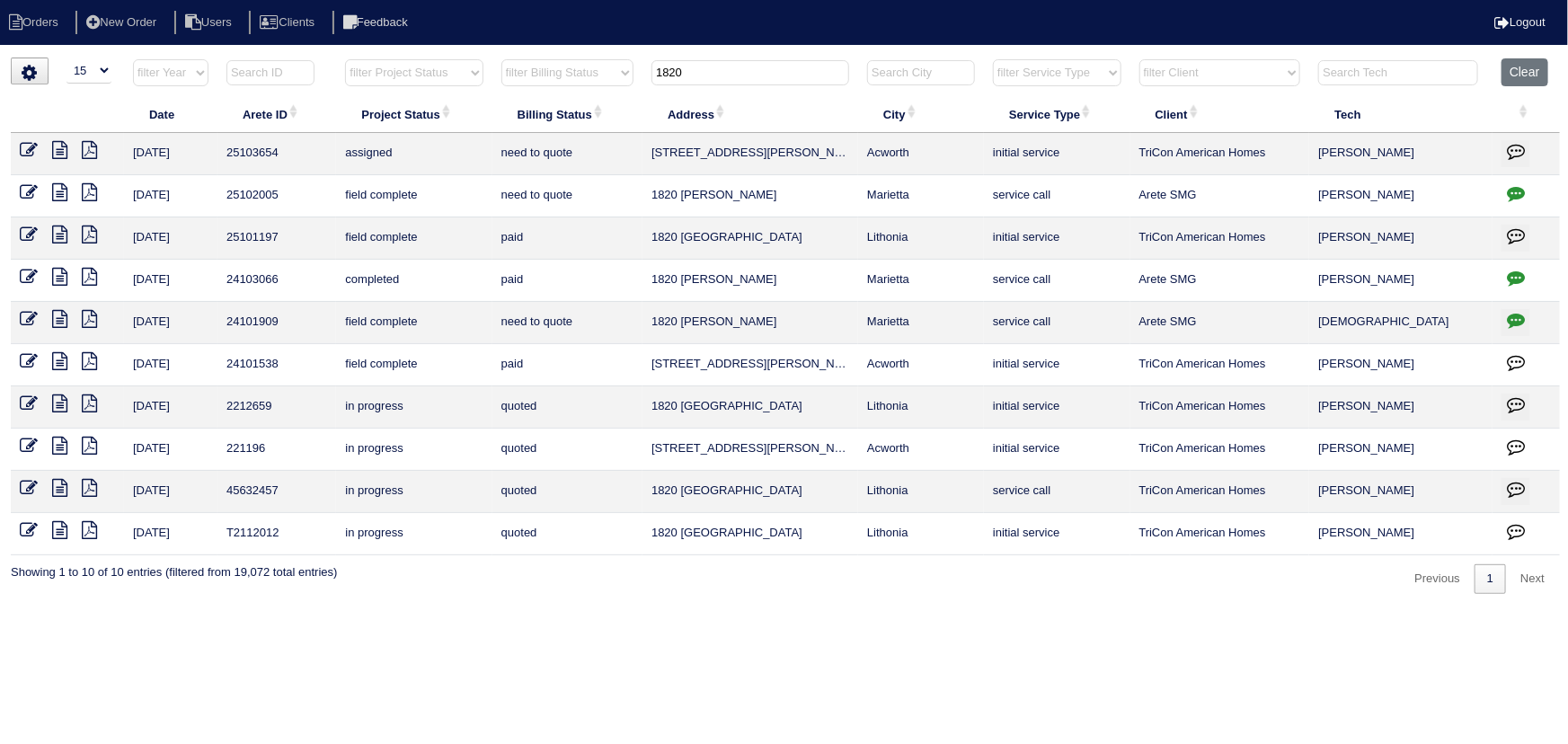
click at [739, 67] on input "1820" at bounding box center [751, 72] width 198 height 25
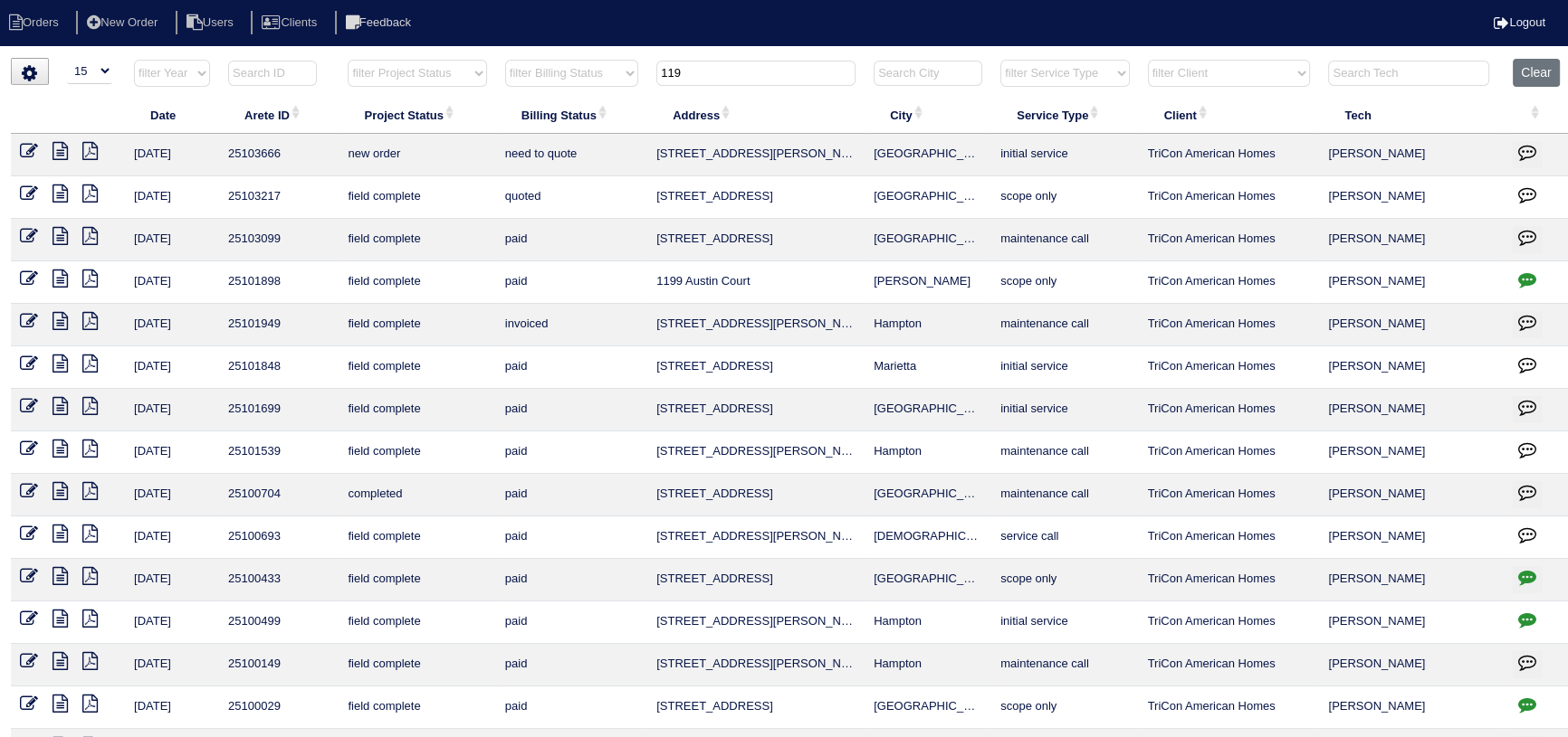
type input "119"
click at [32, 152] on icon at bounding box center [28, 151] width 18 height 18
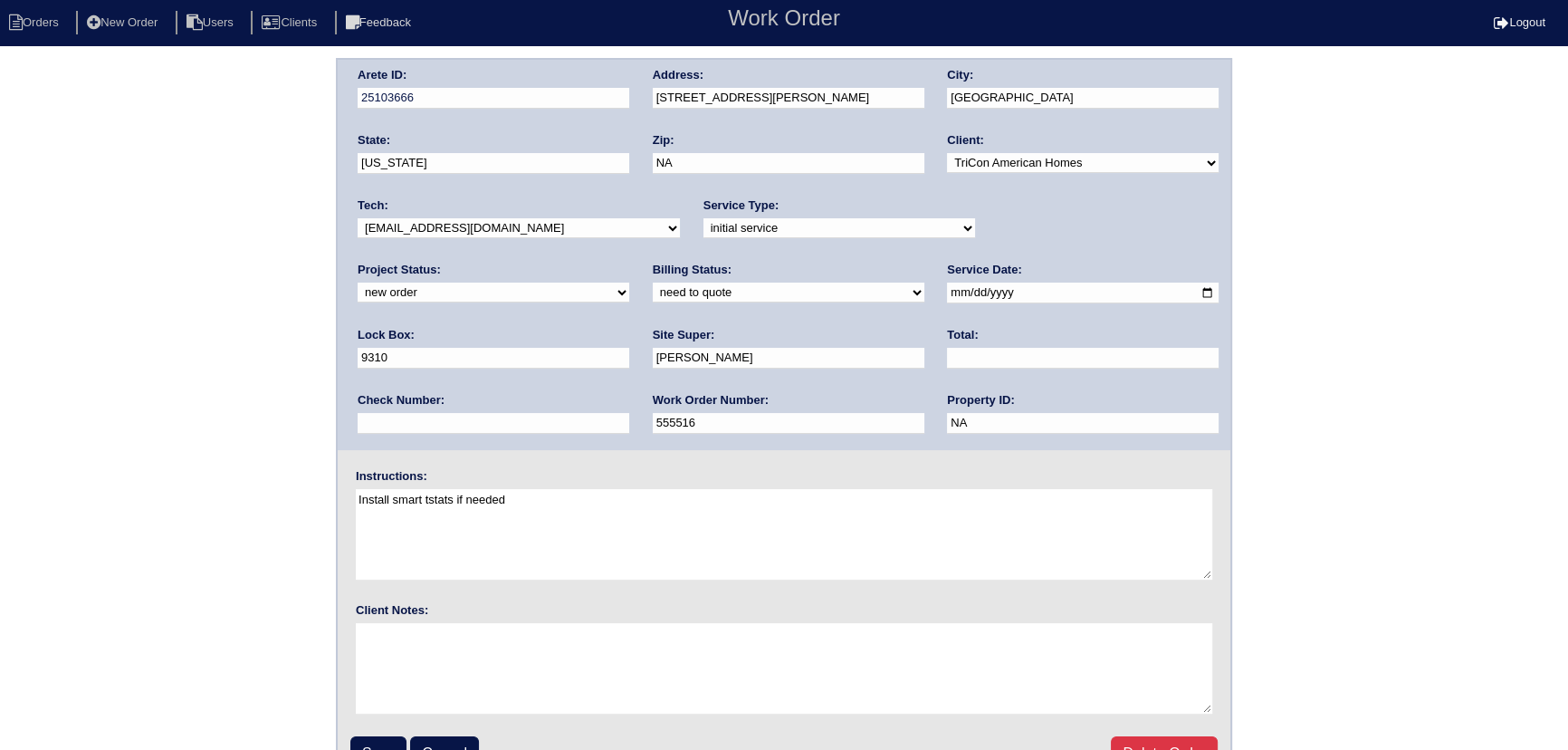
click at [629, 282] on select "new order assigned in progress field complete need to schedule admin review arc…" at bounding box center [493, 292] width 272 height 20
select select "assigned"
click at [629, 282] on select "new order assigned in progress field complete need to schedule admin review arc…" at bounding box center [493, 292] width 272 height 20
click at [947, 294] on input "[DATE]" at bounding box center [1083, 293] width 272 height 20
type input "[DATE]"
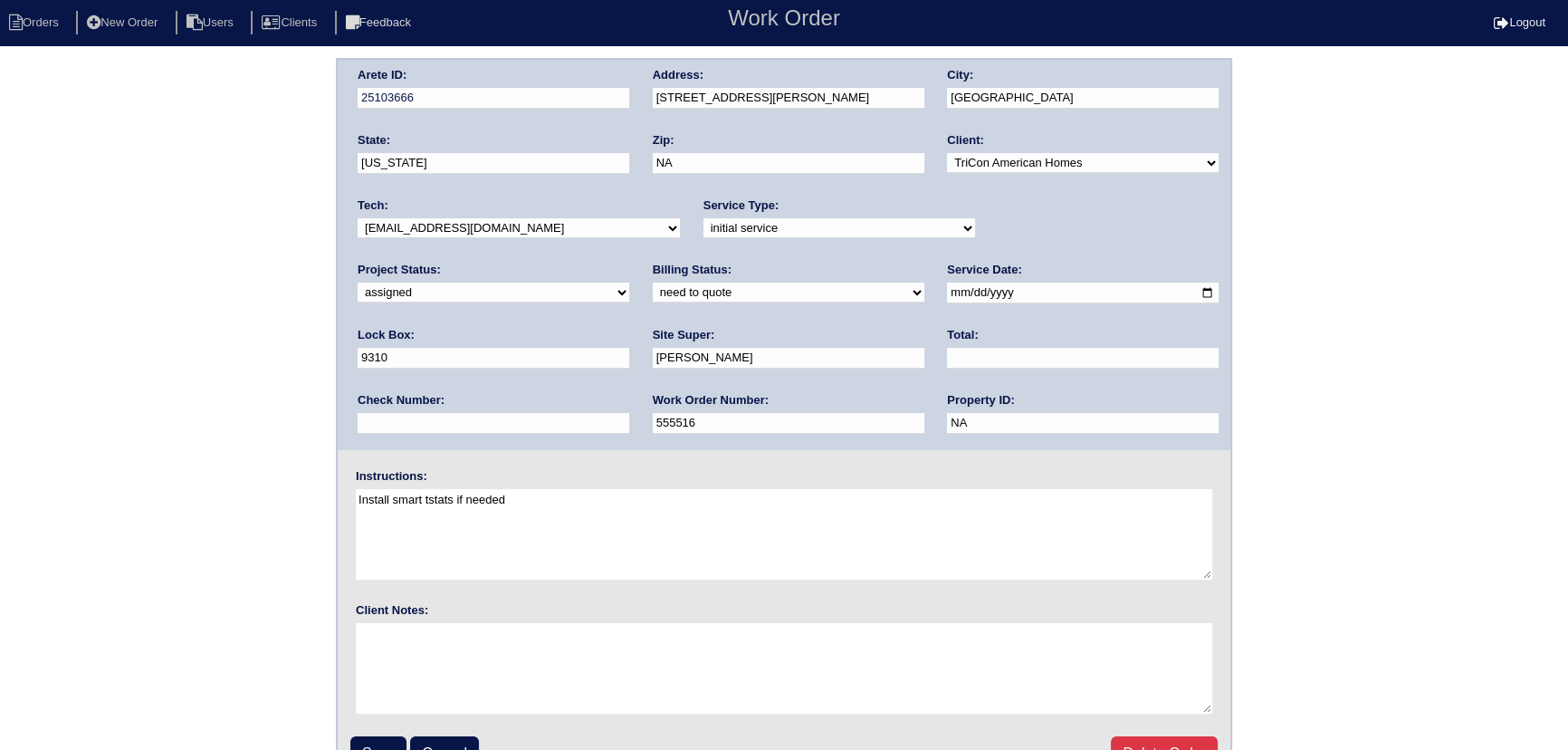
click at [507, 219] on select "-select- [EMAIL_ADDRESS][DOMAIN_NAME] [EMAIL_ADDRESS][DOMAIN_NAME] [EMAIL_ADDRE…" at bounding box center [519, 227] width 322 height 20
click at [358, 218] on select "-select- [EMAIL_ADDRESS][DOMAIN_NAME] [EMAIL_ADDRESS][DOMAIN_NAME] [EMAIL_ADDRE…" at bounding box center [519, 227] width 322 height 20
click at [373, 743] on input "Save" at bounding box center [378, 753] width 56 height 34
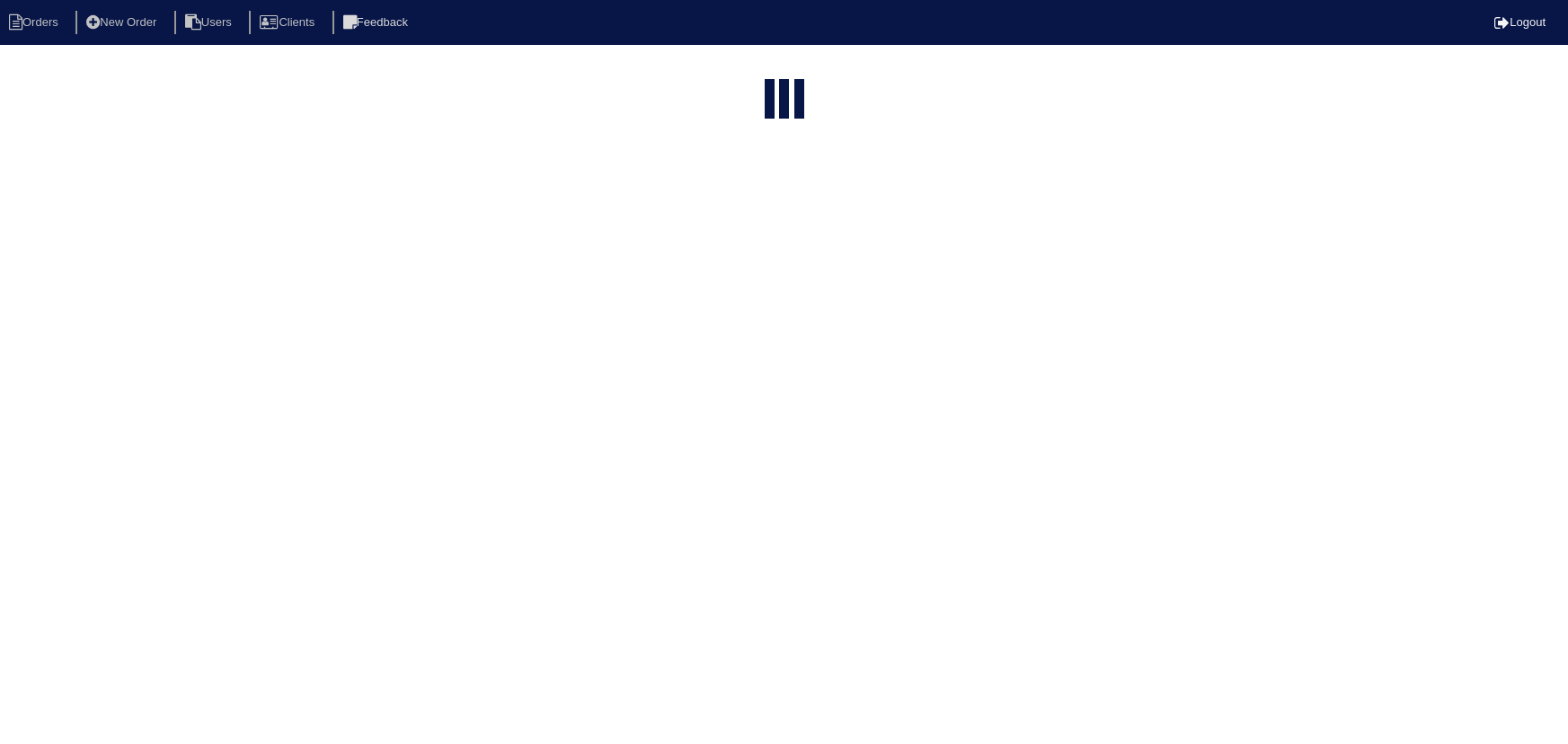
select select "15"
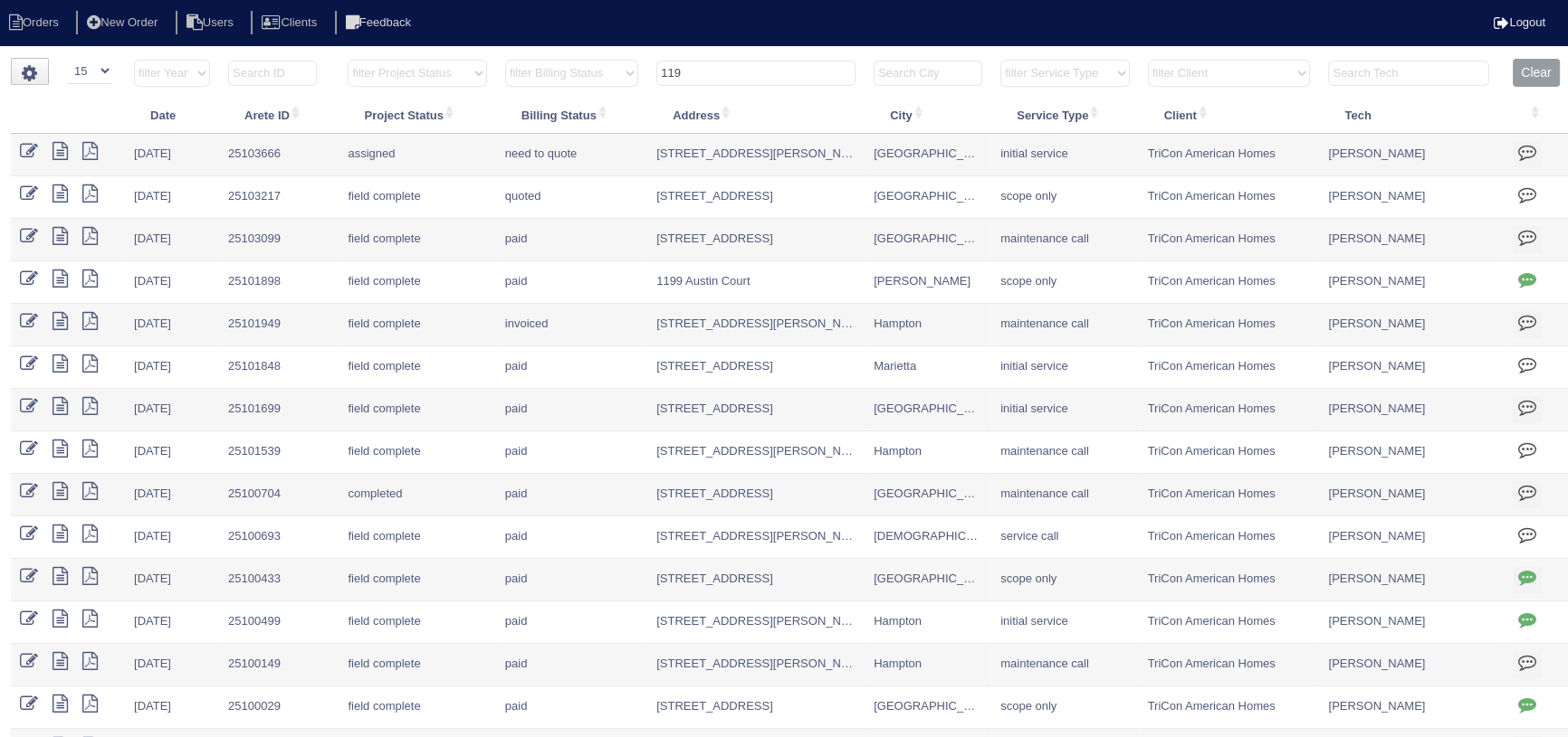
click at [726, 70] on input "119" at bounding box center [756, 73] width 199 height 25
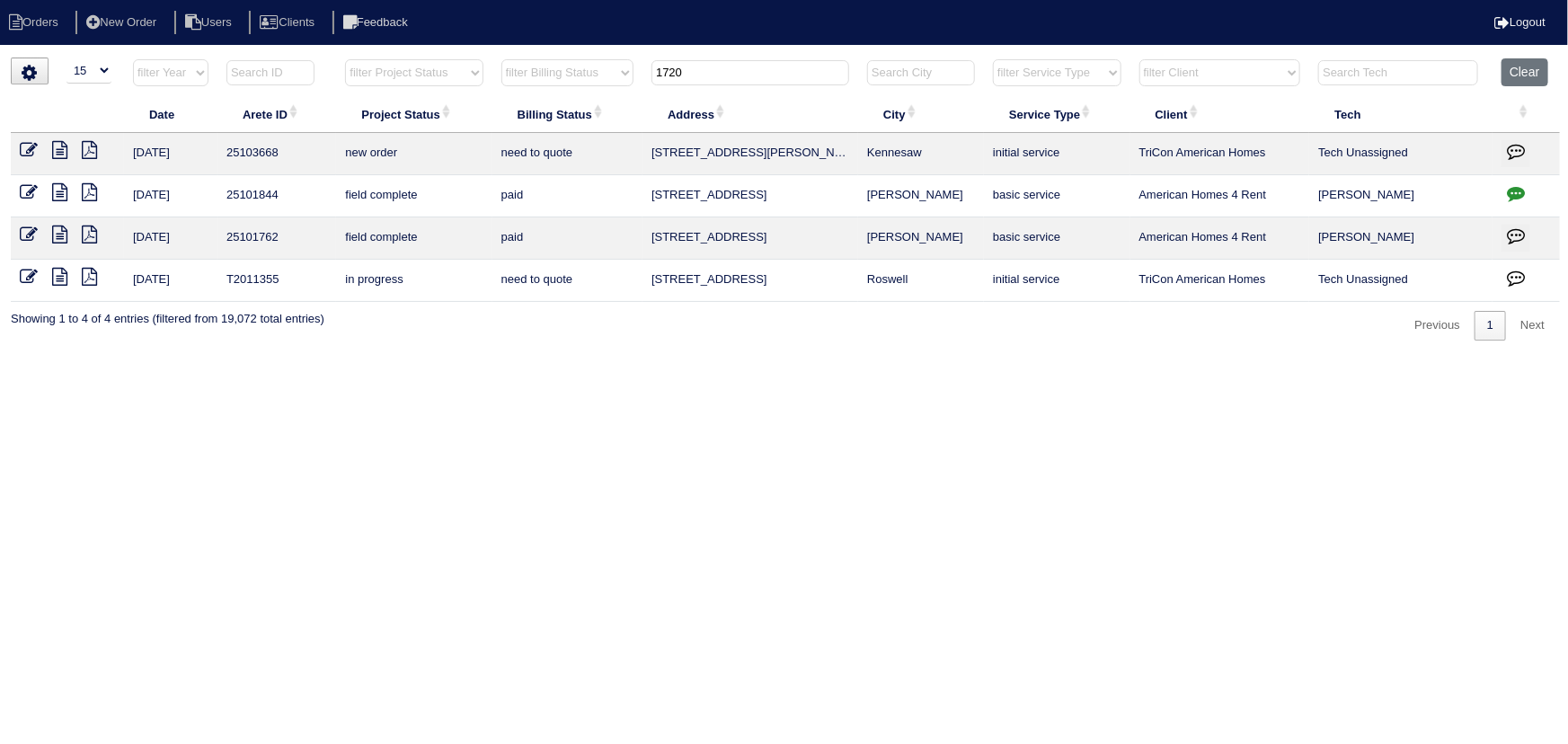
type input "1720"
click at [24, 148] on icon at bounding box center [28, 150] width 18 height 18
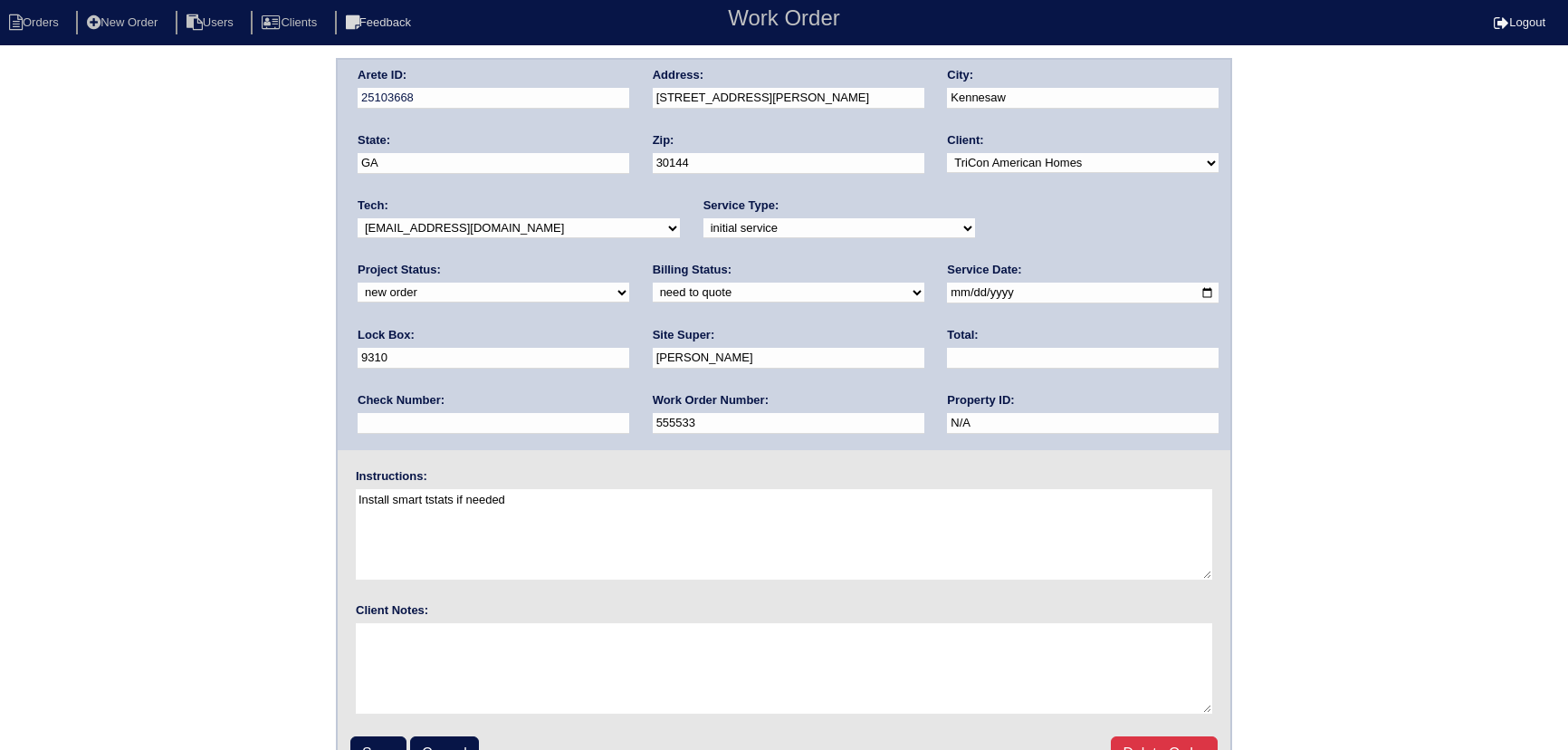
click at [499, 218] on select "-select- [EMAIL_ADDRESS][DOMAIN_NAME] [EMAIL_ADDRESS][DOMAIN_NAME] [EMAIL_ADDRE…" at bounding box center [519, 227] width 322 height 20
click at [499, 223] on select "-select- [EMAIL_ADDRESS][DOMAIN_NAME] [EMAIL_ADDRESS][DOMAIN_NAME] [EMAIL_ADDRE…" at bounding box center [519, 227] width 322 height 20
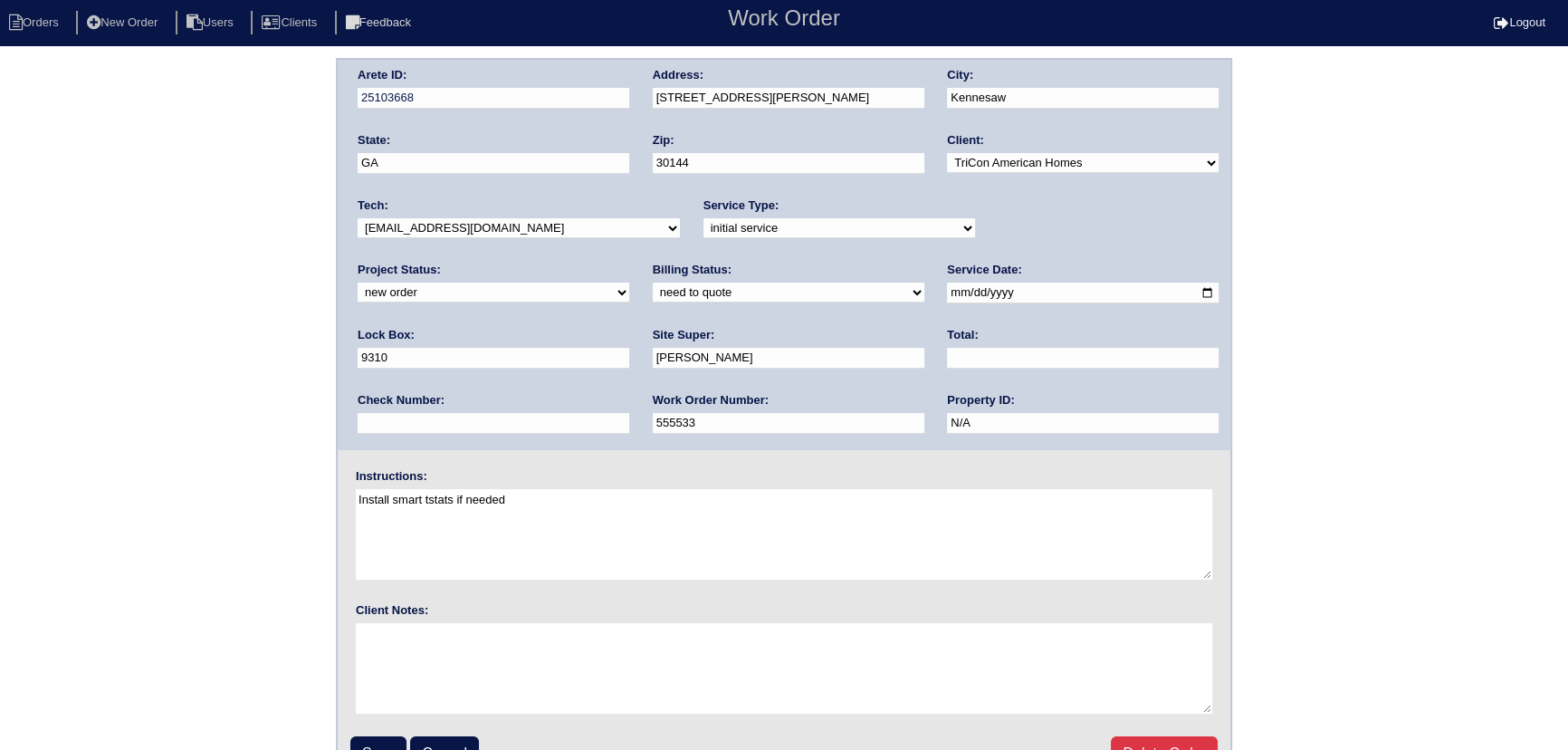
click at [520, 235] on select "-select- aretesmg+backup-tech@gmail.com benjohnholt88@gmail.com callisonhvac@ya…" at bounding box center [519, 227] width 322 height 20
select select "75"
click at [358, 218] on select "-select- aretesmg+backup-tech@gmail.com benjohnholt88@gmail.com callisonhvac@ya…" at bounding box center [519, 227] width 322 height 20
click at [629, 282] on select "new order assigned in progress field complete need to schedule admin review arc…" at bounding box center [493, 292] width 272 height 20
select select "assigned"
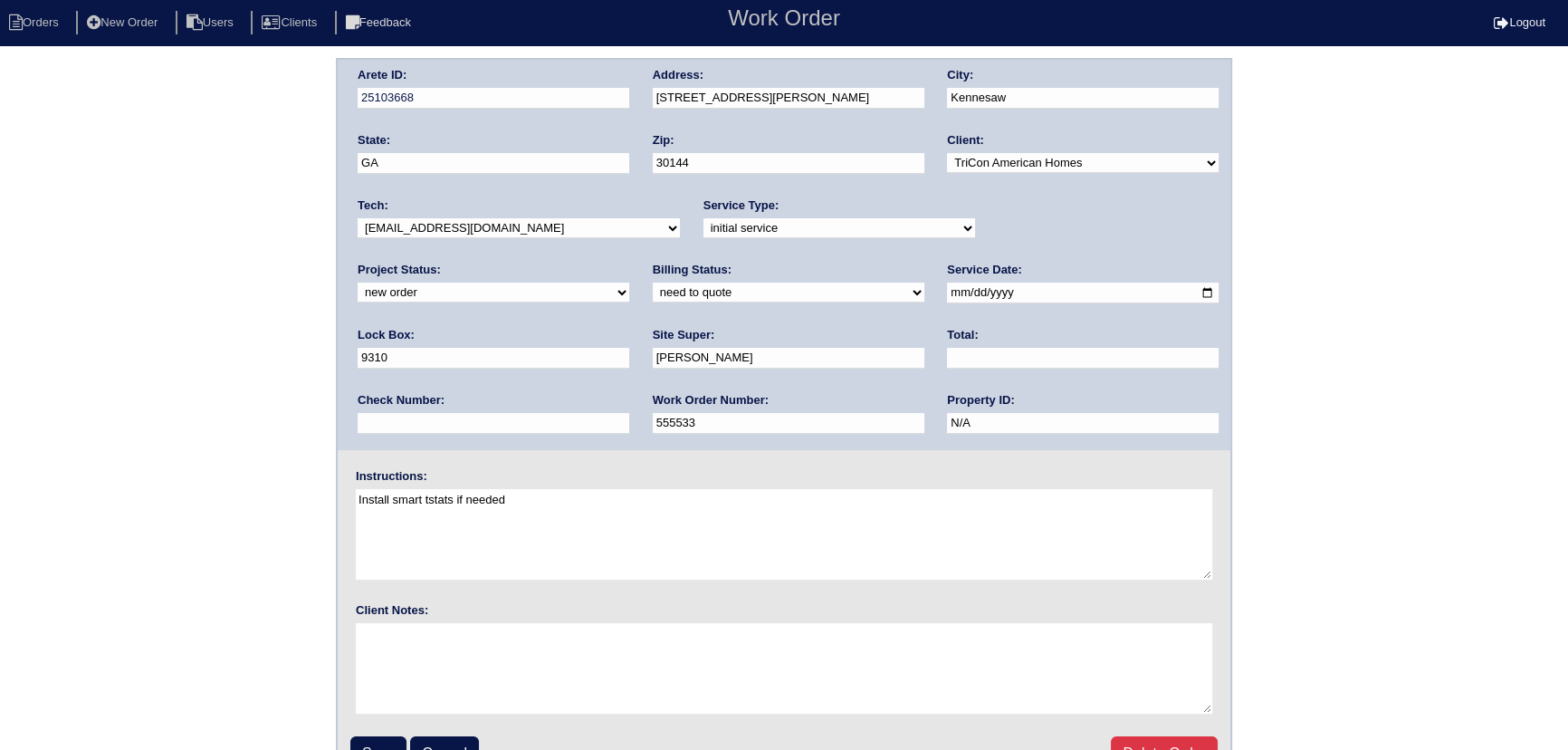
click at [629, 282] on select "new order assigned in progress field complete need to schedule admin review arc…" at bounding box center [493, 292] width 272 height 20
click at [947, 295] on input "[DATE]" at bounding box center [1083, 293] width 272 height 20
type input "[DATE]"
click at [380, 736] on input "Save" at bounding box center [378, 753] width 56 height 34
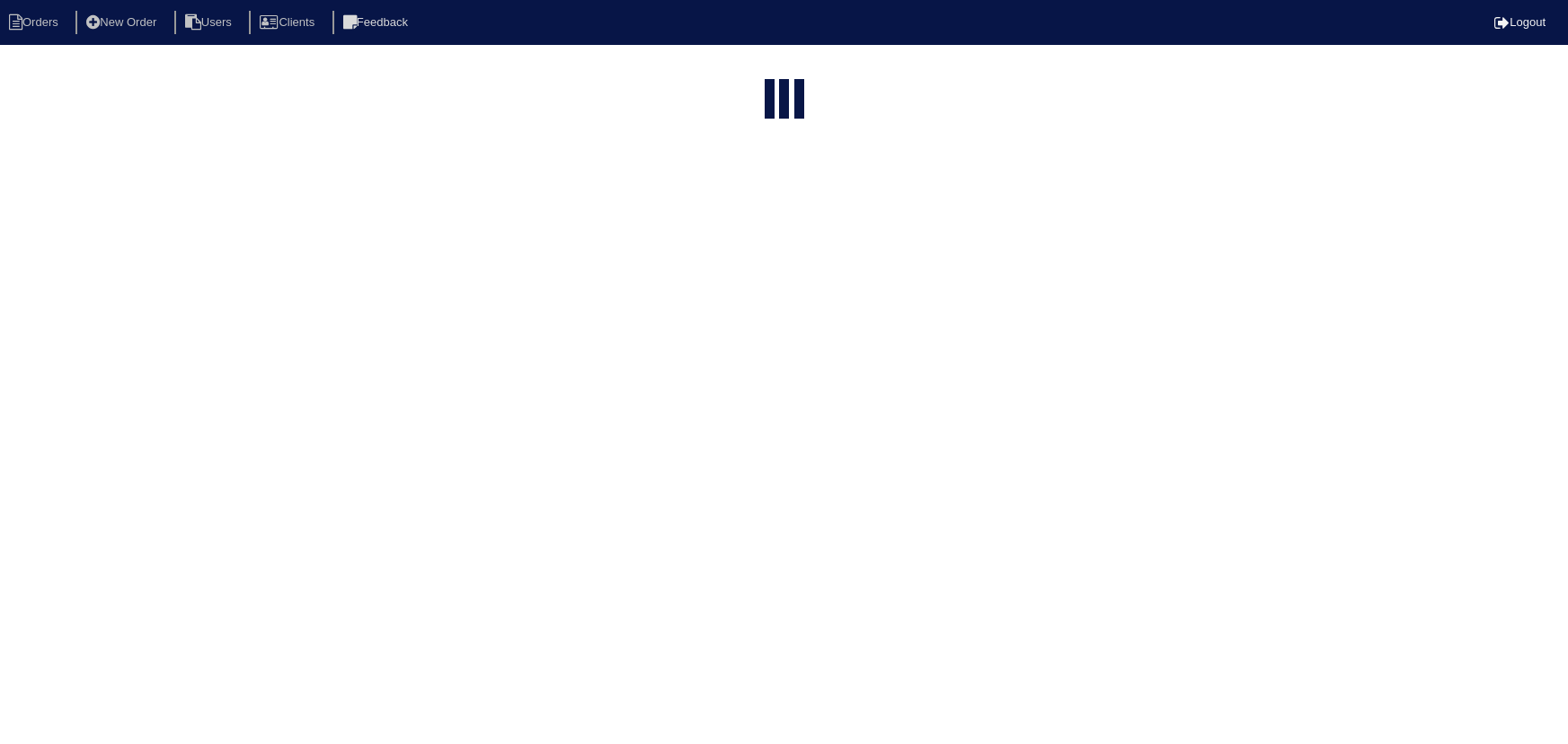
select select "15"
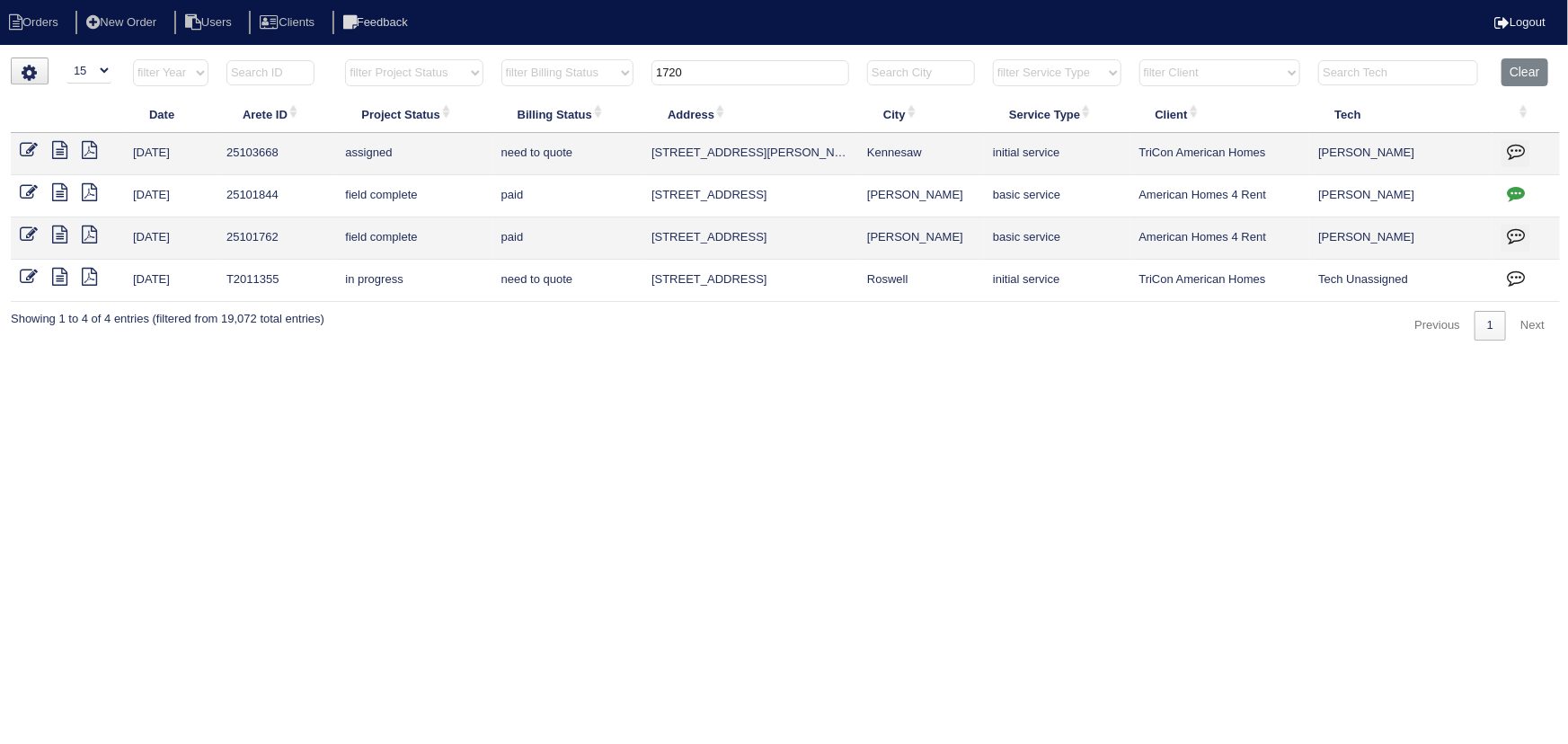
click at [619, 80] on tr "filter Year -- Any Year -- 2025 2024 2023 2022 2021 2020 2019 filter Project St…" at bounding box center [786, 77] width 1550 height 37
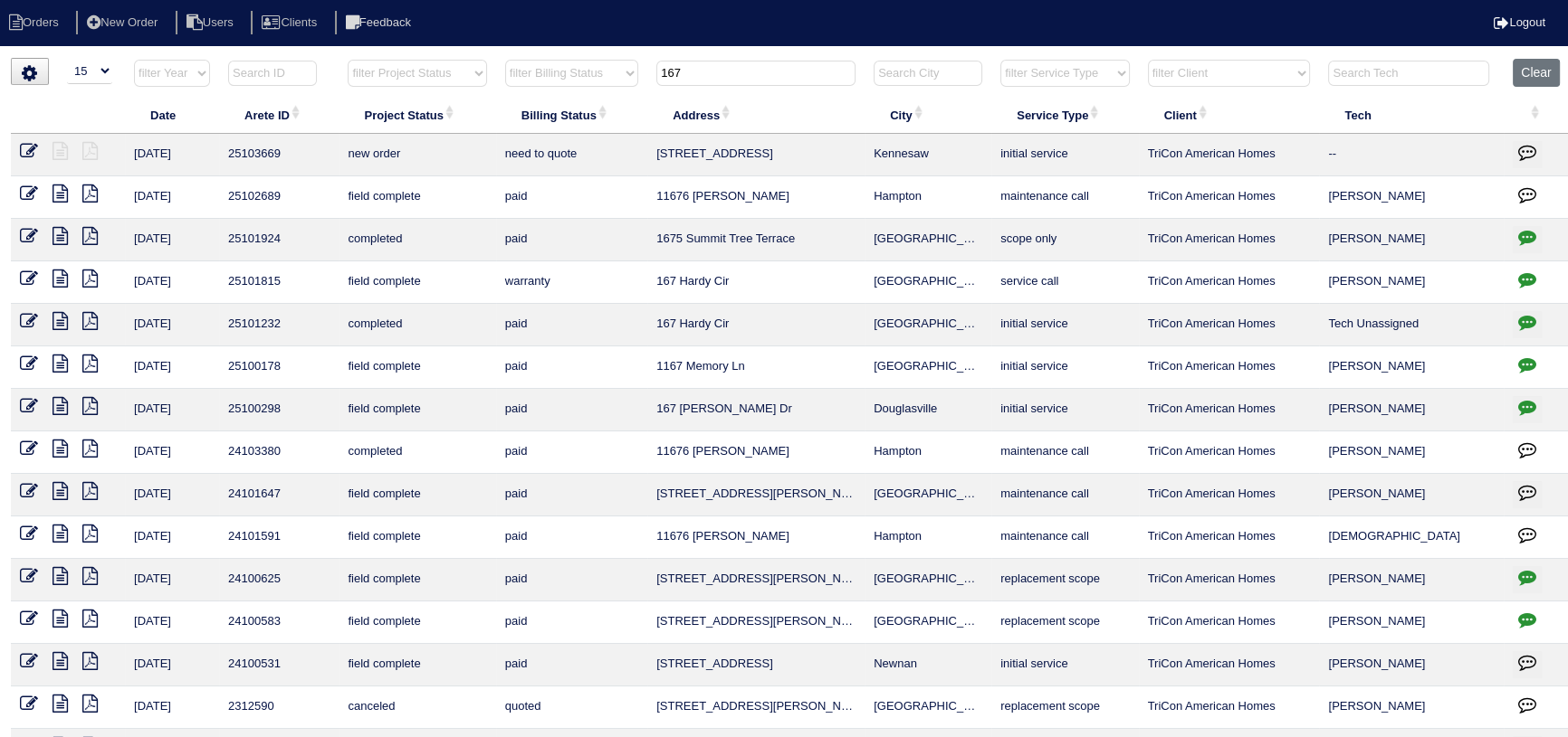
type input "167"
click at [32, 148] on icon at bounding box center [28, 151] width 18 height 18
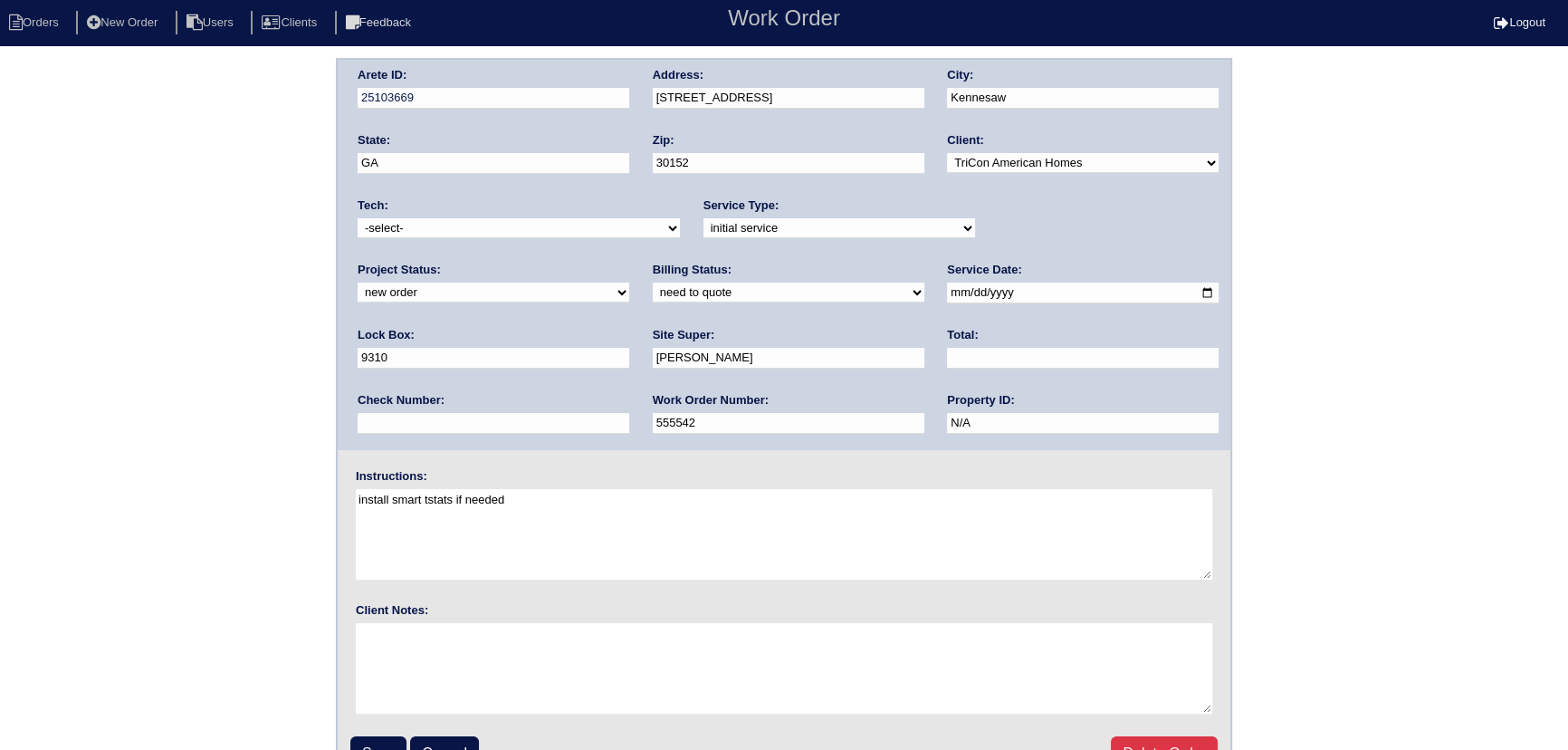
click at [511, 224] on select "-select- aretesmg+backup-tech@gmail.com benjohnholt88@gmail.com callisonhvac@ya…" at bounding box center [519, 227] width 322 height 20
select select "75"
click at [358, 218] on select "-select- aretesmg+backup-tech@gmail.com benjohnholt88@gmail.com callisonhvac@ya…" at bounding box center [519, 227] width 322 height 20
click at [629, 282] on select "new order assigned in progress field complete need to schedule admin review arc…" at bounding box center [493, 292] width 272 height 20
select select "assigned"
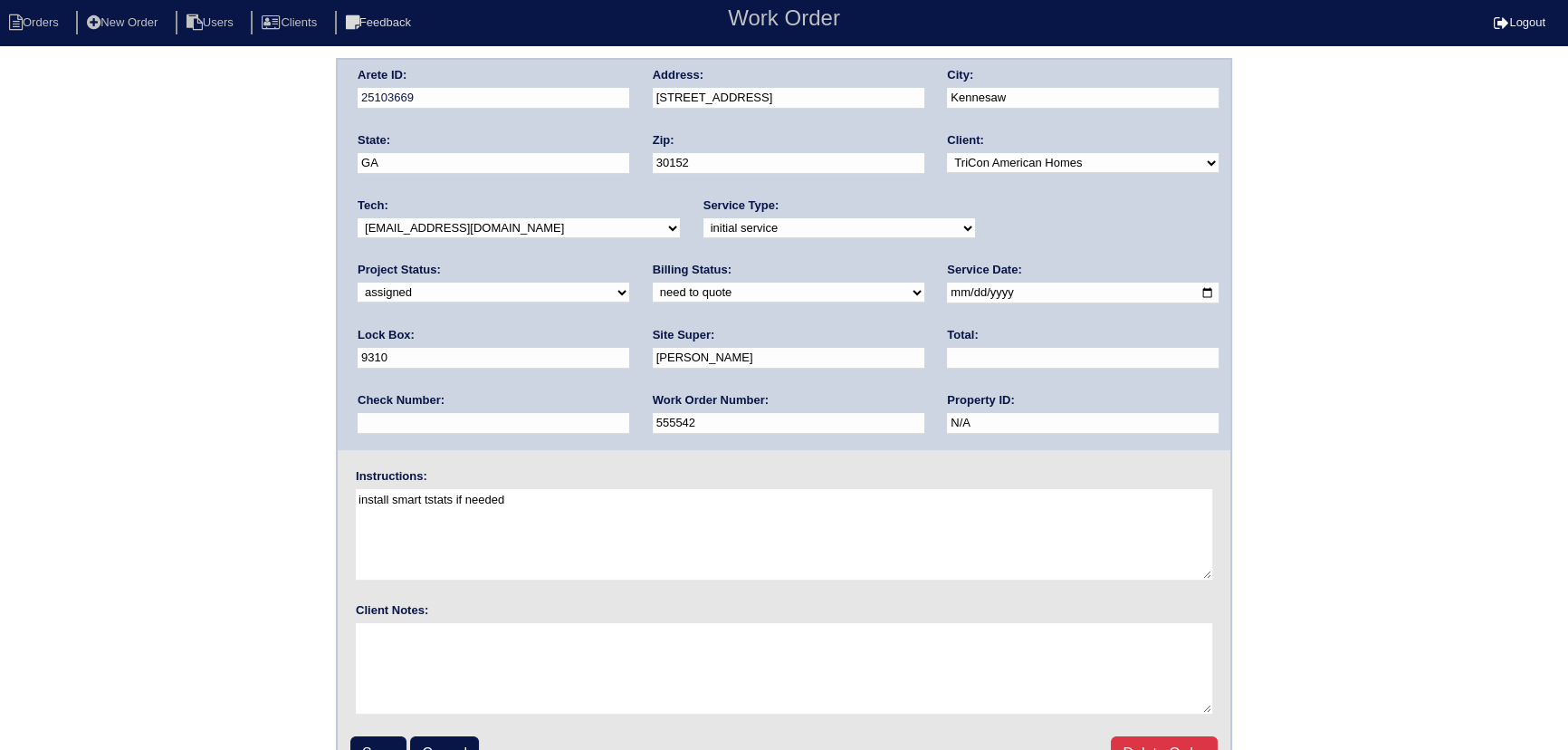
click at [629, 282] on select "new order assigned in progress field complete need to schedule admin review arc…" at bounding box center [493, 292] width 272 height 20
click at [947, 290] on input "2025-10-03" at bounding box center [1083, 293] width 272 height 20
type input "2025-10-06"
click at [374, 747] on input "Save" at bounding box center [378, 753] width 56 height 34
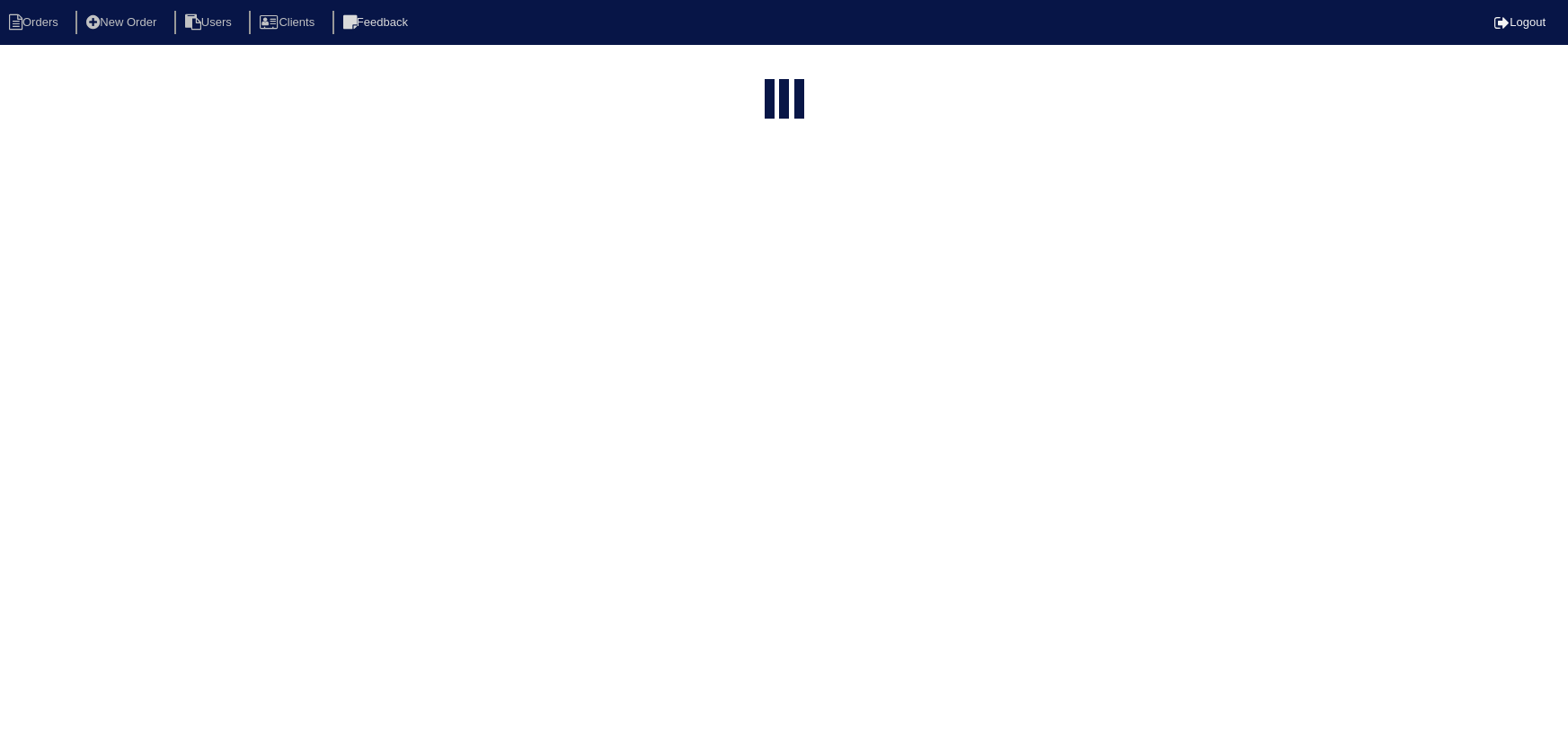
select select "15"
type input "167"
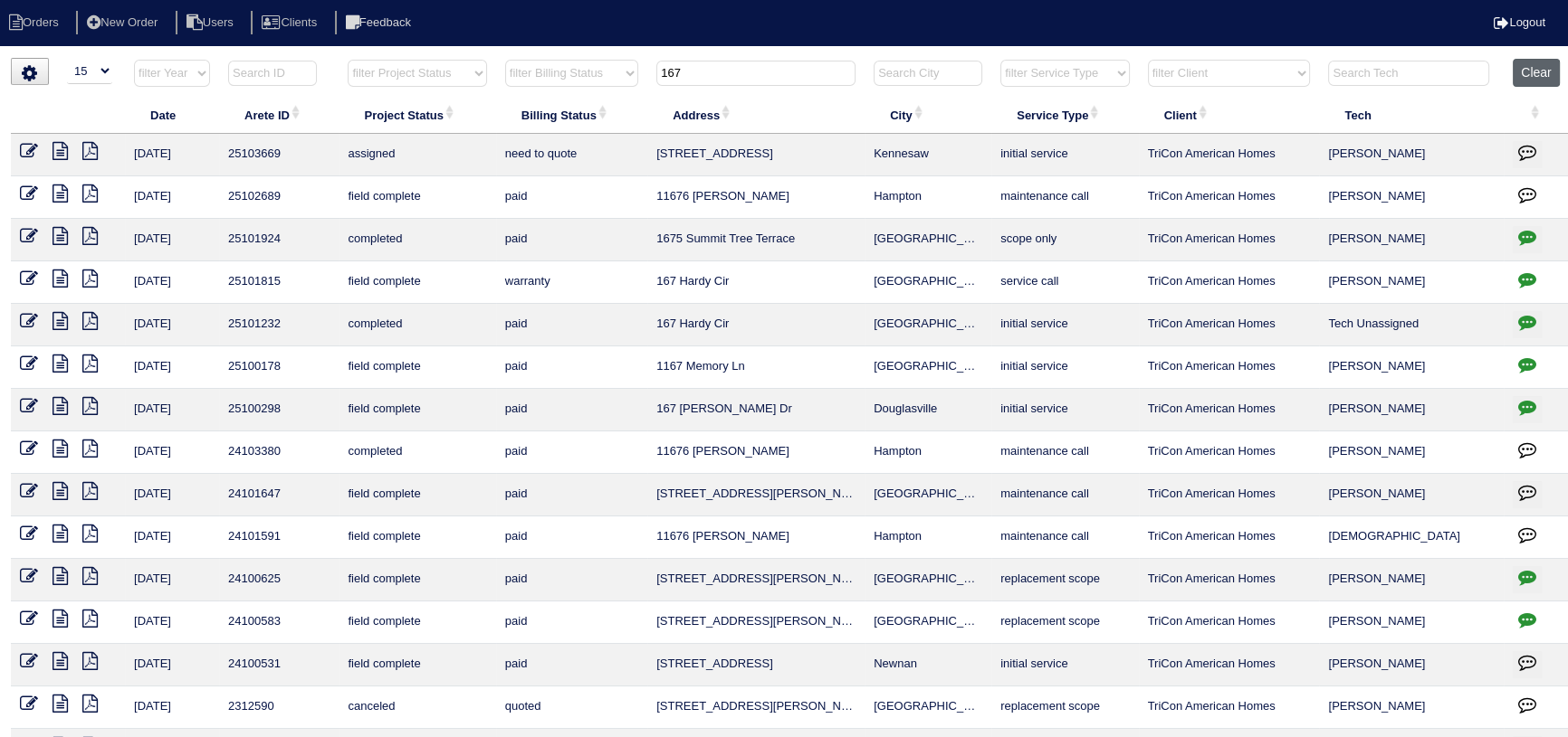
click at [1533, 73] on button "Clear" at bounding box center [1535, 73] width 47 height 28
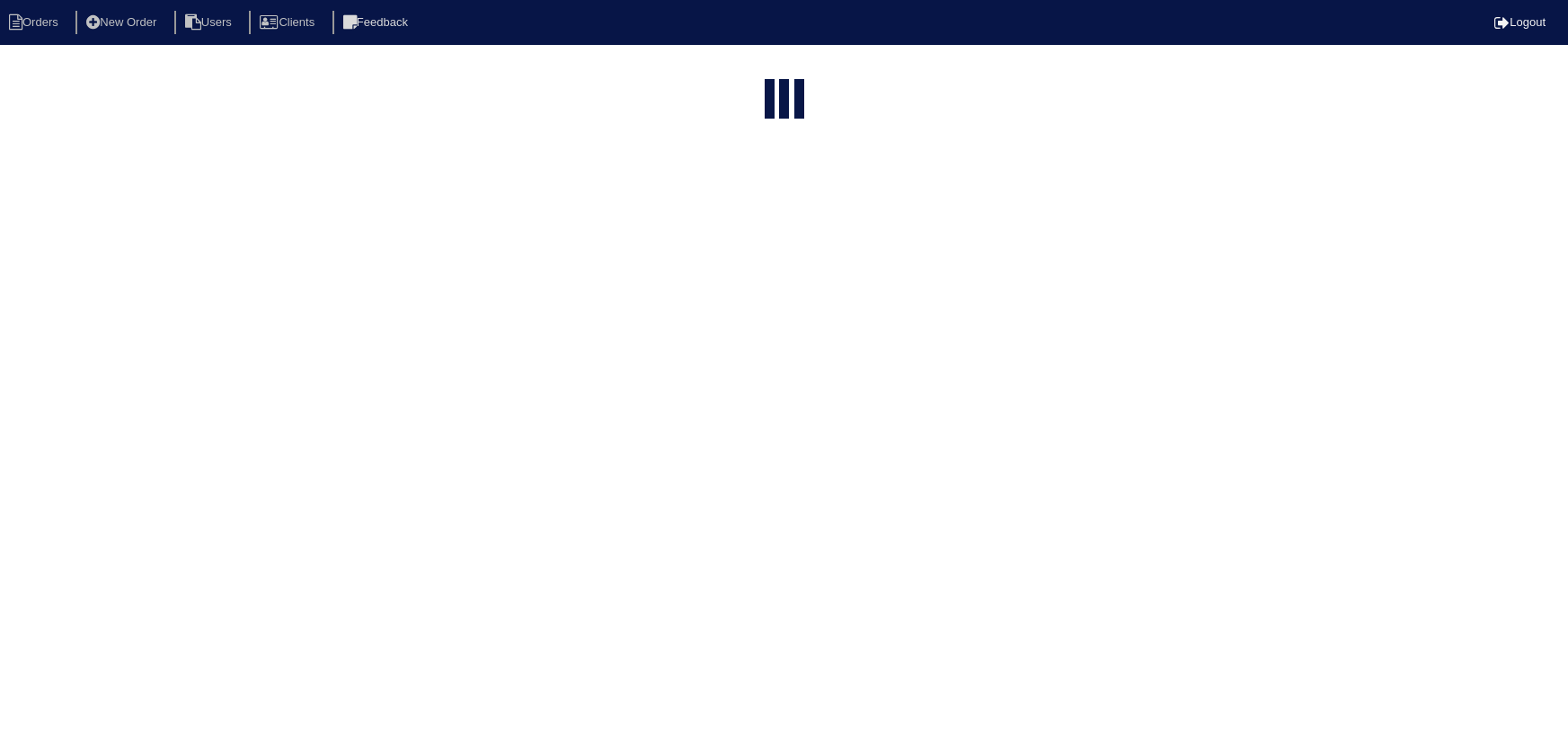
select select "15"
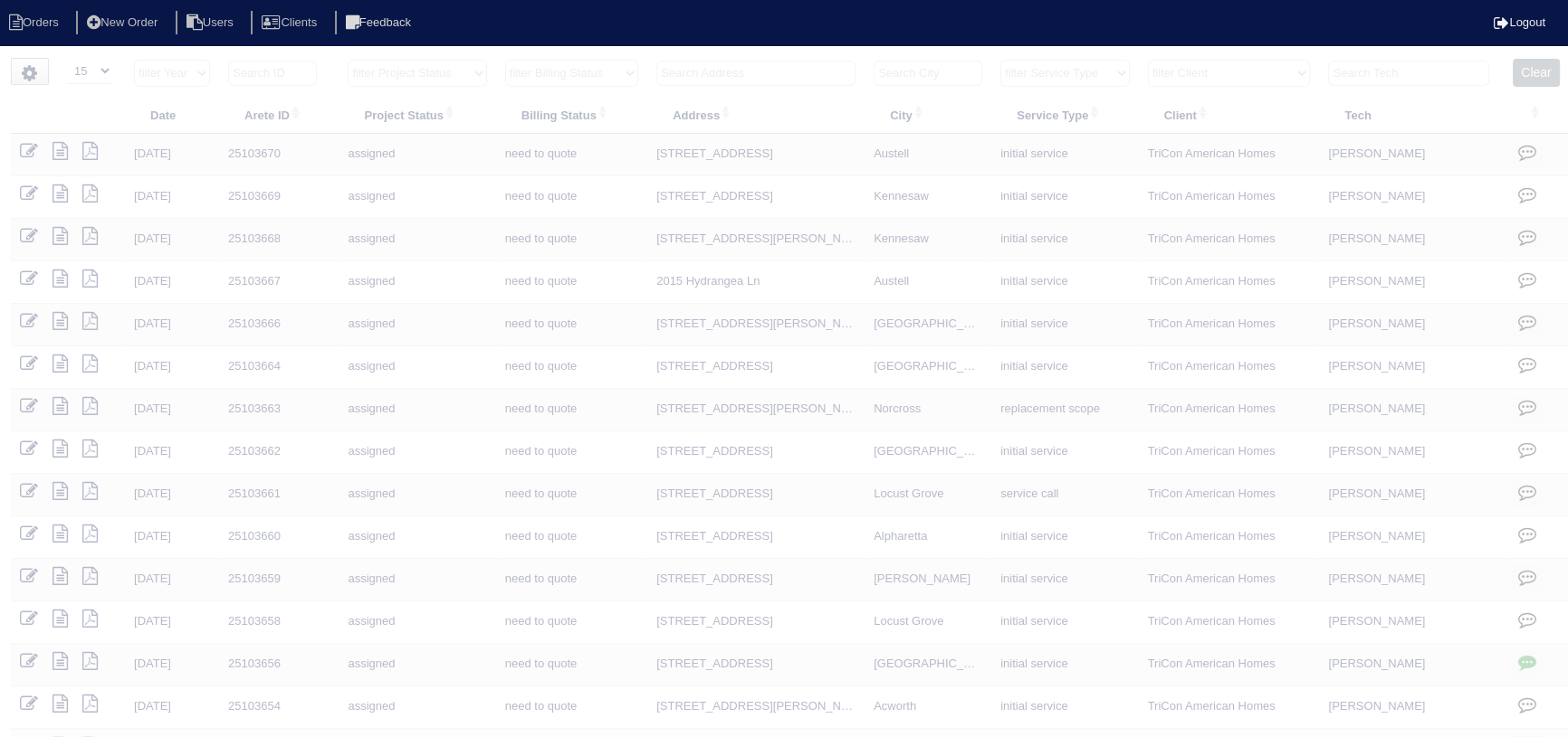
click at [486, 73] on select "filter Project Status -- Any Project Status -- new order assigned in progress f…" at bounding box center [416, 73] width 139 height 27
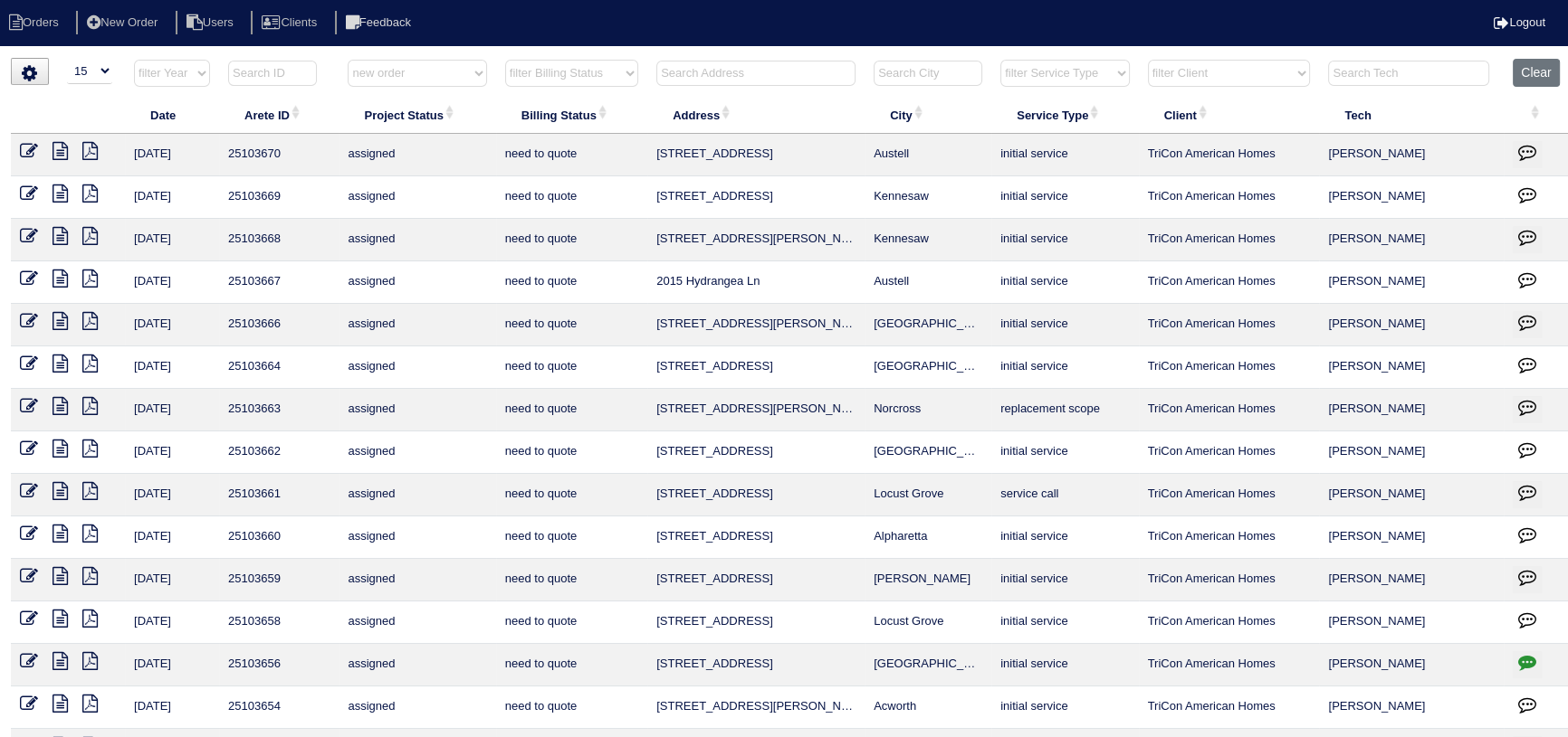
click at [347, 60] on select "filter Project Status -- Any Project Status -- new order assigned in progress f…" at bounding box center [416, 73] width 139 height 27
select select "new order"
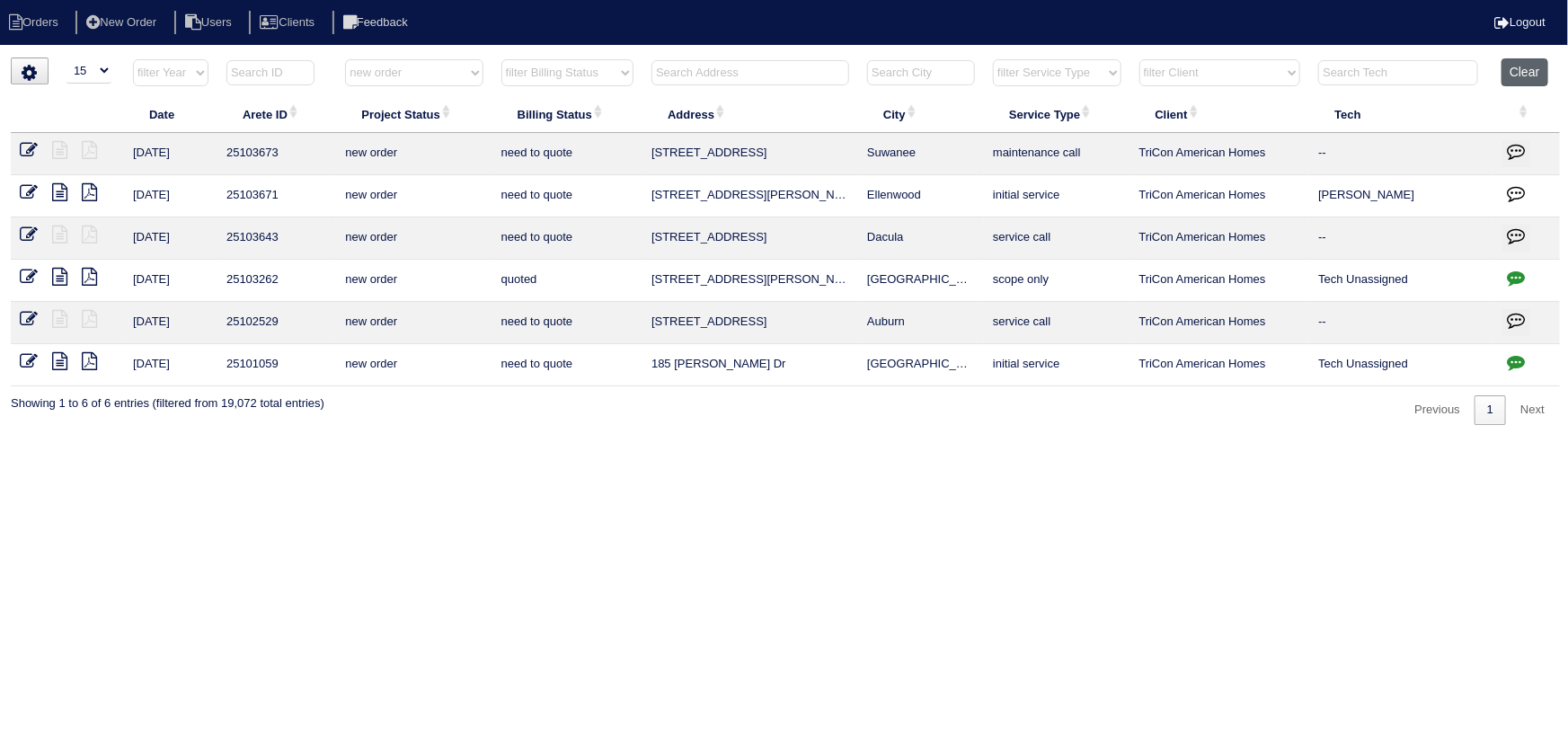
click at [1523, 63] on button "Clear" at bounding box center [1525, 72] width 46 height 28
select select
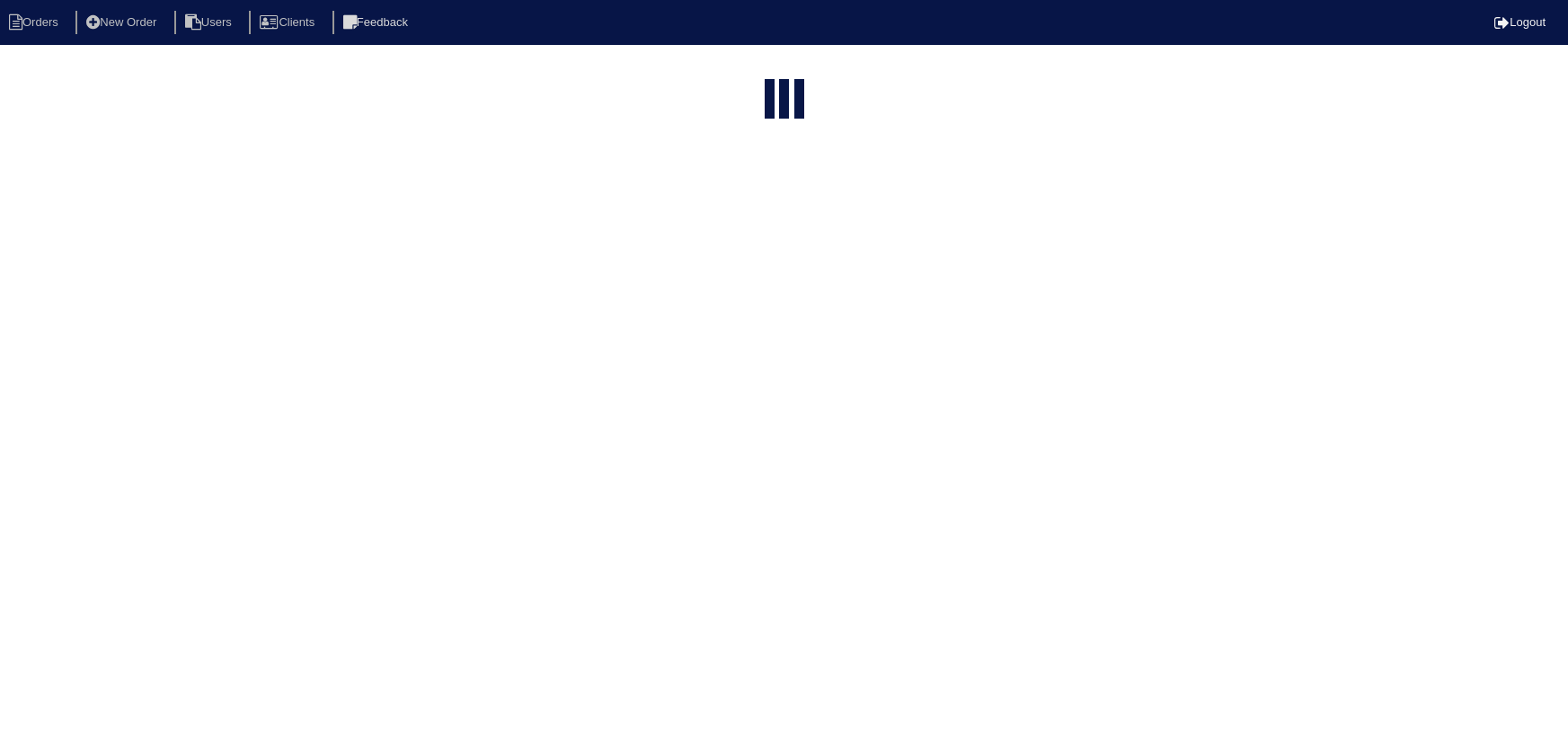
select select "15"
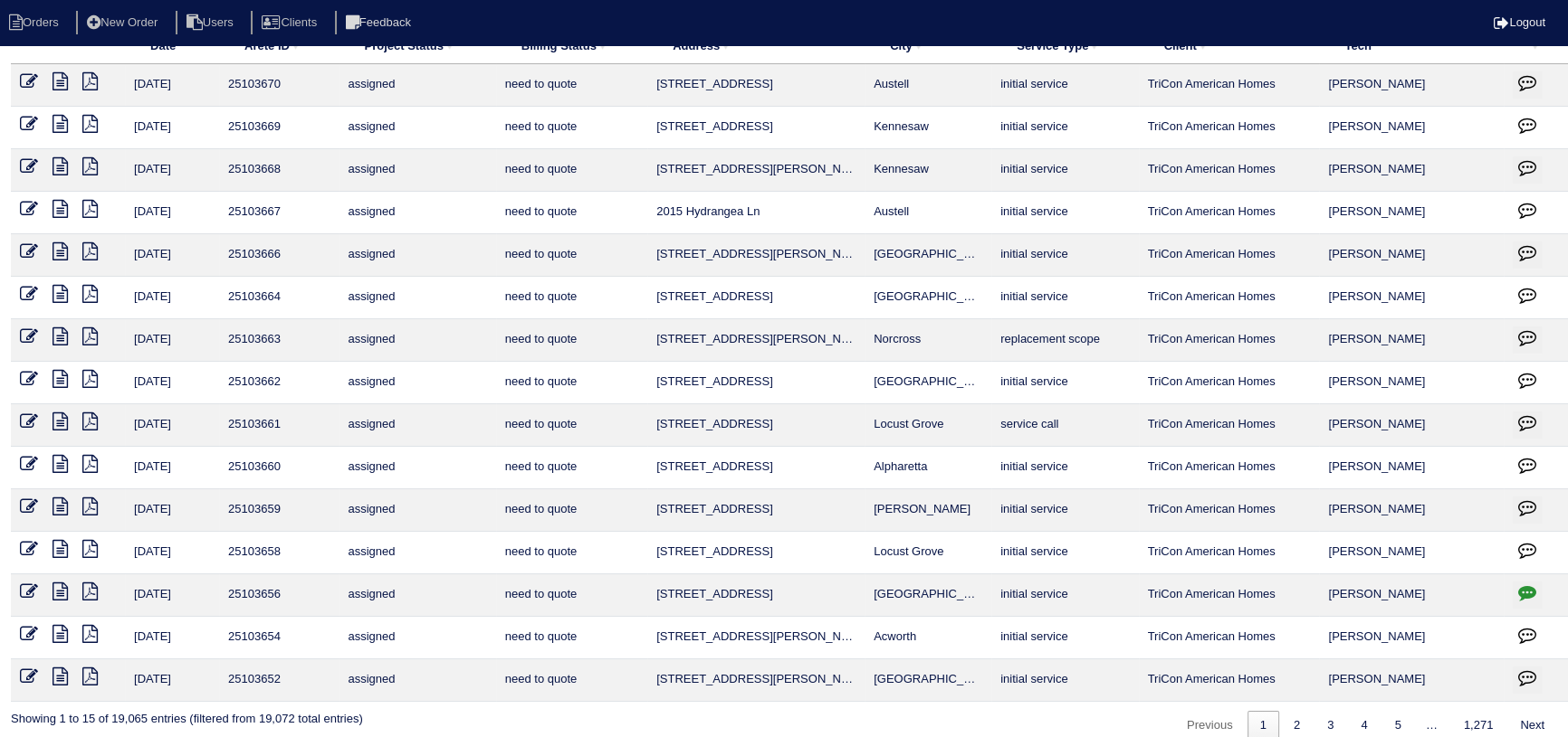
scroll to position [81, 0]
